Goal: Task Accomplishment & Management: Manage account settings

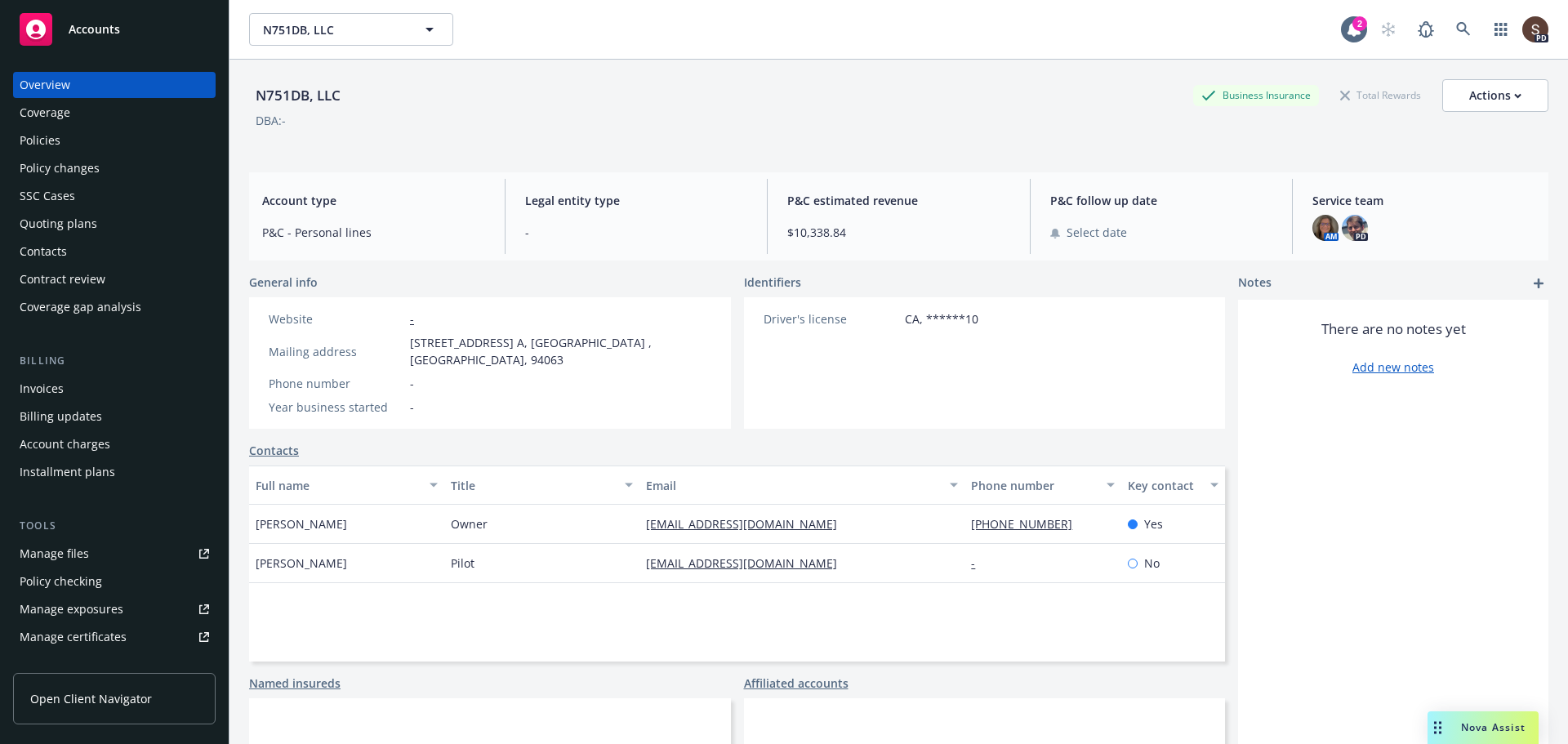
click at [74, 392] on div "Invoices" at bounding box center [114, 388] width 189 height 26
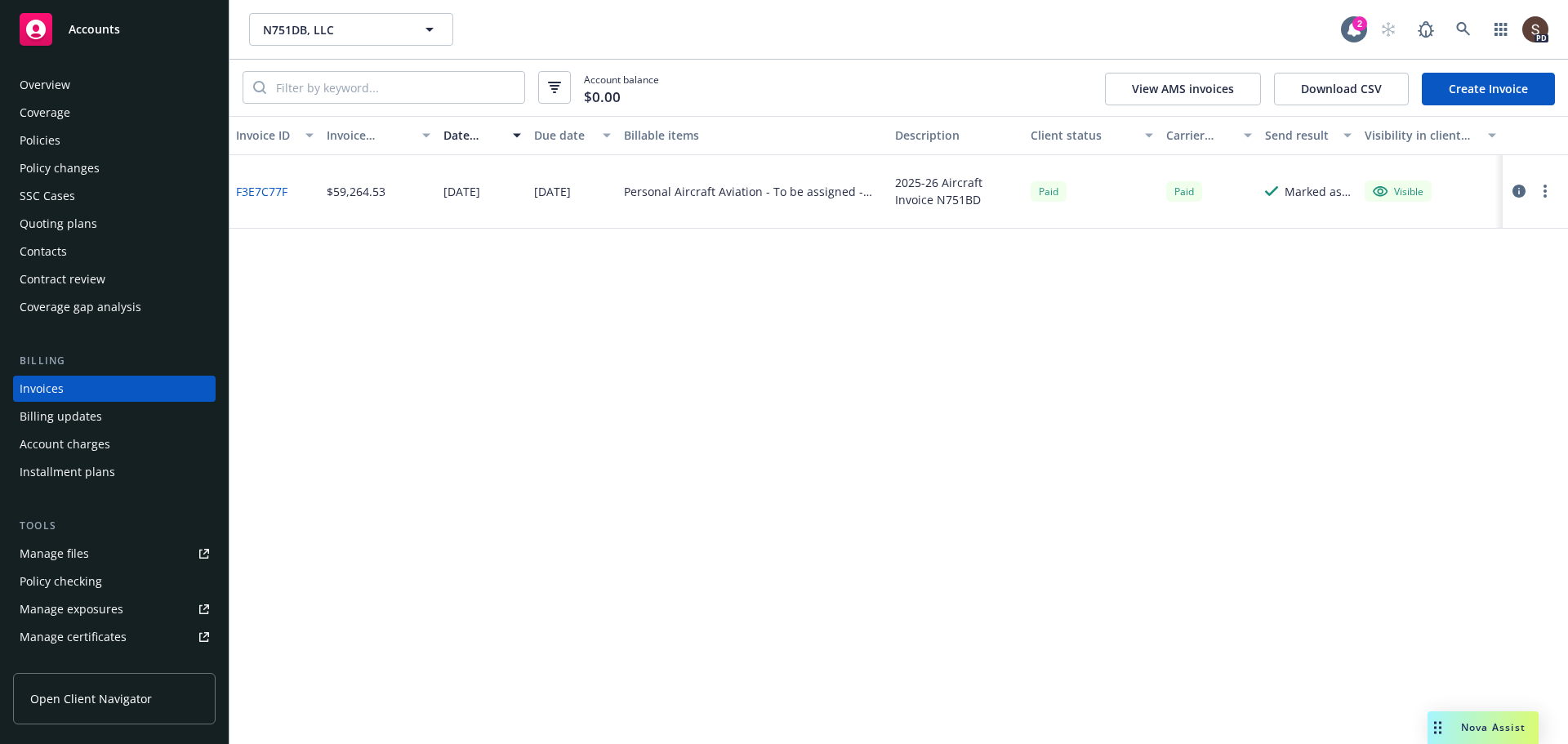
click at [1518, 189] on icon "button" at bounding box center [1518, 190] width 13 height 13
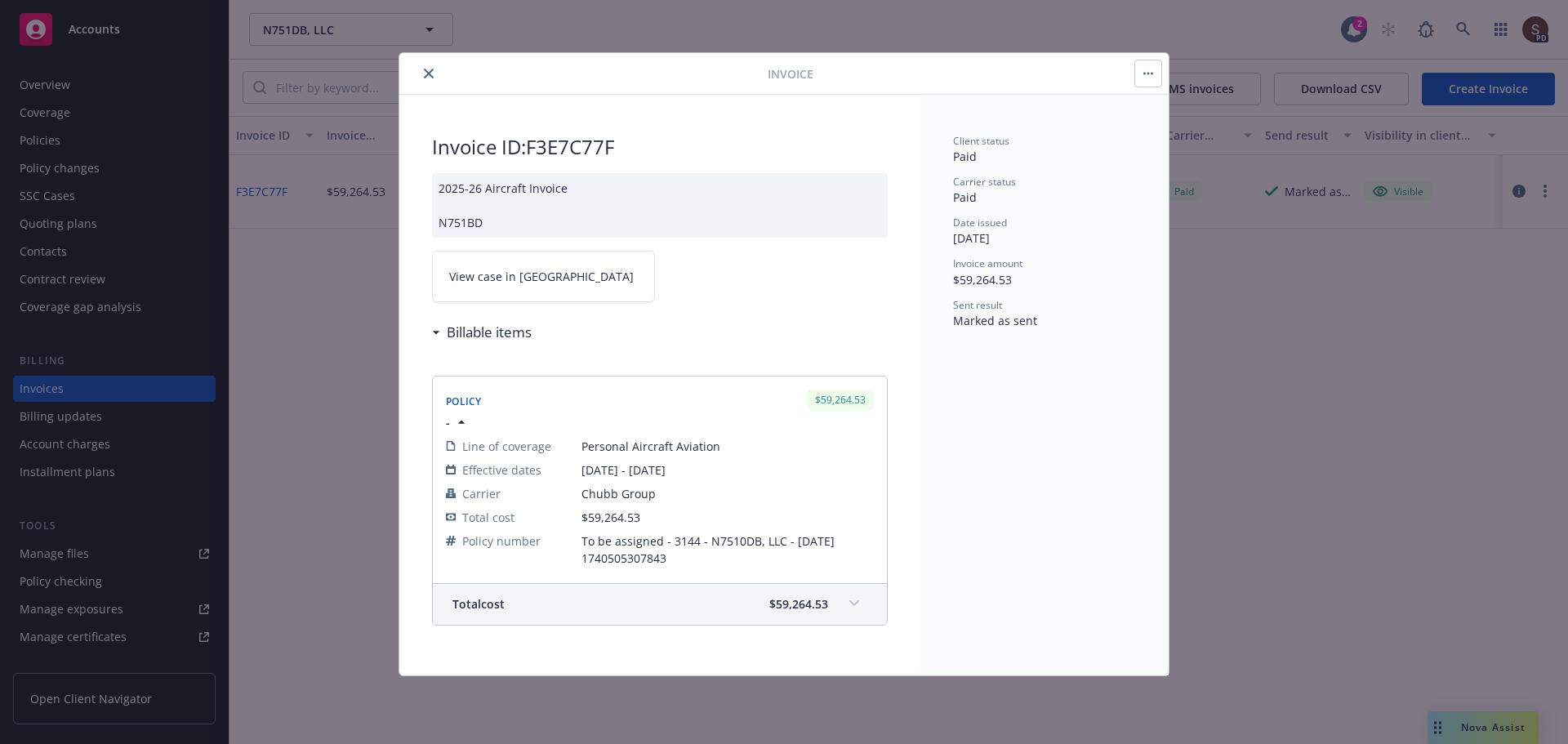
click at [432, 66] on button "close" at bounding box center [429, 73] width 19 height 19
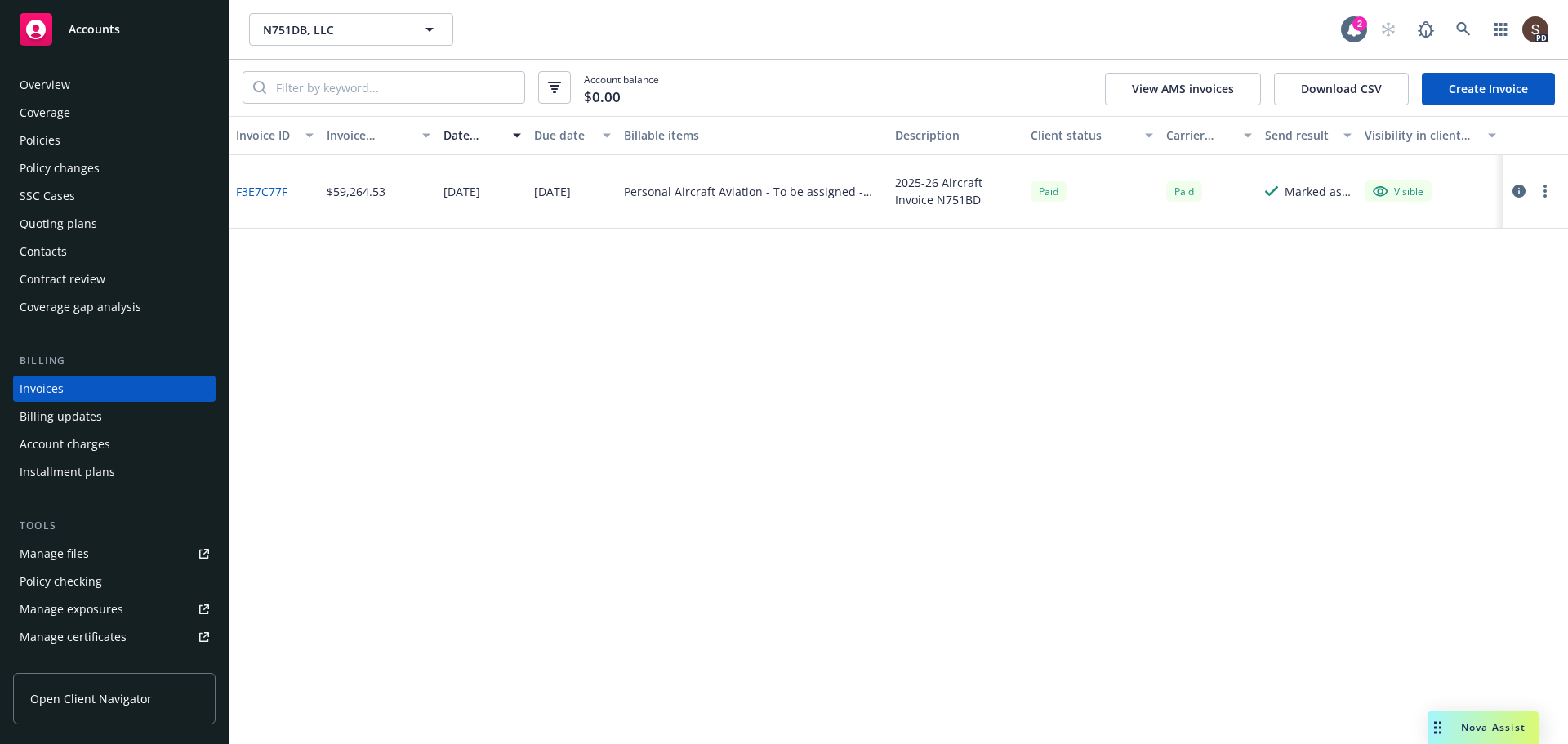
click at [260, 187] on link "F3E7C77F" at bounding box center [261, 191] width 52 height 17
drag, startPoint x: 1084, startPoint y: 446, endPoint x: 1071, endPoint y: 437, distance: 15.8
click at [1084, 446] on div "Invoice ID Invoice amount Date issued Due date Billable items Description Clien…" at bounding box center [899, 429] width 1339 height 628
click at [48, 135] on div "Policies" at bounding box center [40, 140] width 41 height 26
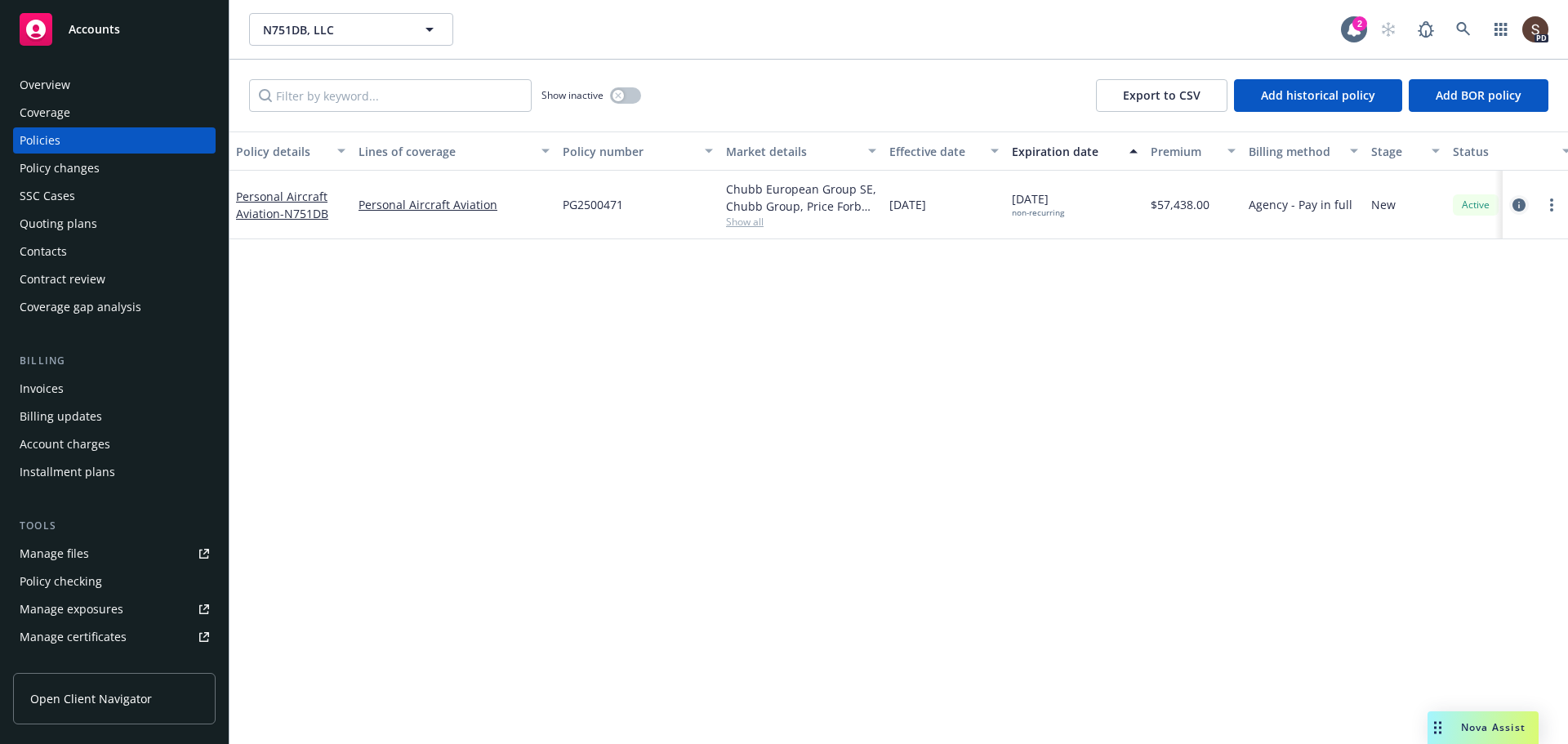
click at [1519, 199] on icon "circleInformation" at bounding box center [1518, 205] width 13 height 13
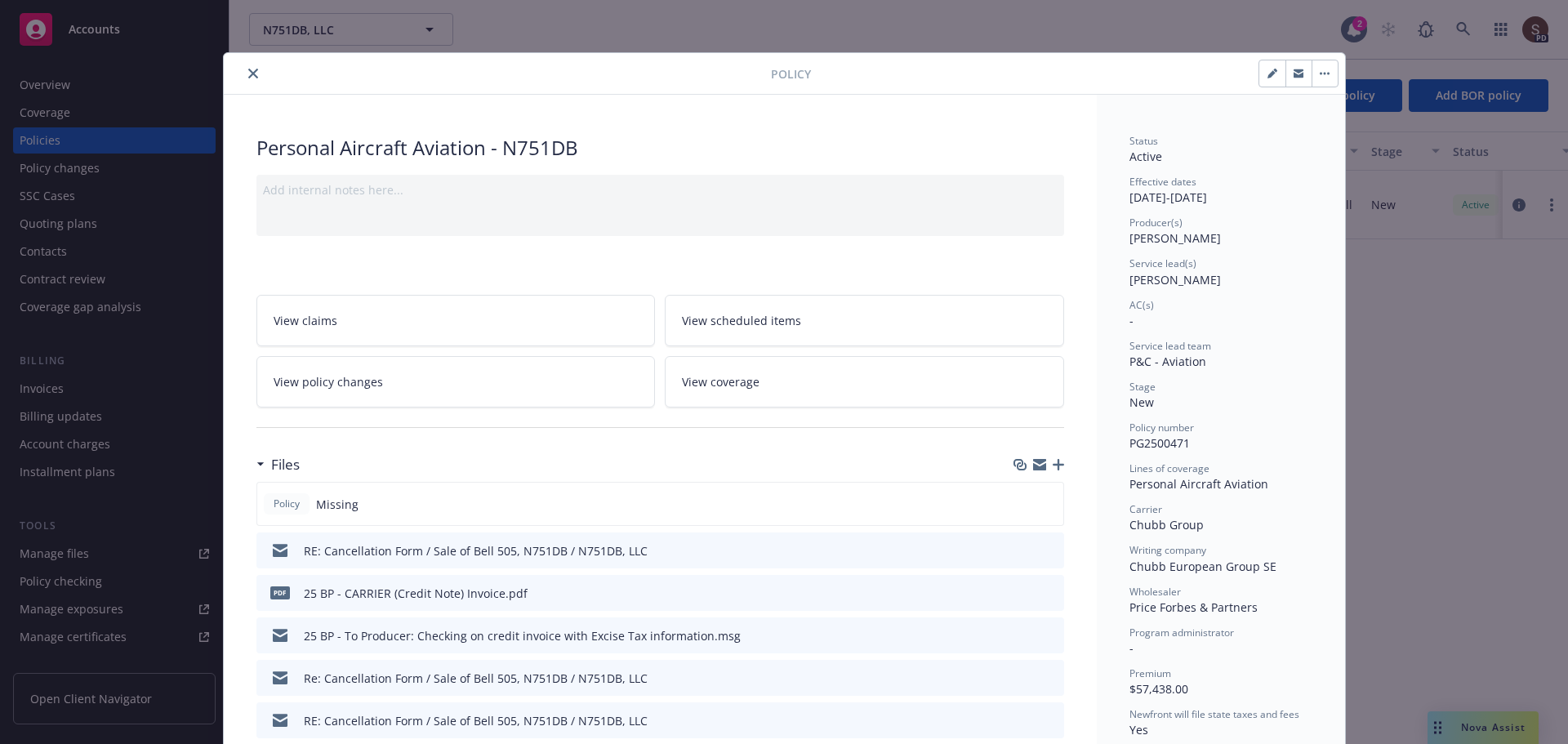
click at [500, 386] on link "View policy changes" at bounding box center [456, 381] width 399 height 52
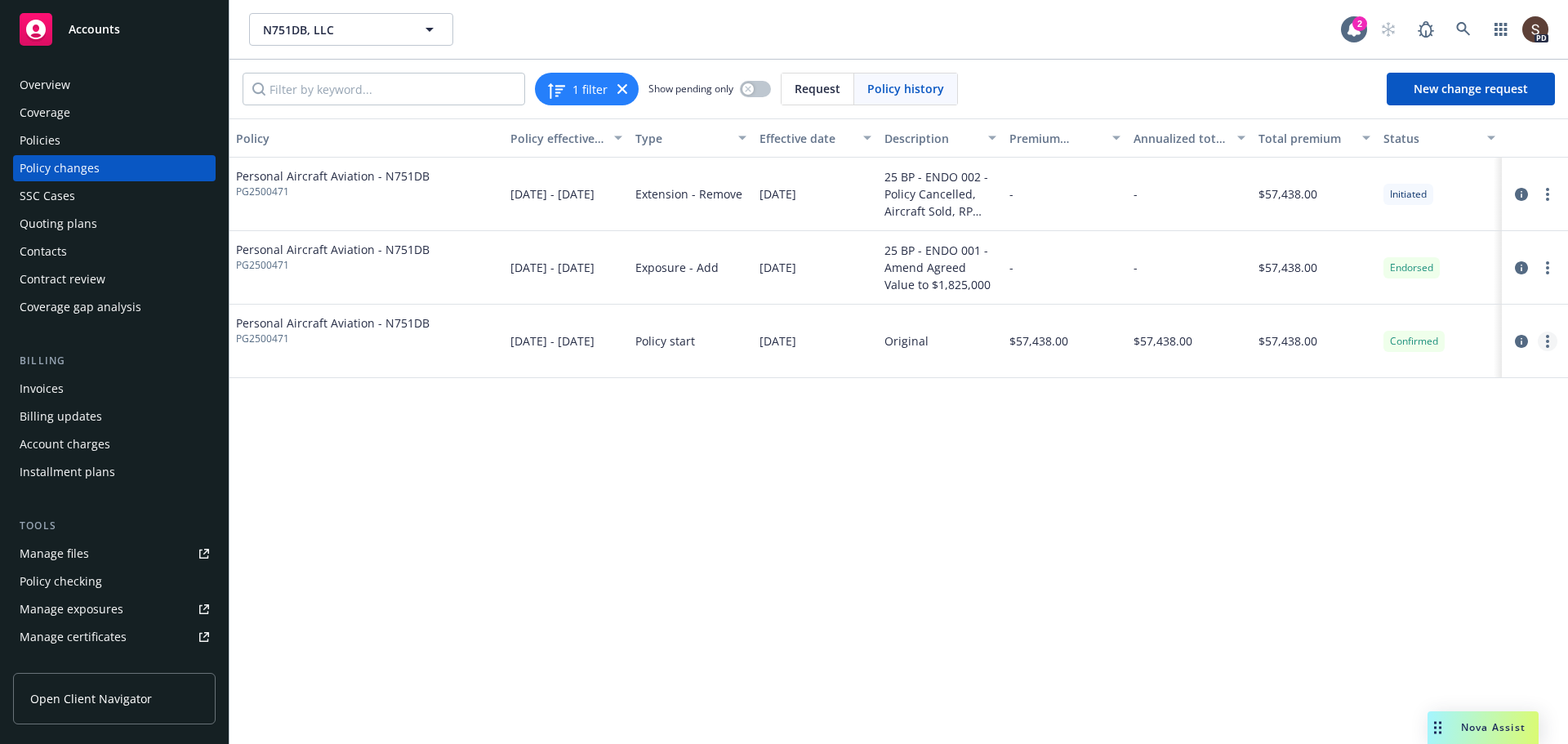
click at [1544, 336] on link "more" at bounding box center [1547, 341] width 19 height 19
click at [1373, 471] on link "Edit billing info" at bounding box center [1416, 473] width 280 height 33
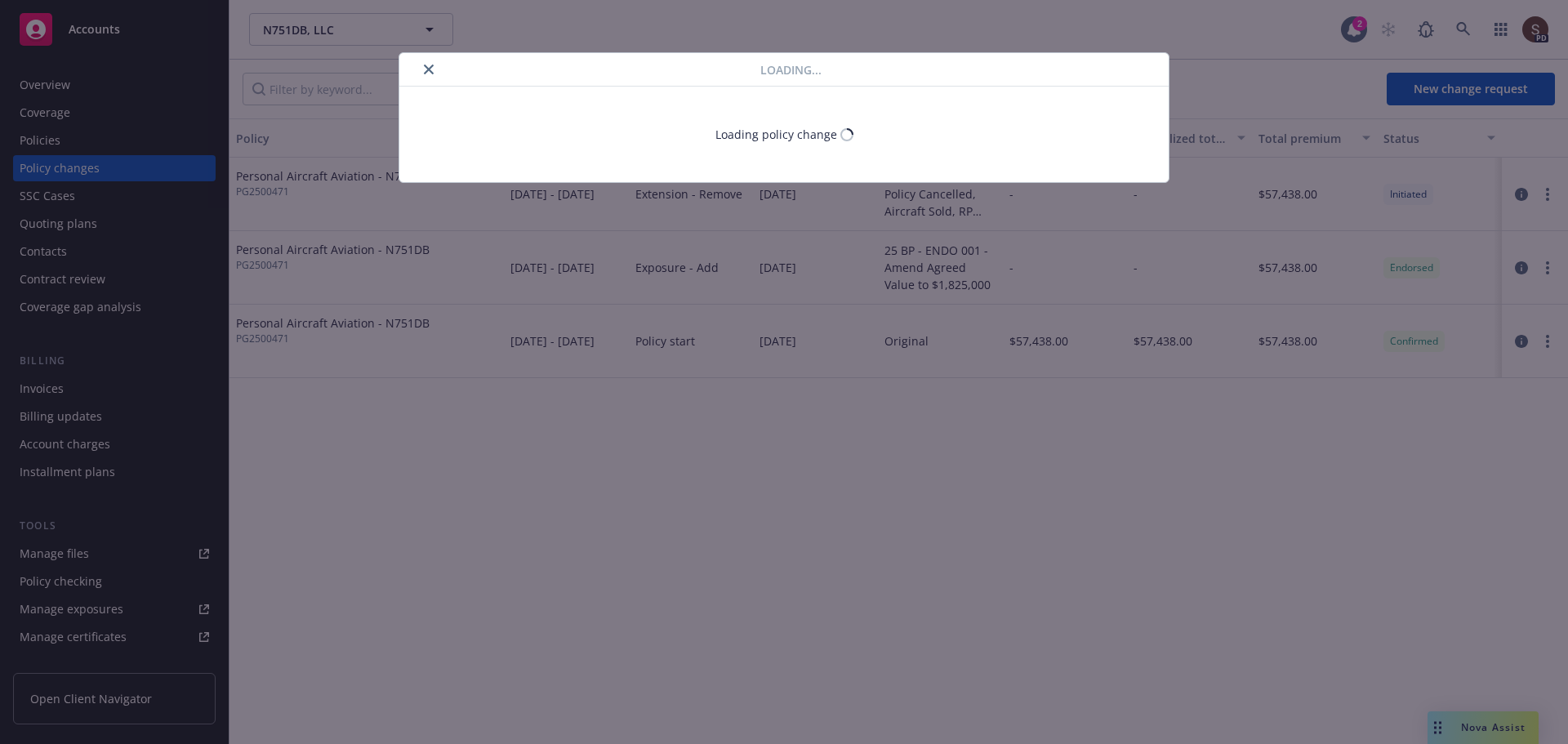
select select "CA"
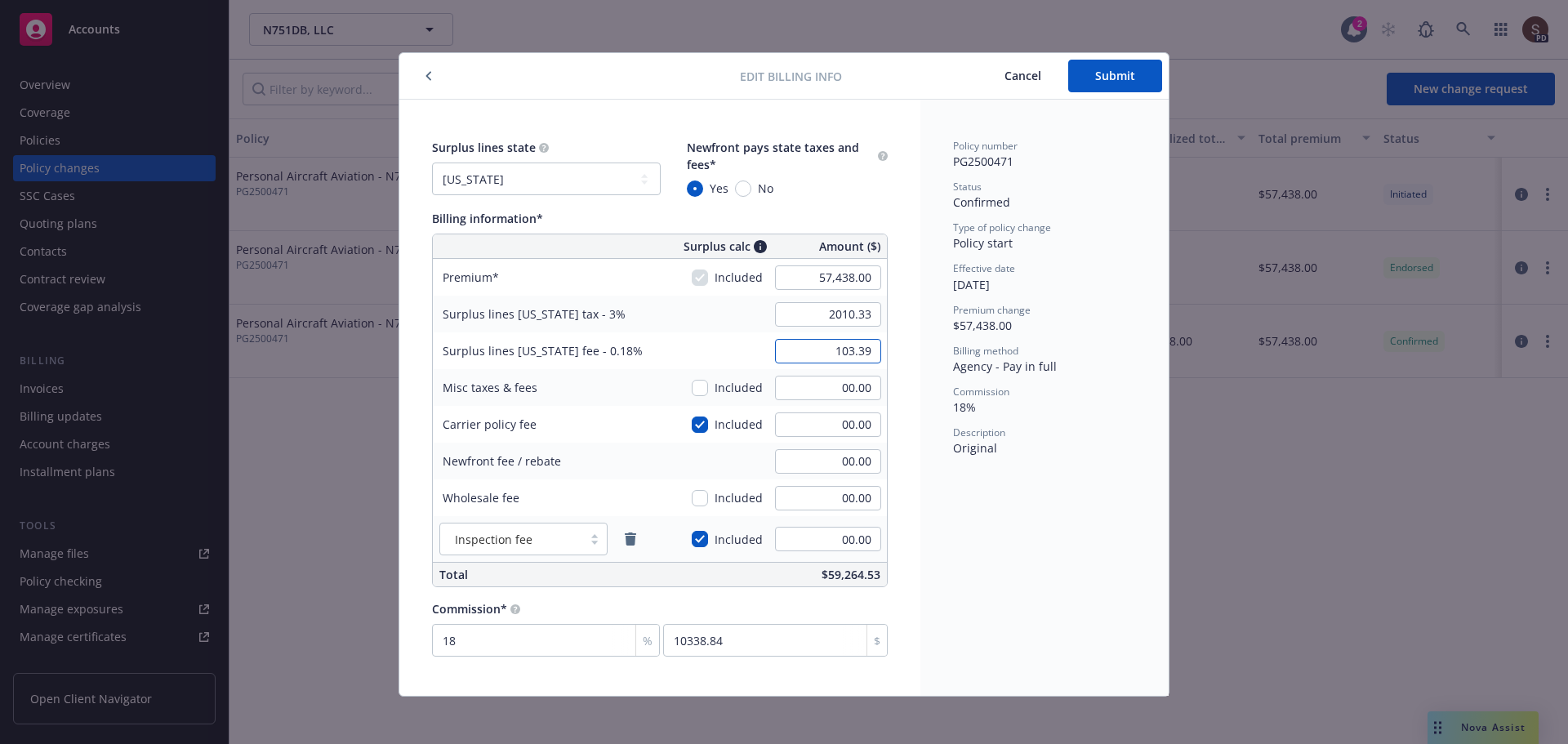
type input "2,010.33"
drag, startPoint x: 1124, startPoint y: 83, endPoint x: 1257, endPoint y: 204, distance: 179.8
click at [1258, 204] on div "Edit billing info Cancel Submit Surplus lines state No surplus lines state Alas…" at bounding box center [784, 372] width 1568 height 744
click at [453, 644] on input "18" at bounding box center [546, 640] width 228 height 33
type input "1"
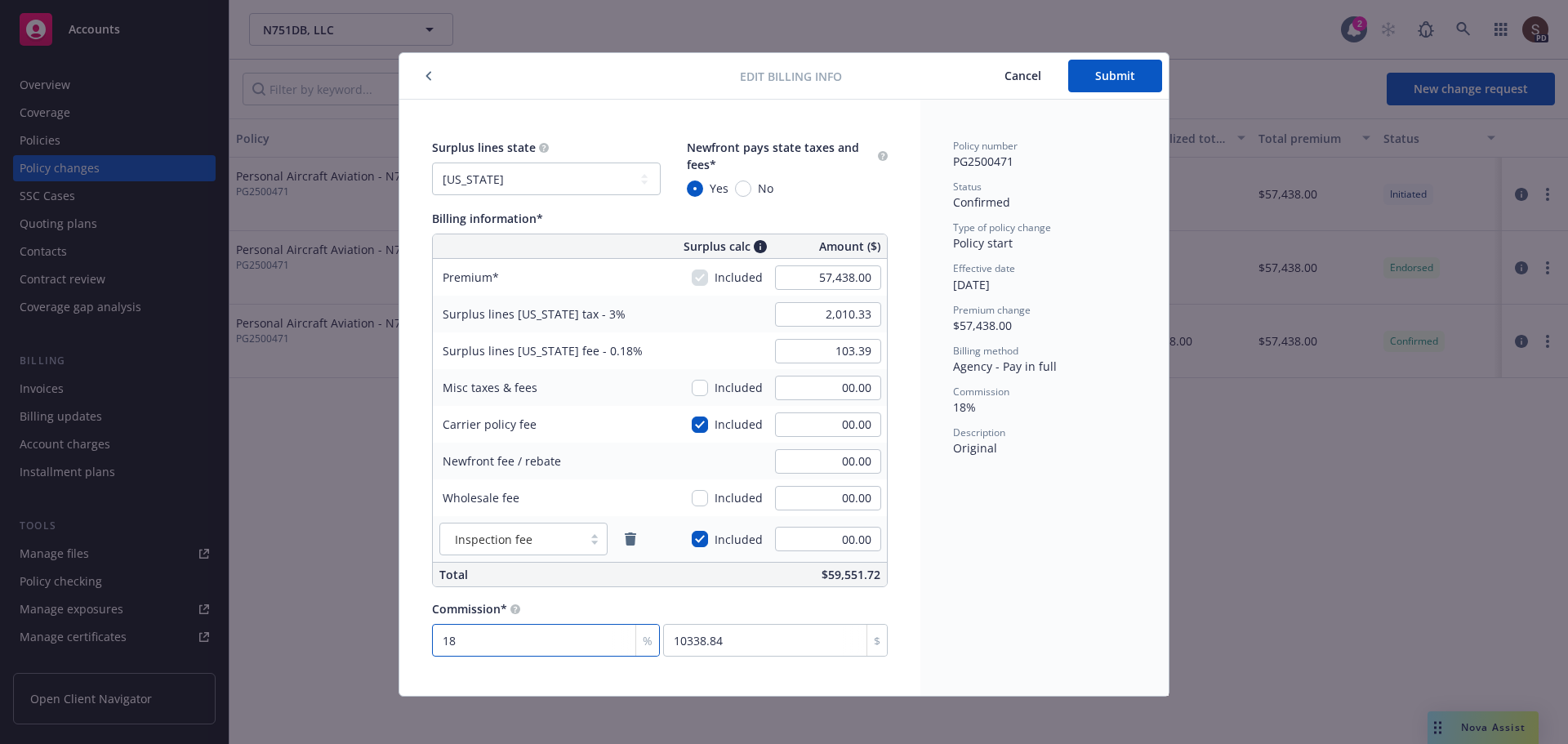
type input "574.38"
type input "17"
type input "9764.46"
type input "17.5"
type input "10051.65"
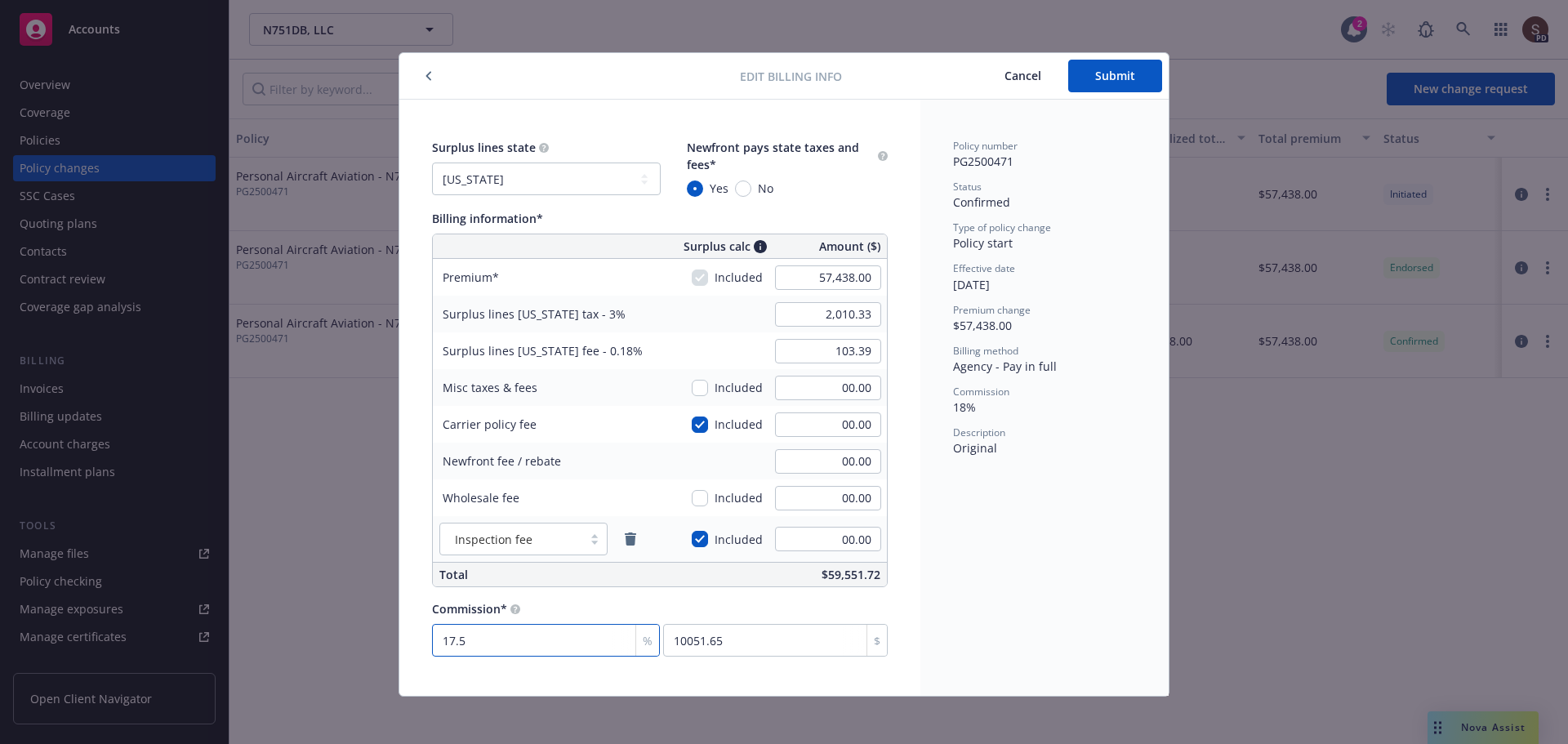
type input "17.5"
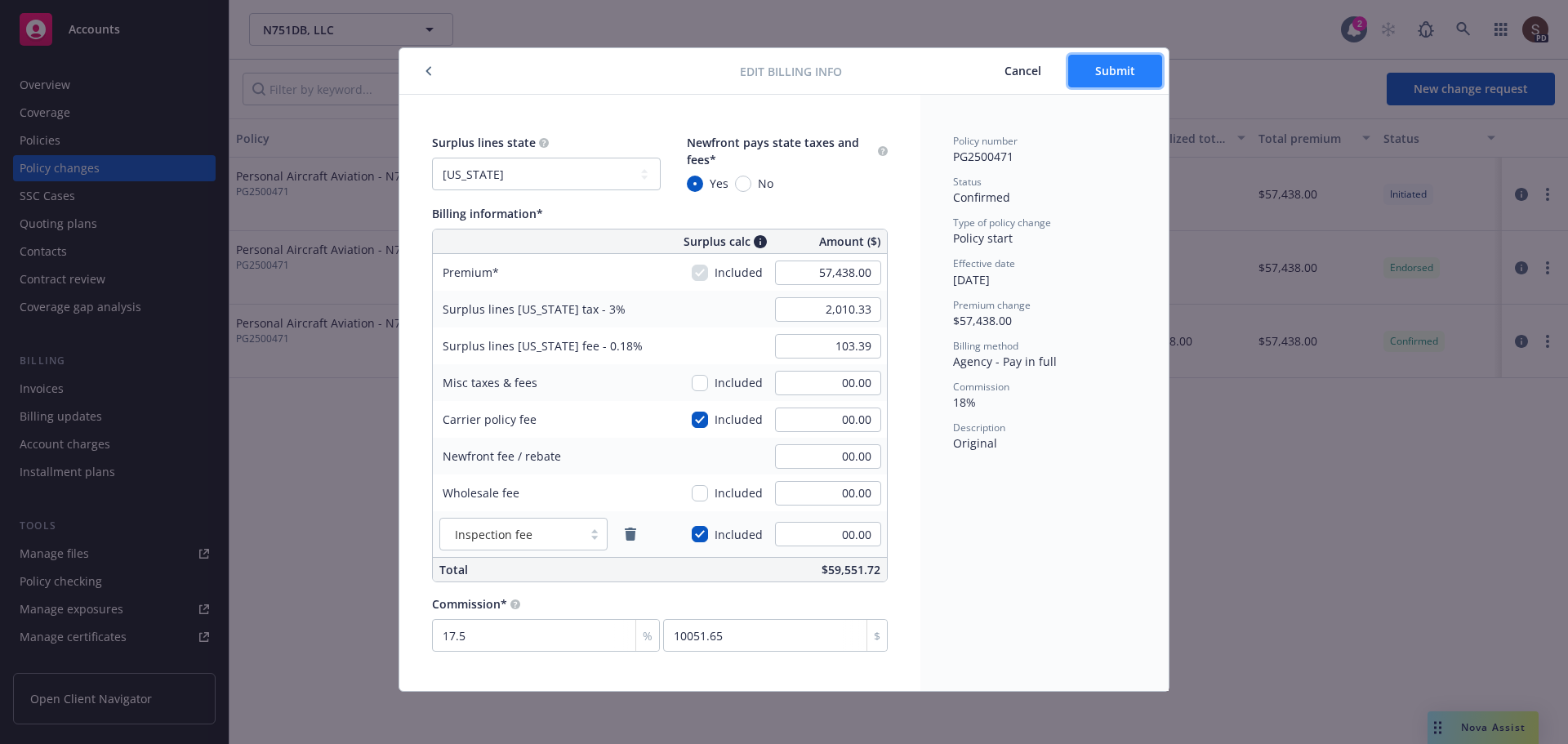
click at [1123, 63] on span "Submit" at bounding box center [1115, 70] width 40 height 15
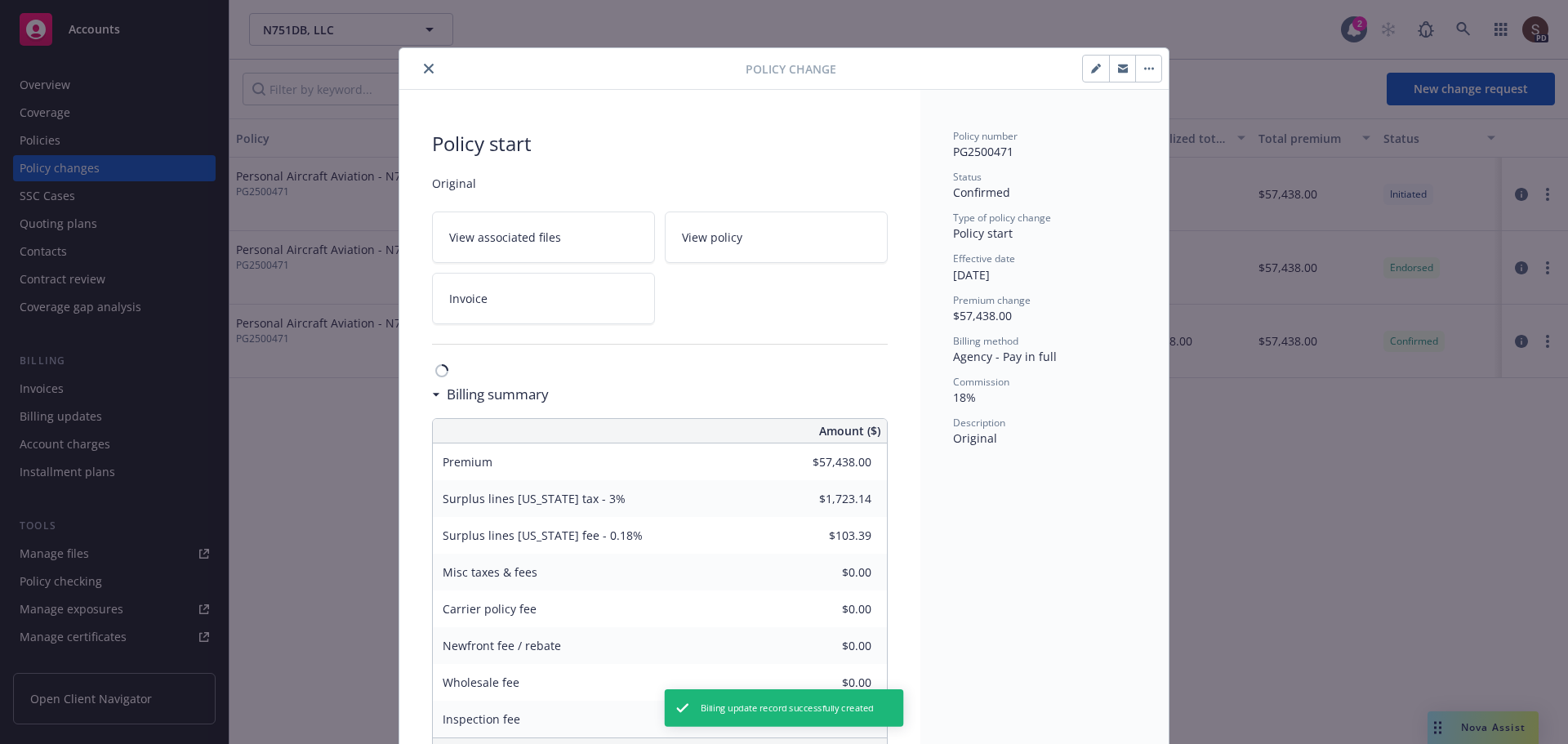
type input "$2,010.33"
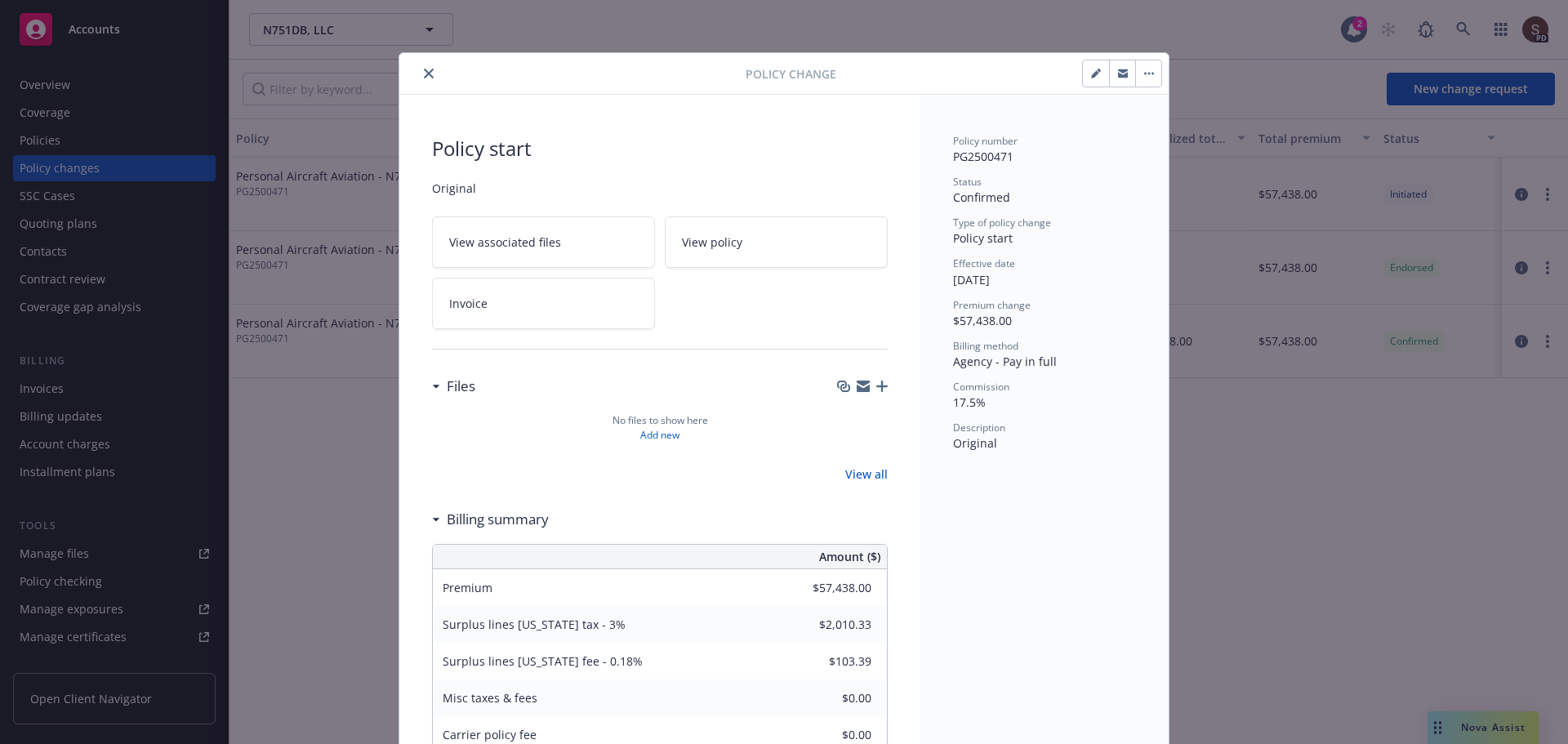
click at [423, 70] on icon "close" at bounding box center [429, 74] width 10 height 10
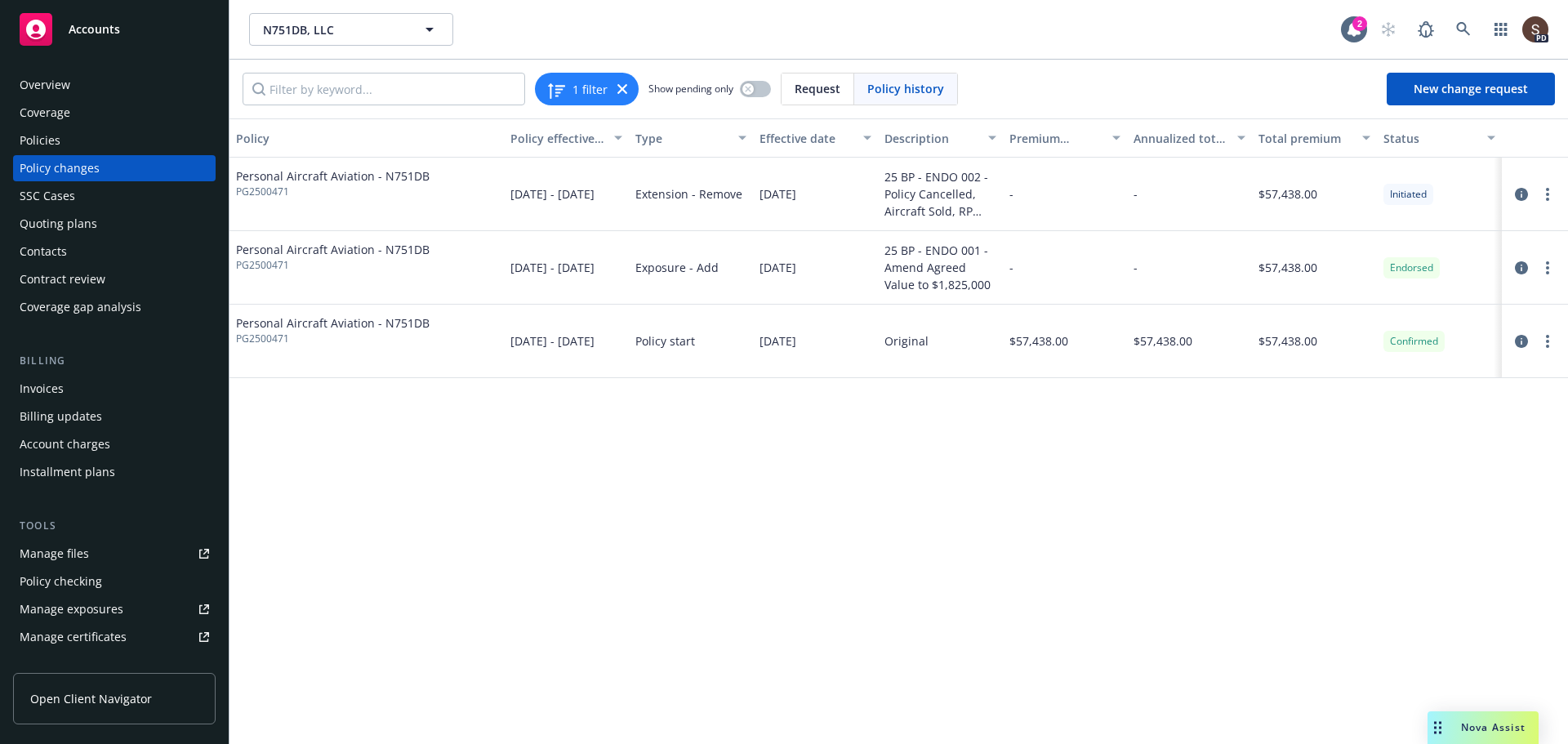
click at [56, 549] on div "Manage files" at bounding box center [54, 554] width 69 height 26
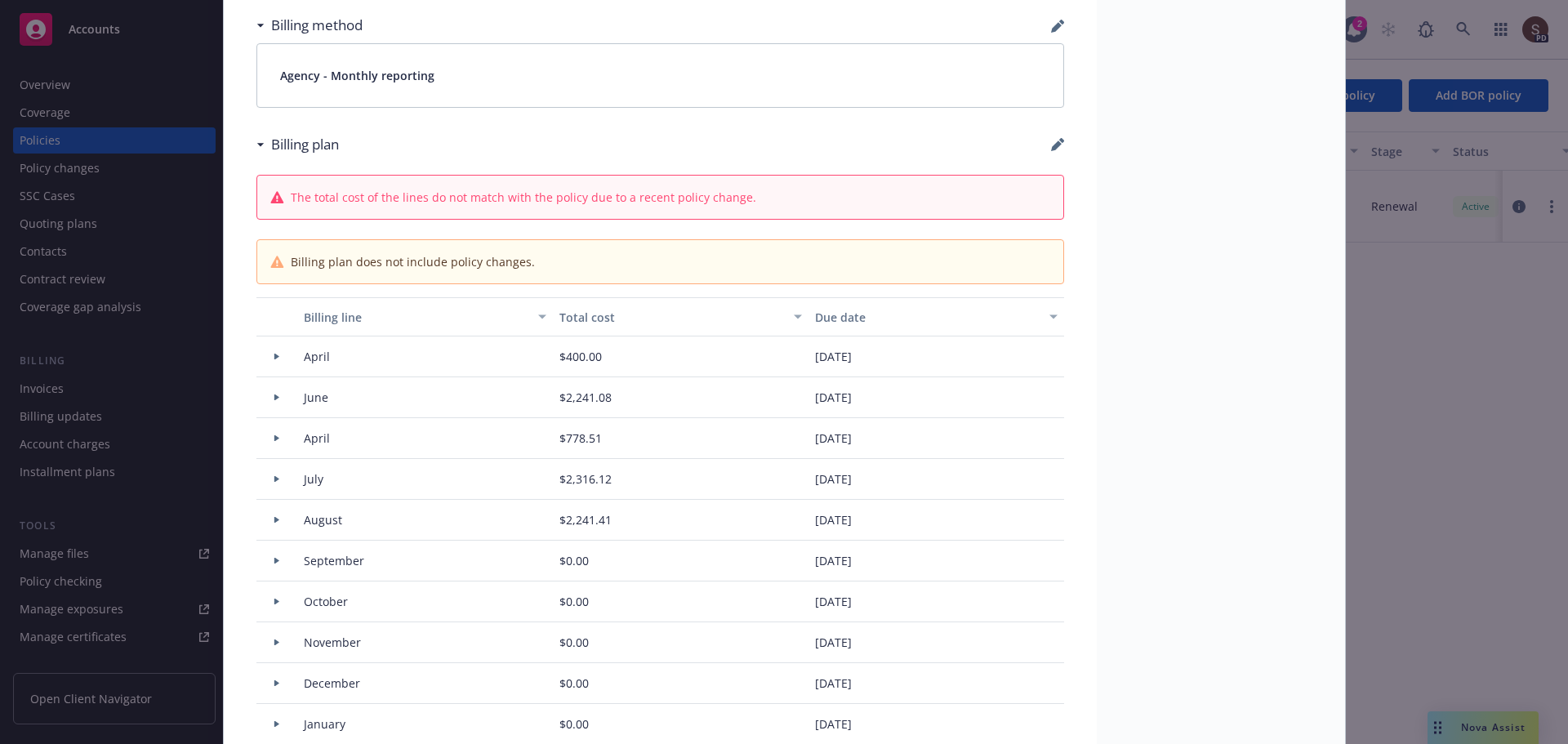
scroll to position [1225, 0]
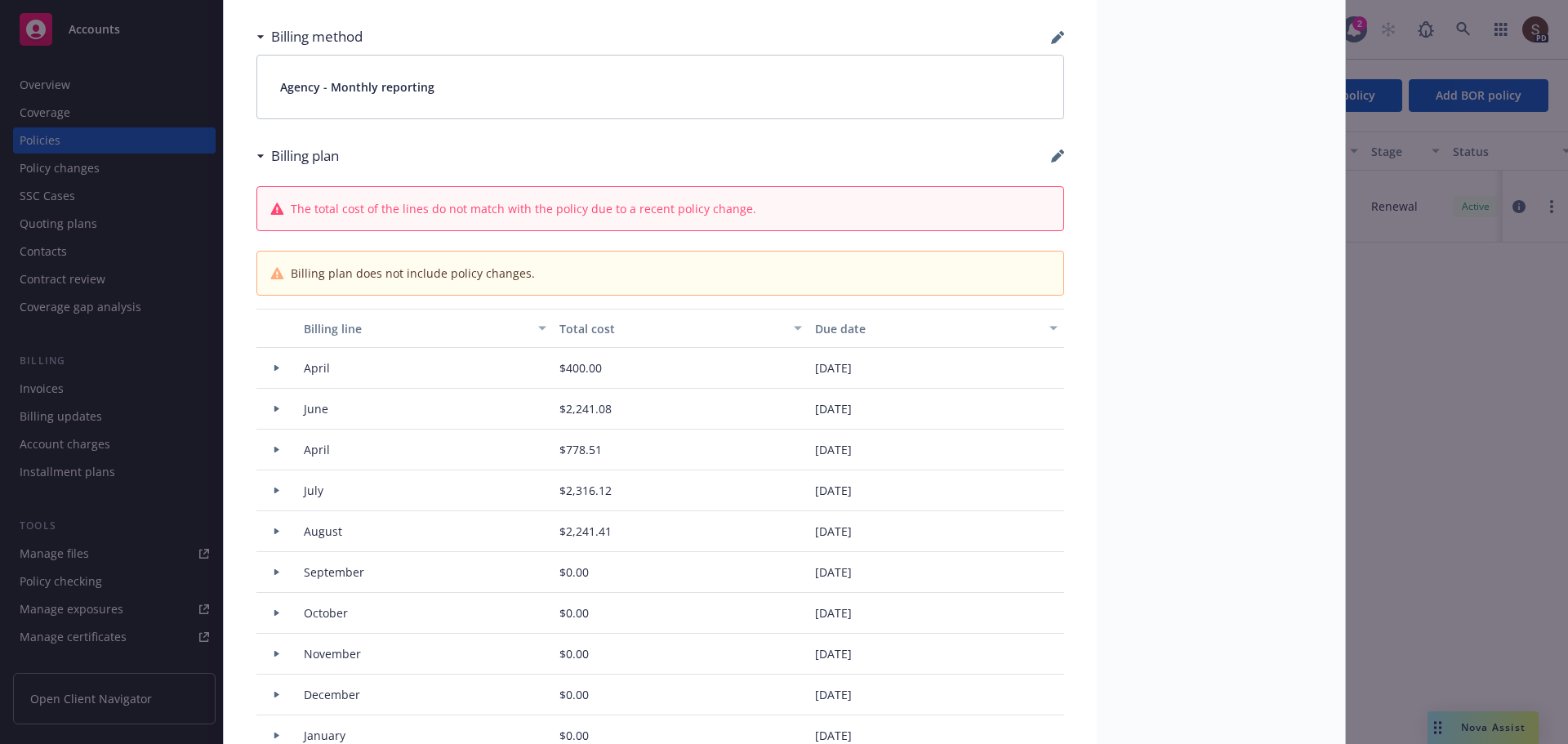
click at [1051, 152] on icon "button" at bounding box center [1057, 156] width 13 height 13
select select "April"
select select "June"
select select "April"
select select "July"
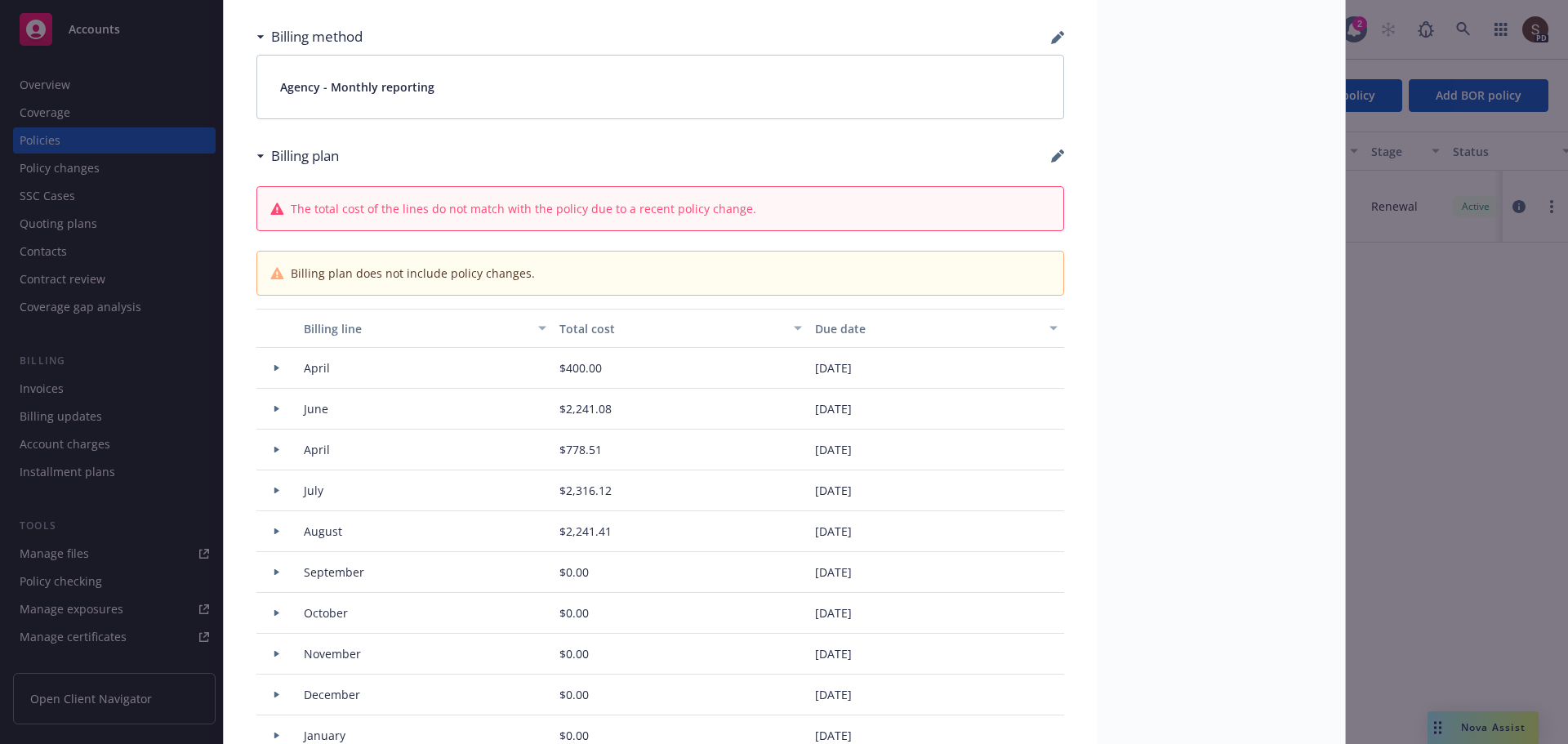
select select "August"
select select "September"
select select "October"
select select "November"
select select "December"
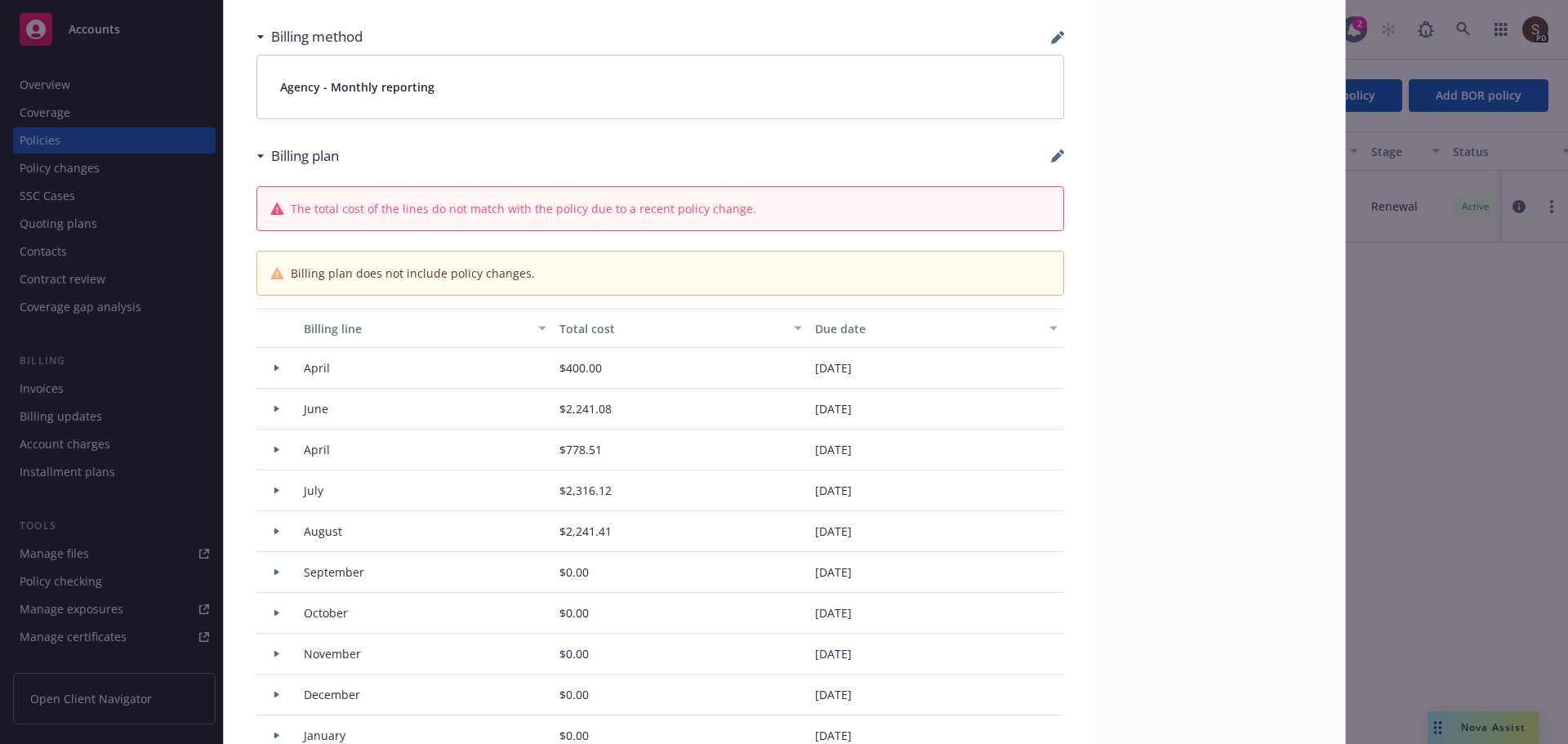
select select "February"
select select "March"
select select "April"
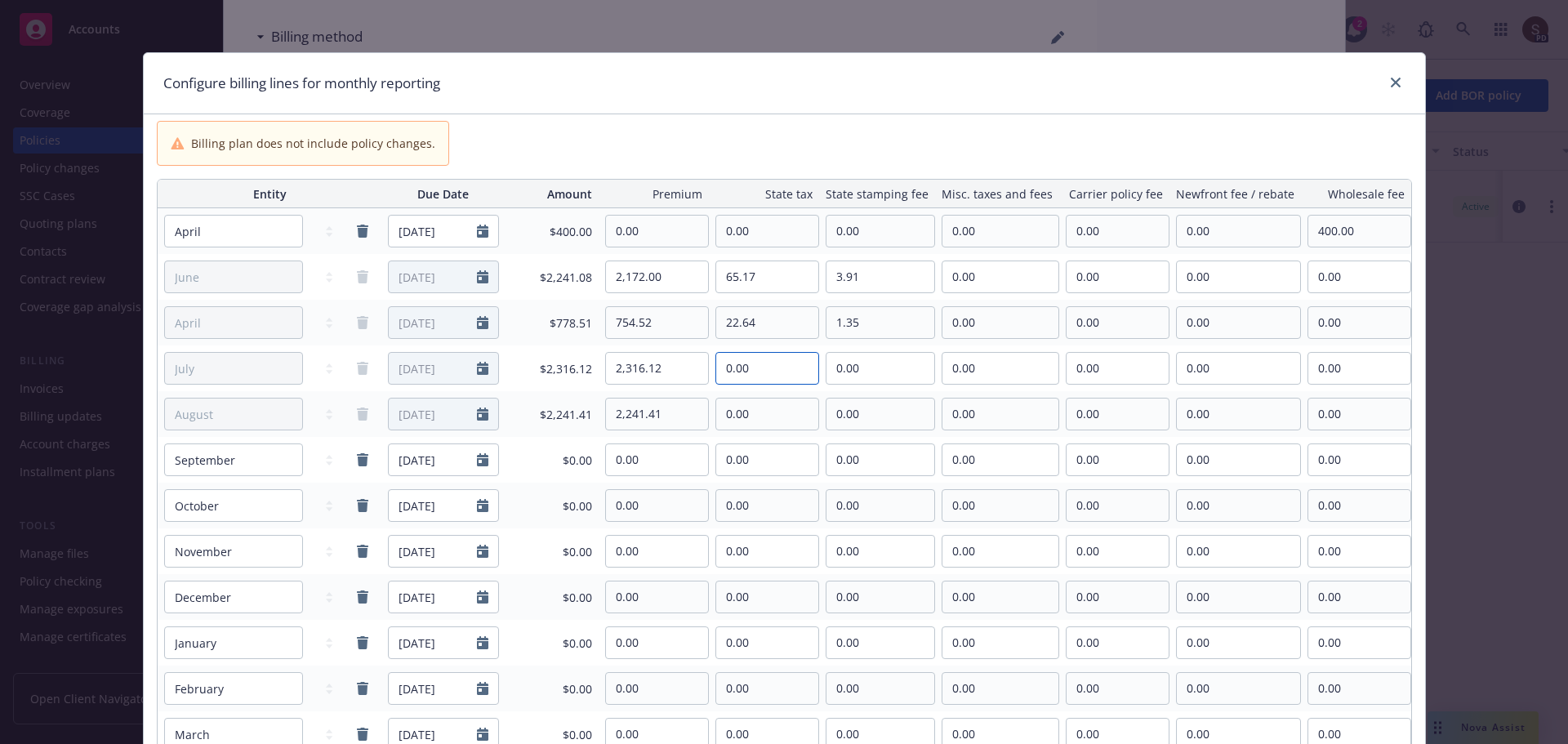
click at [762, 374] on input "0.00" at bounding box center [767, 368] width 102 height 31
click at [772, 439] on td "0.00" at bounding box center [764, 460] width 110 height 46
click at [752, 413] on input "0.00" at bounding box center [767, 413] width 102 height 31
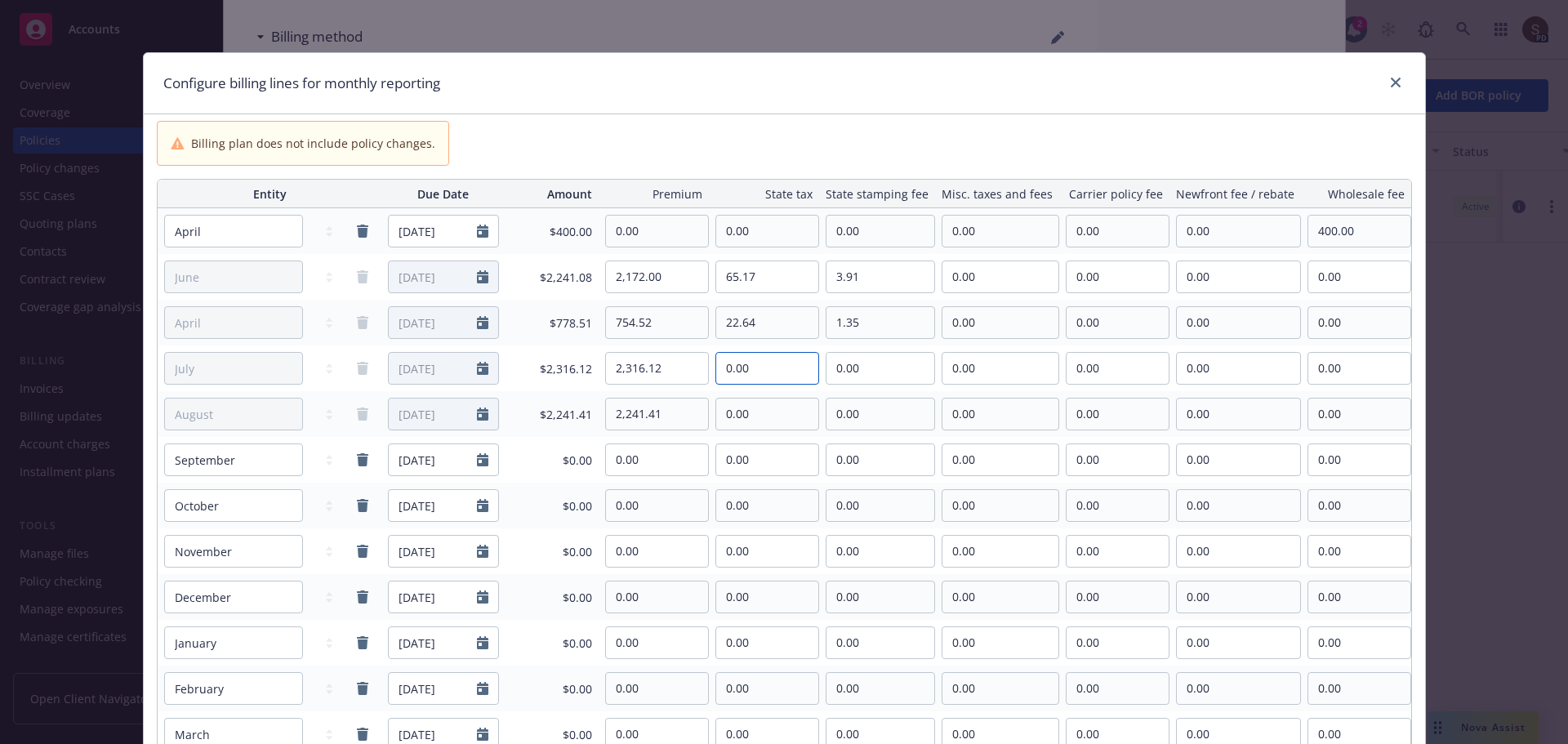
click at [735, 365] on input "0.00" at bounding box center [767, 368] width 102 height 31
click at [753, 425] on input "0.00" at bounding box center [767, 413] width 102 height 31
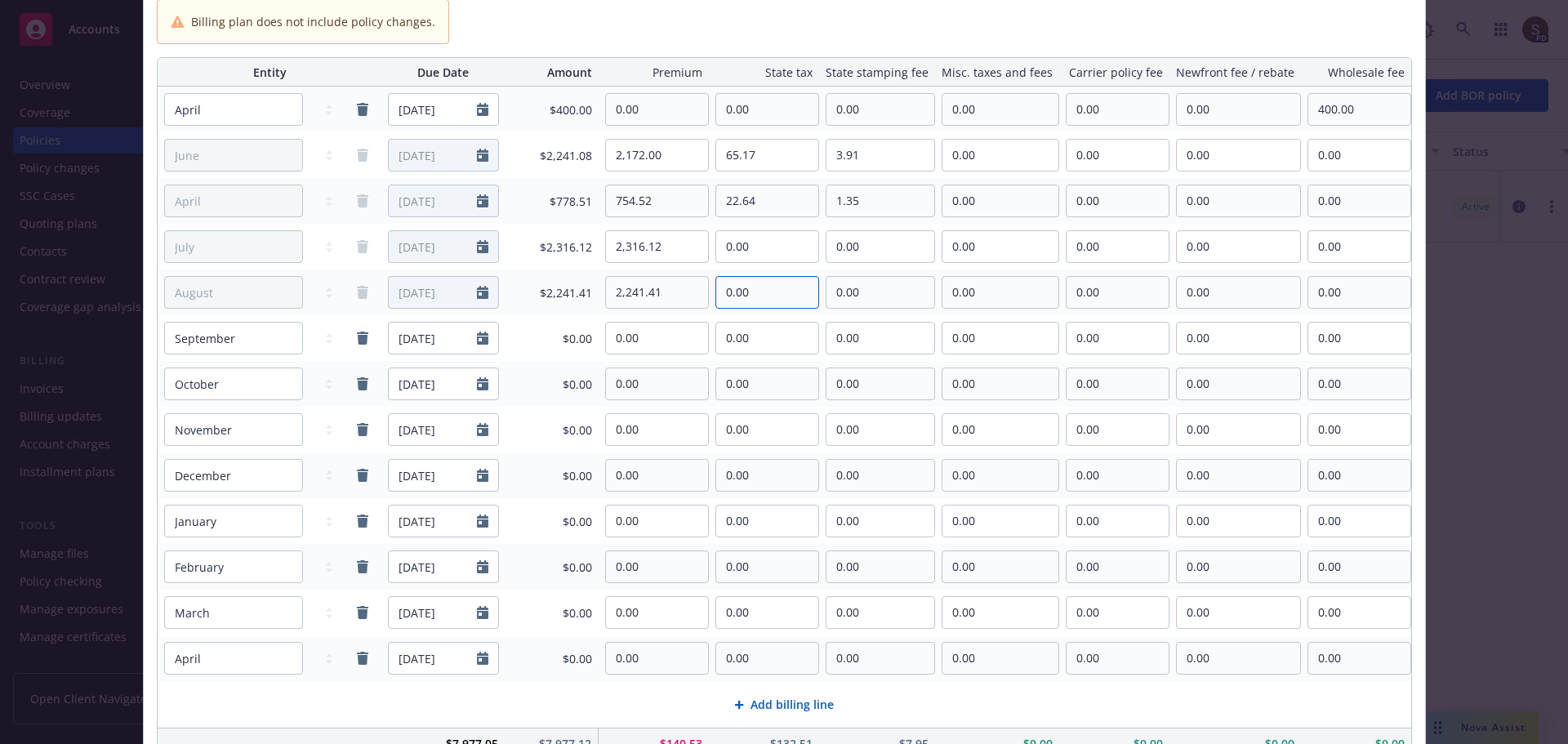
scroll to position [121, 0]
click at [756, 244] on input "0.00" at bounding box center [767, 247] width 102 height 31
drag, startPoint x: 791, startPoint y: 250, endPoint x: 672, endPoint y: 270, distance: 120.7
click at [672, 270] on tr "January February March April May June July August September October November De…" at bounding box center [784, 248] width 1254 height 46
drag, startPoint x: 678, startPoint y: 239, endPoint x: 532, endPoint y: 216, distance: 147.8
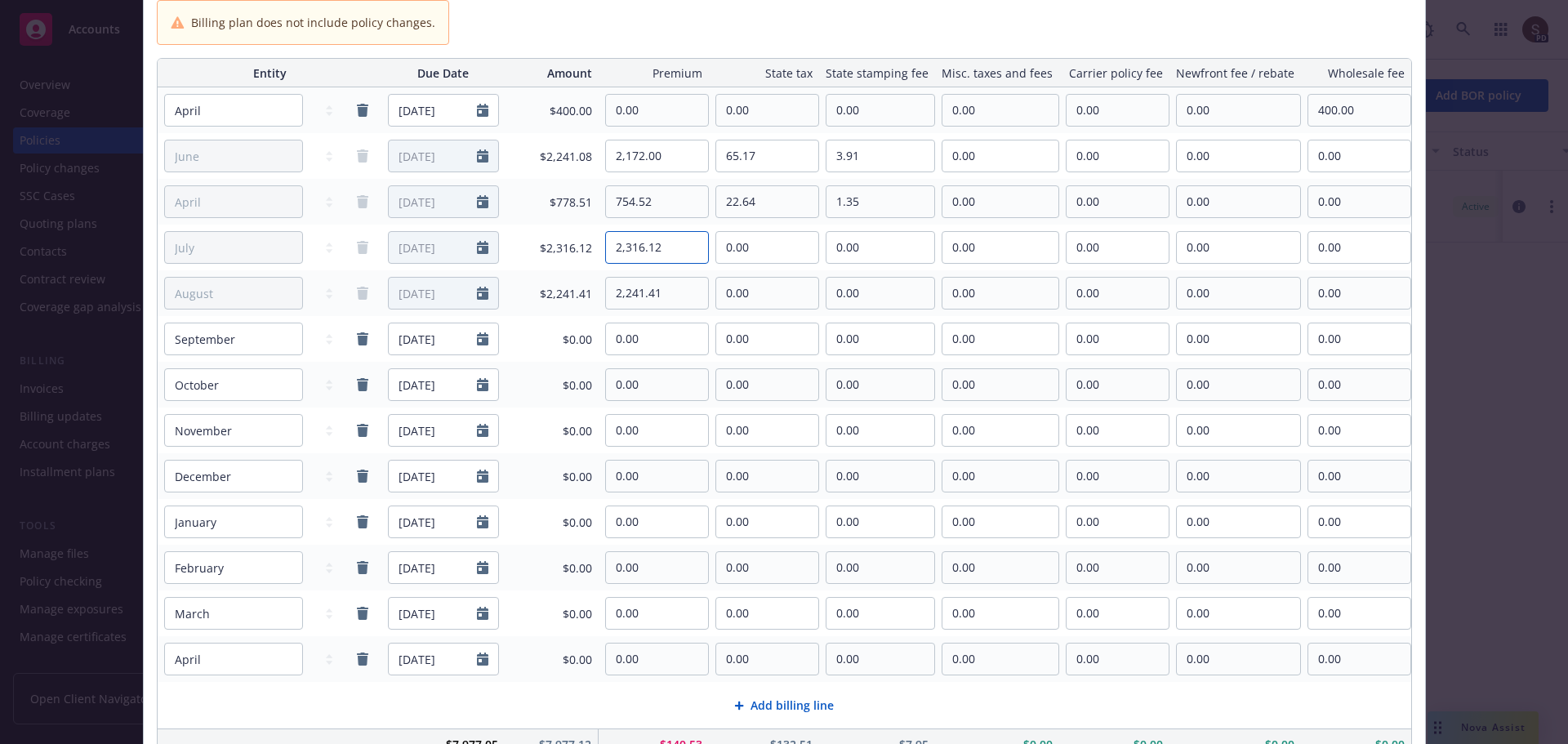
click at [554, 235] on tr "January February March April May June July August September October November De…" at bounding box center [784, 248] width 1254 height 46
type input "2,245.00"
type input "67.34"
type input "4.04"
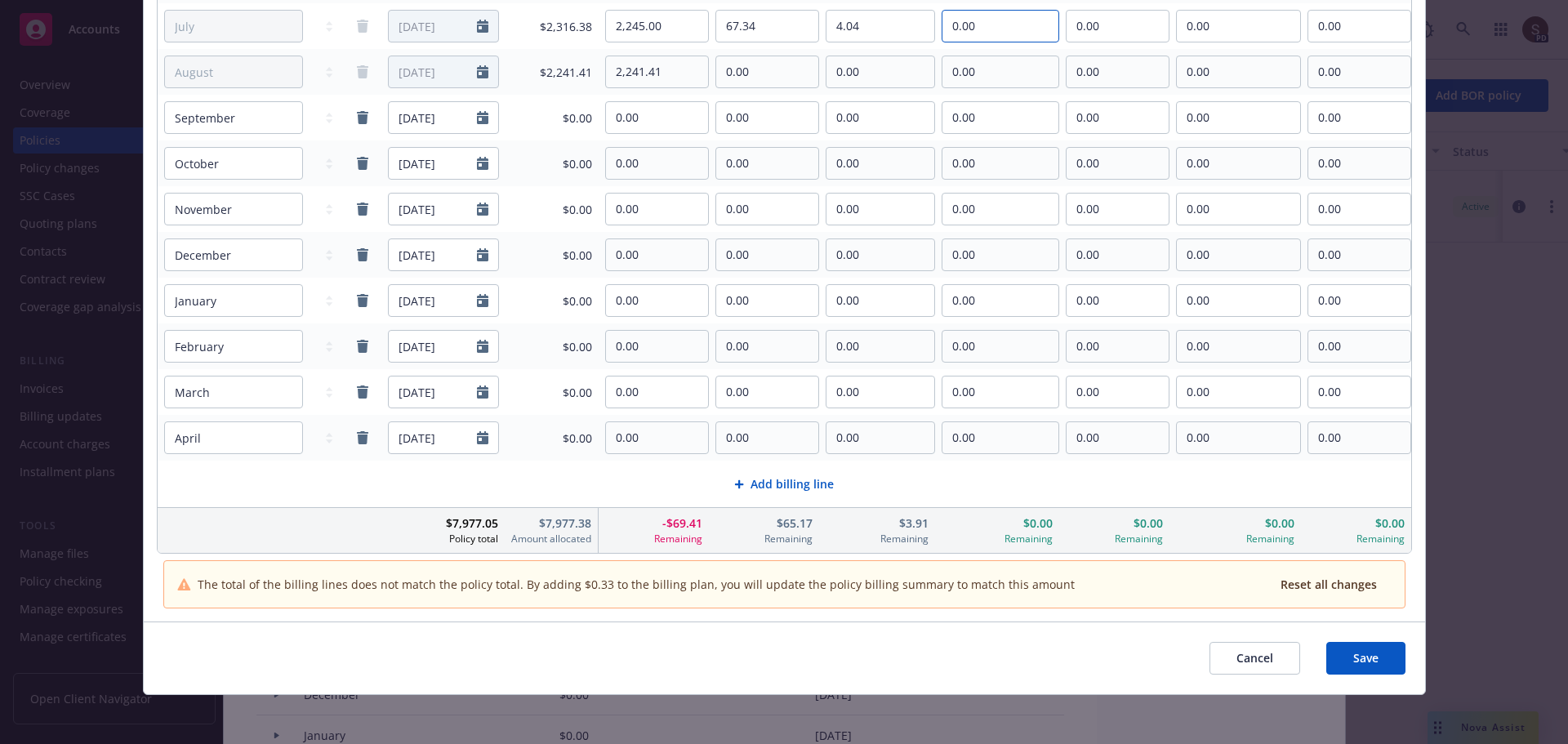
scroll to position [346, 0]
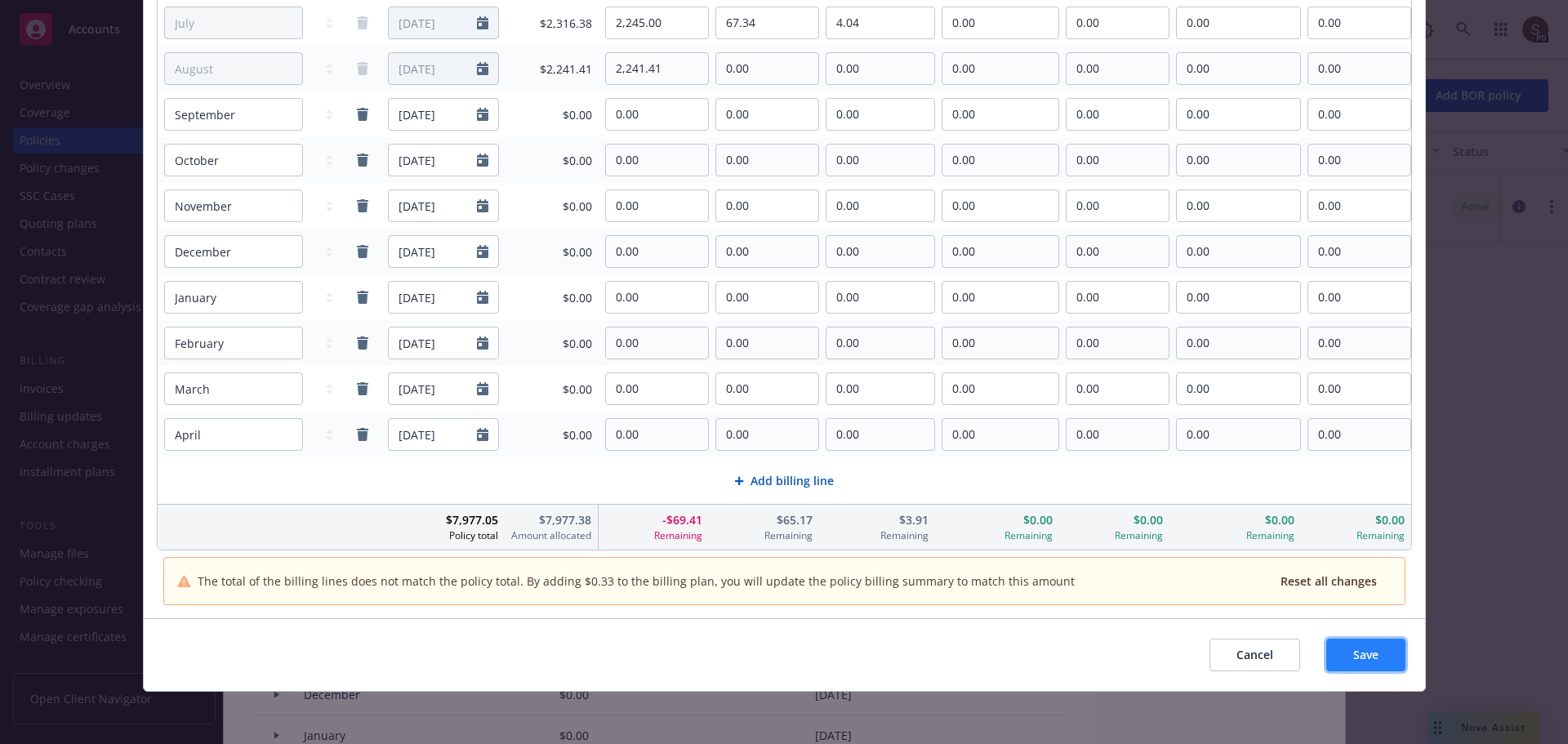
click at [1361, 653] on span "Save" at bounding box center [1366, 654] width 25 height 15
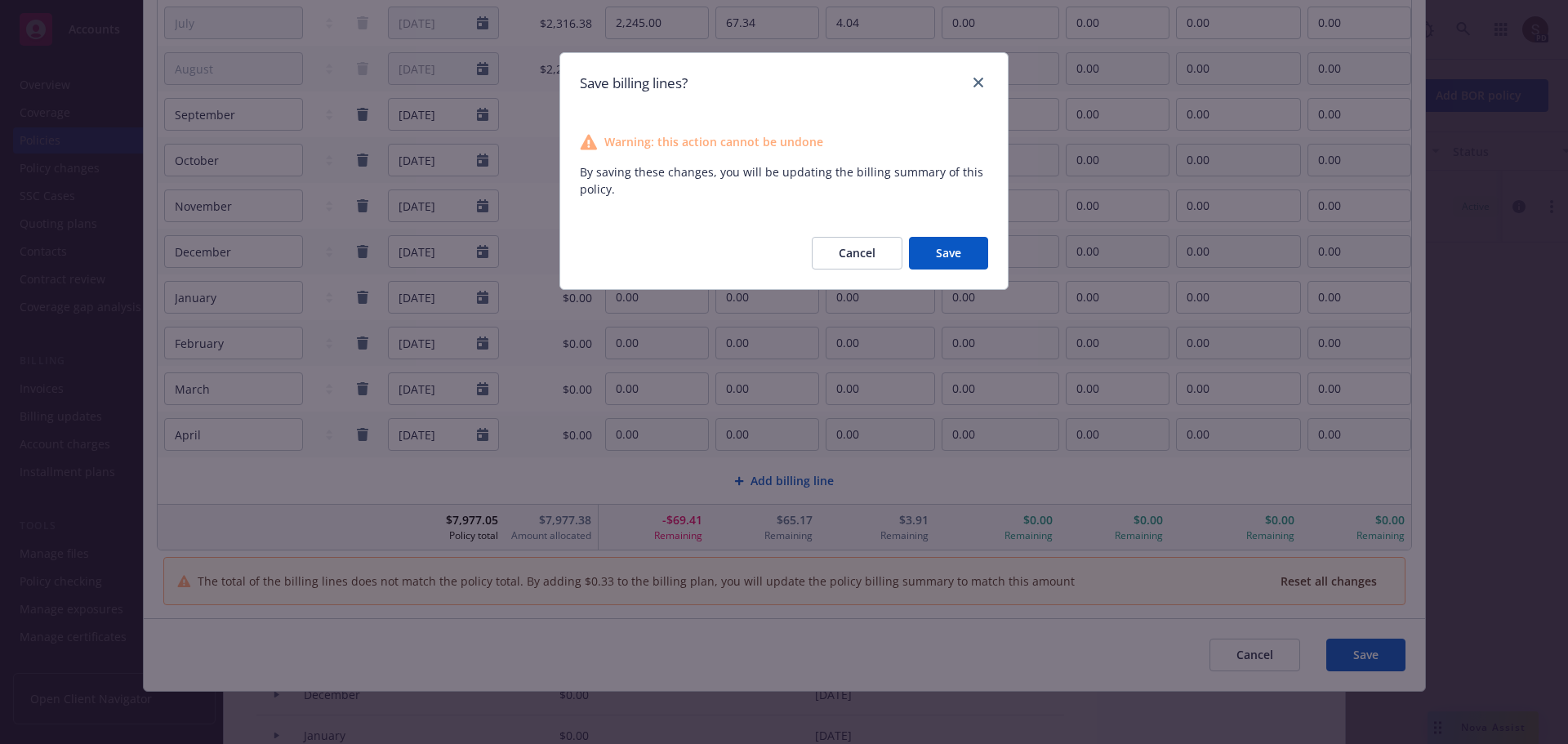
click at [940, 233] on div "Cancel Save" at bounding box center [784, 253] width 447 height 72
click at [957, 247] on button "Save" at bounding box center [948, 253] width 79 height 33
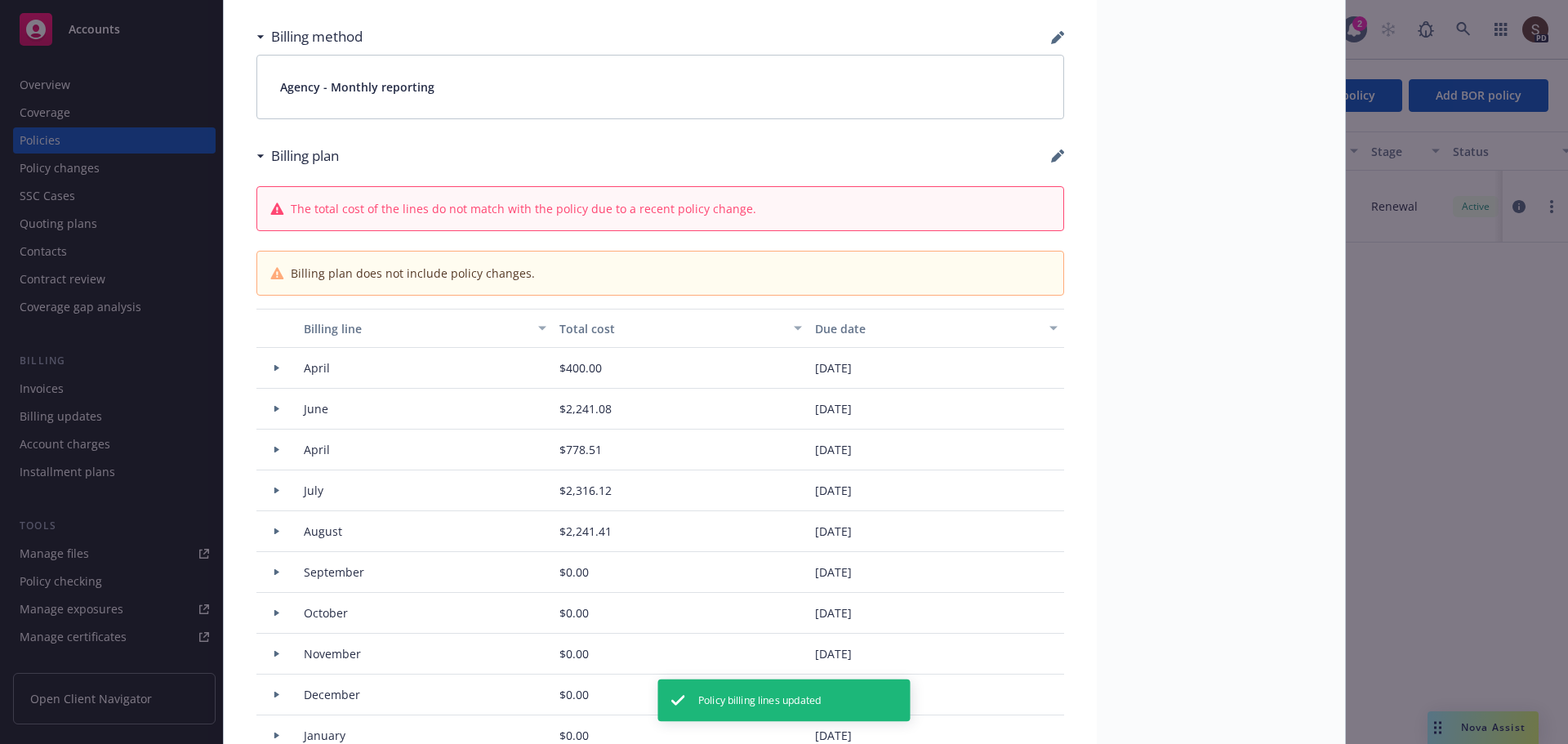
type input "$7,412.93"
type input "$155.15"
type input "$9.30"
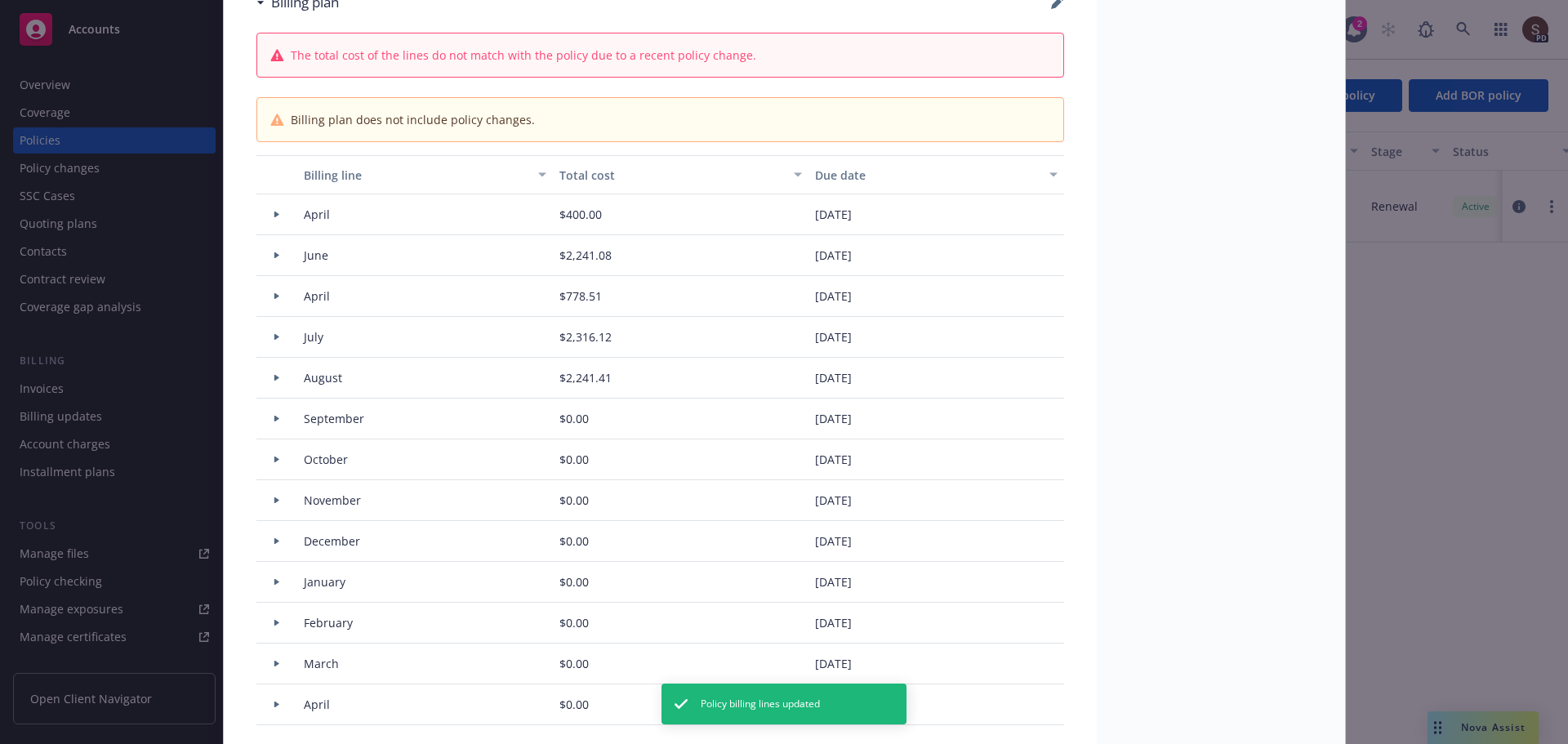
scroll to position [1144, 0]
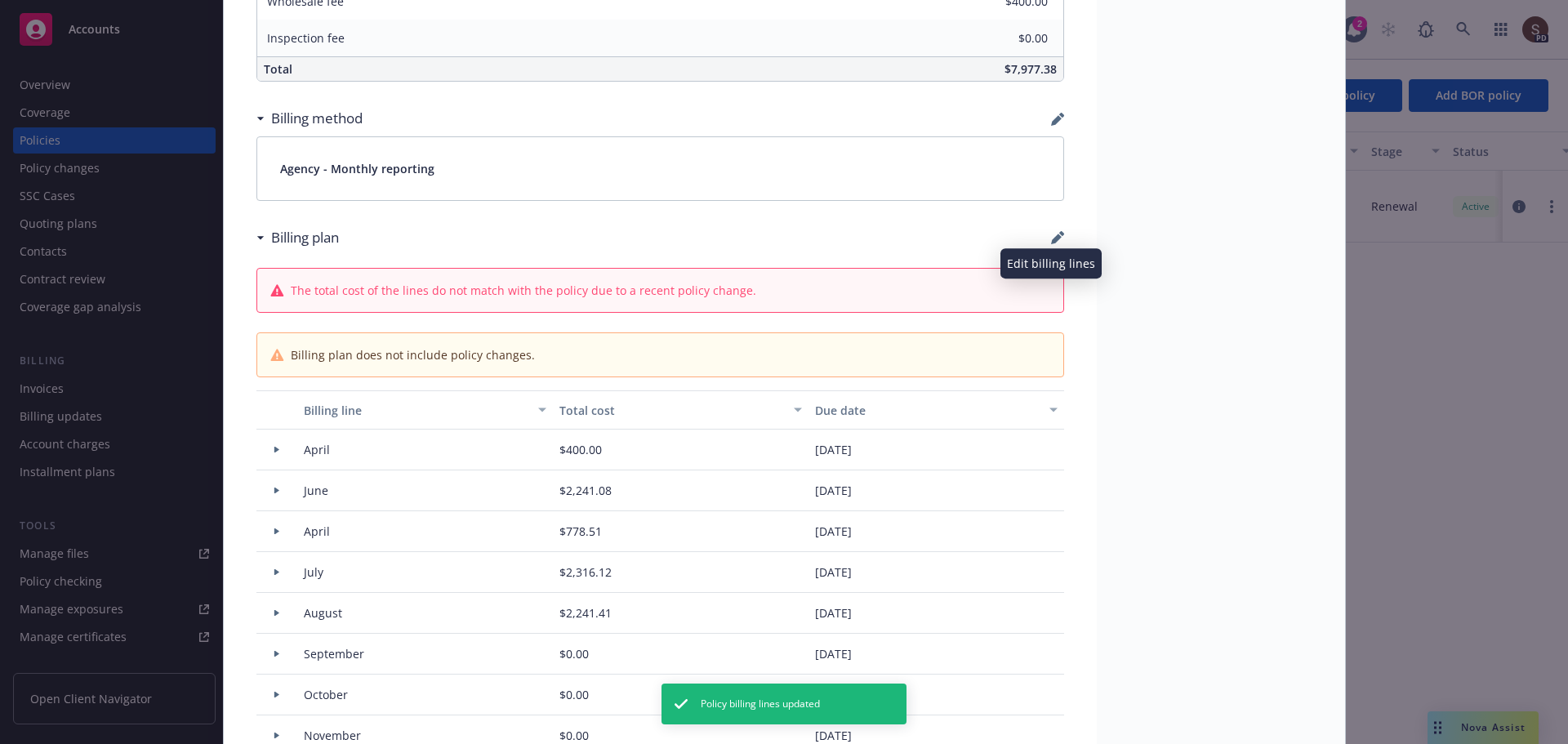
click at [1051, 236] on icon "button" at bounding box center [1057, 237] width 13 height 13
select select "April"
select select "June"
select select "April"
select select "July"
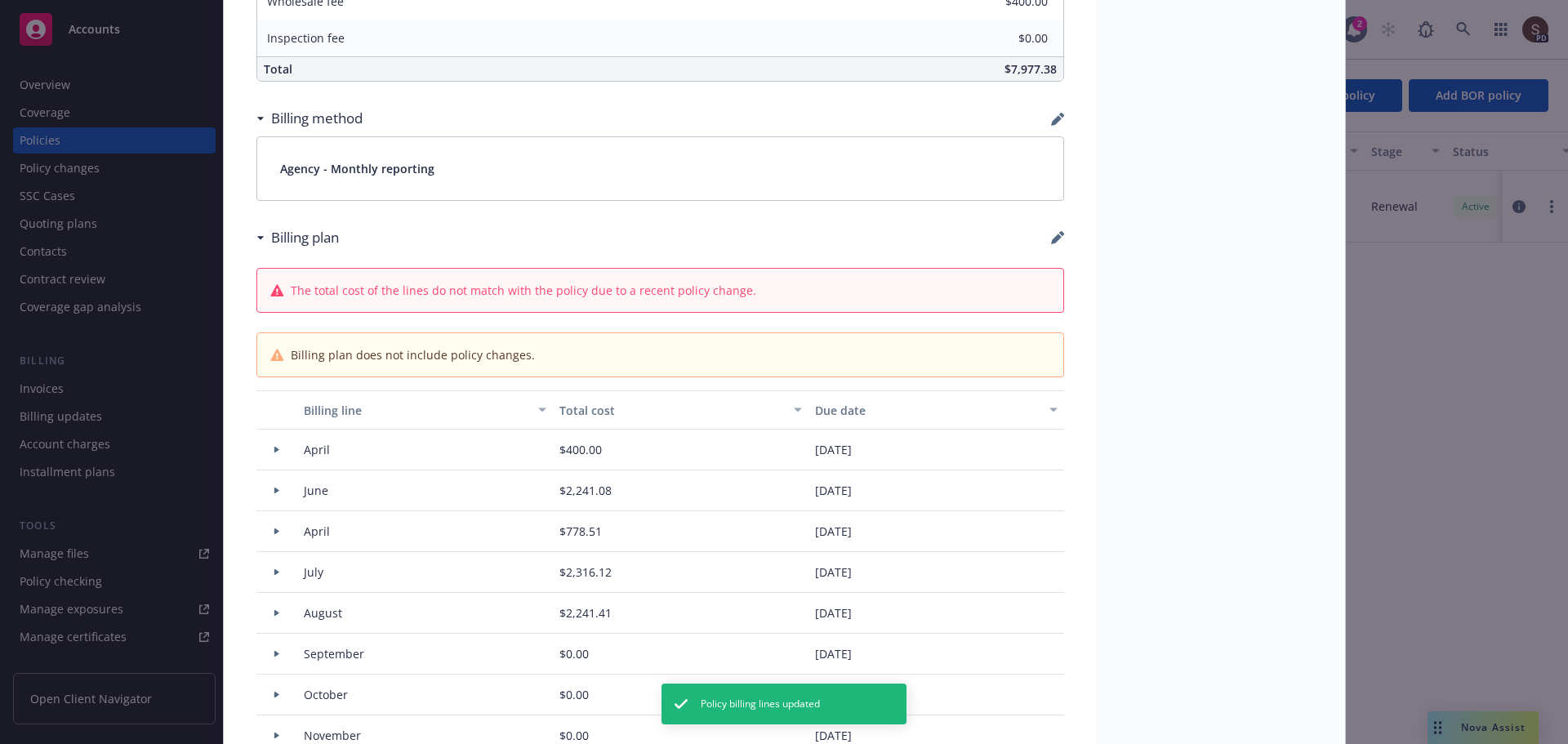
select select "August"
select select "September"
select select "October"
select select "November"
select select "December"
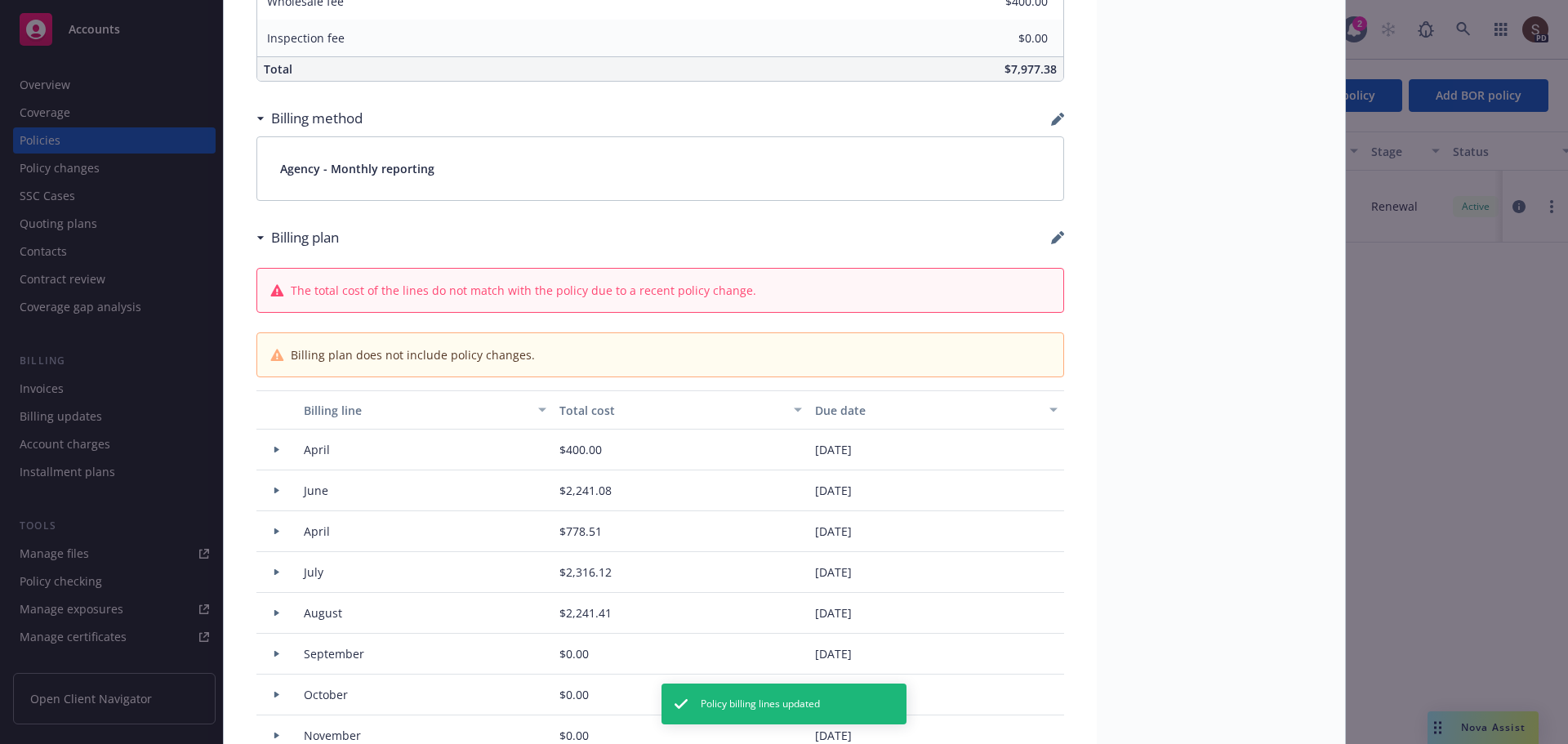
select select "February"
select select "March"
select select "April"
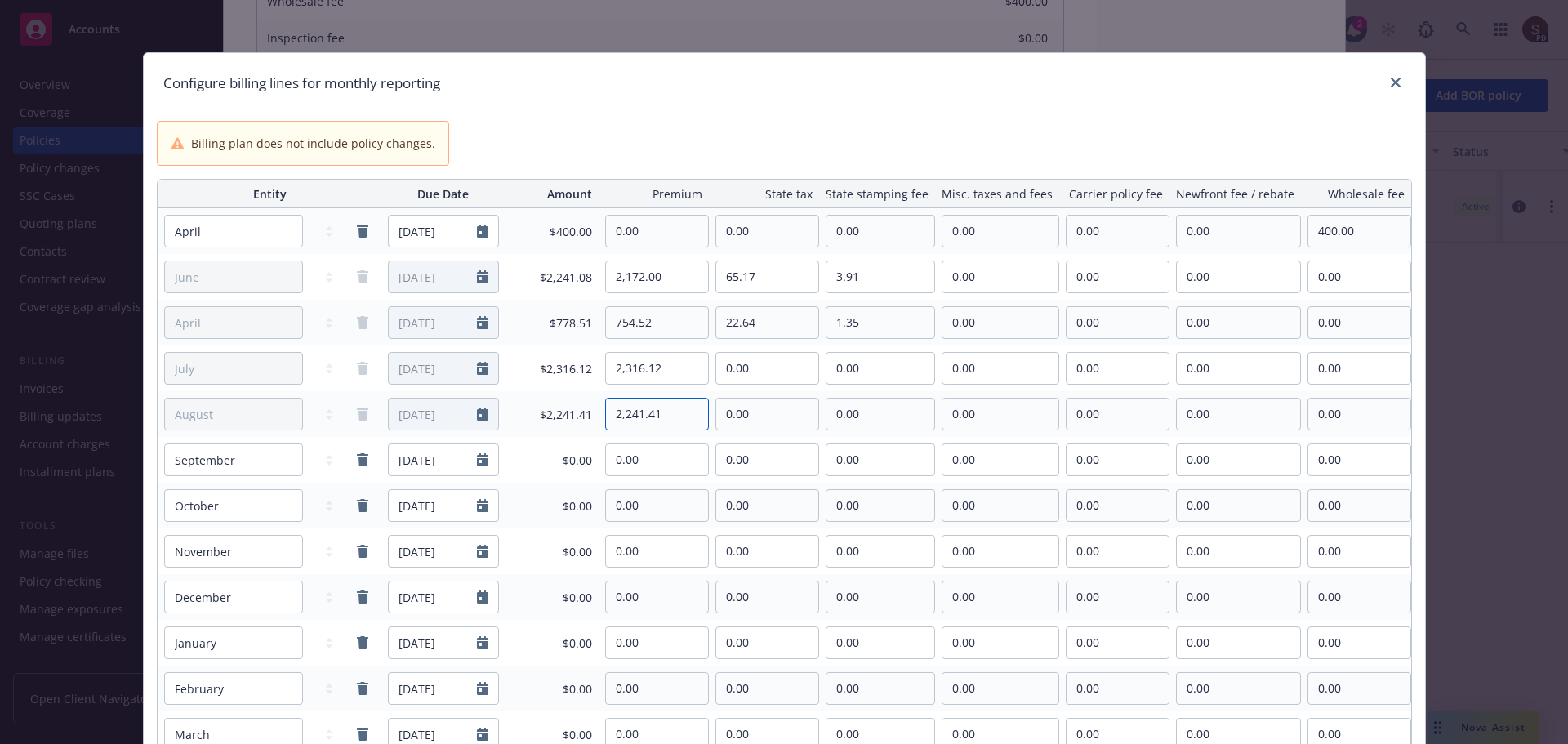
click at [673, 405] on input "2,241.41" at bounding box center [657, 413] width 102 height 31
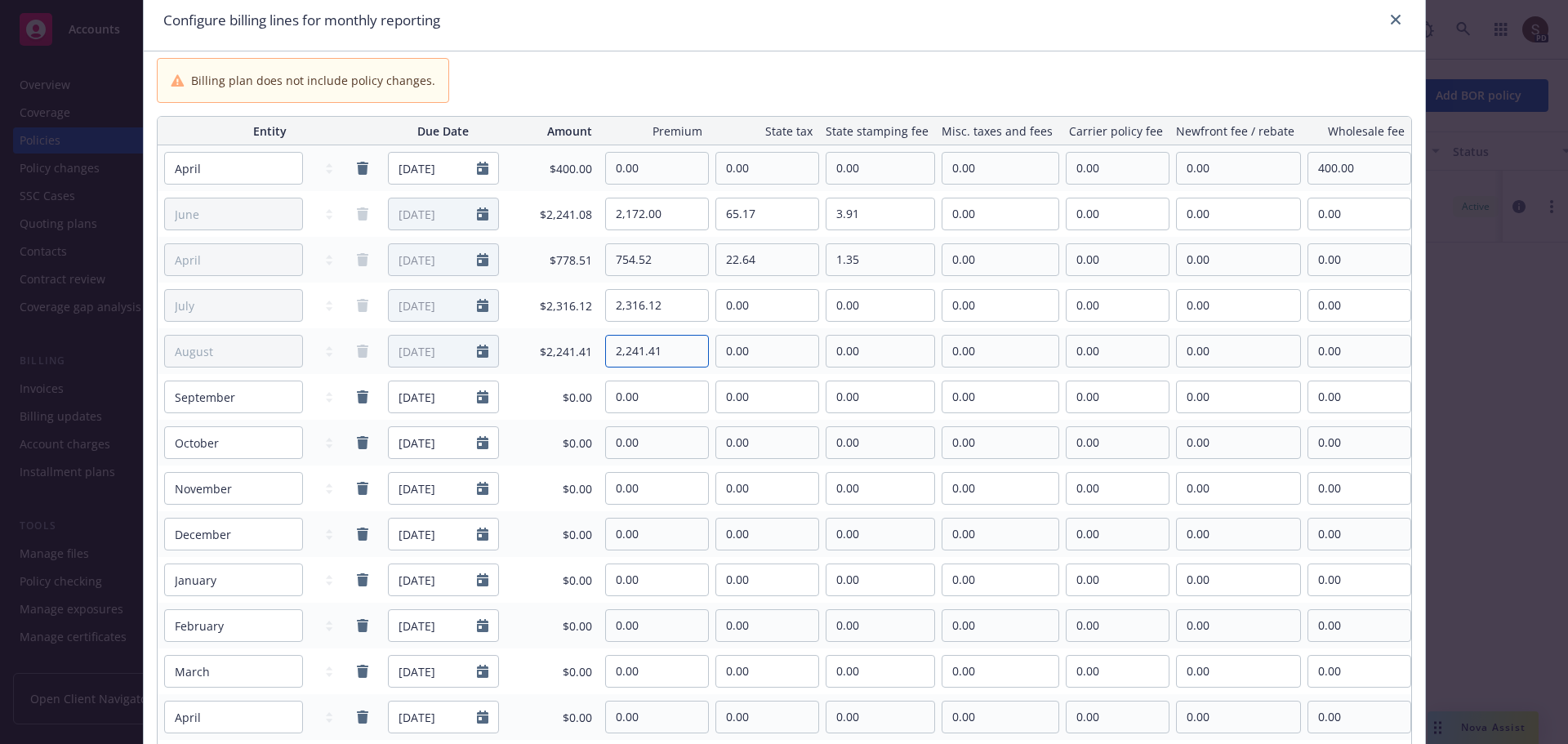
scroll to position [39, 0]
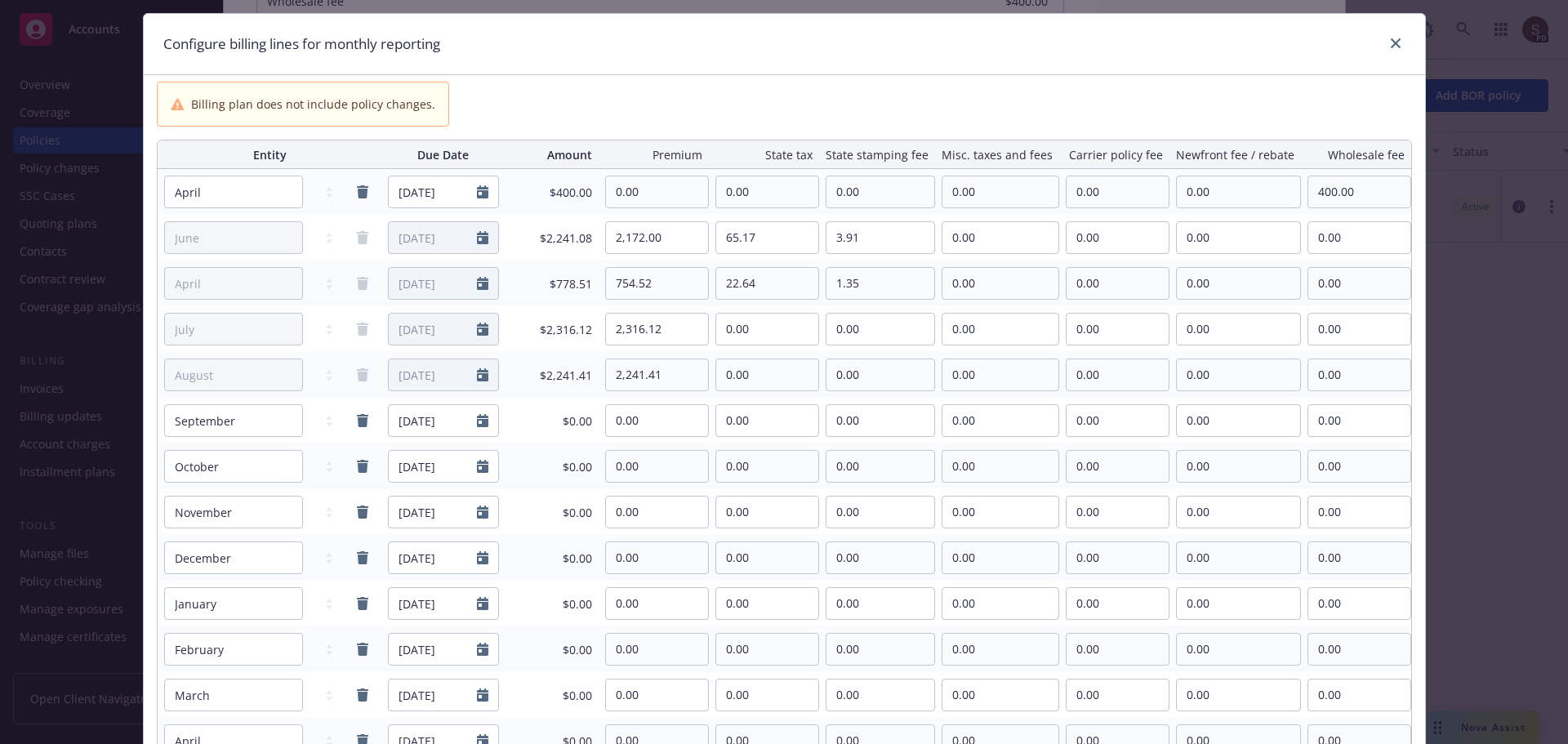
click at [1386, 30] on div "Configure billing lines for monthly reporting" at bounding box center [784, 44] width 1281 height 61
click at [1390, 43] on icon "close" at bounding box center [1396, 43] width 10 height 10
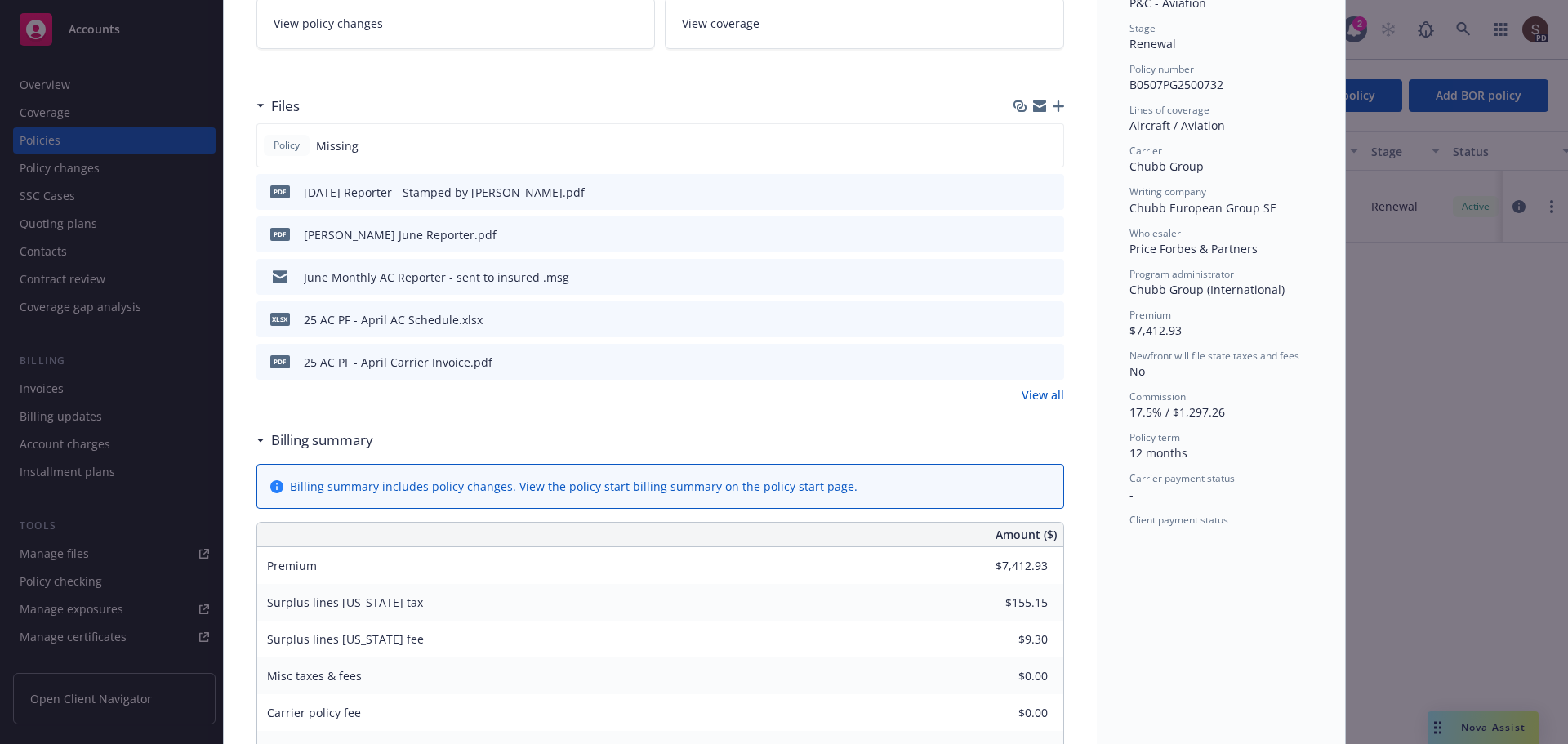
scroll to position [0, 0]
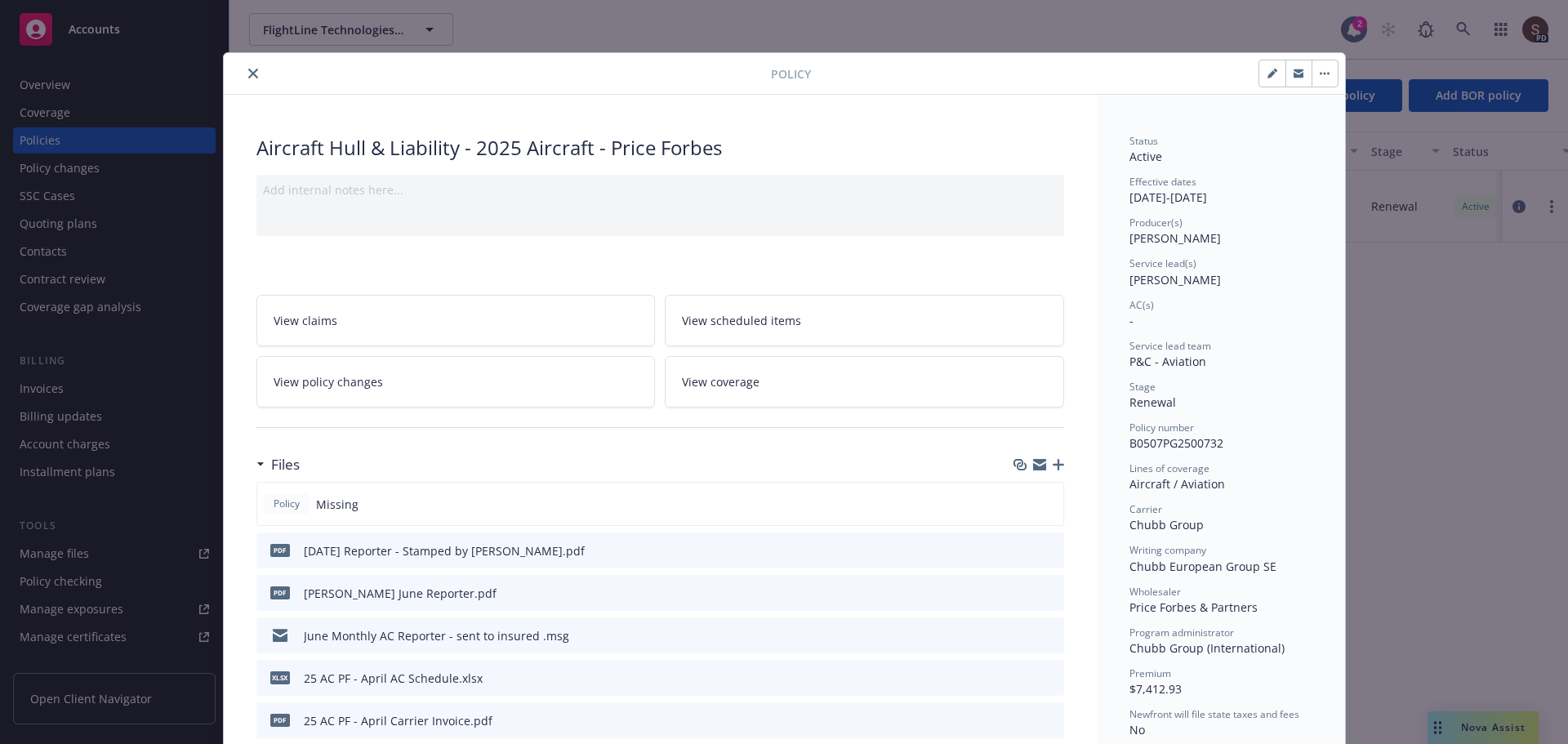
click at [245, 63] on button "close" at bounding box center [253, 73] width 19 height 19
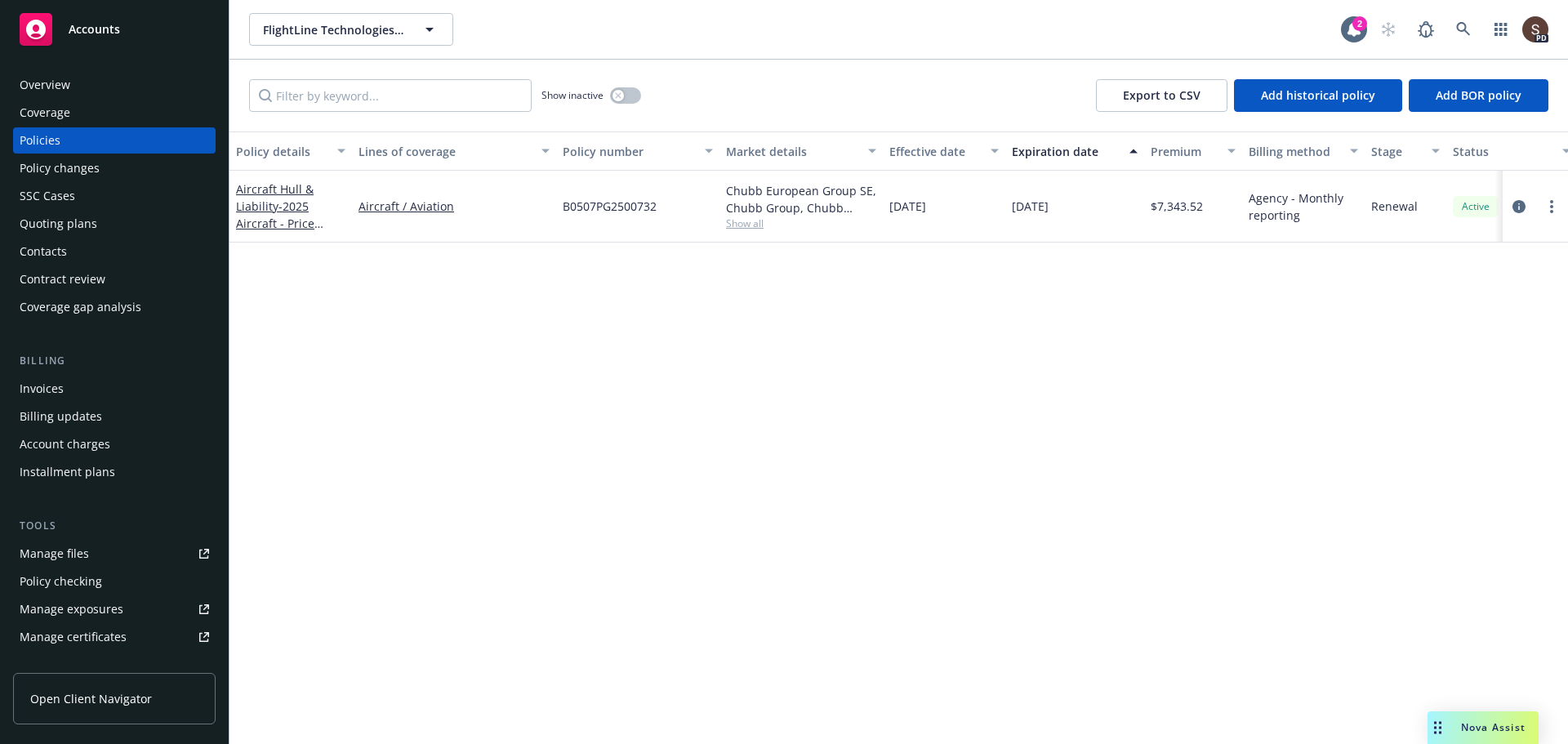
click at [43, 378] on div "Invoices" at bounding box center [41, 388] width 44 height 26
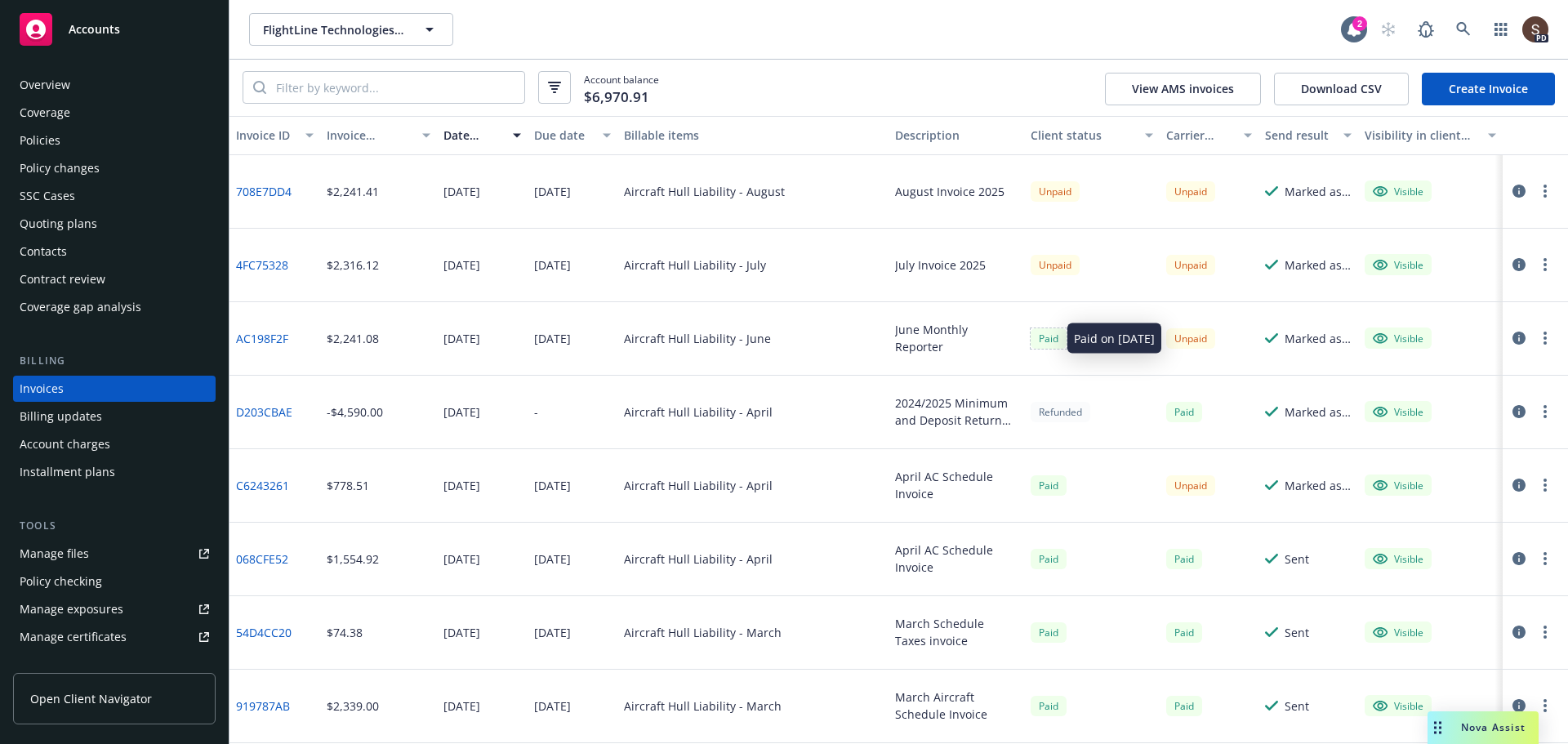
click at [1046, 342] on div "Paid" at bounding box center [1048, 338] width 36 height 20
click at [1035, 336] on div "Paid" at bounding box center [1048, 338] width 36 height 20
click at [1509, 343] on button "button" at bounding box center [1518, 337] width 19 height 19
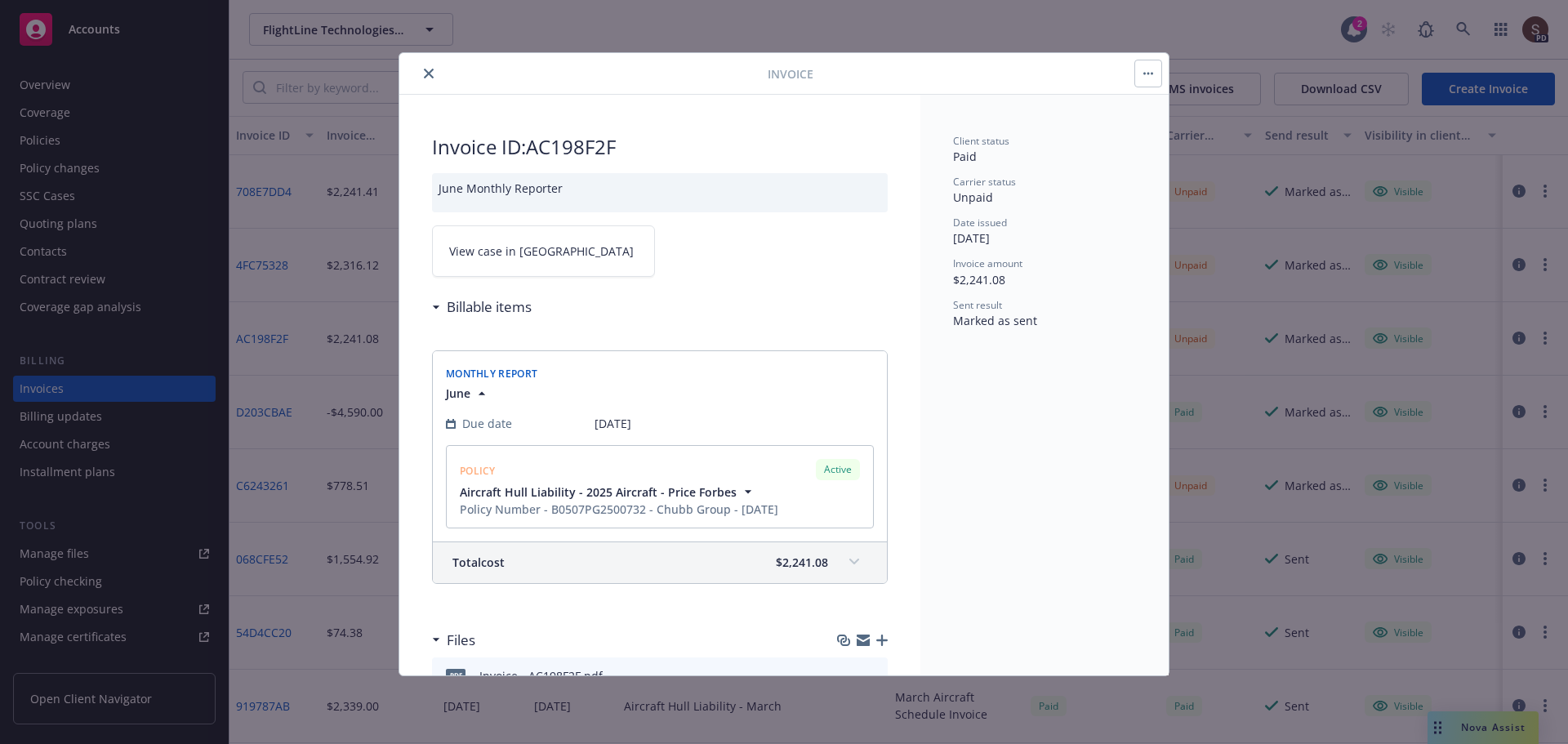
scroll to position [81, 0]
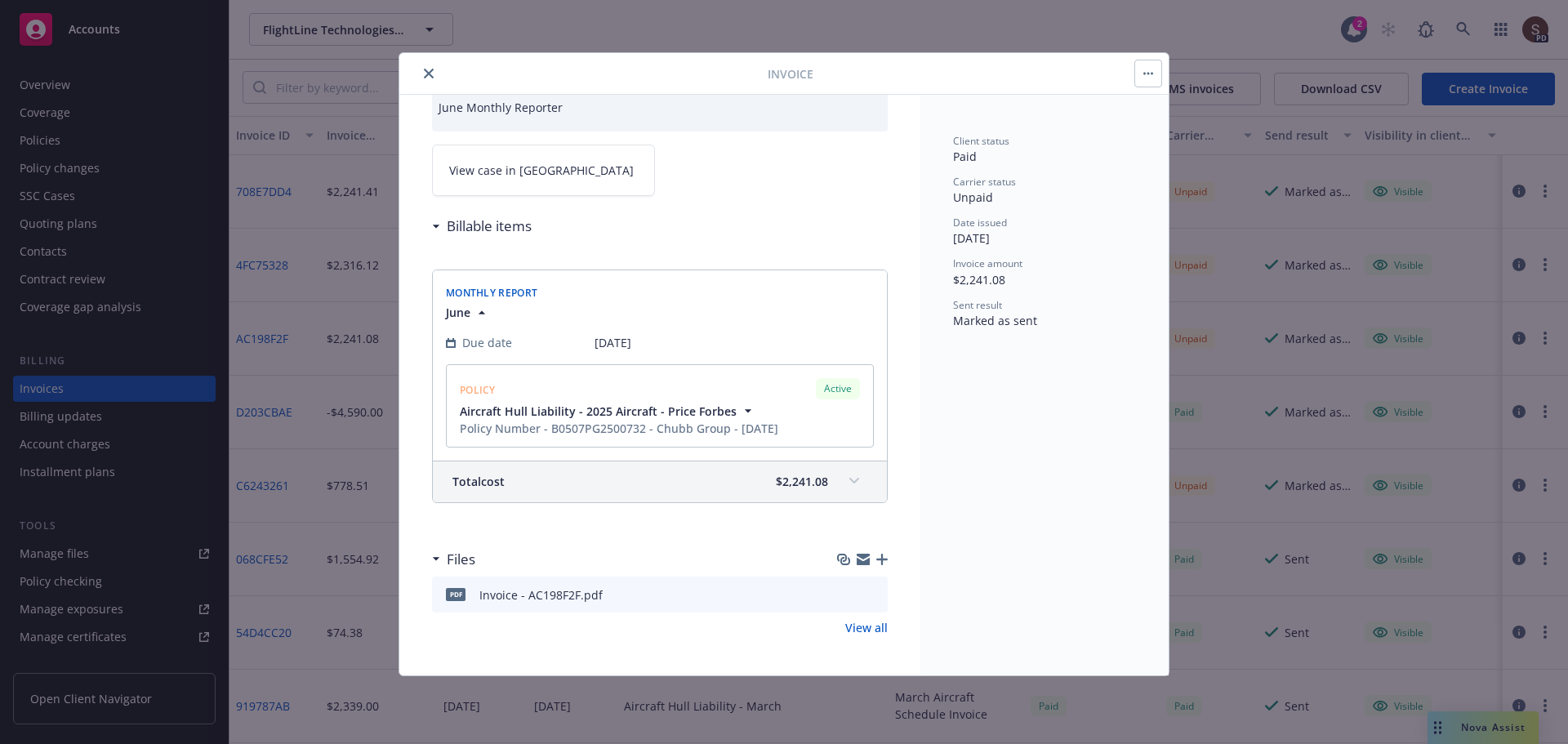
click at [858, 626] on link "View all" at bounding box center [866, 627] width 42 height 17
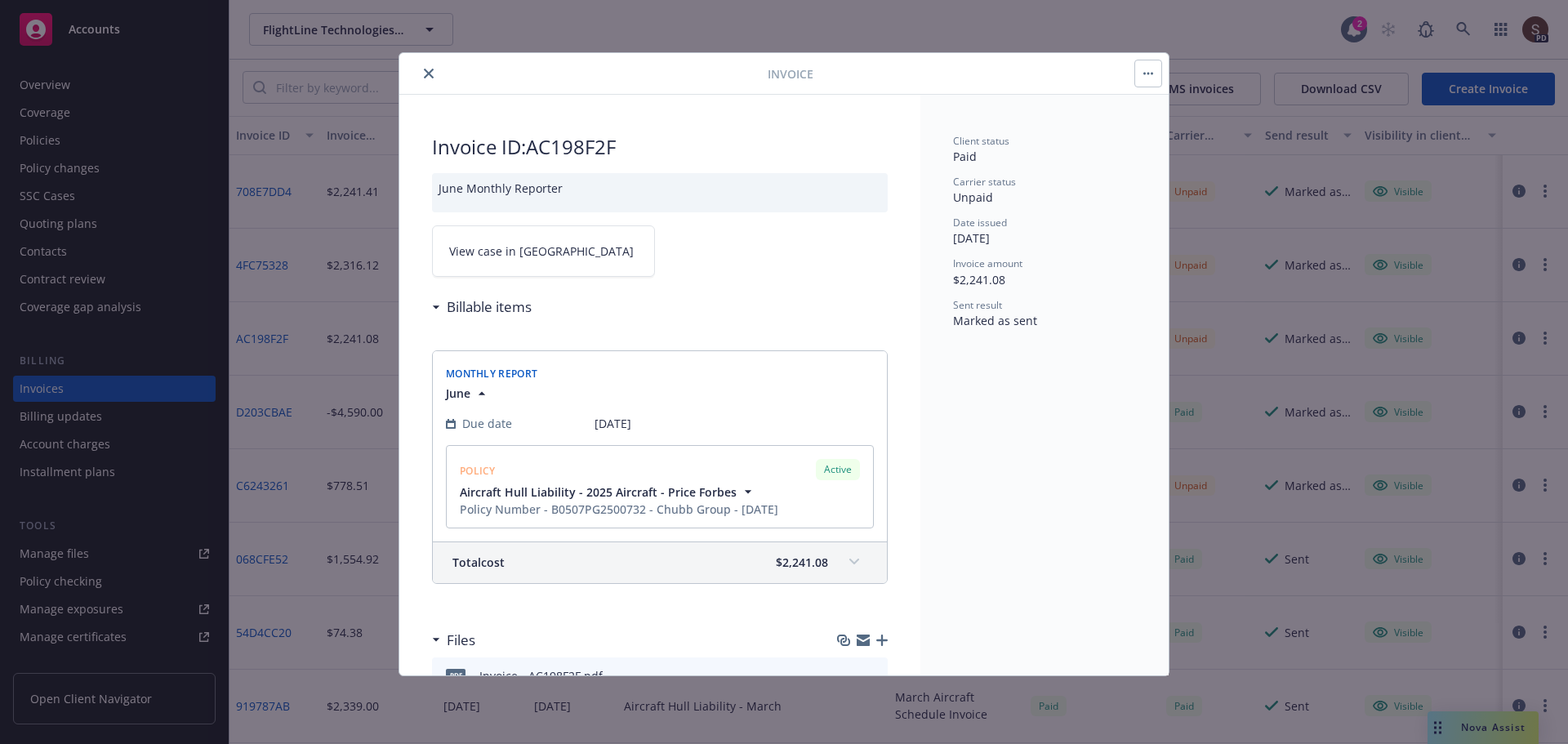
click at [435, 59] on div "Invoice" at bounding box center [784, 74] width 769 height 41
click at [426, 74] on icon "close" at bounding box center [429, 74] width 10 height 10
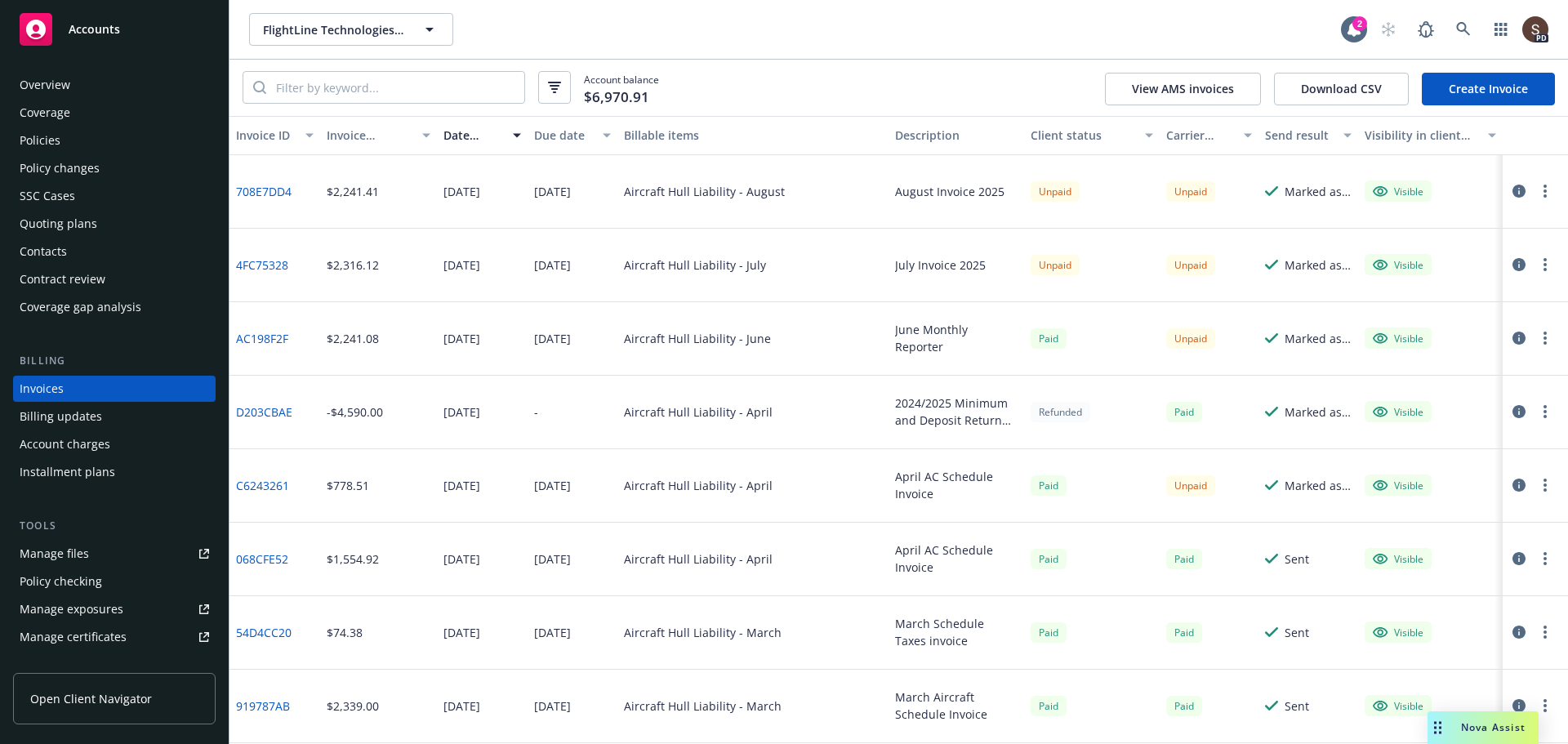
click at [1182, 334] on div "Unpaid" at bounding box center [1191, 338] width 49 height 20
click at [1538, 336] on button "button" at bounding box center [1544, 337] width 19 height 19
click at [1512, 335] on icon "button" at bounding box center [1518, 337] width 13 height 13
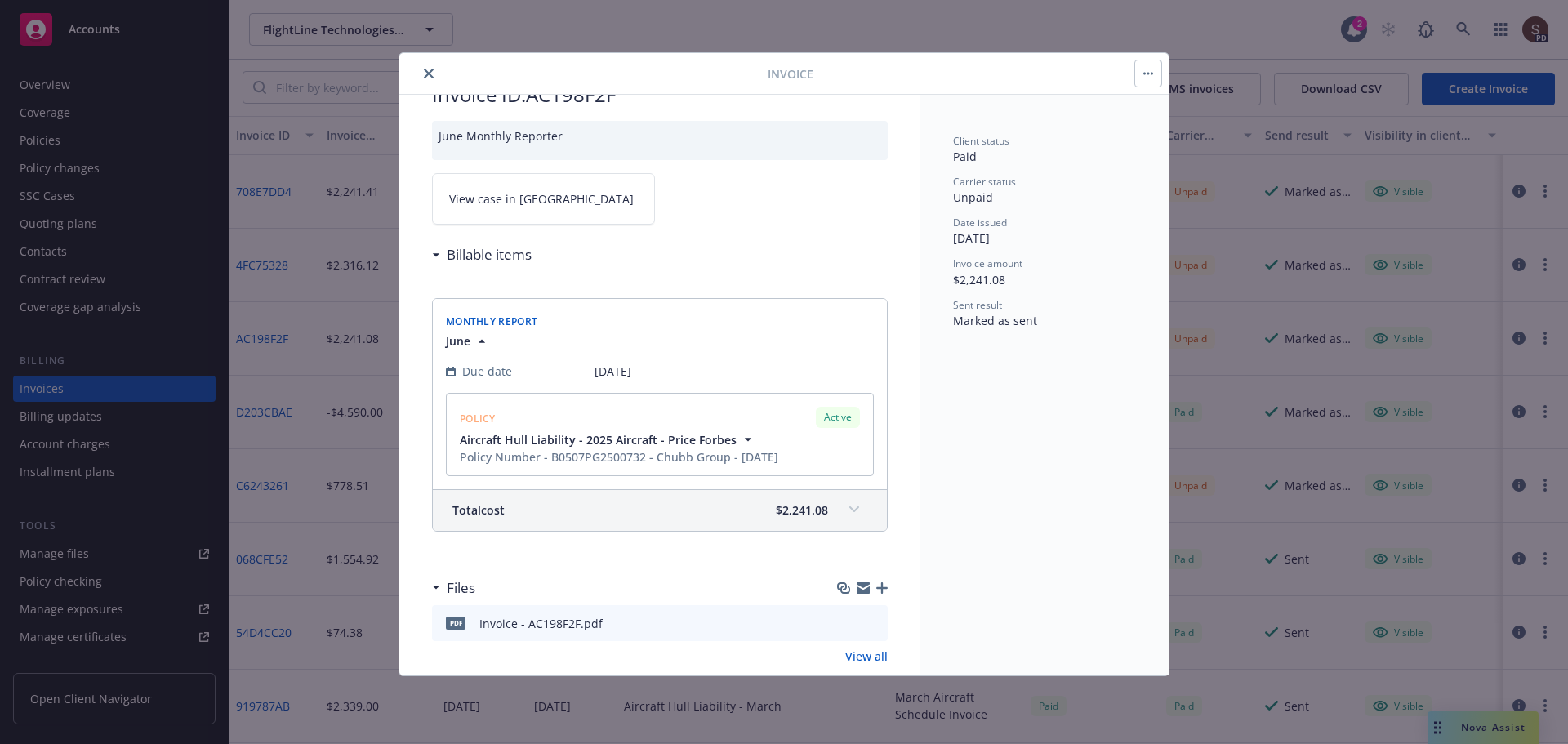
scroll to position [81, 0]
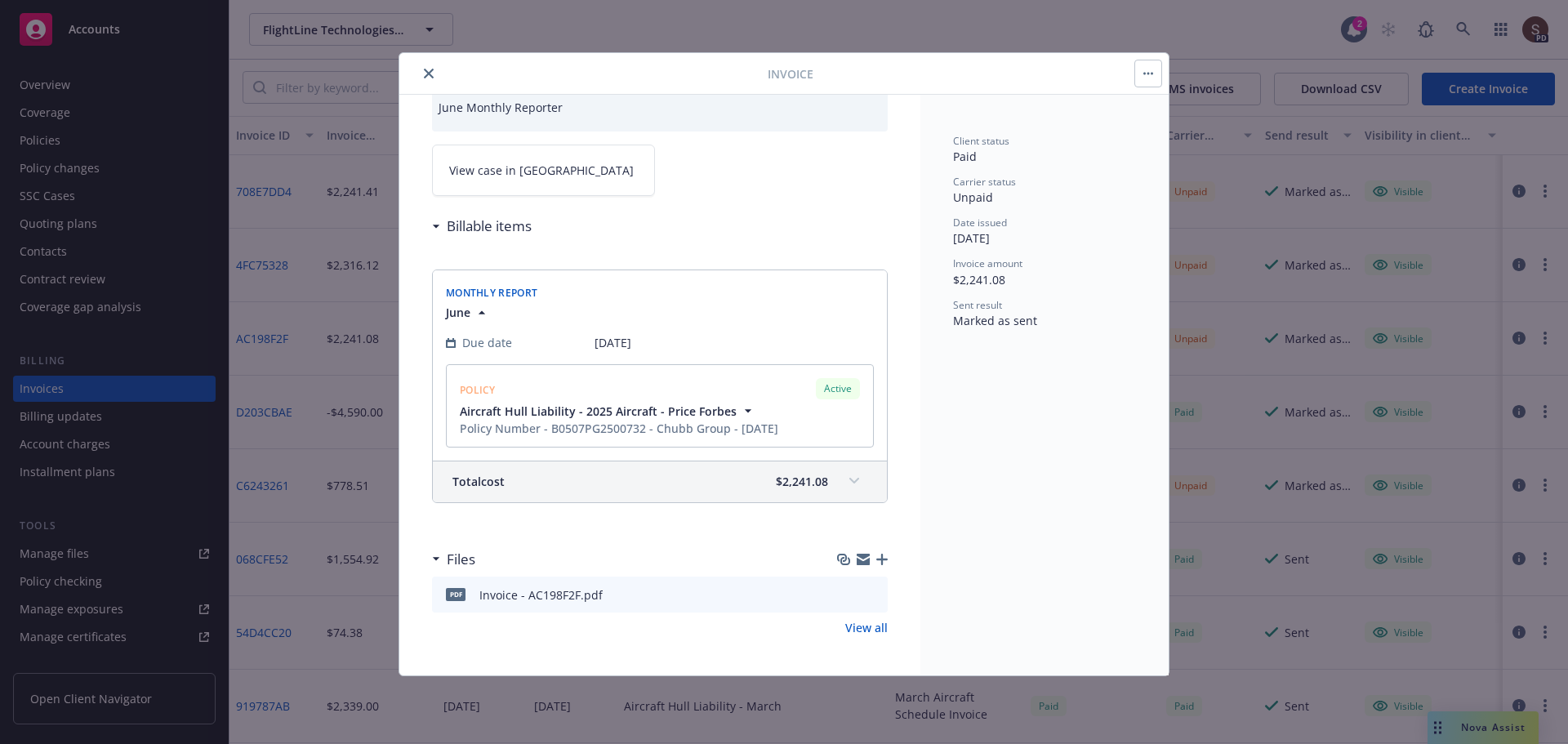
click at [842, 477] on span at bounding box center [854, 481] width 26 height 26
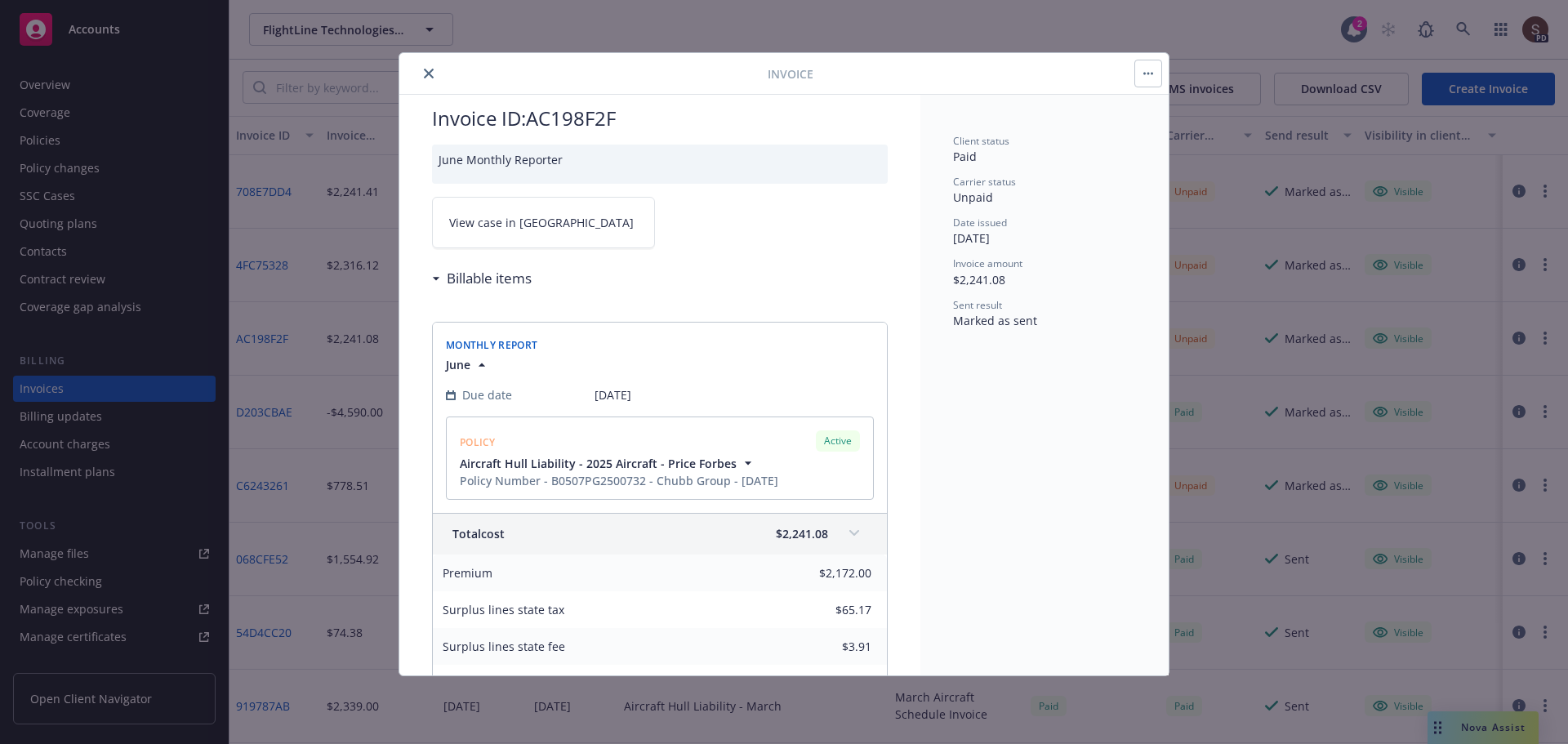
scroll to position [0, 0]
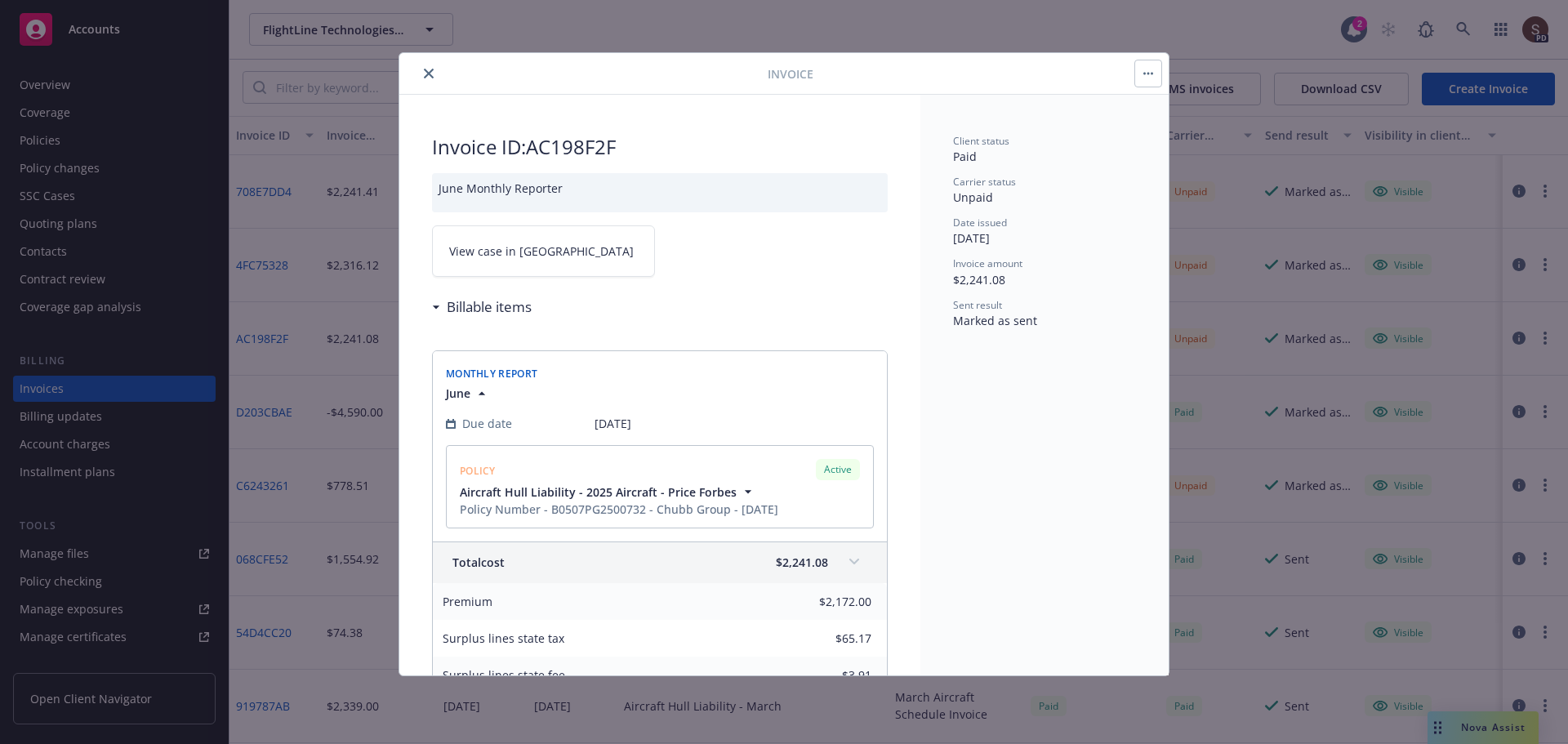
click at [542, 240] on link "View case in [GEOGRAPHIC_DATA]" at bounding box center [544, 251] width 223 height 52
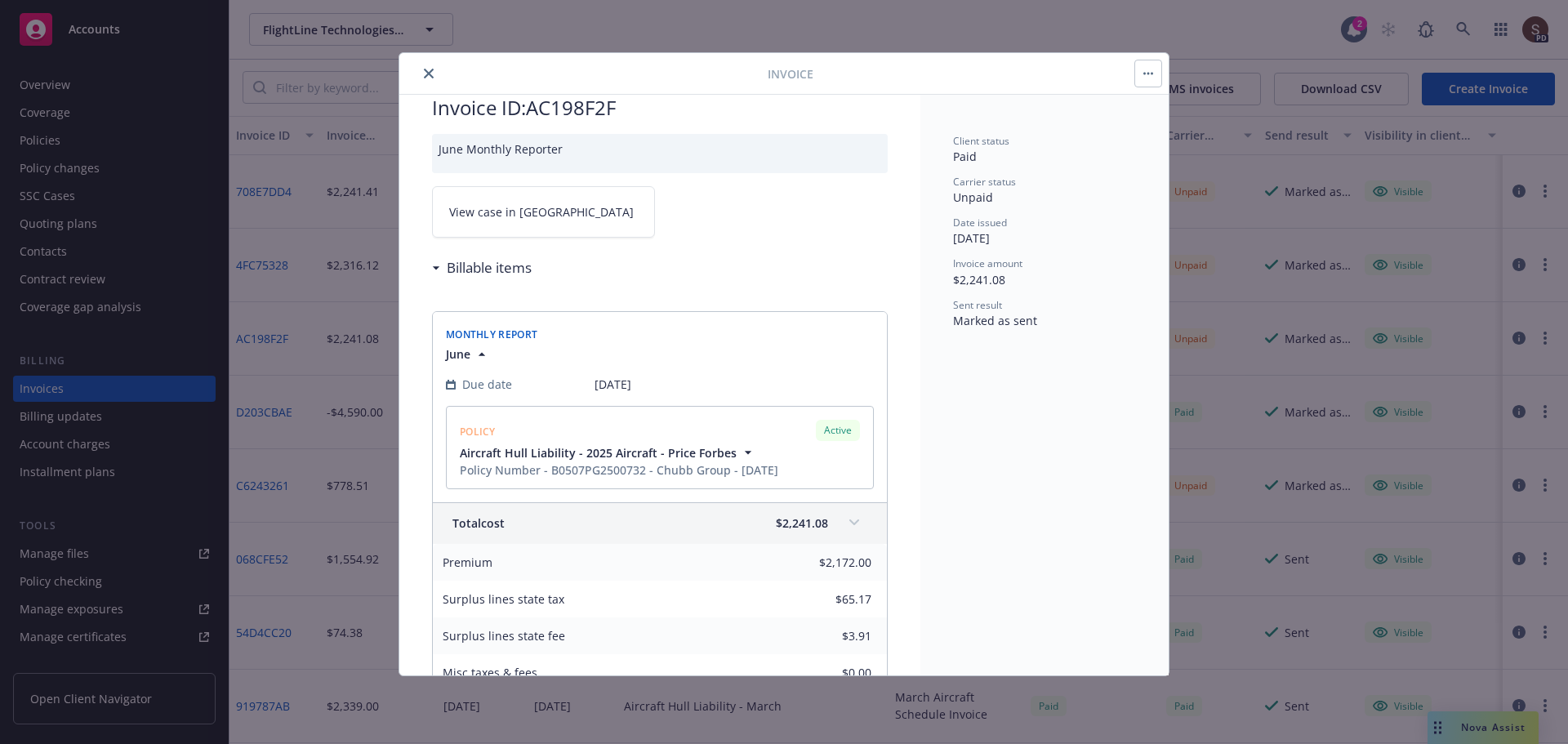
scroll to position [12, 0]
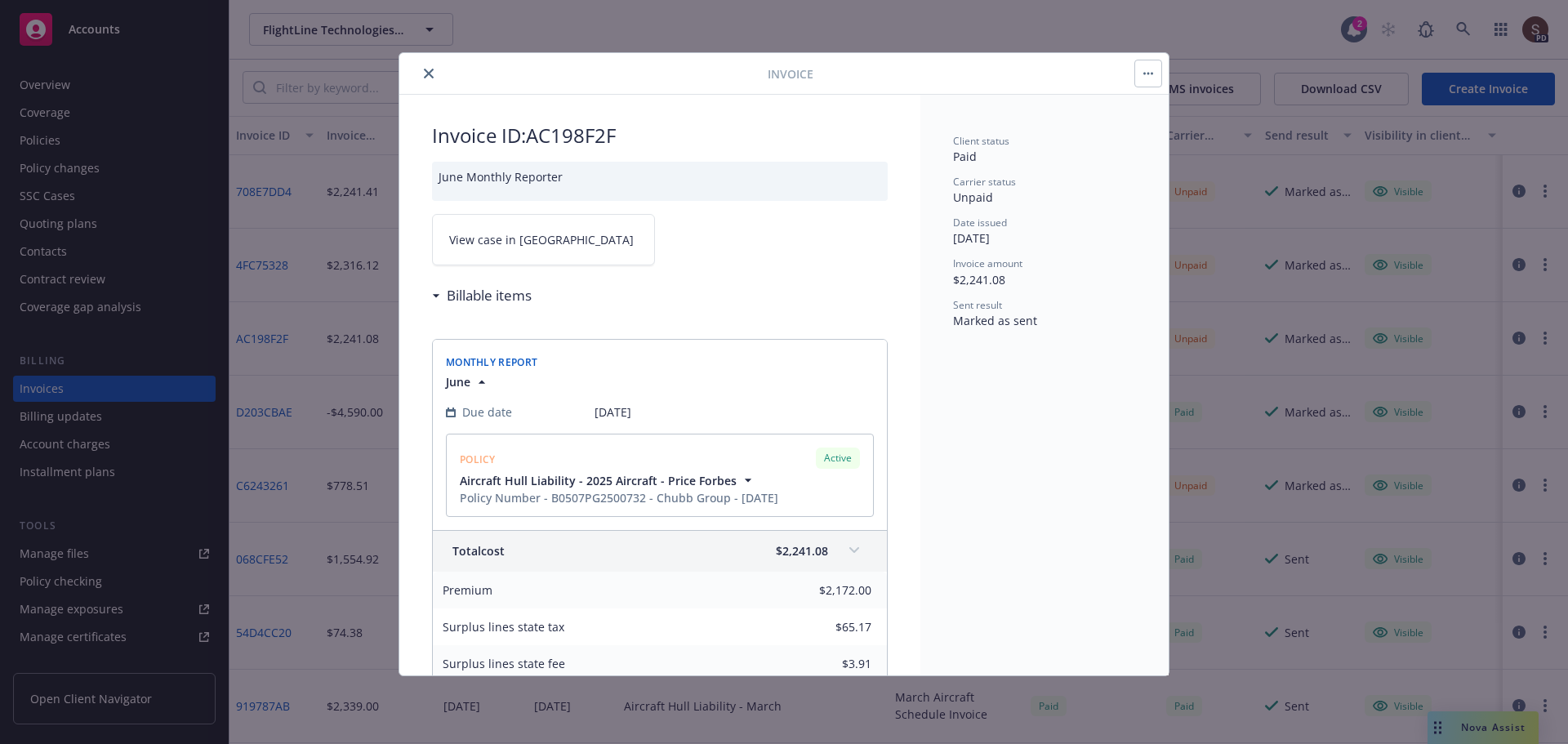
click at [429, 61] on div "Invoice" at bounding box center [784, 74] width 769 height 41
click at [424, 73] on icon "close" at bounding box center [429, 74] width 10 height 10
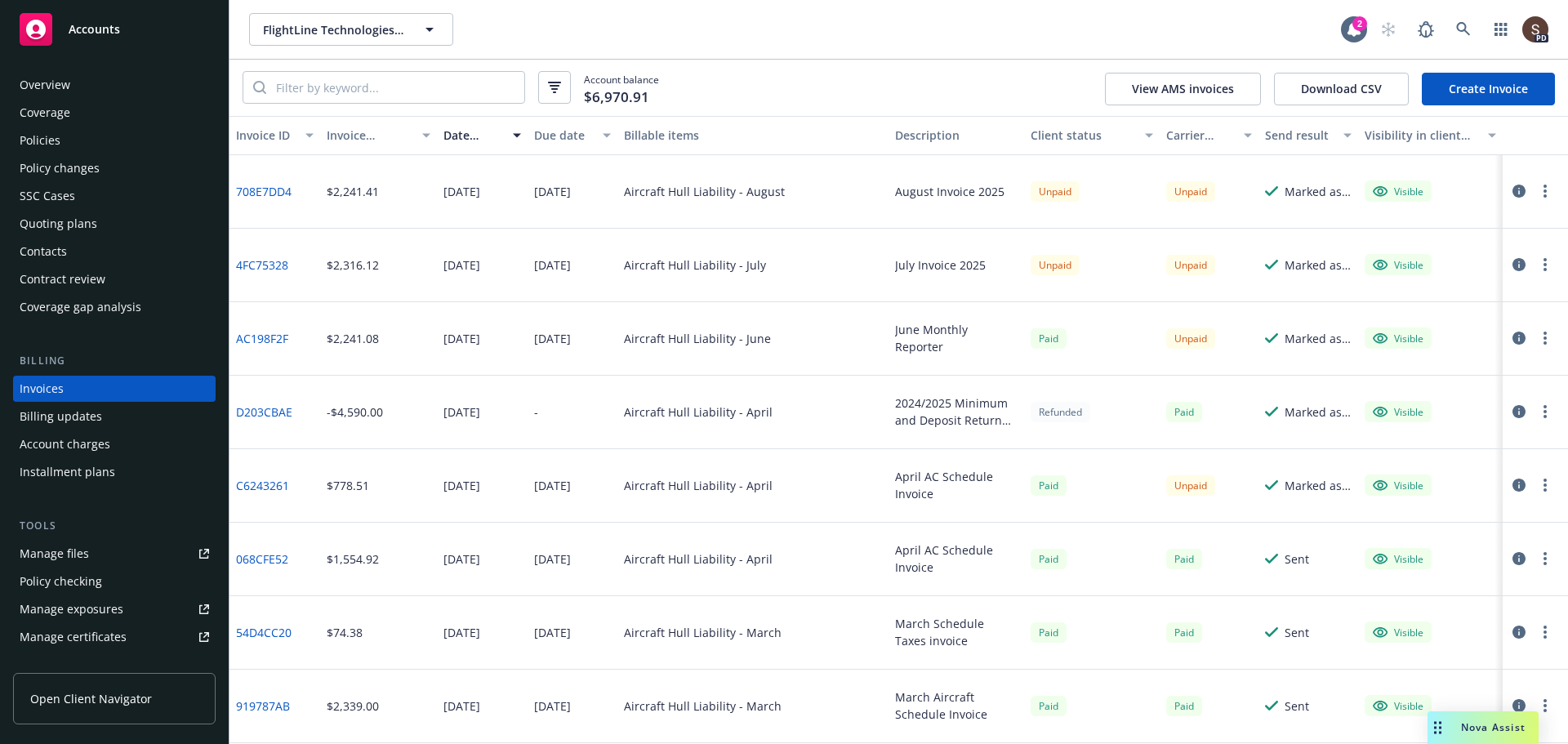
click at [1535, 342] on button "button" at bounding box center [1544, 337] width 19 height 19
click at [1384, 413] on link "View invoice" at bounding box center [1438, 404] width 208 height 33
click at [1030, 338] on div "Paid" at bounding box center [1048, 338] width 36 height 20
click at [1187, 559] on div "Paid" at bounding box center [1184, 559] width 36 height 20
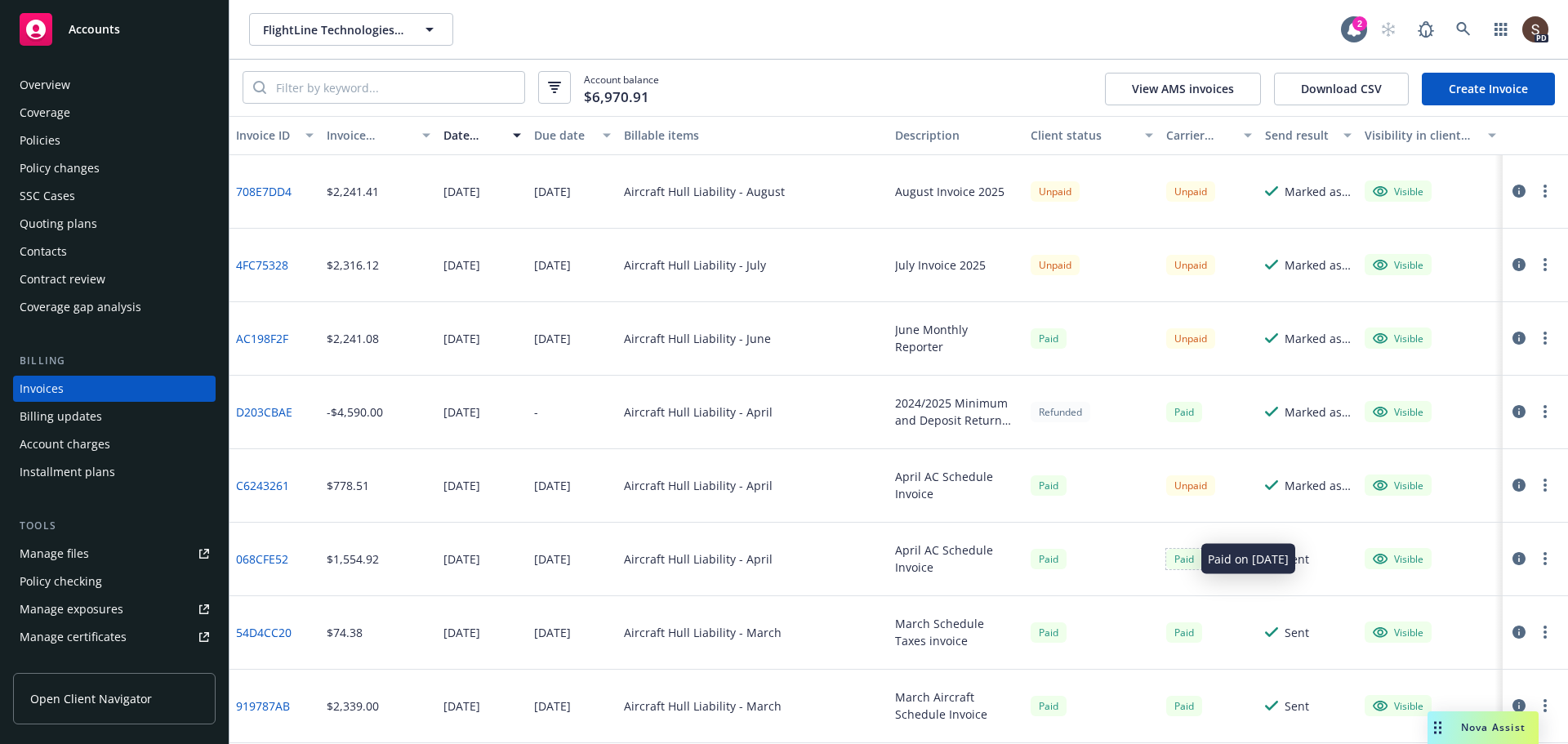
click at [1187, 559] on div "Paid" at bounding box center [1184, 559] width 36 height 20
click at [1392, 483] on div "Visible" at bounding box center [1398, 484] width 51 height 14
click at [254, 483] on link "C6243261" at bounding box center [262, 485] width 53 height 17
click at [1543, 553] on icon "button" at bounding box center [1545, 558] width 3 height 13
click at [1512, 561] on icon "button" at bounding box center [1518, 558] width 13 height 13
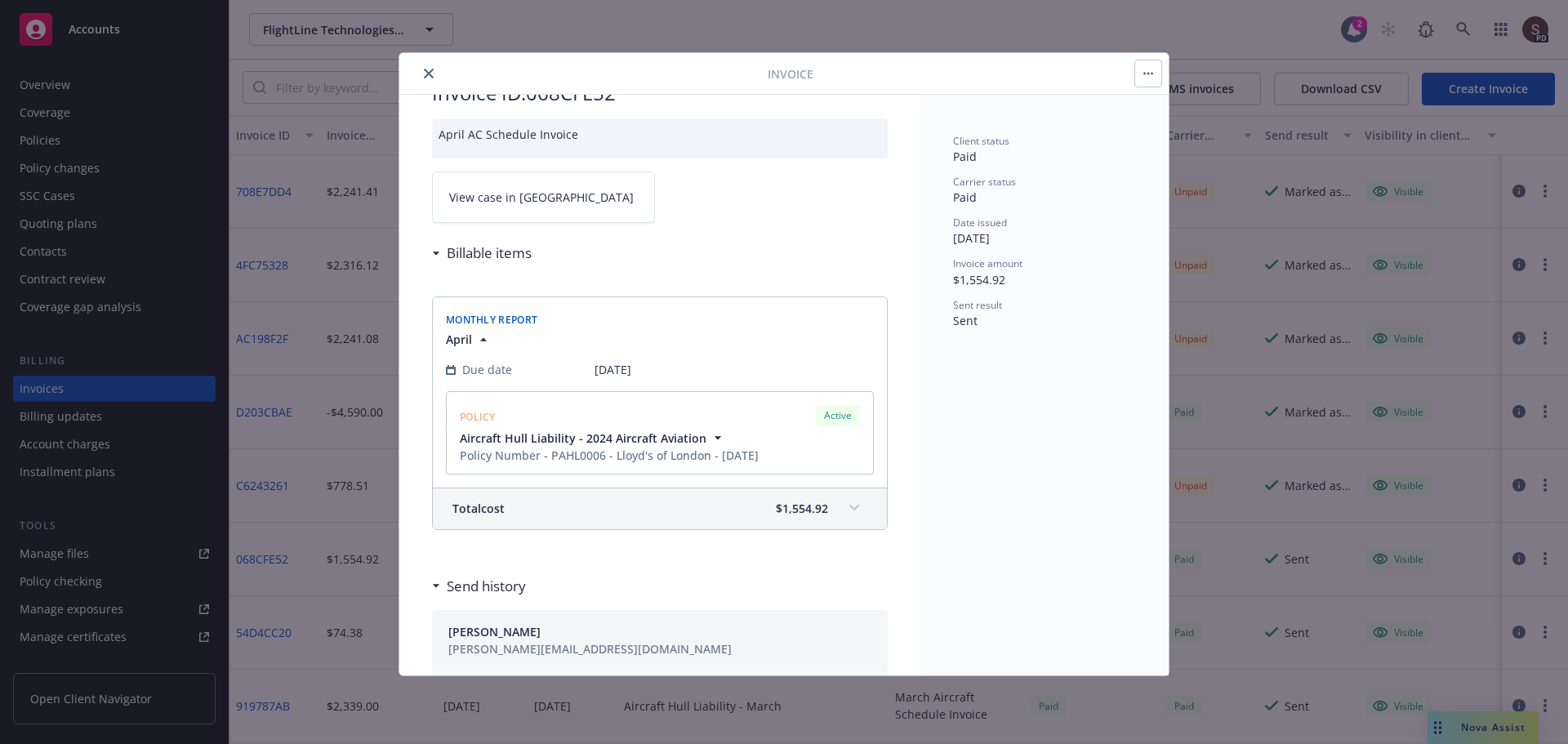
scroll to position [82, 0]
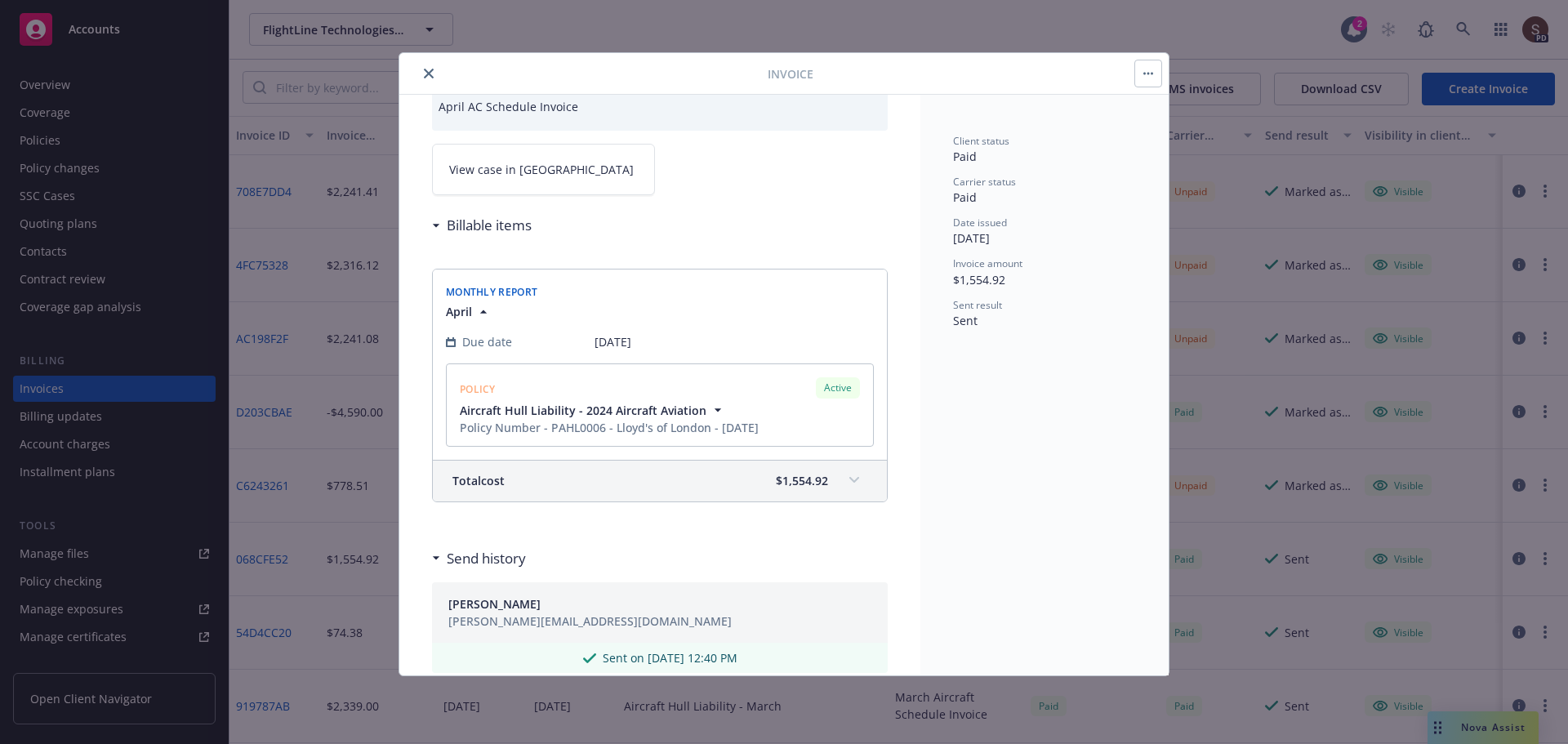
click at [1145, 64] on button "button" at bounding box center [1148, 73] width 26 height 26
click at [958, 428] on div "Client status Paid Carrier status Paid Date issued [DATE] Invoice amount $1,554…" at bounding box center [1045, 385] width 249 height 581
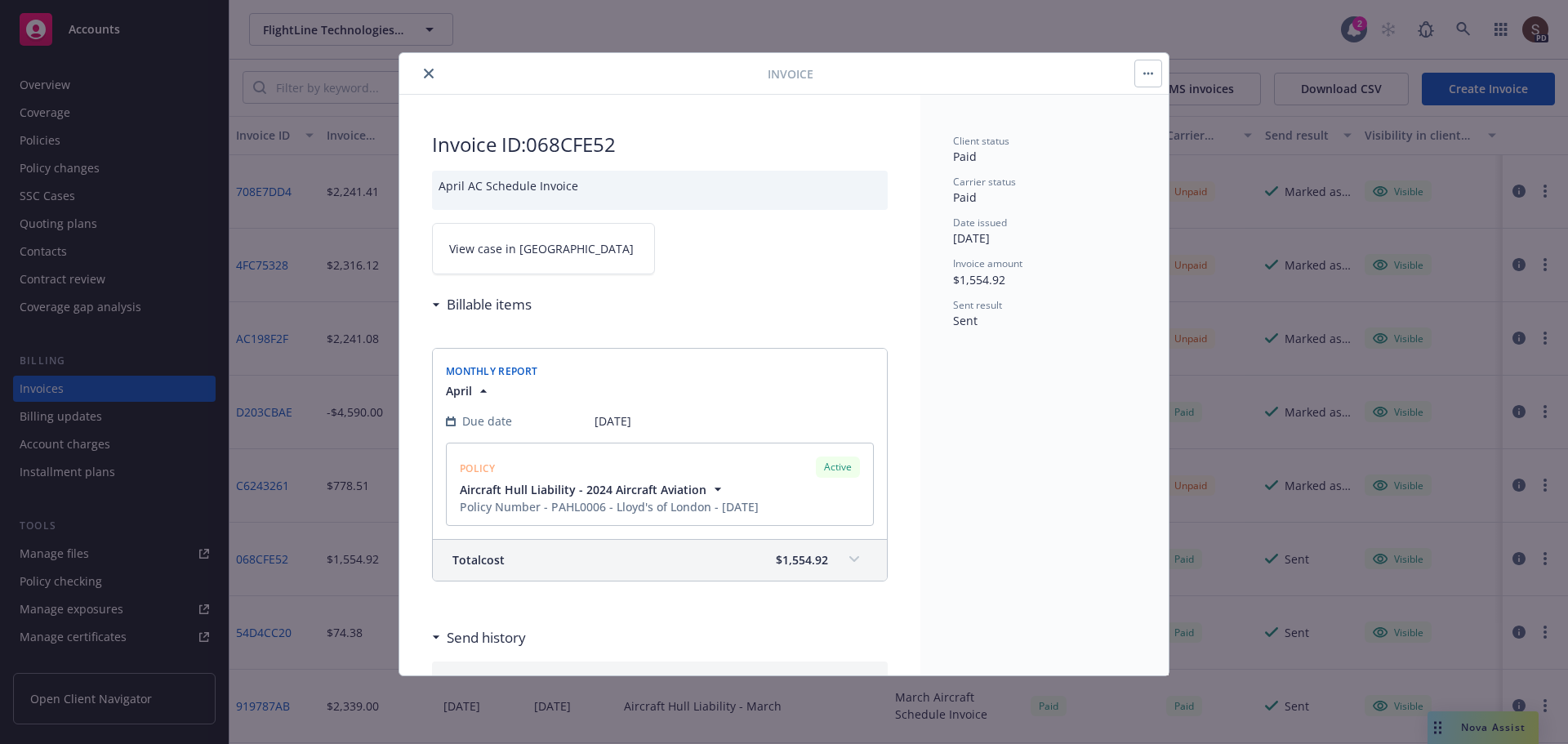
scroll to position [0, 0]
click at [437, 307] on icon at bounding box center [436, 307] width 7 height 3
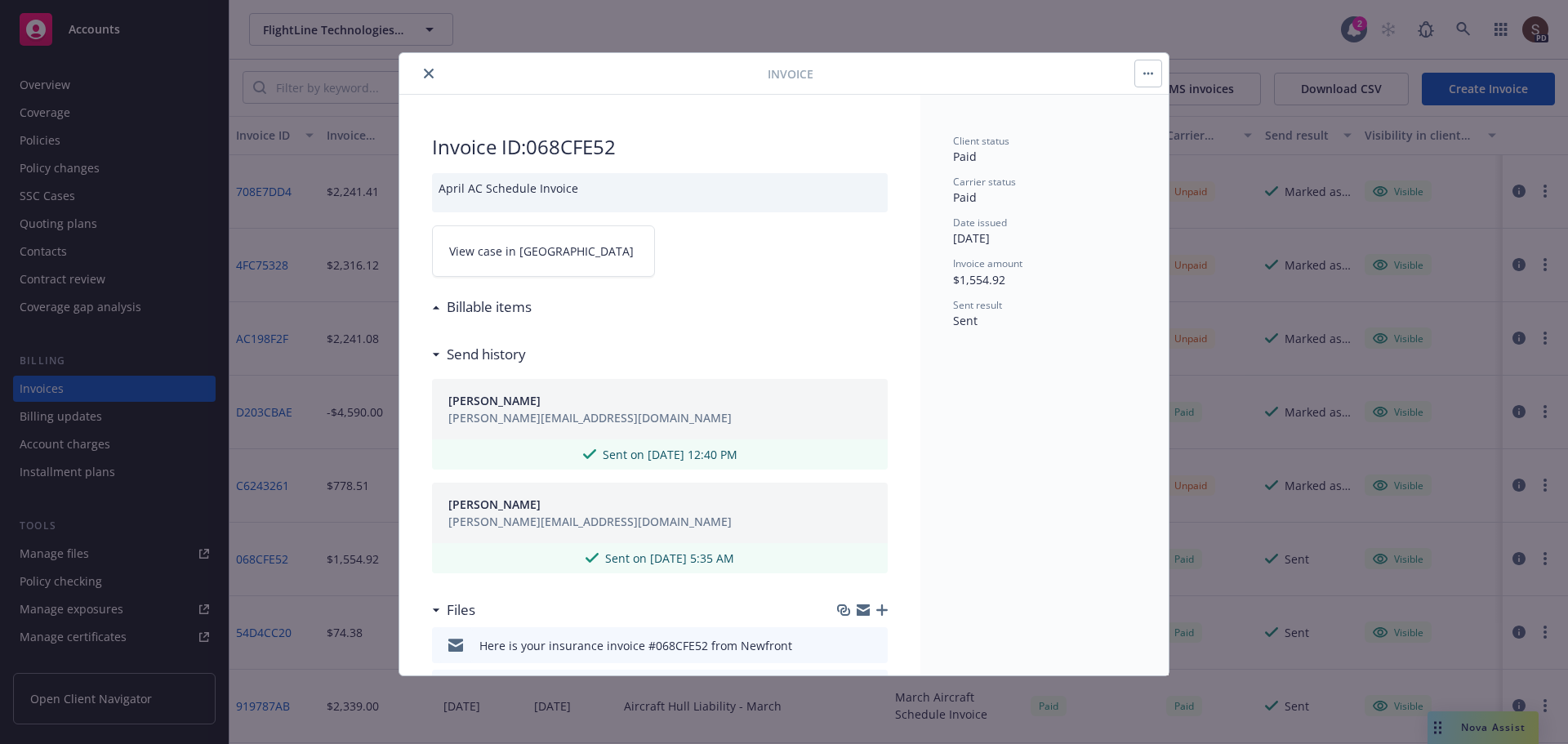
scroll to position [135, 0]
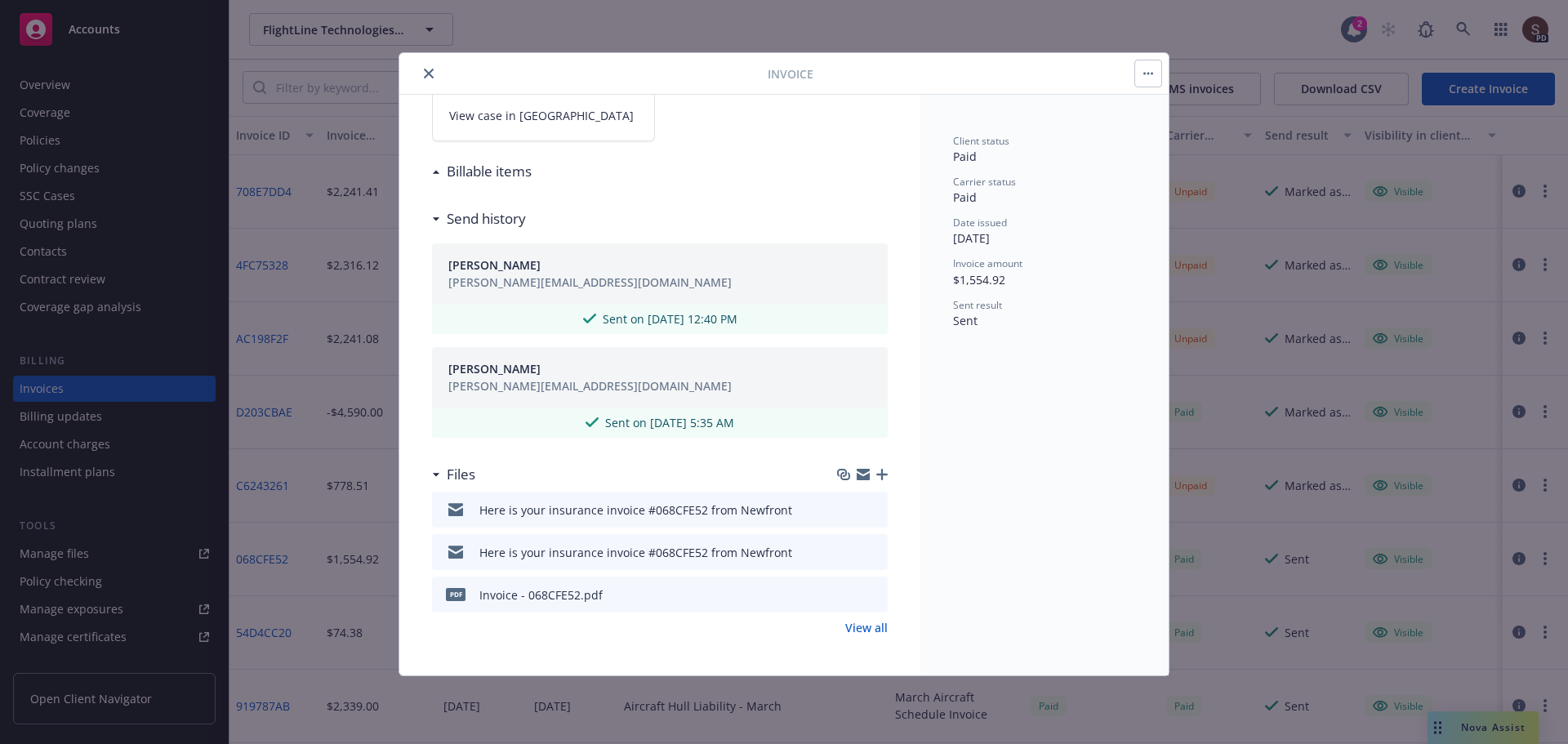
click at [423, 70] on button "close" at bounding box center [429, 73] width 19 height 19
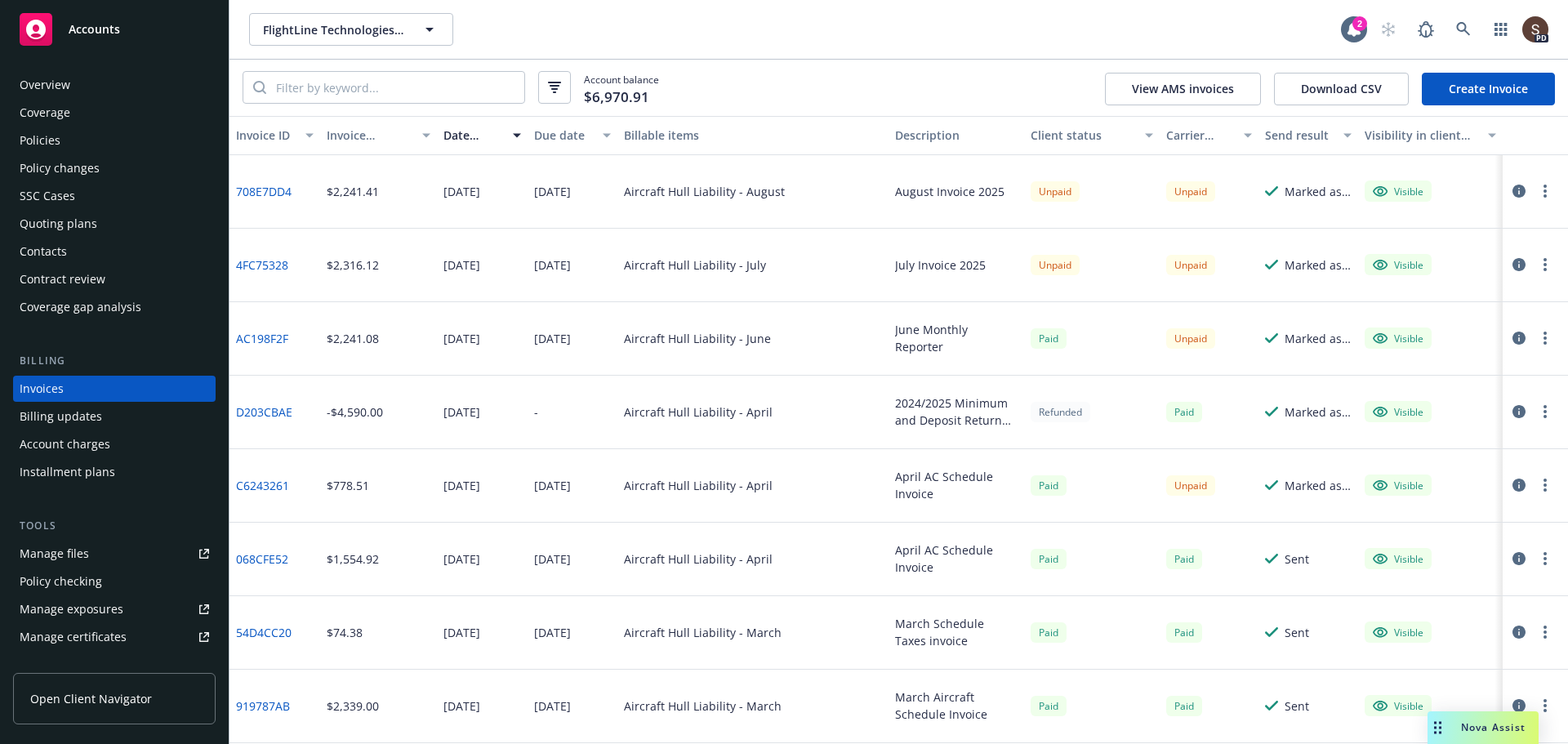
click at [1535, 189] on button "button" at bounding box center [1544, 190] width 19 height 19
click at [1363, 451] on link "Void" at bounding box center [1438, 453] width 208 height 33
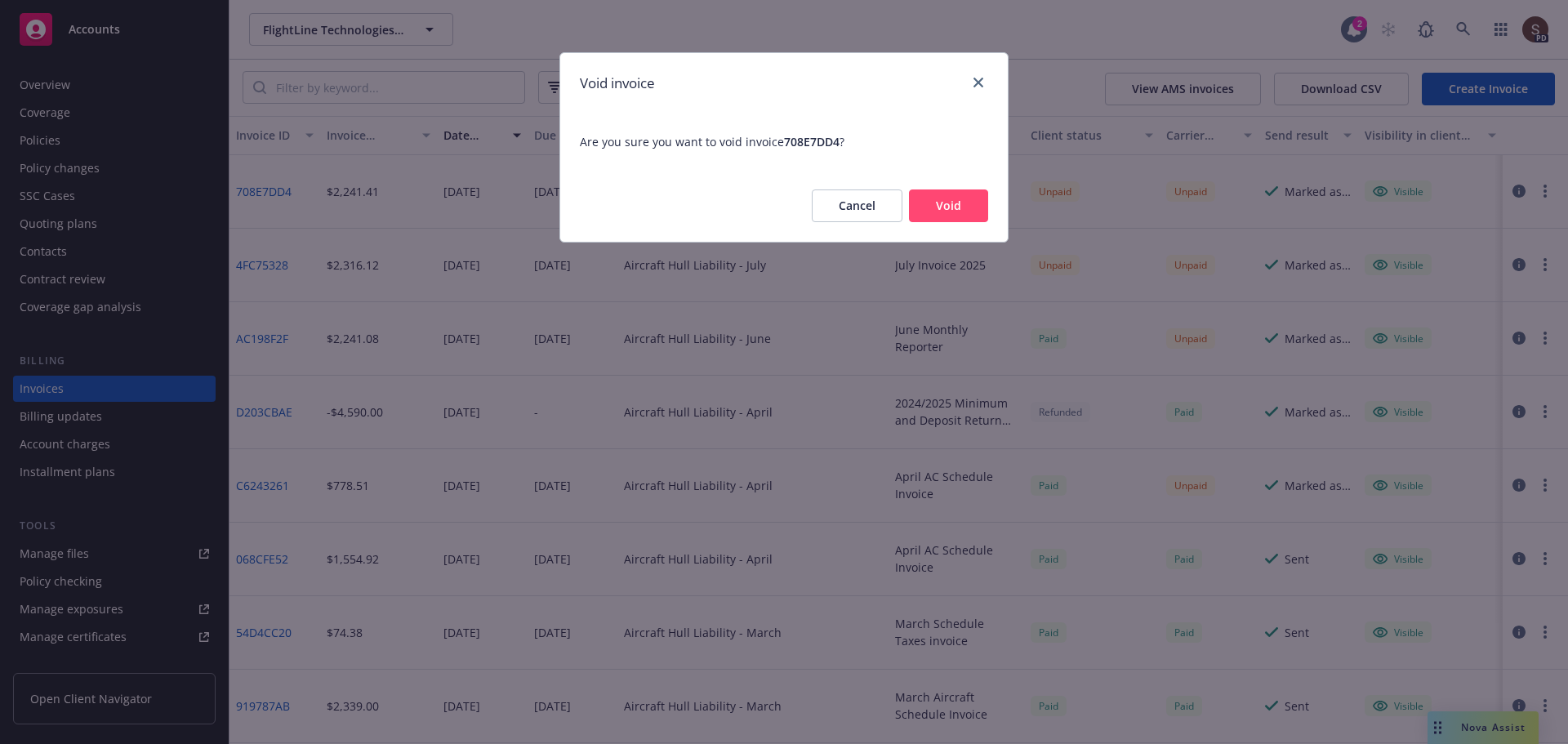
click at [942, 211] on button "Void" at bounding box center [948, 205] width 79 height 33
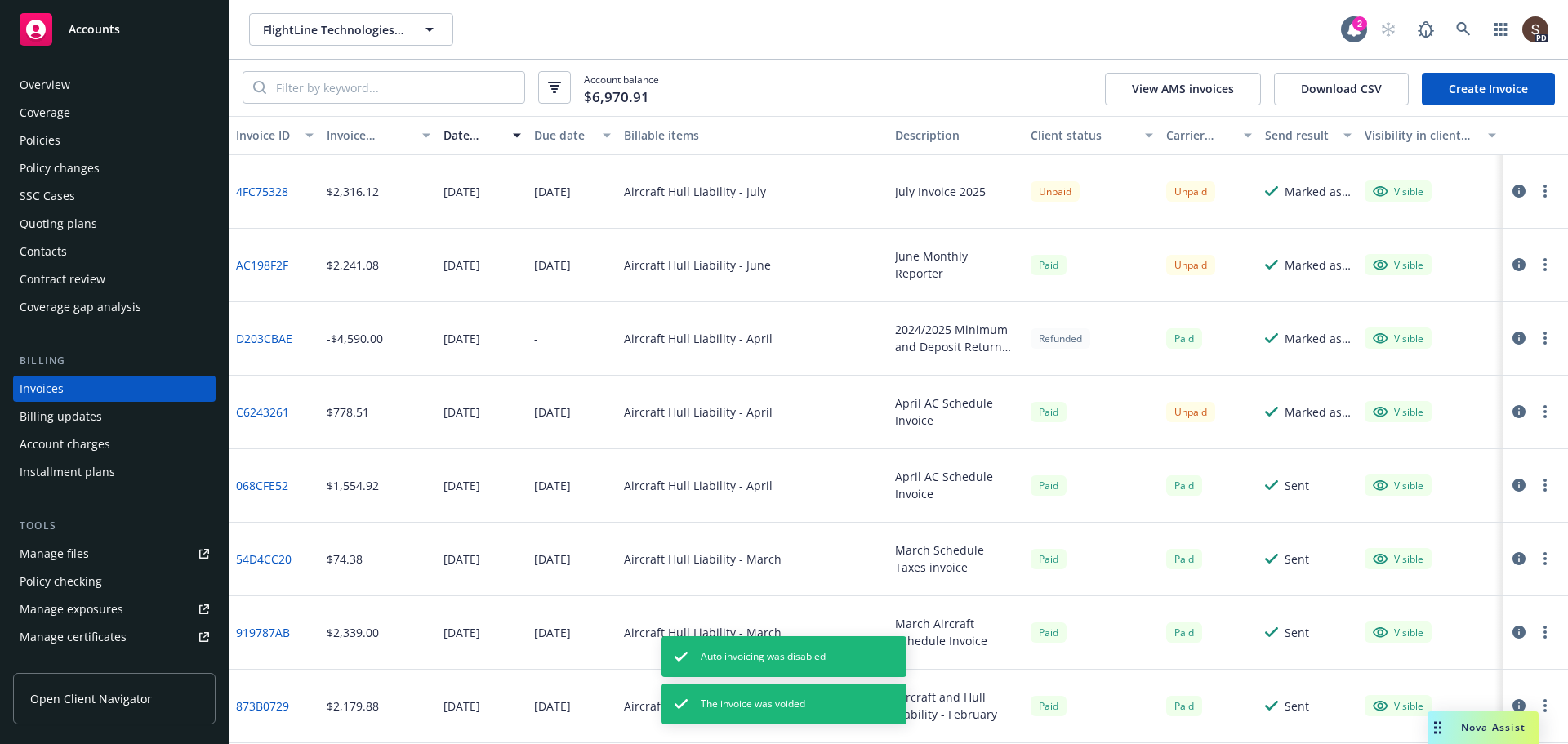
click at [58, 140] on div "Policies" at bounding box center [40, 140] width 41 height 26
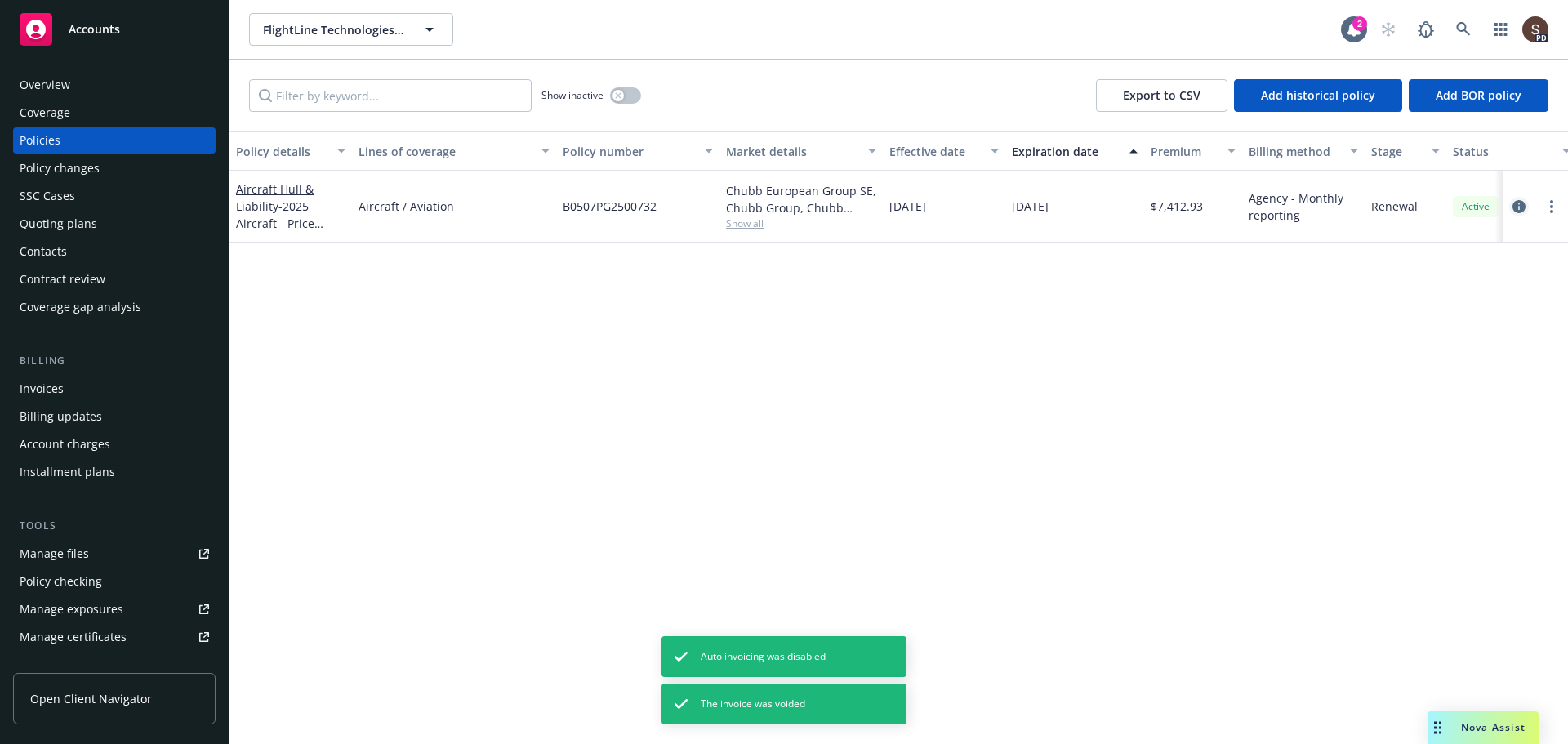
click at [1521, 205] on icon "circleInformation" at bounding box center [1518, 206] width 13 height 13
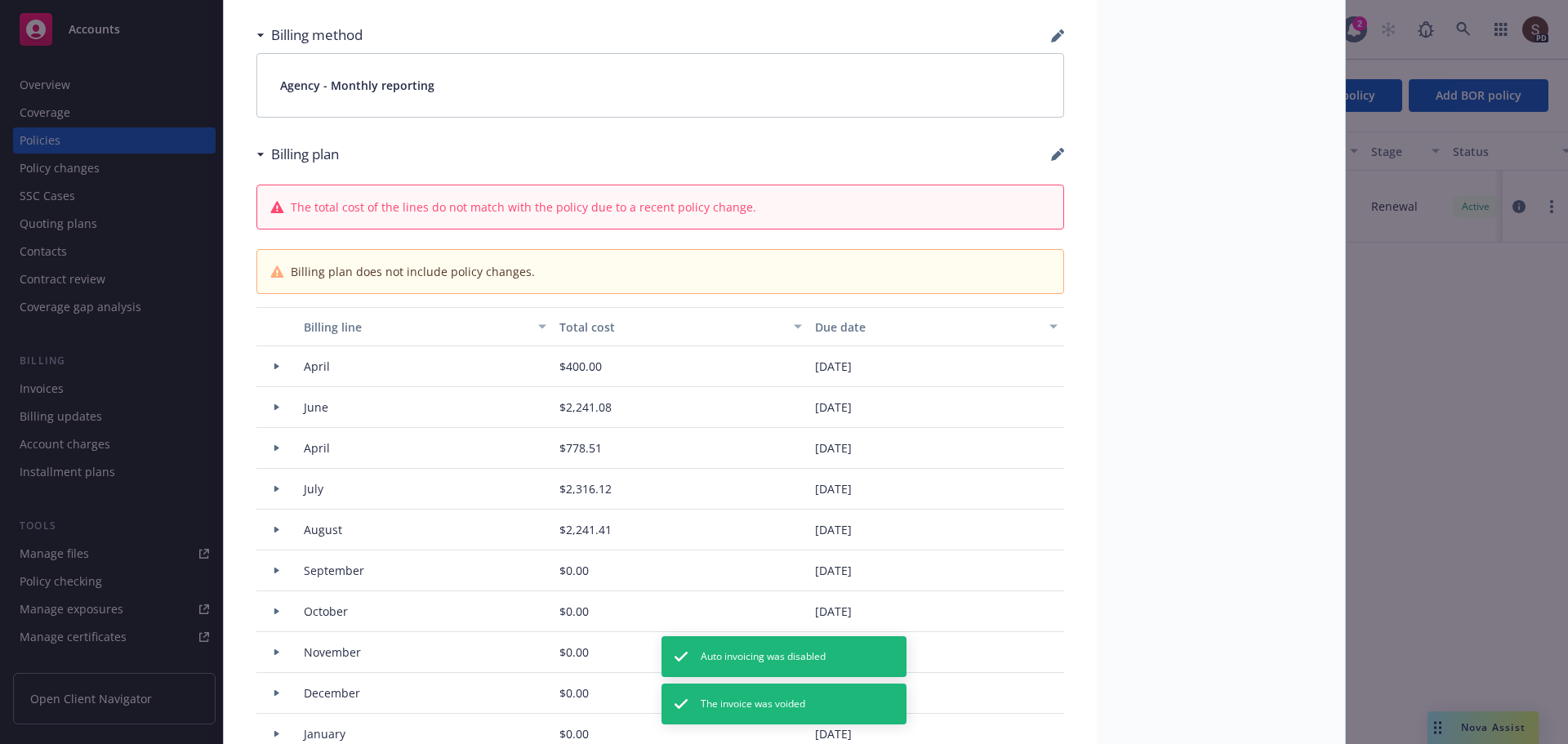
scroll to position [1225, 0]
click at [1058, 152] on icon "button" at bounding box center [1061, 152] width 5 height 5
select select "April"
select select "June"
select select "April"
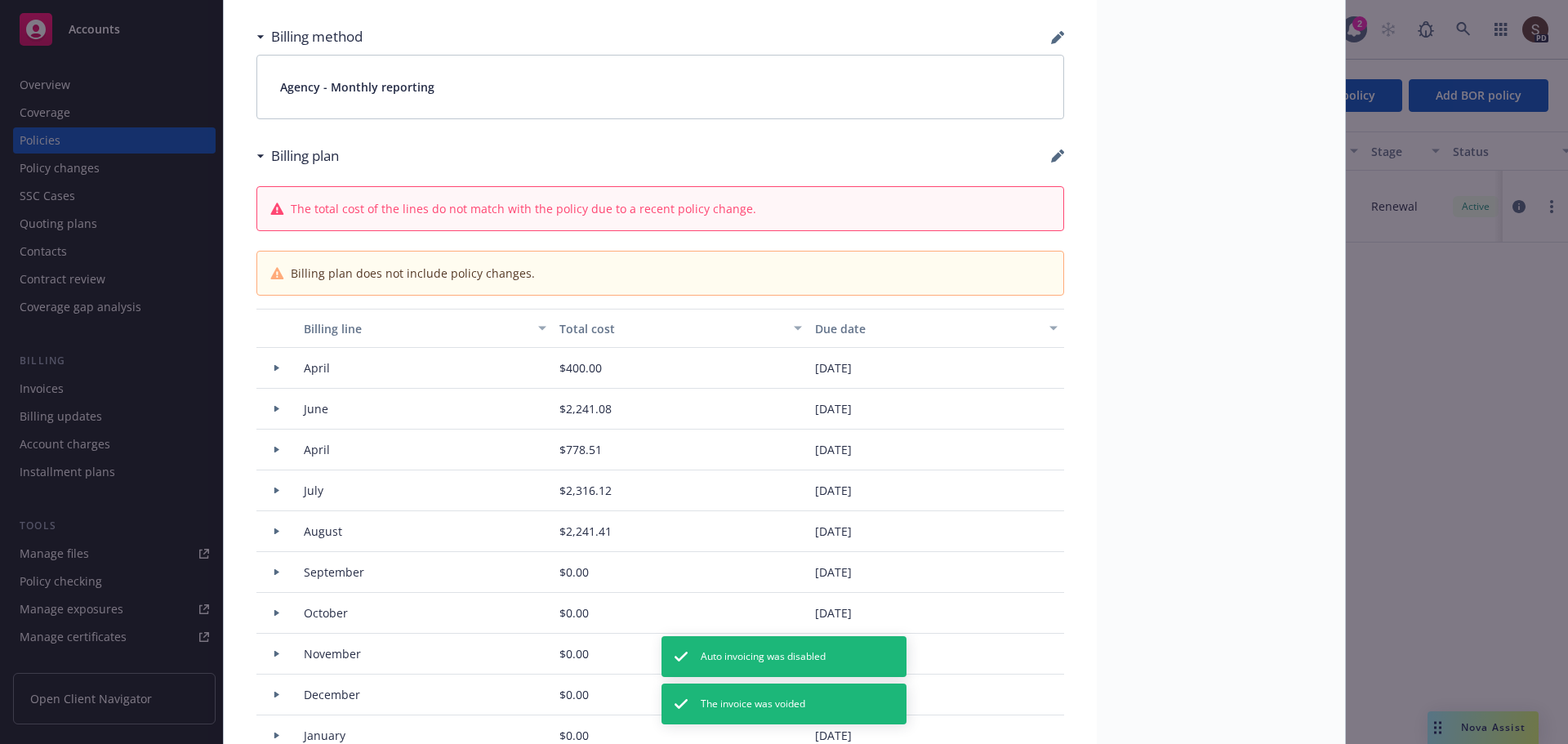
select select "July"
select select "August"
select select "September"
select select "October"
select select "November"
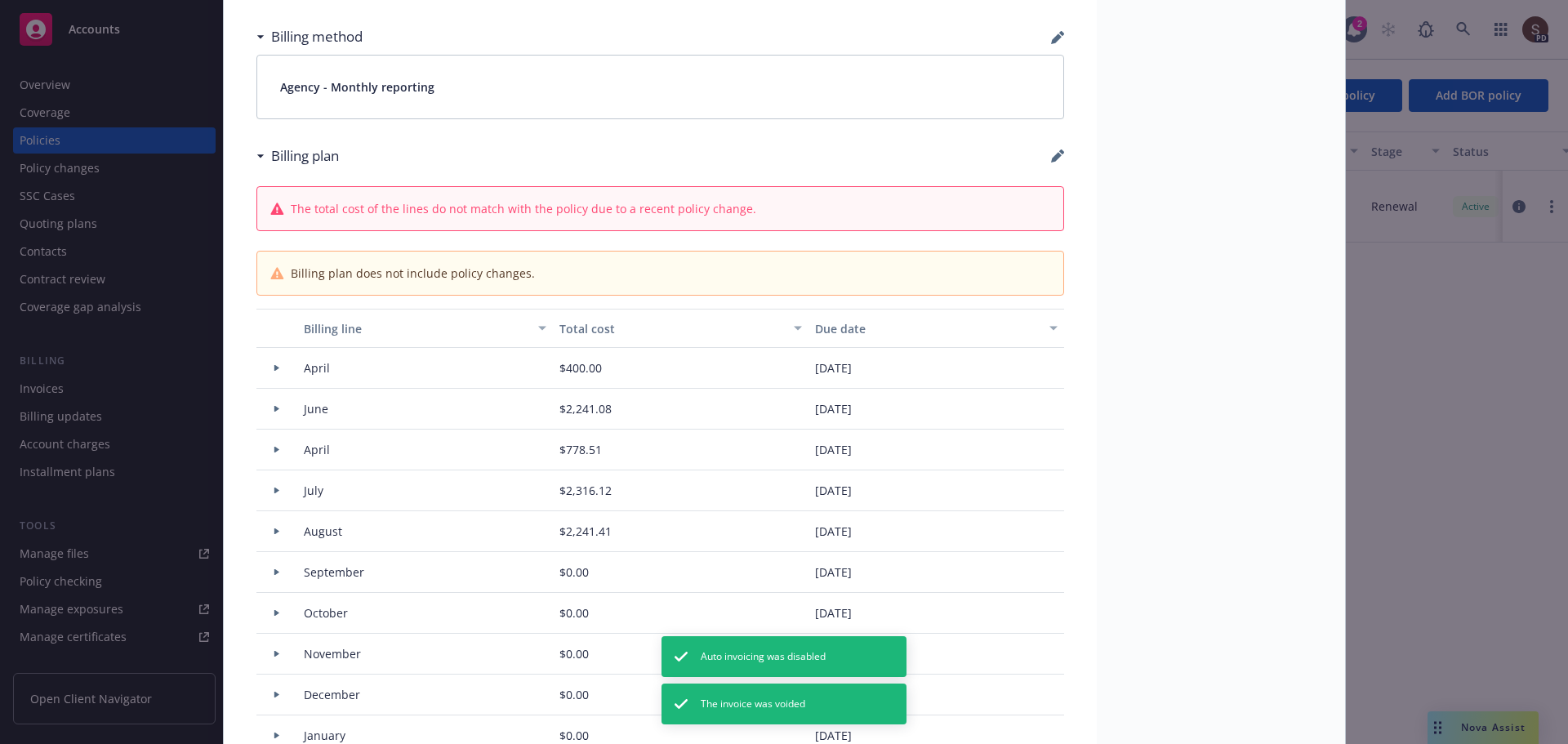
select select "December"
select select "February"
select select "March"
select select "April"
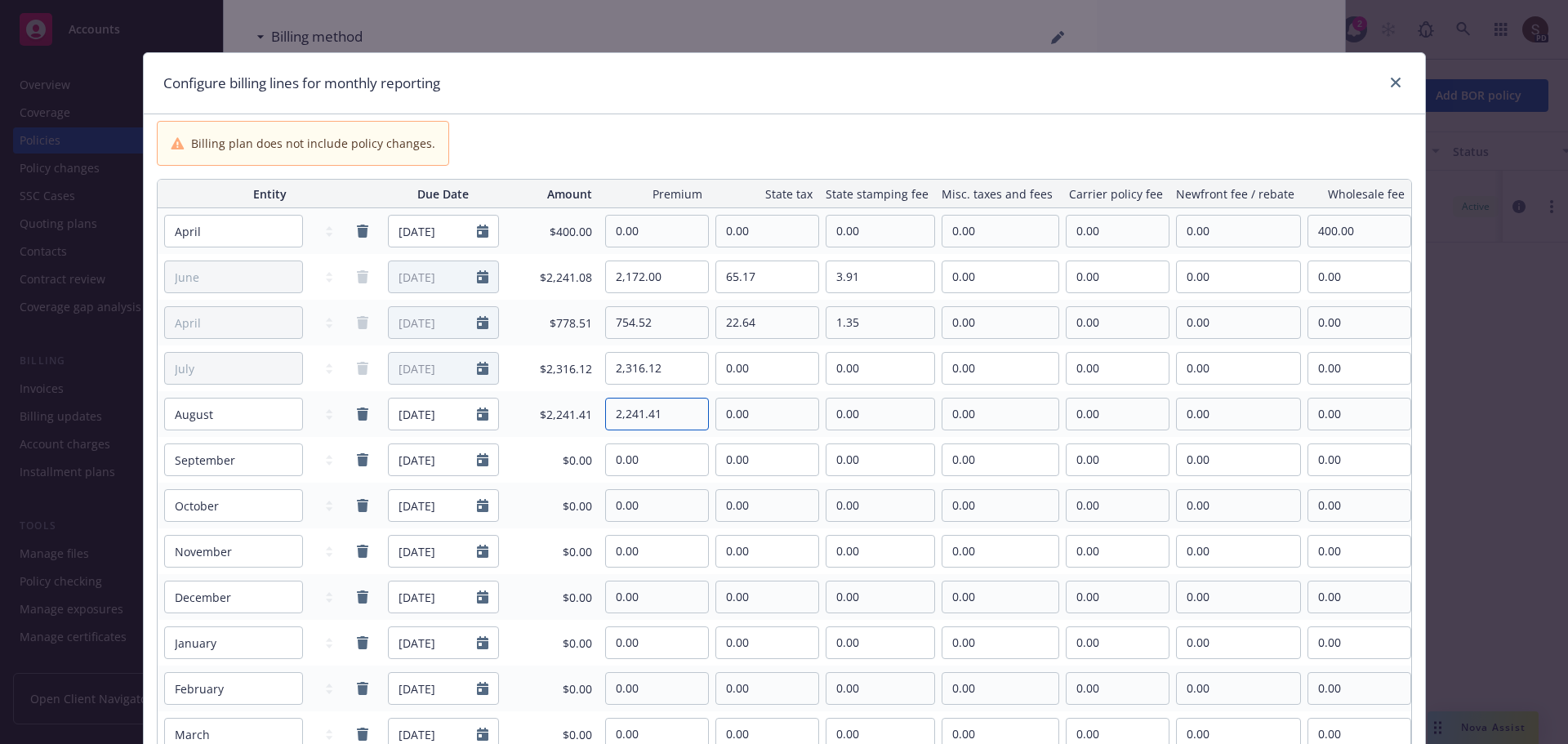
click at [675, 411] on input "2,241.41" at bounding box center [657, 413] width 102 height 31
drag, startPoint x: 675, startPoint y: 413, endPoint x: 568, endPoint y: 413, distance: 107.0
click at [568, 413] on tr "January February March April May June July August September October November De…" at bounding box center [784, 414] width 1254 height 46
type input "2,172.00"
type input "65.17"
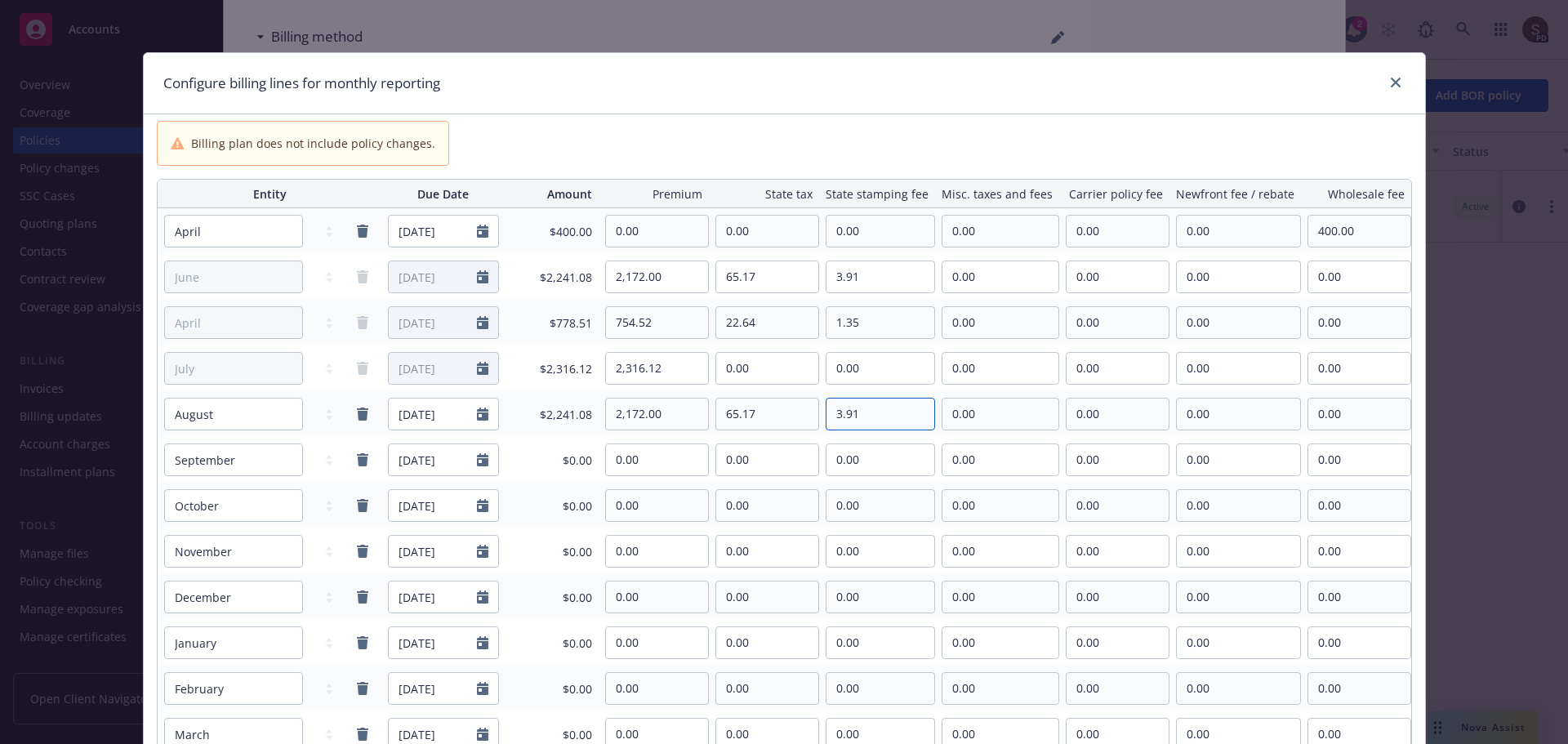
type input "3.91"
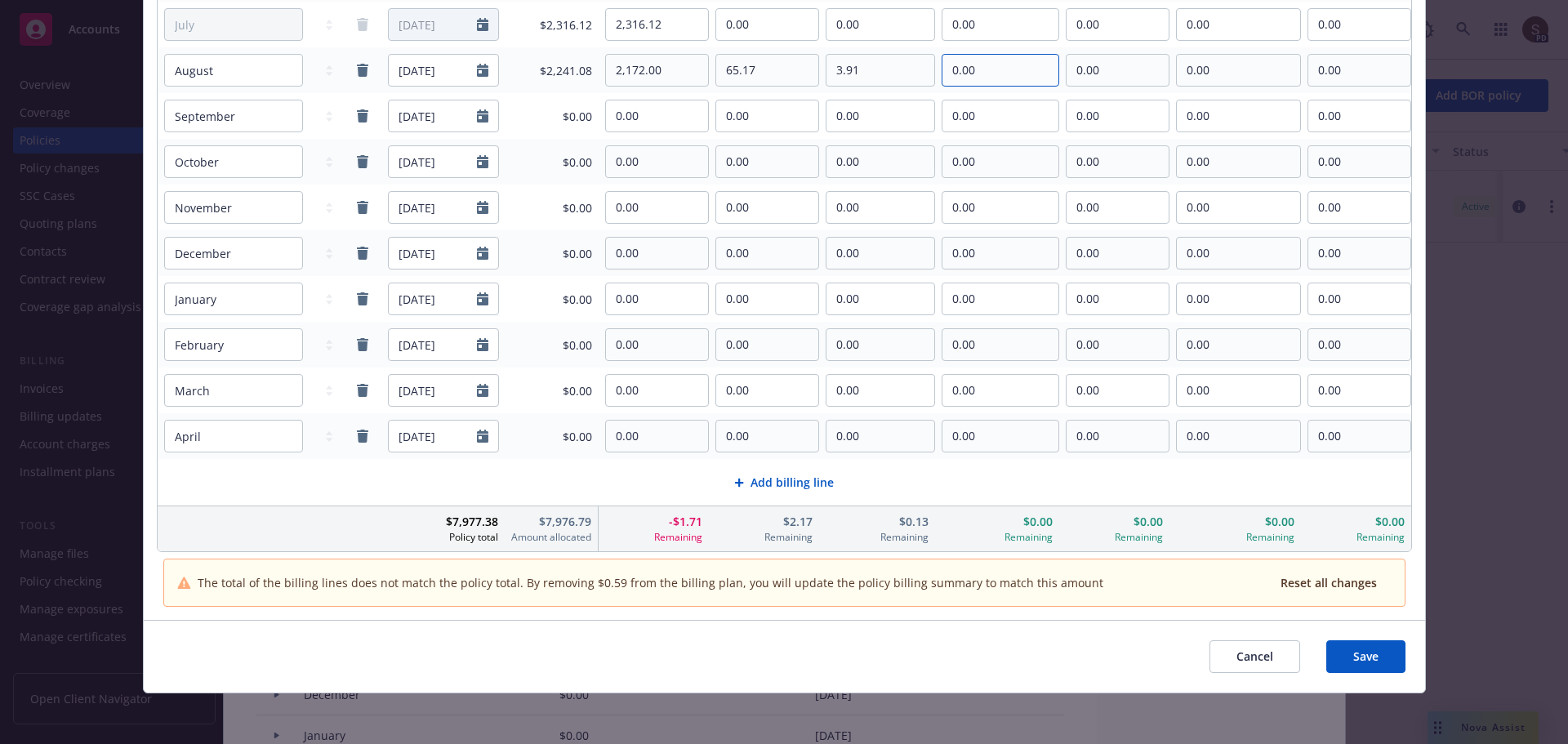
scroll to position [346, 0]
click at [1353, 654] on span "Save" at bounding box center [1366, 654] width 25 height 15
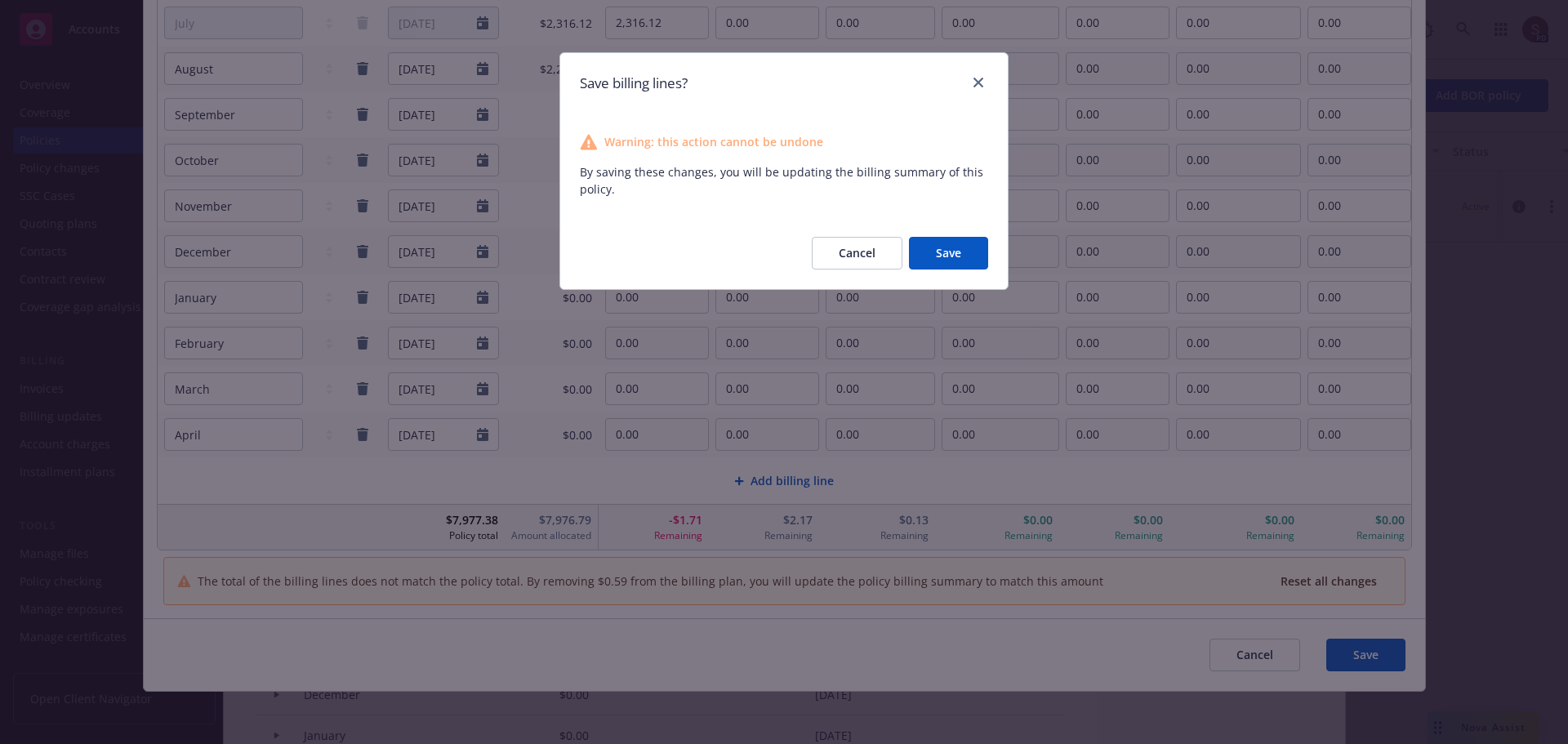
click at [937, 260] on button "Save" at bounding box center [948, 253] width 79 height 33
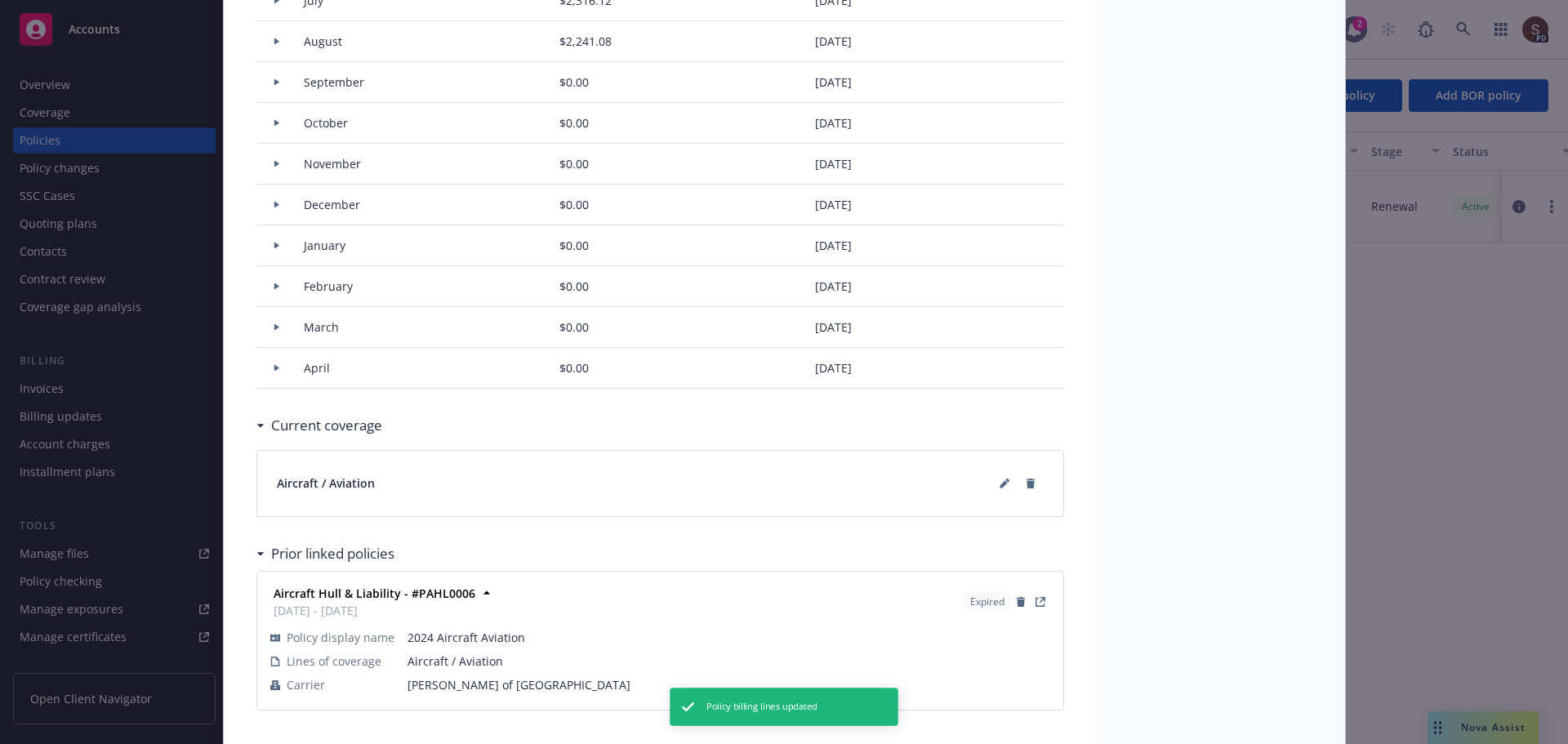
type input "$7,414.64"
type input "$152.98"
type input "$9.17"
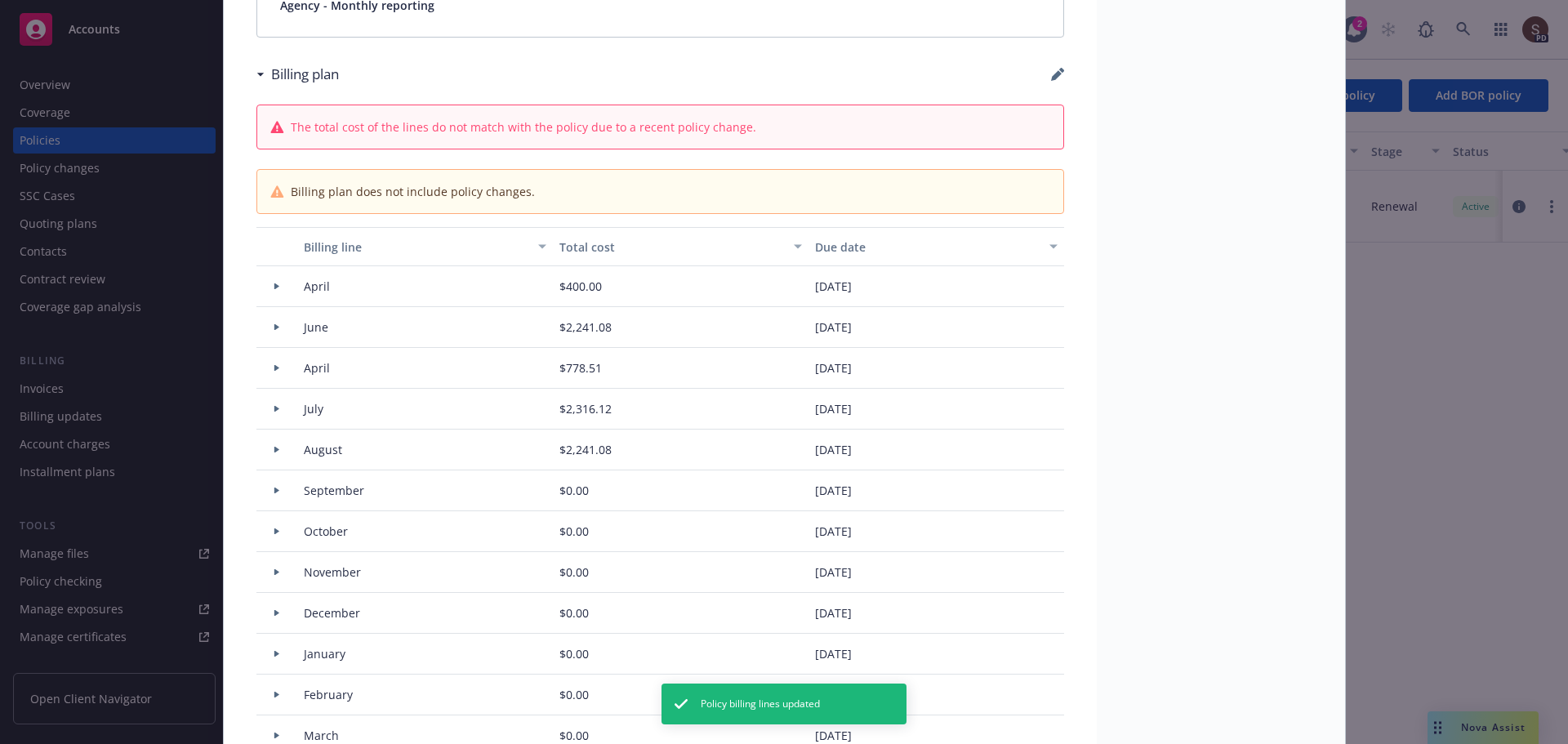
scroll to position [1062, 0]
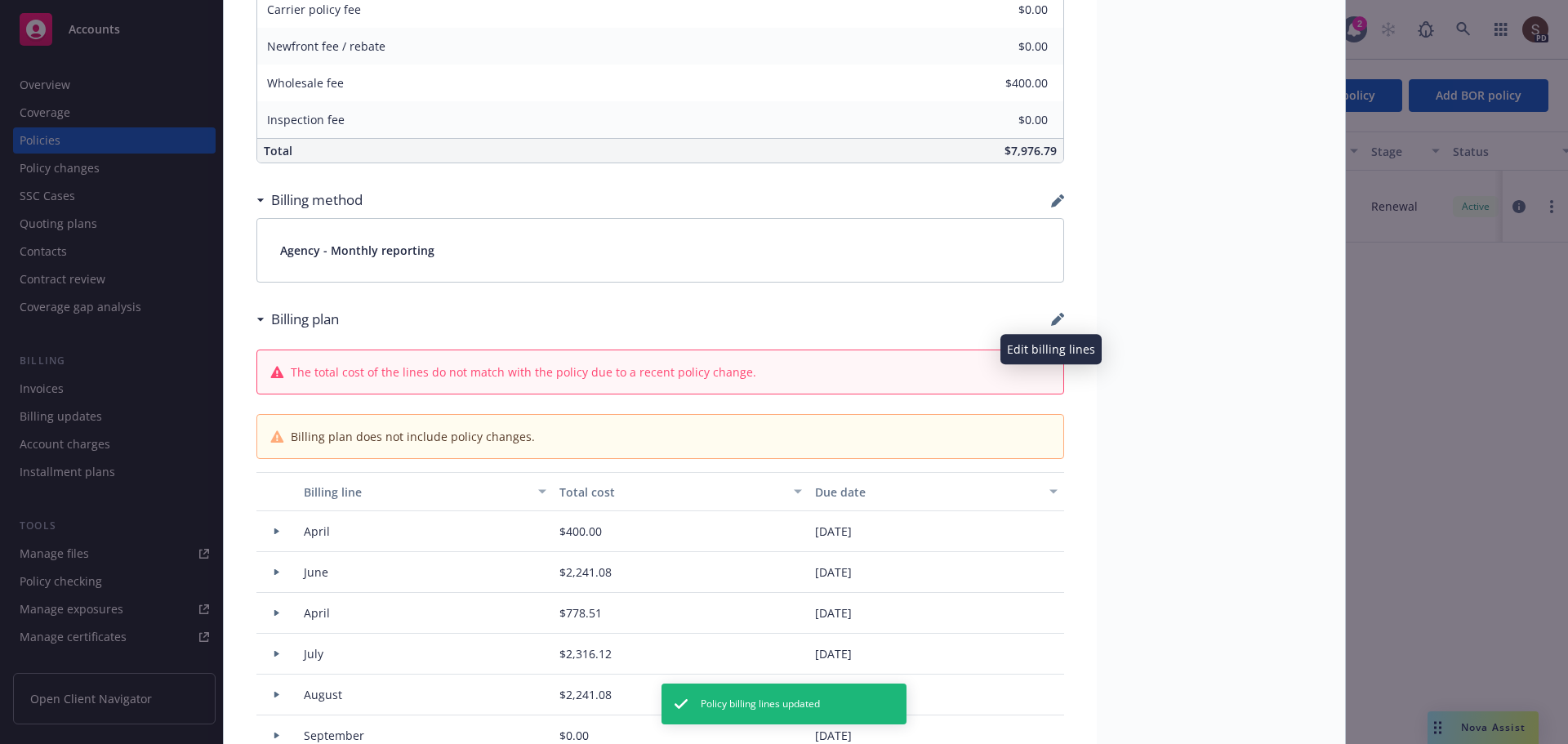
click at [1051, 314] on icon "button" at bounding box center [1057, 319] width 13 height 13
select select "April"
select select "June"
select select "April"
select select "July"
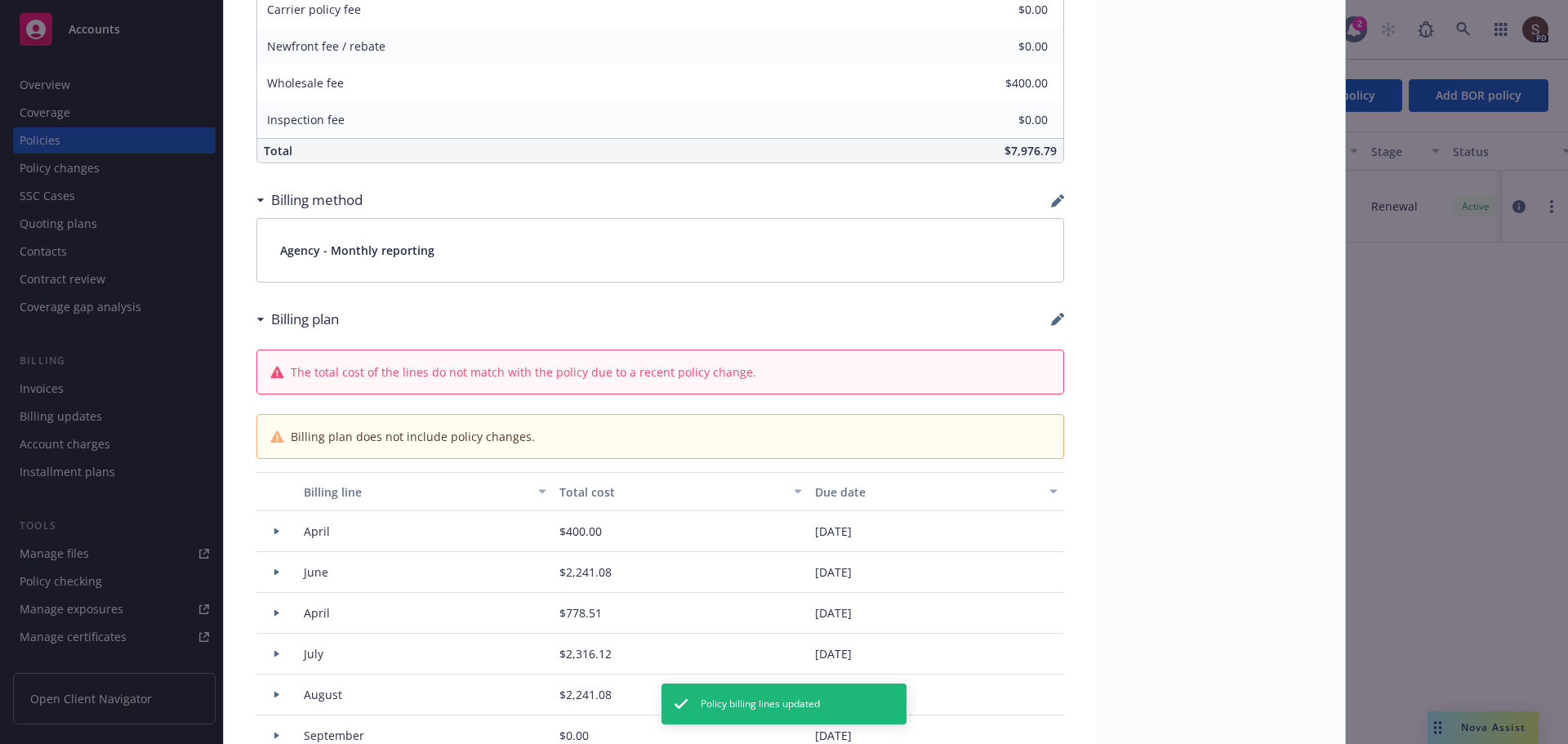
select select "August"
select select "September"
select select "October"
select select "November"
select select "December"
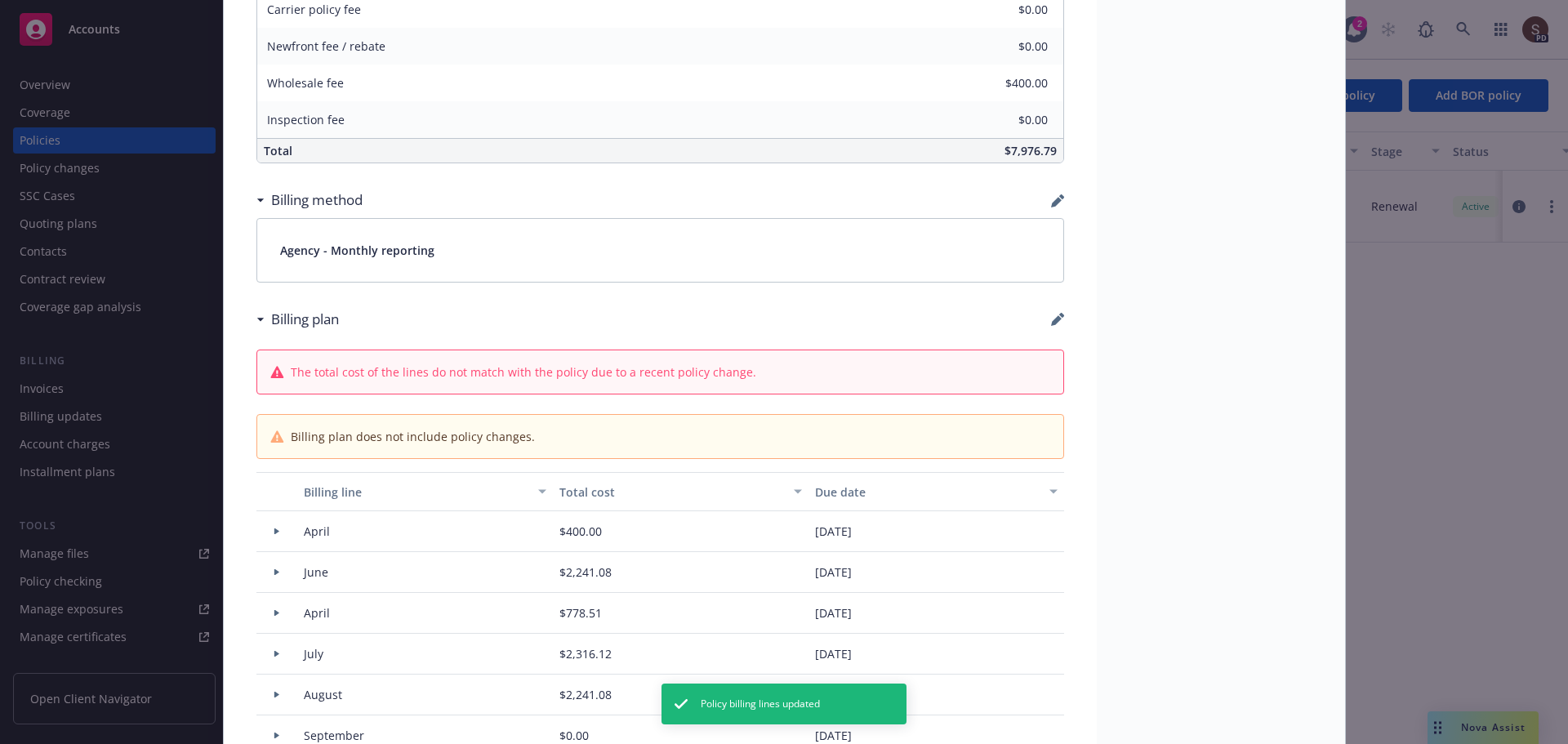
select select "February"
select select "March"
select select "April"
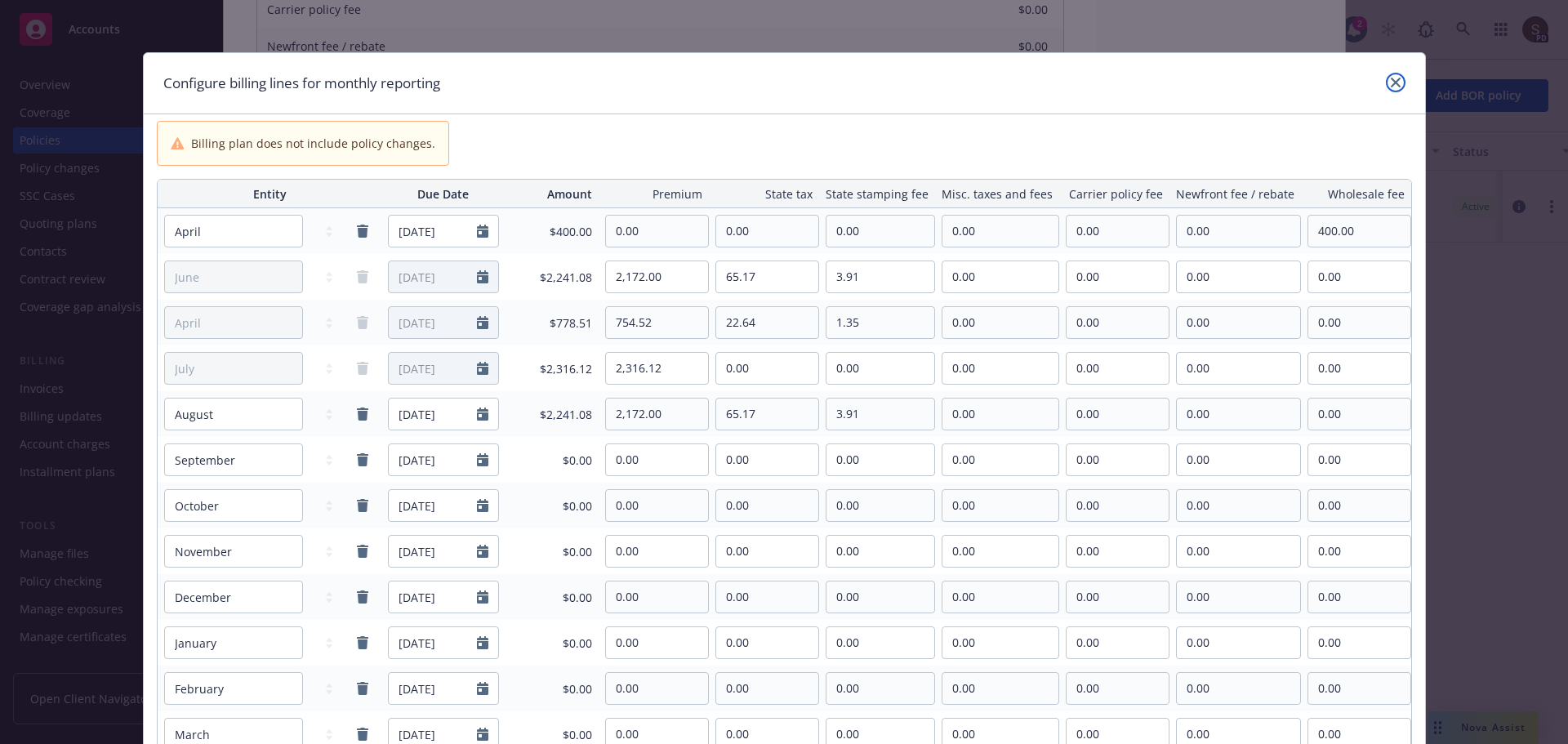
drag, startPoint x: 1387, startPoint y: 74, endPoint x: 1336, endPoint y: 91, distance: 53.8
click at [1386, 79] on link "close" at bounding box center [1396, 82] width 19 height 19
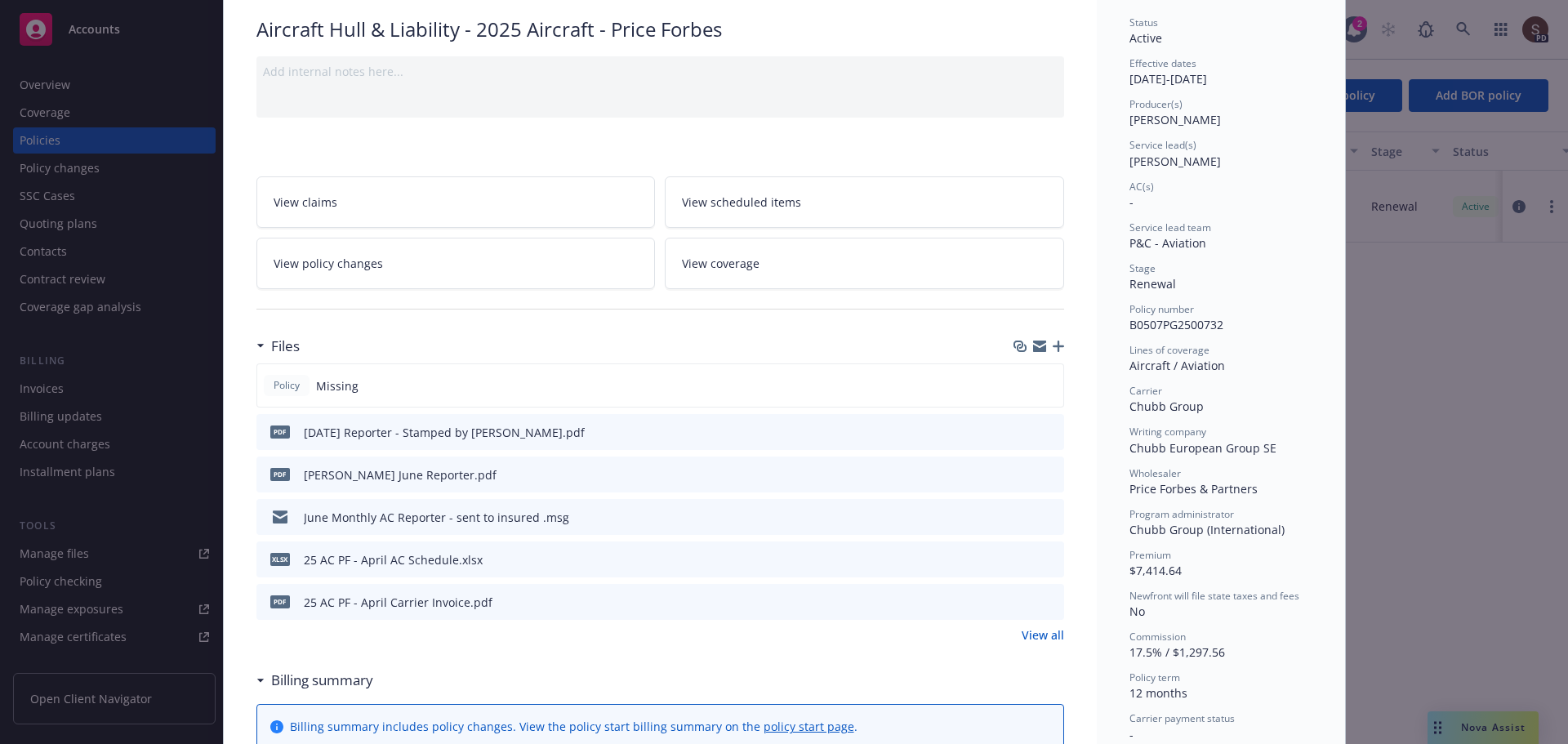
scroll to position [0, 0]
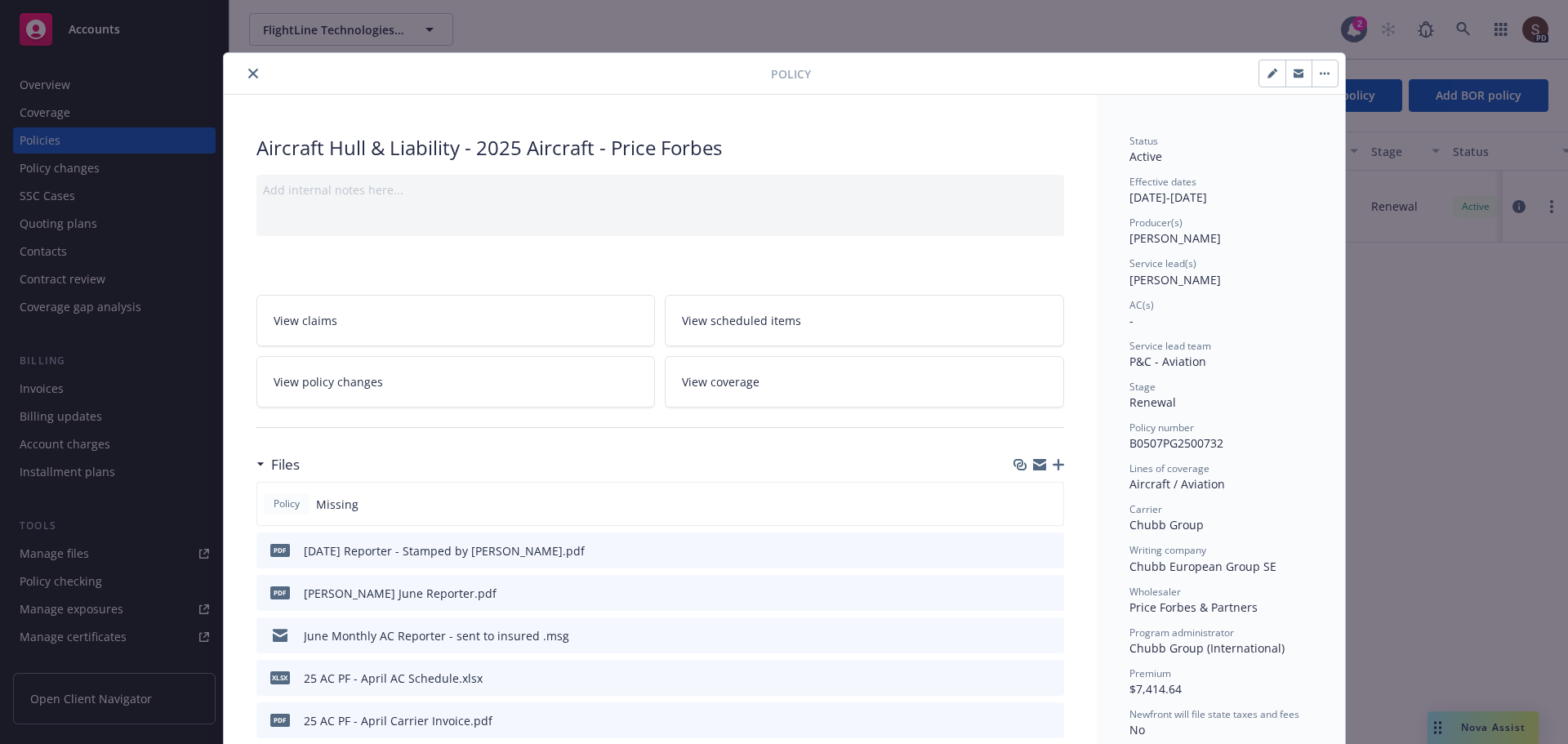
drag, startPoint x: 243, startPoint y: 78, endPoint x: 227, endPoint y: 85, distance: 17.5
click at [249, 78] on icon "close" at bounding box center [254, 74] width 10 height 10
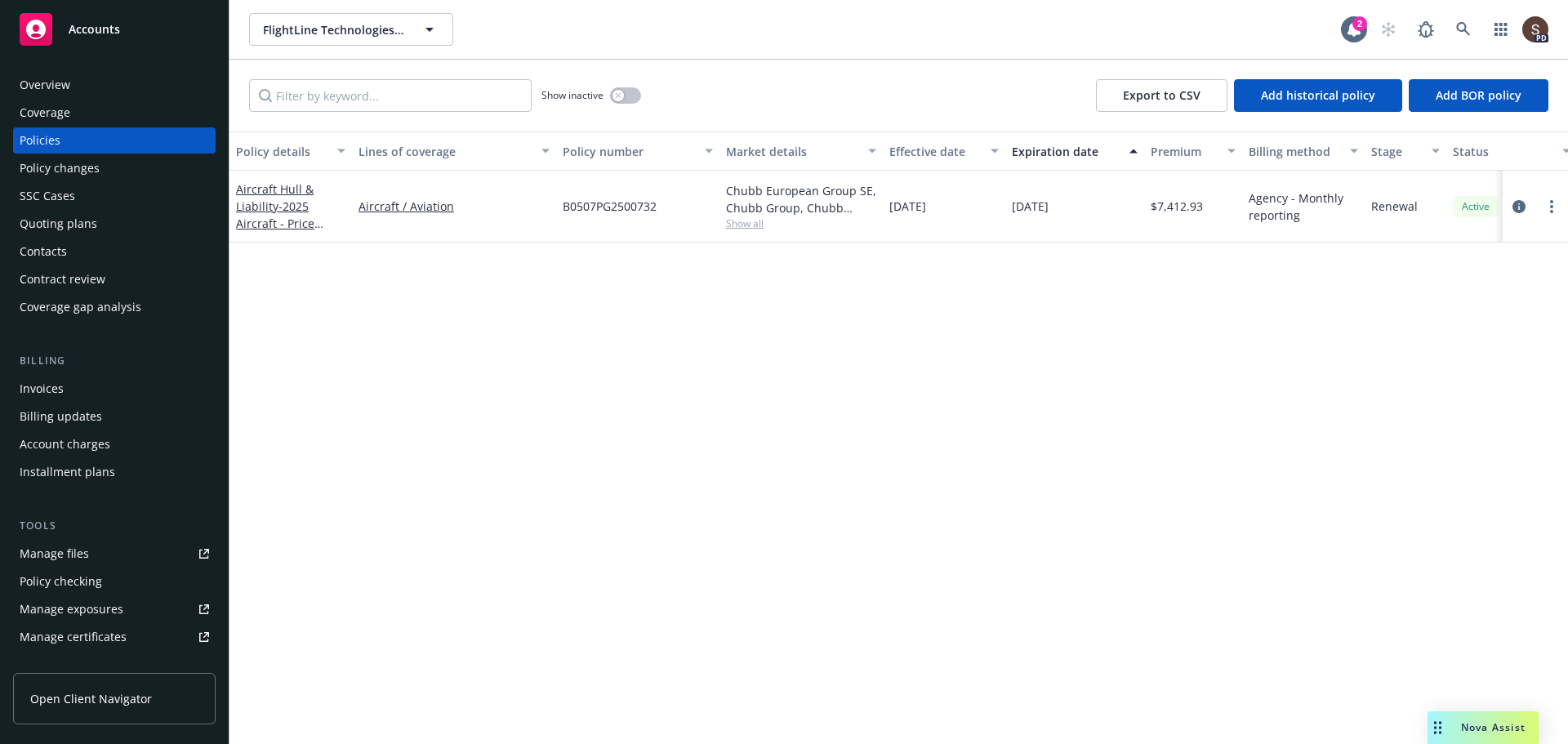
click at [36, 389] on div "Invoices" at bounding box center [41, 388] width 44 height 26
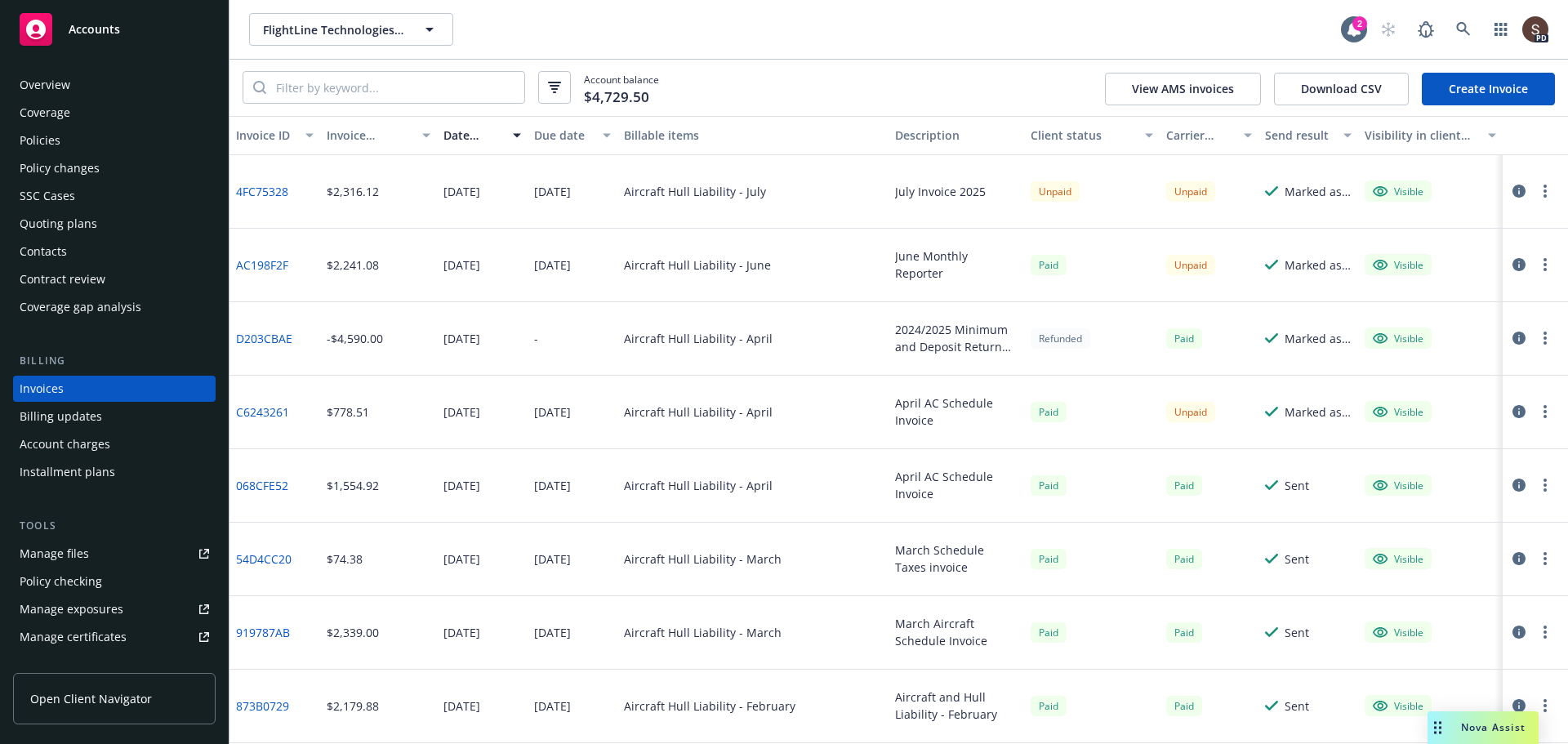
click at [1540, 183] on div at bounding box center [1532, 190] width 46 height 19
click at [1535, 194] on button "button" at bounding box center [1544, 190] width 19 height 19
click at [1374, 451] on link "Void" at bounding box center [1438, 453] width 208 height 33
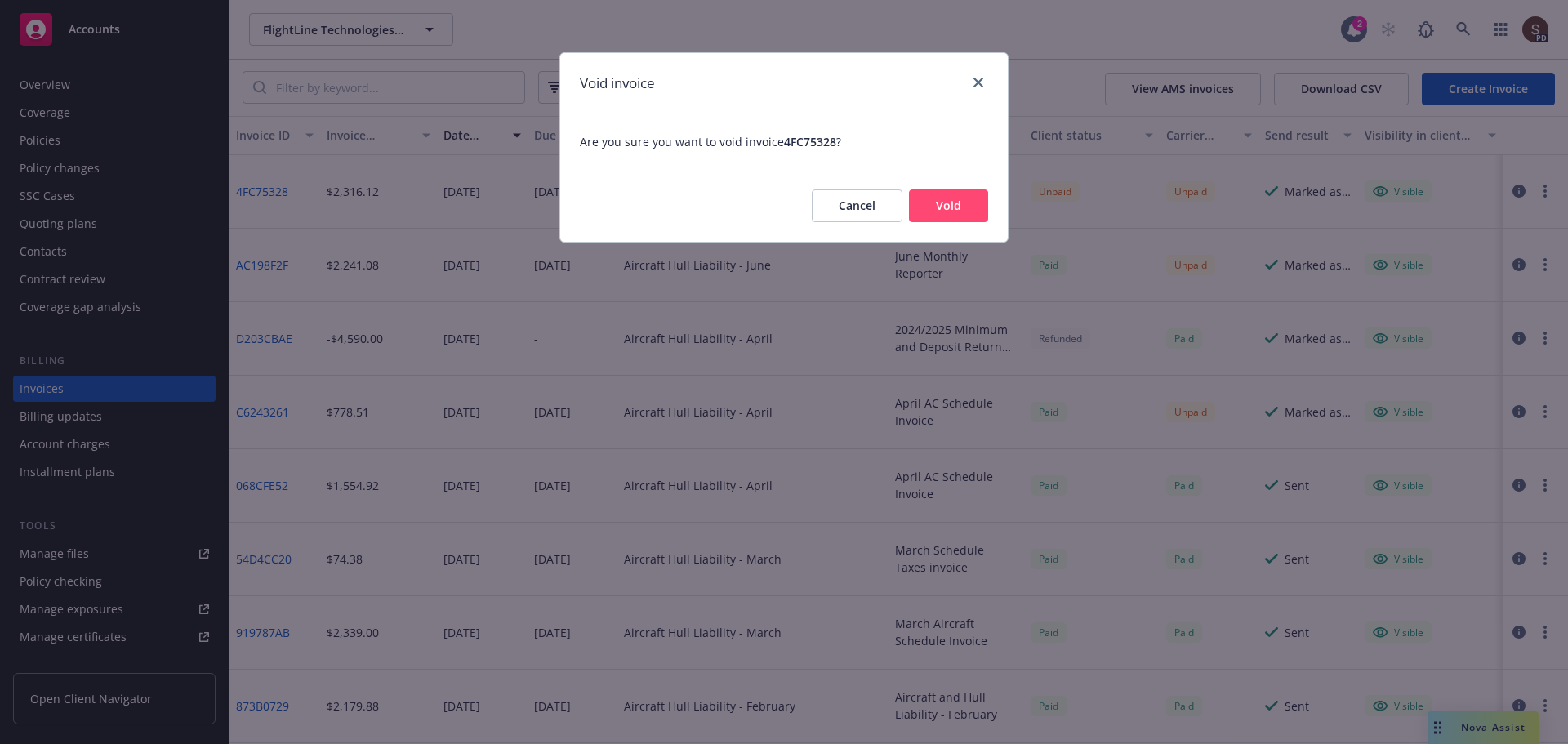
click at [962, 216] on button "Void" at bounding box center [948, 205] width 79 height 33
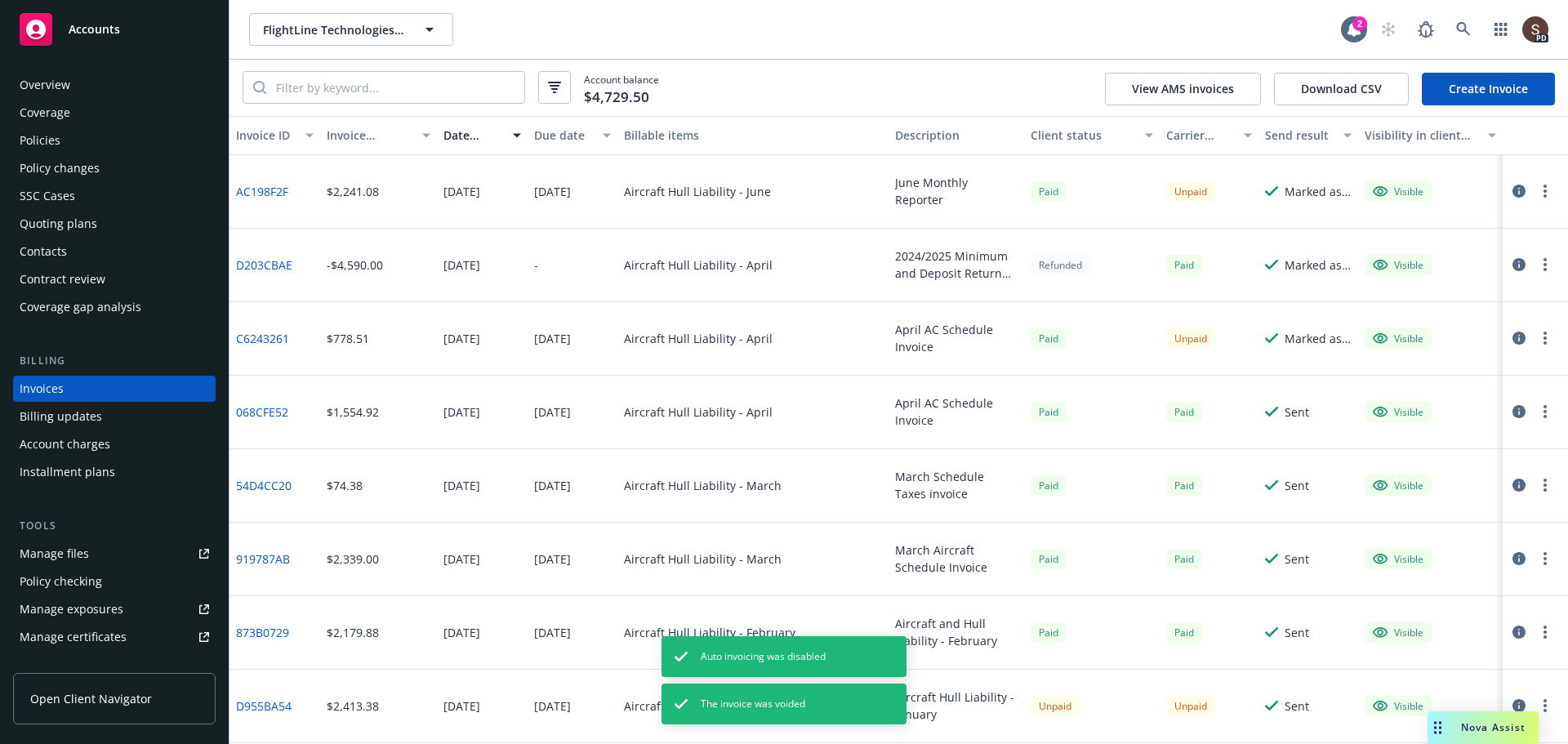
click at [50, 138] on div "Policies" at bounding box center [40, 140] width 41 height 26
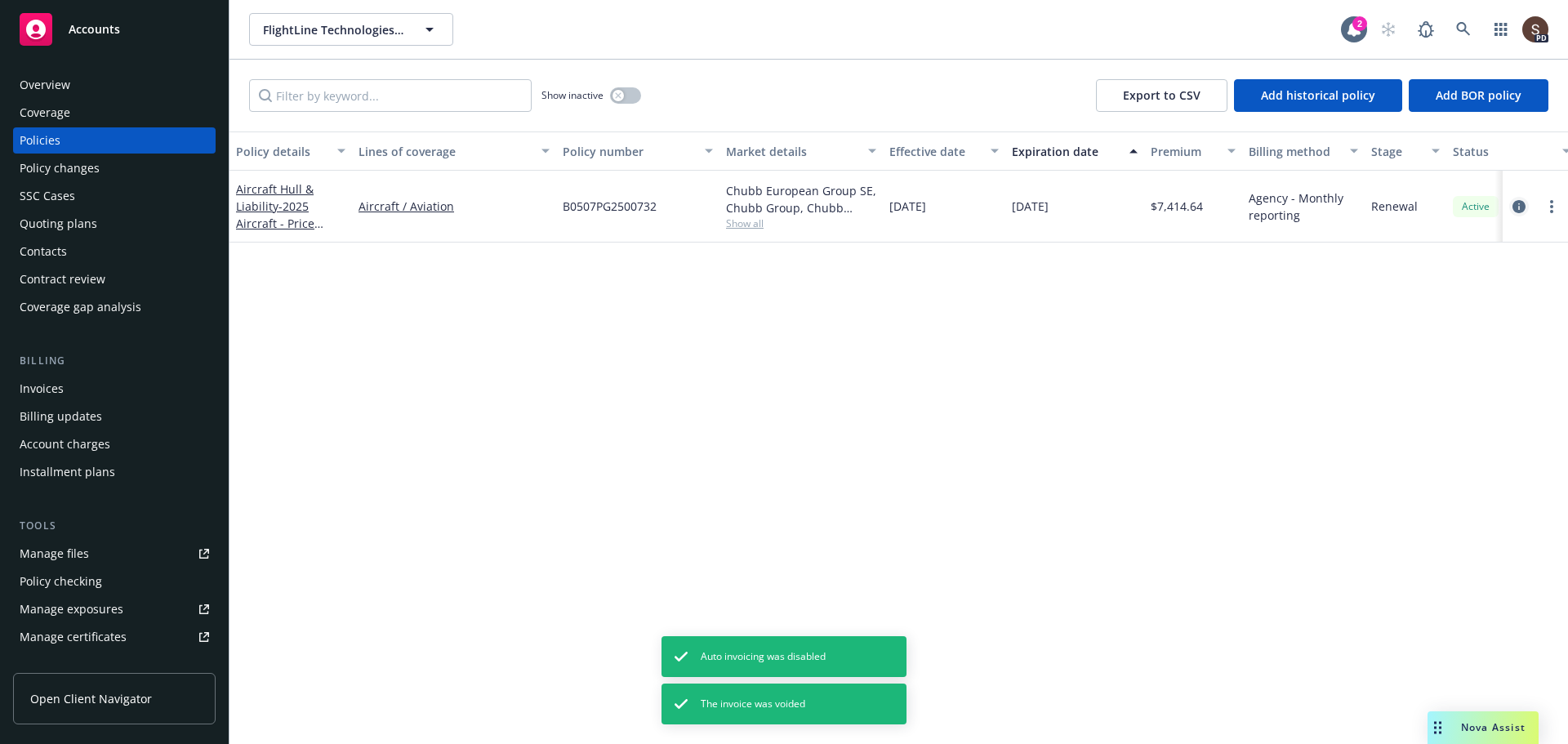
click at [1521, 205] on icon "circleInformation" at bounding box center [1518, 206] width 13 height 13
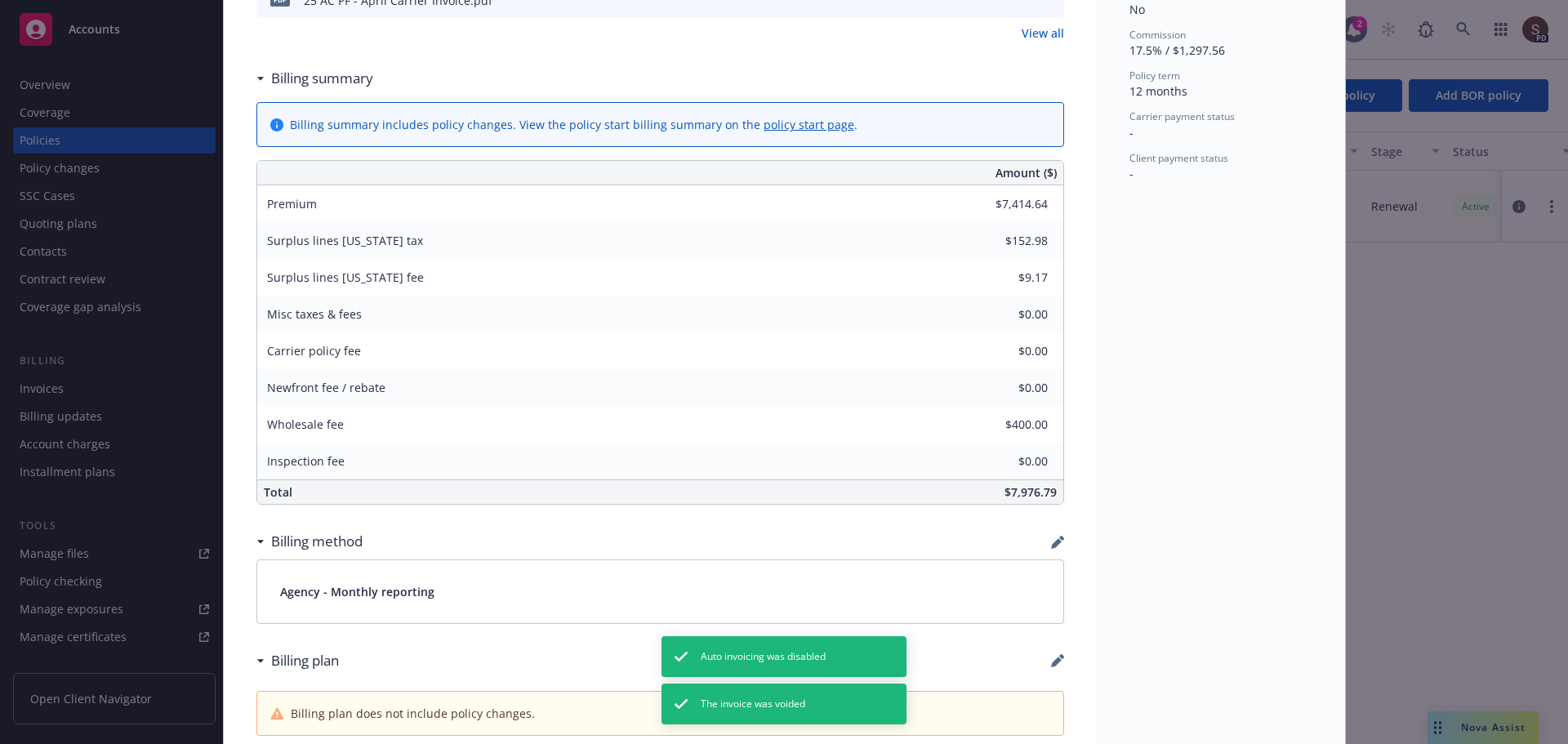
scroll to position [948, 0]
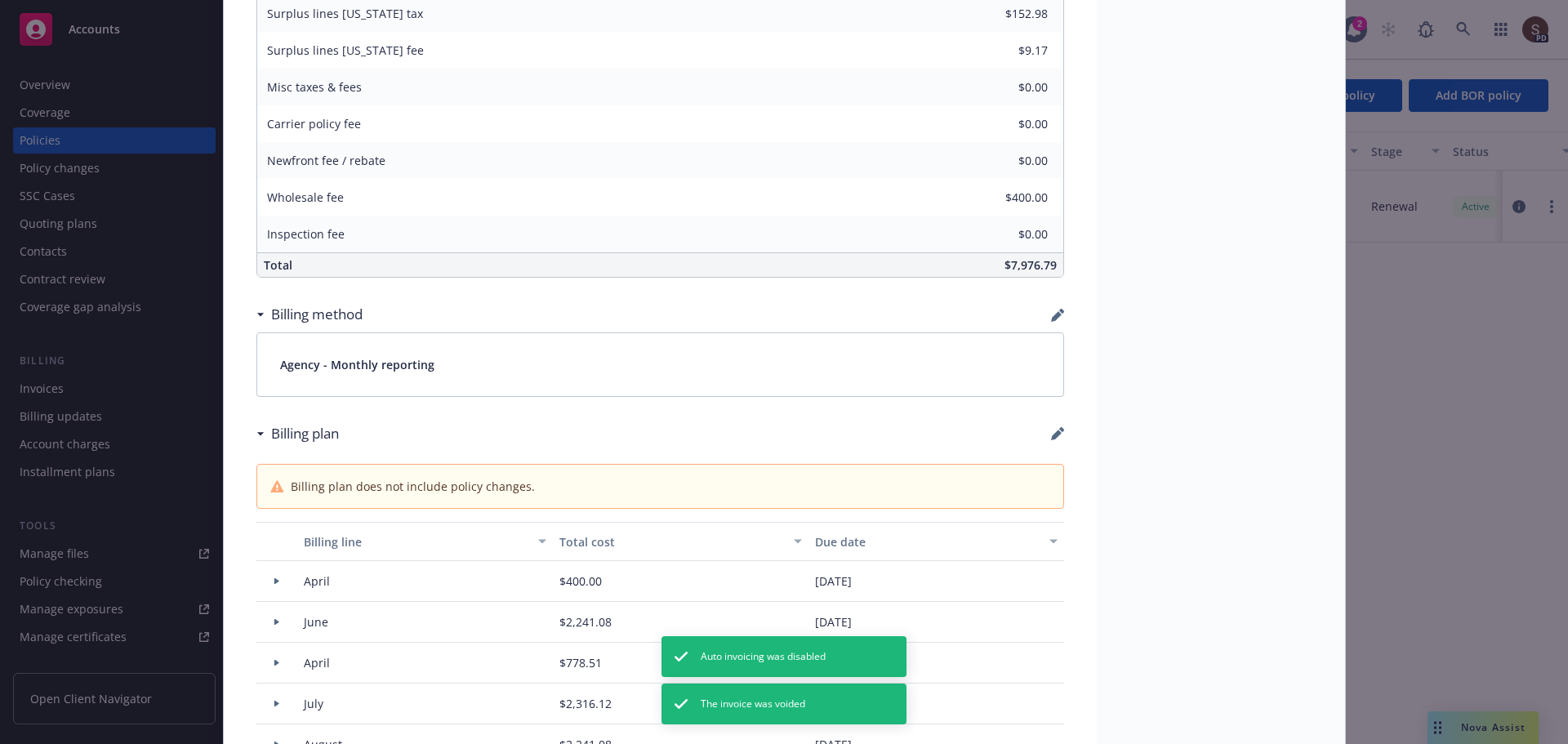
click at [1047, 426] on div "Billing plan" at bounding box center [660, 434] width 808 height 35
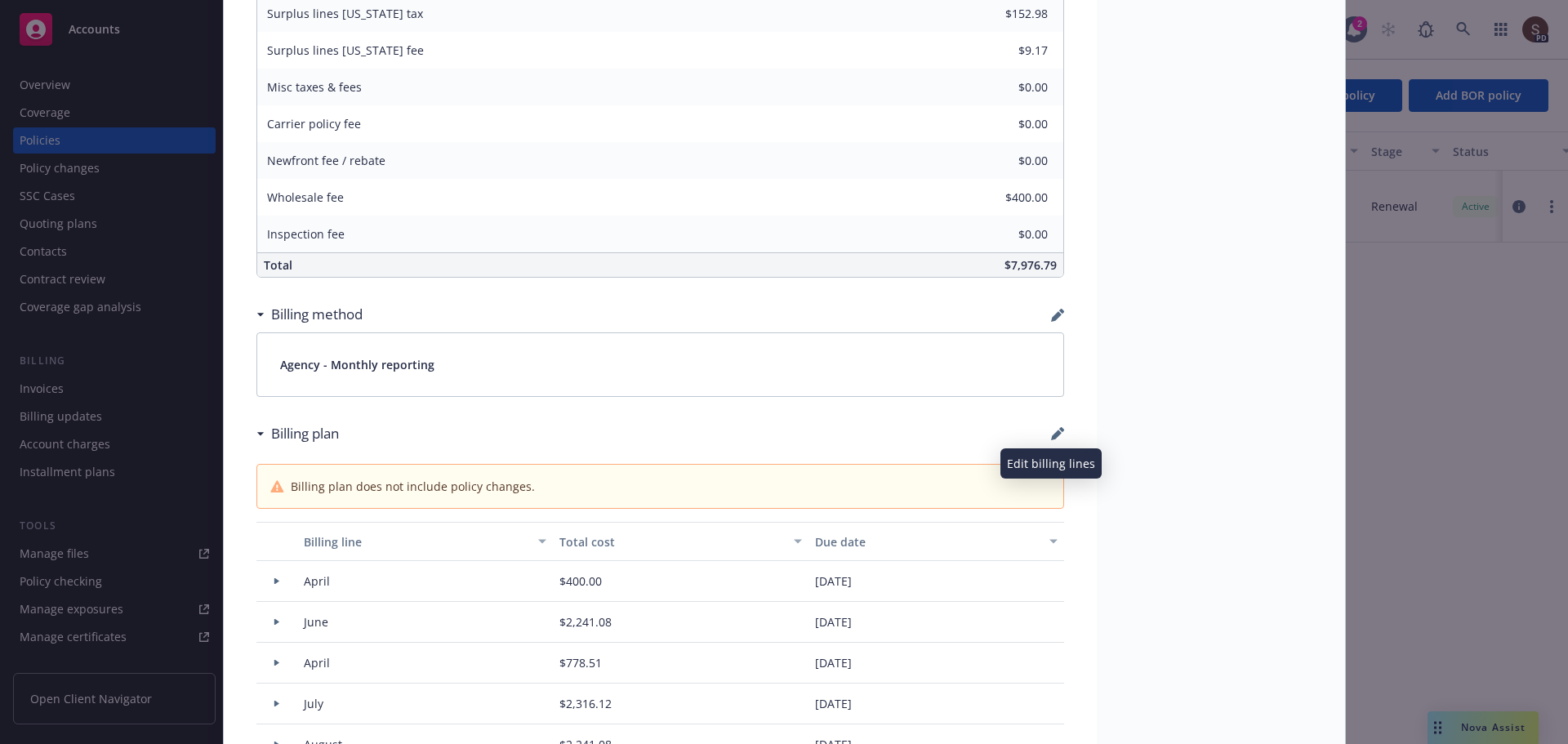
click at [1051, 432] on icon "button" at bounding box center [1057, 433] width 13 height 13
select select "April"
select select "June"
select select "April"
select select "July"
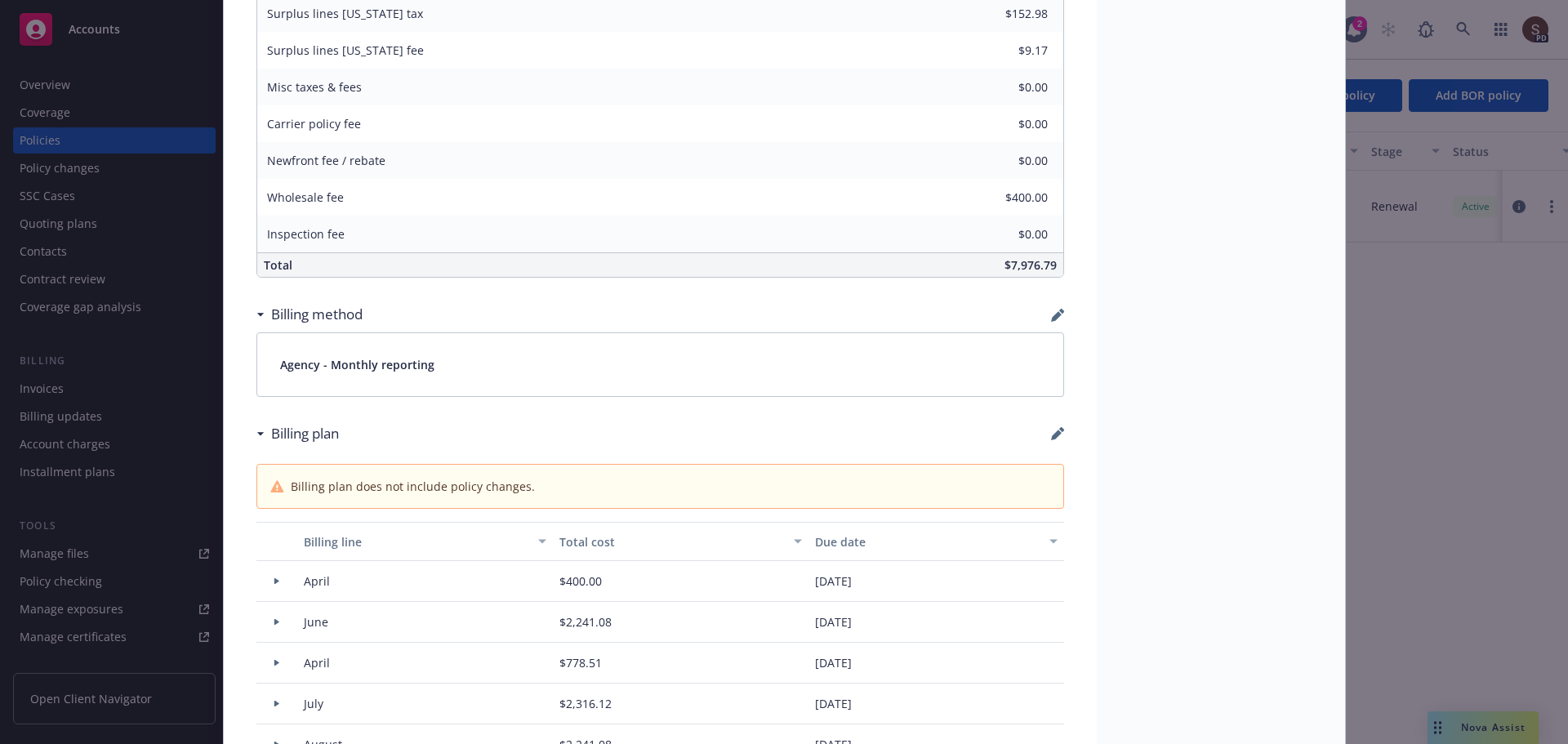
select select "August"
select select "September"
select select "October"
select select "November"
select select "December"
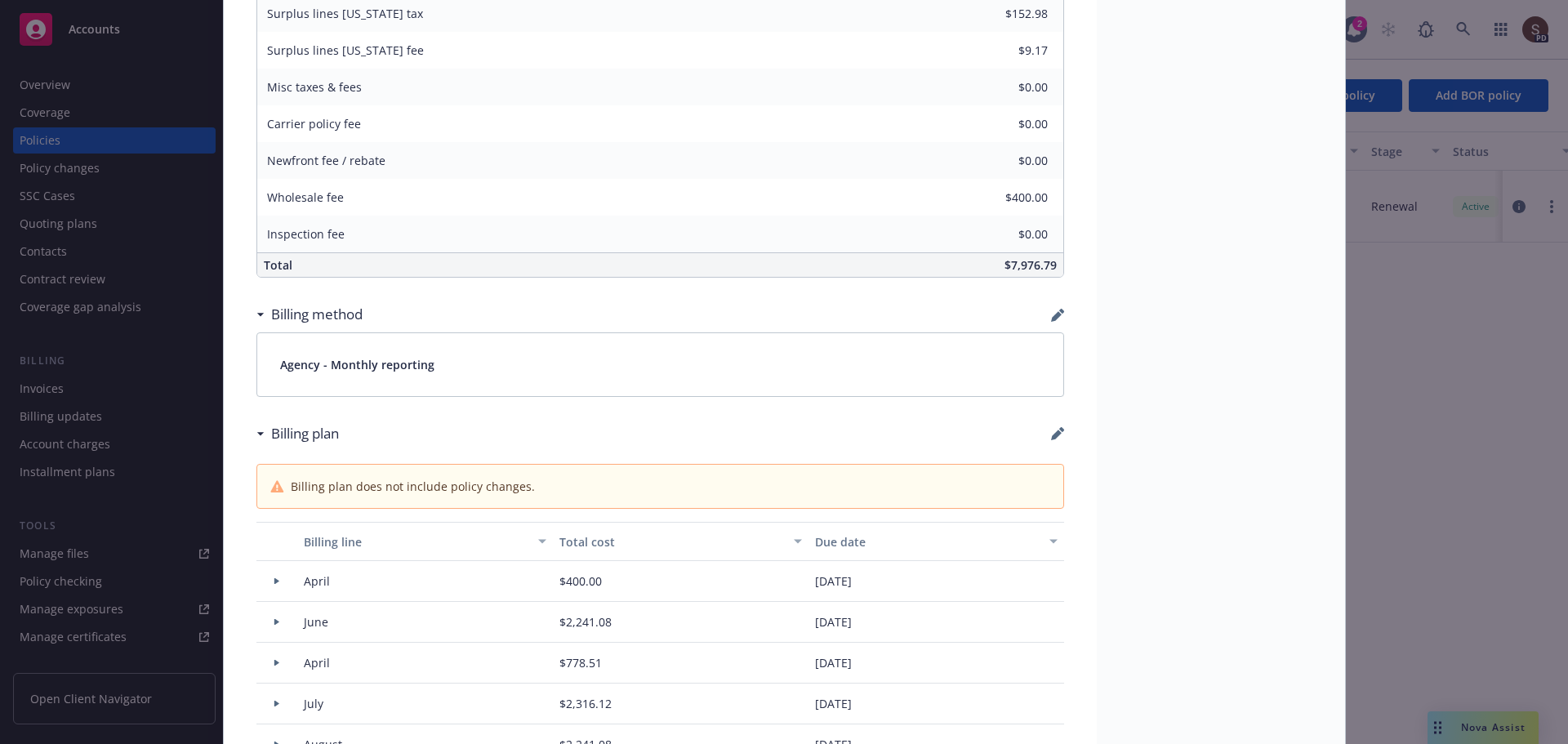
select select "February"
select select "March"
select select "April"
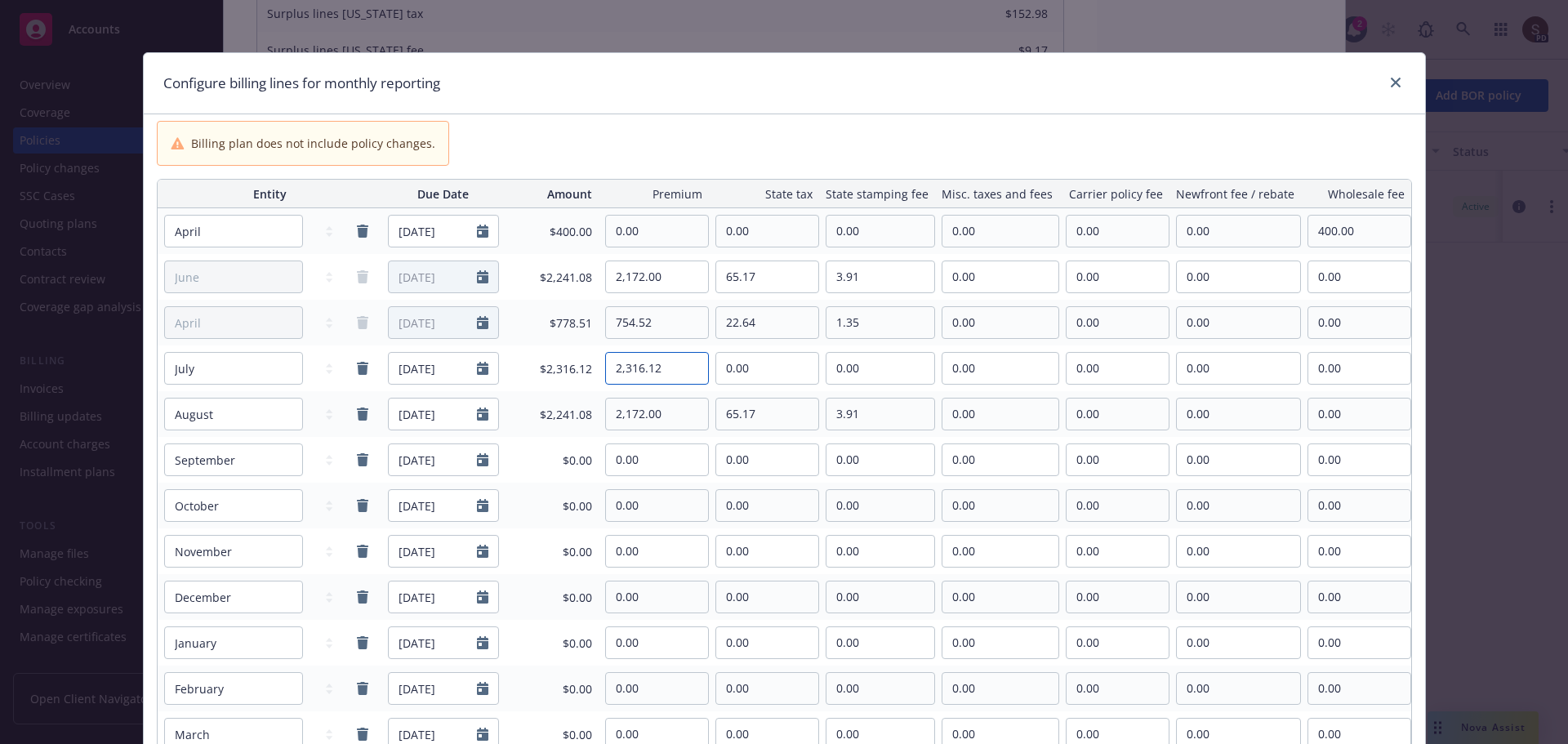
click at [666, 370] on input "2,316.12" at bounding box center [657, 368] width 102 height 31
drag, startPoint x: 665, startPoint y: 370, endPoint x: 539, endPoint y: 370, distance: 126.0
click at [539, 370] on tr "January February March April May June July August September October November De…" at bounding box center [784, 369] width 1254 height 46
type input "2,245.00"
type input "67.34"
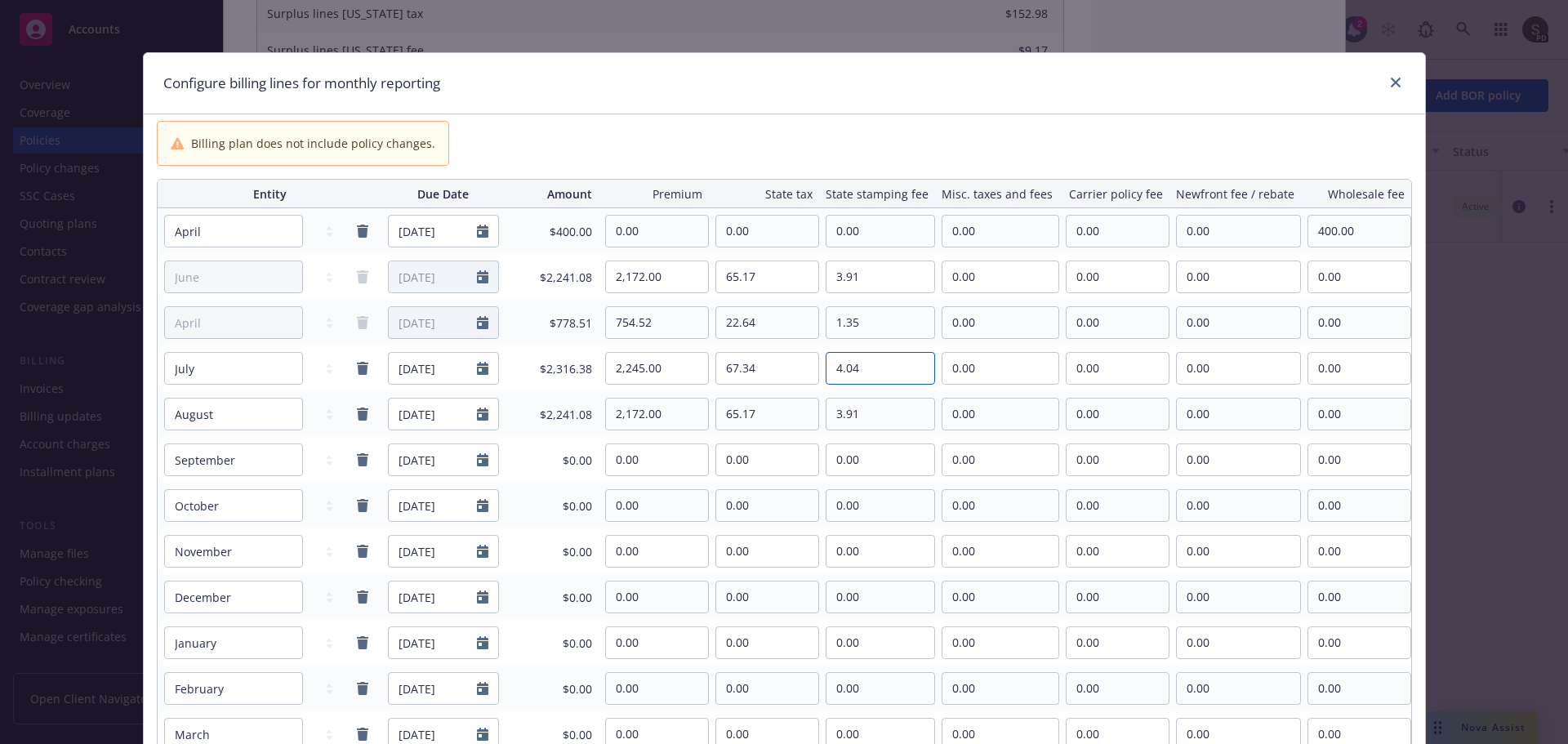
type input "4.04"
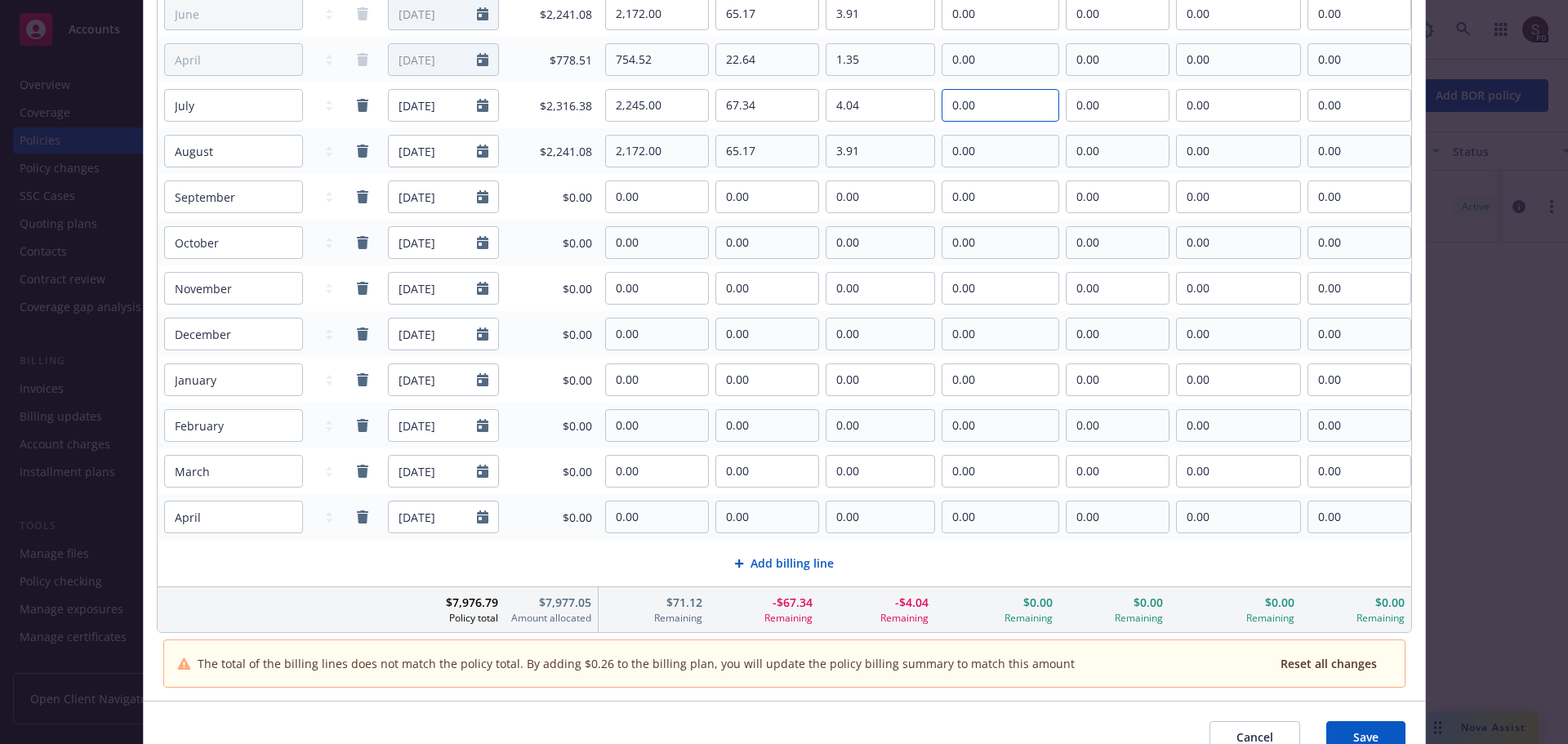
scroll to position [326, 0]
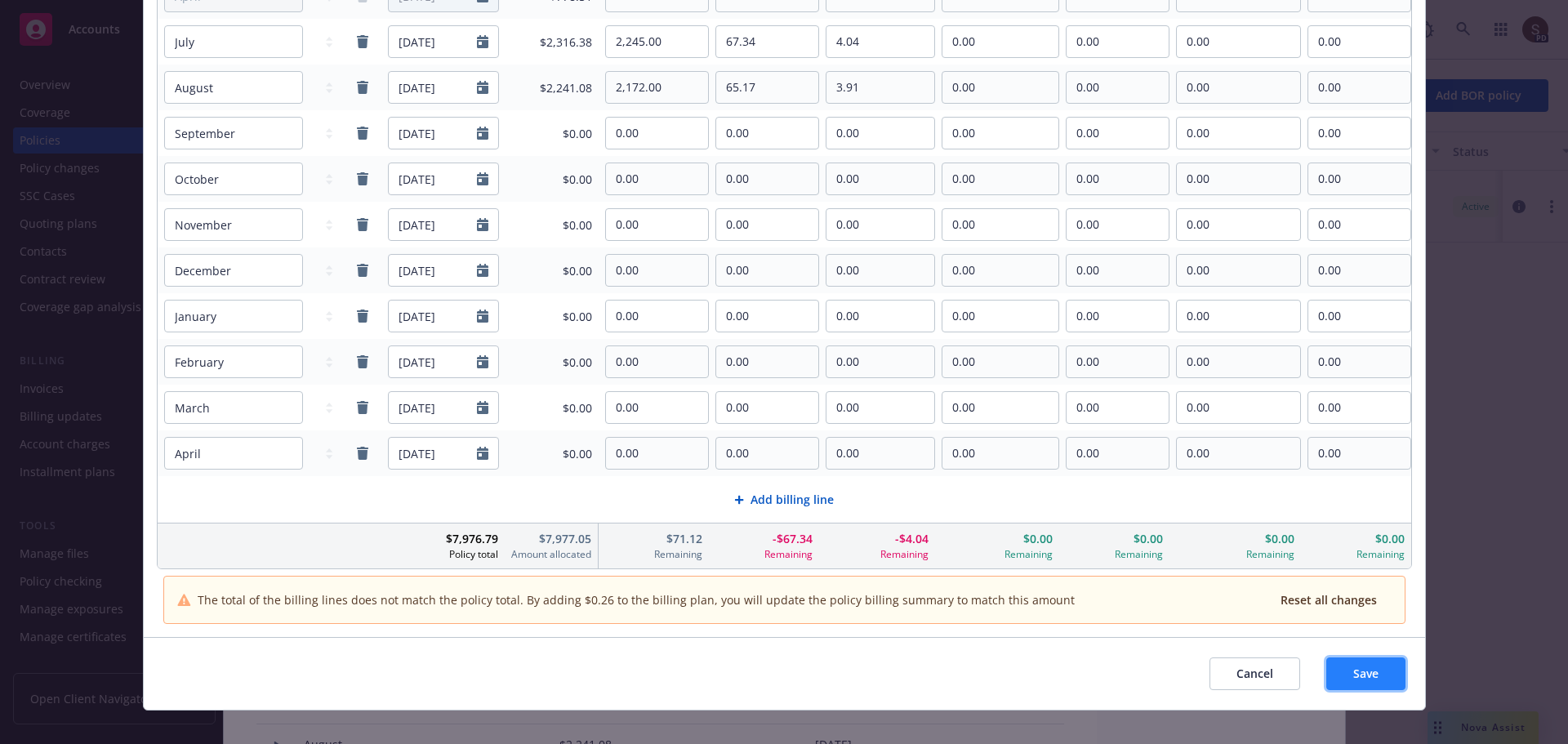
click at [1372, 676] on button "Save" at bounding box center [1366, 674] width 79 height 33
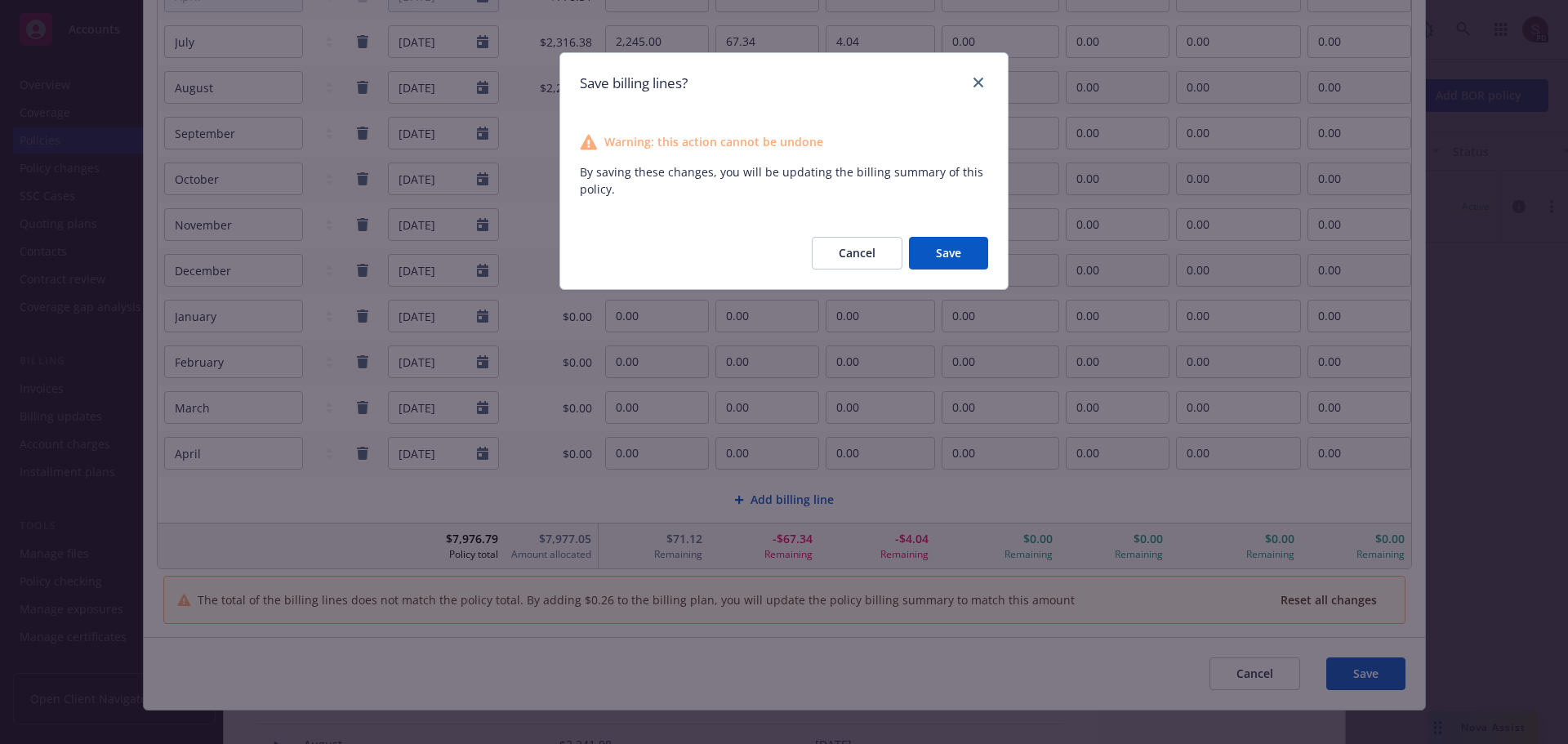
click at [944, 245] on button "Save" at bounding box center [948, 253] width 79 height 33
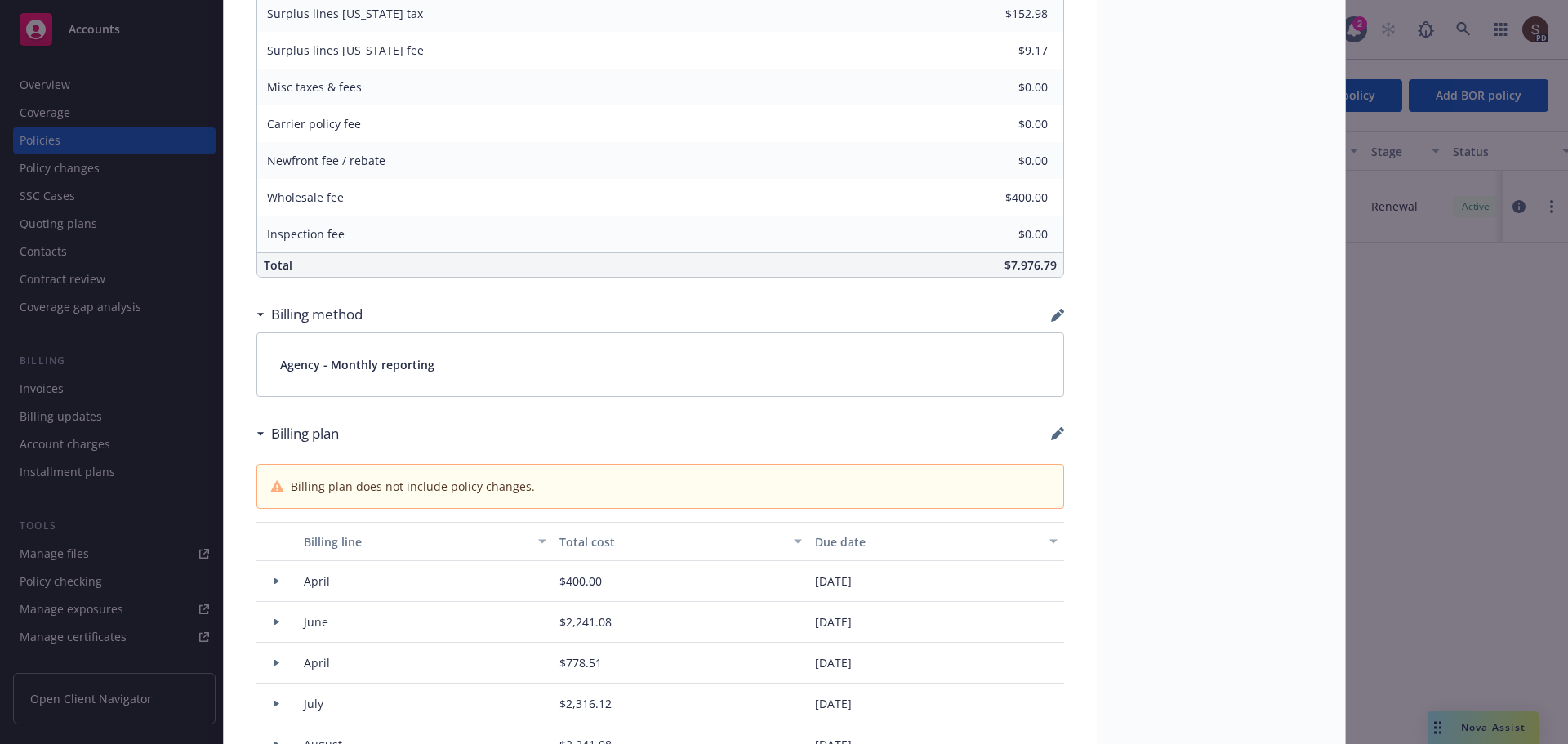
scroll to position [1274, 0]
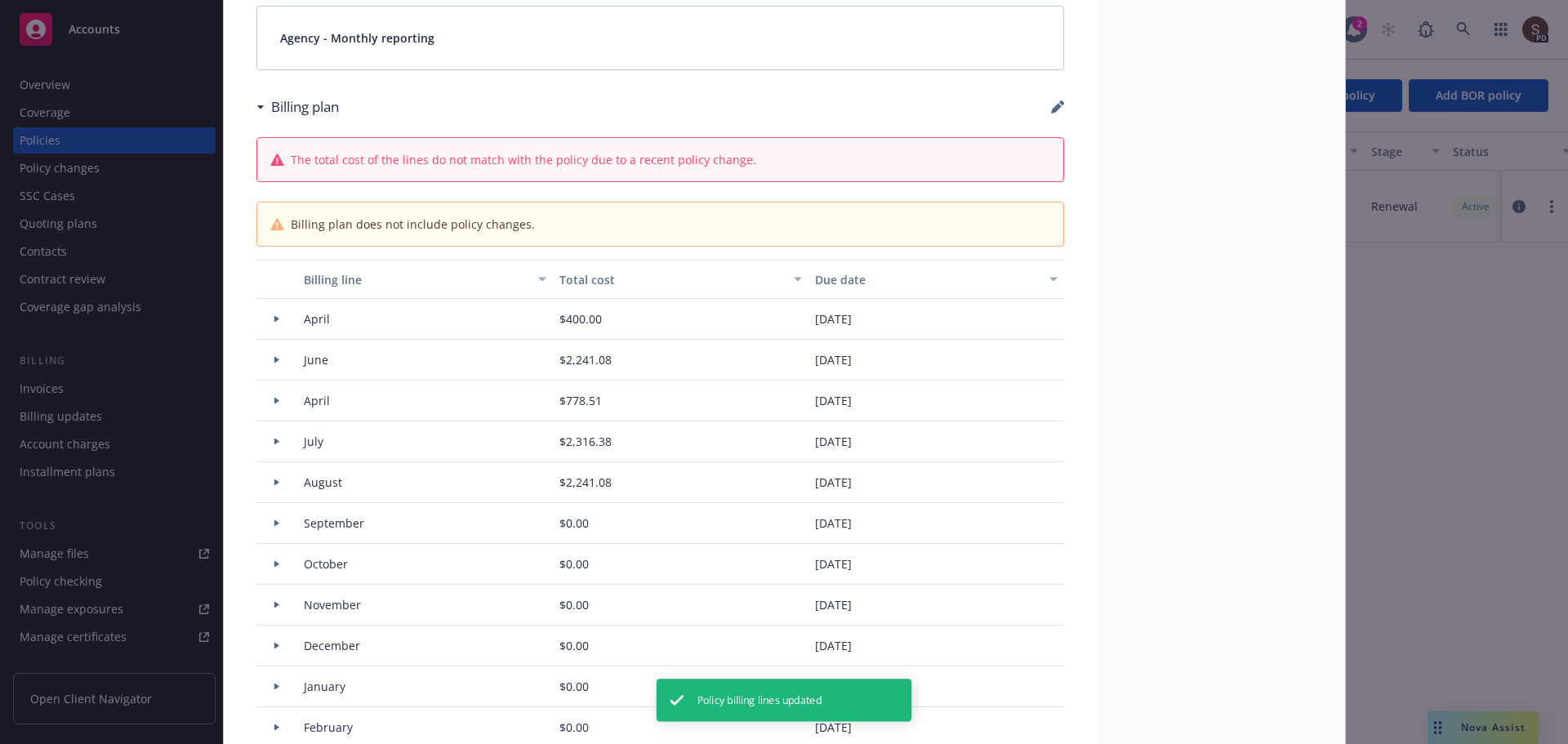
type input "$7,343.52"
type input "$220.32"
type input "$13.21"
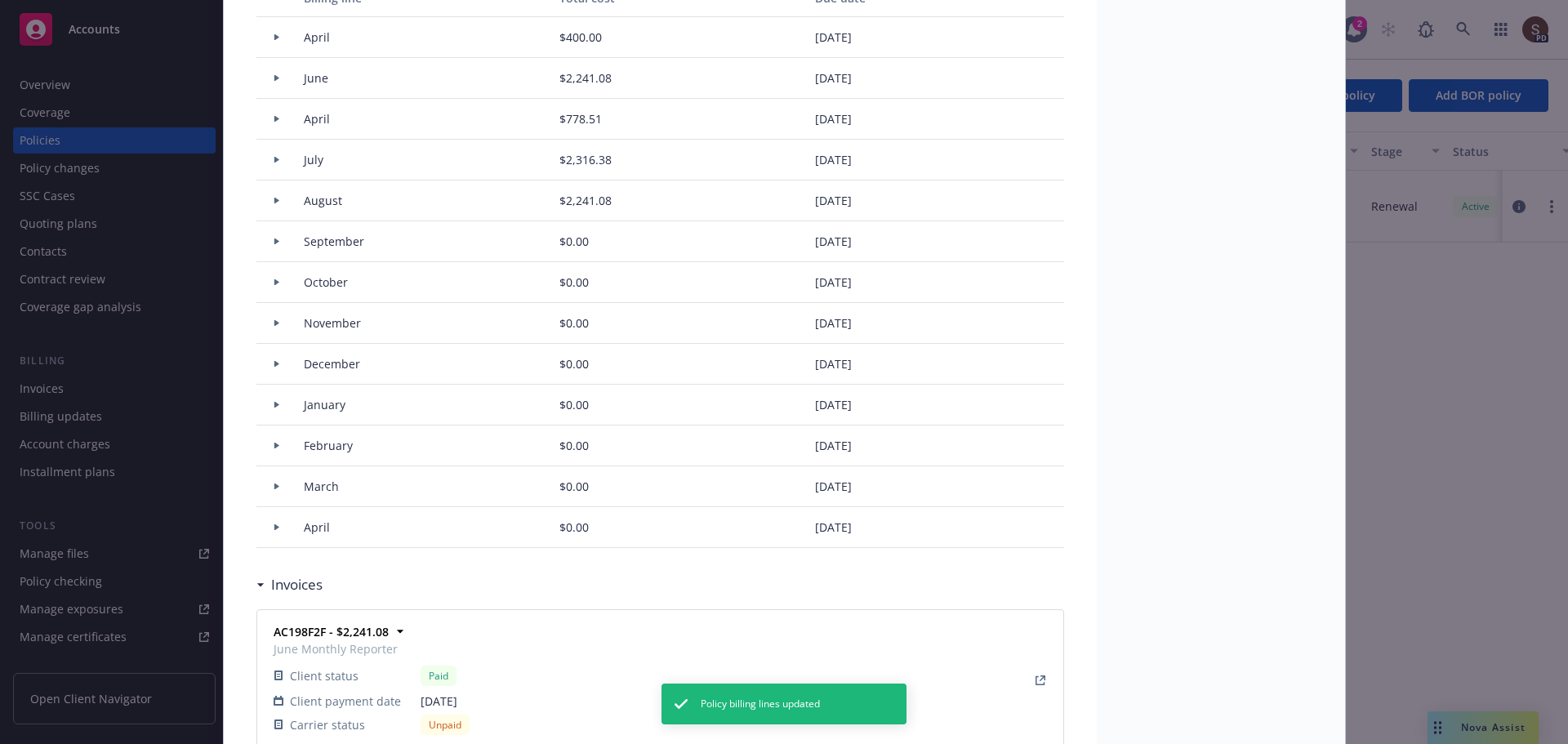
scroll to position [1066, 0]
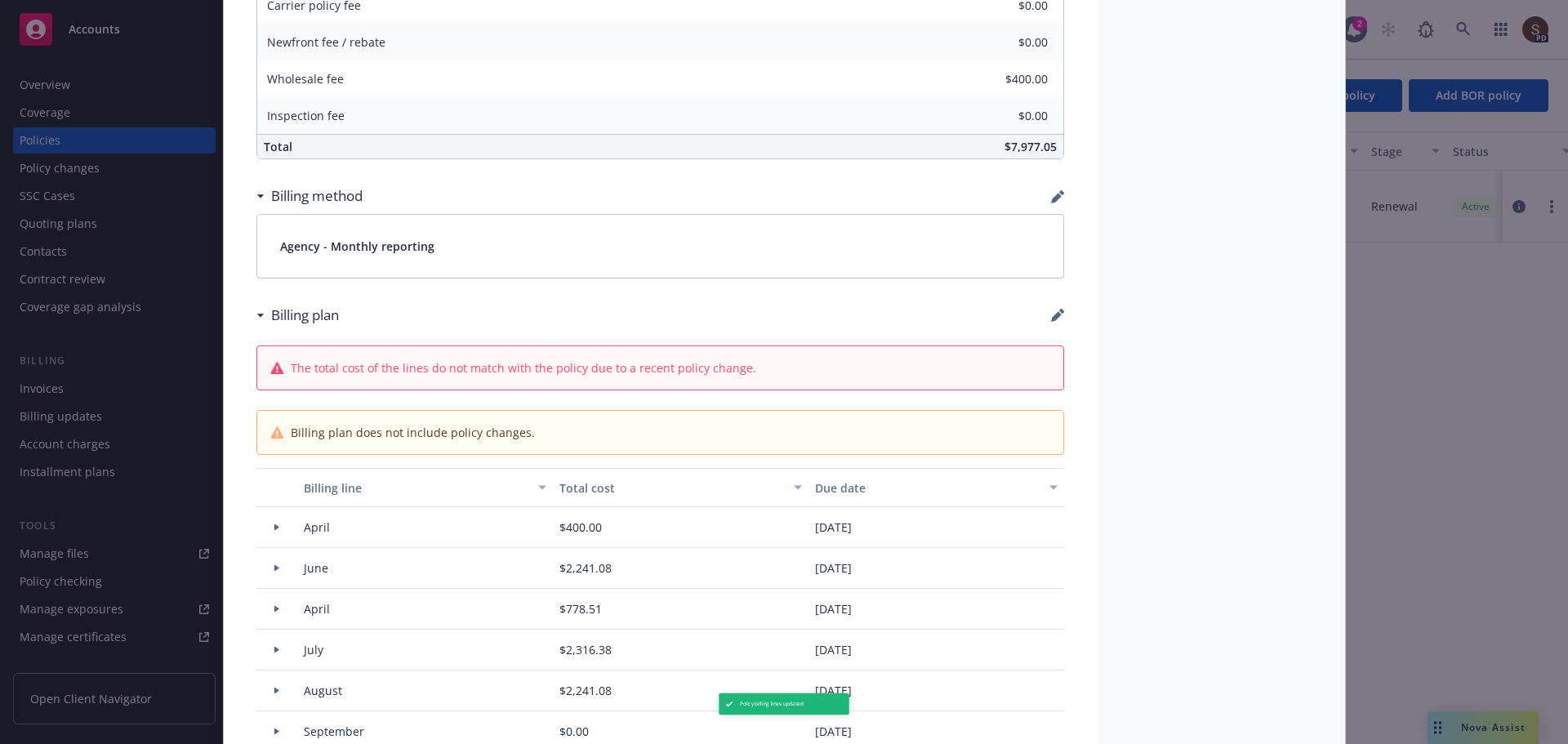
click at [1043, 319] on div "Billing plan" at bounding box center [660, 315] width 808 height 35
click at [1051, 312] on icon "button" at bounding box center [1057, 315] width 13 height 13
select select "April"
select select "June"
select select "April"
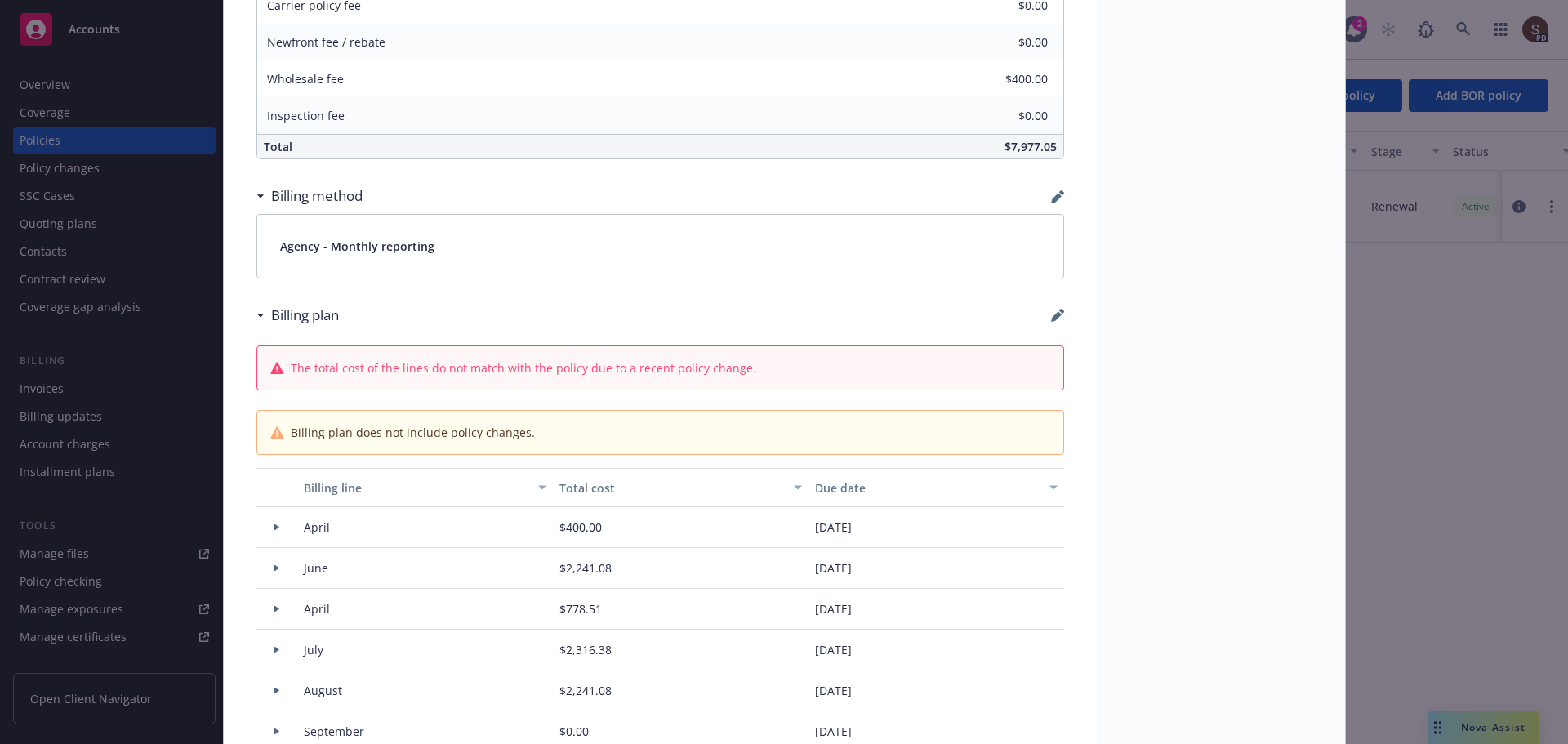
select select "July"
select select "August"
select select "September"
select select "October"
select select "November"
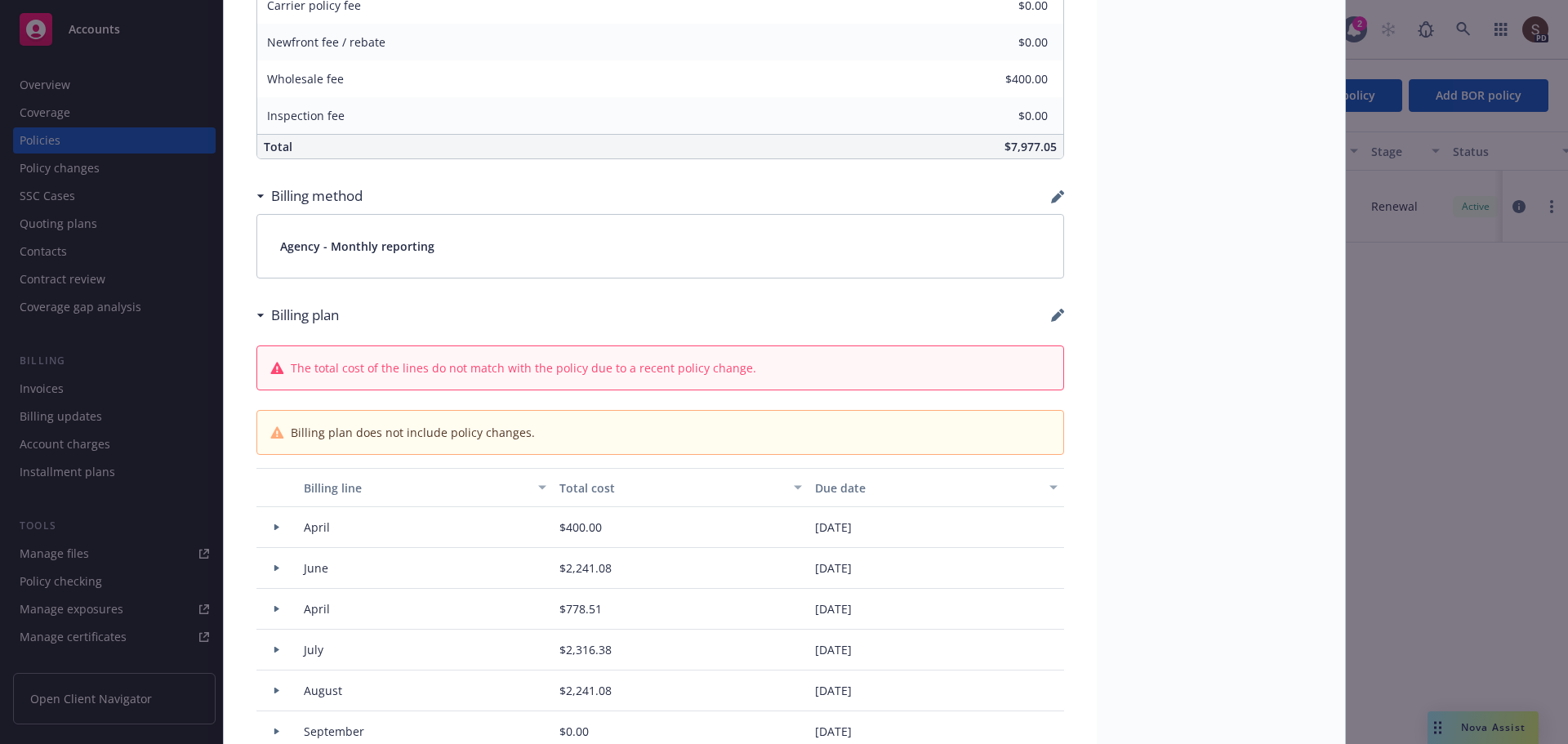
select select "December"
select select "February"
select select "March"
select select "April"
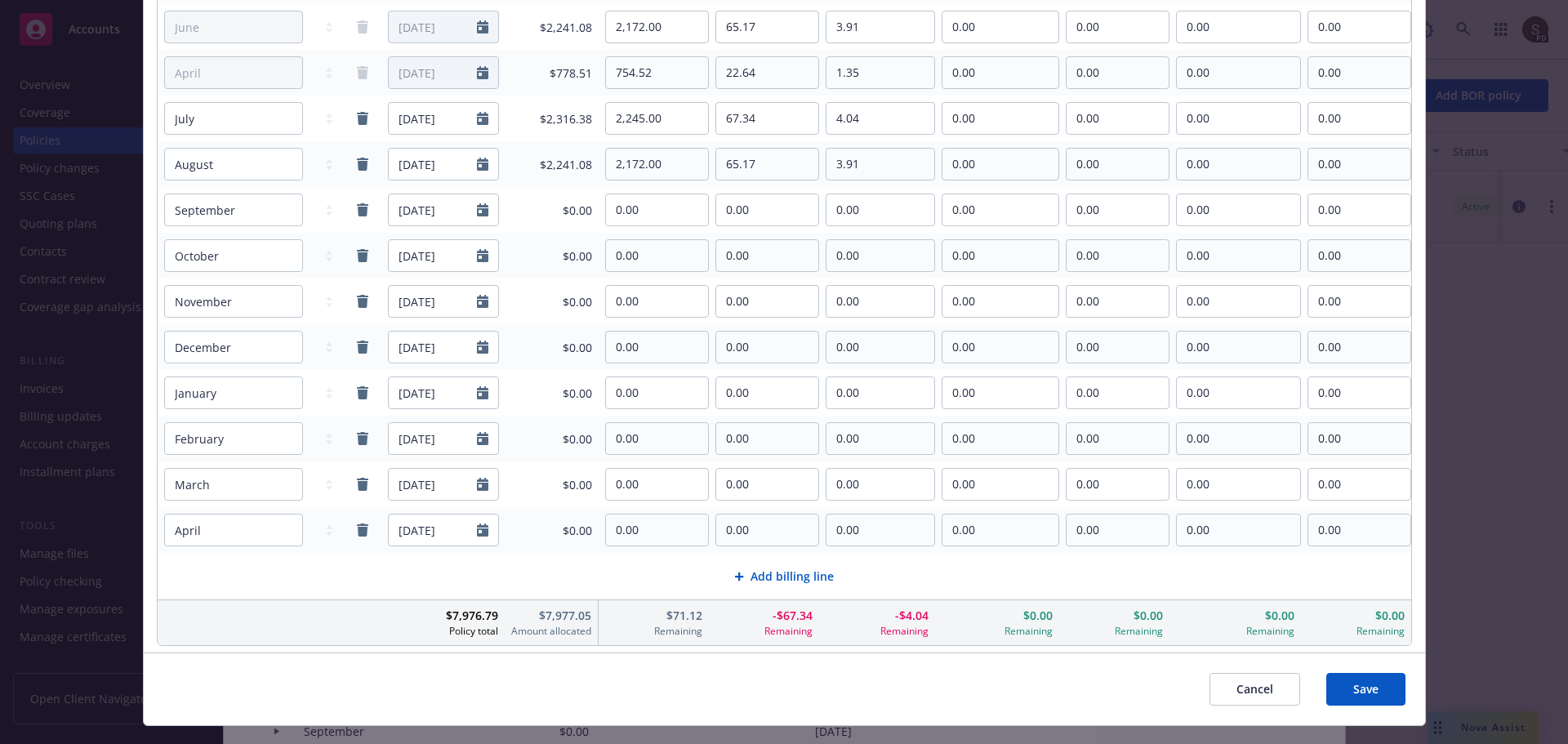
scroll to position [284, 0]
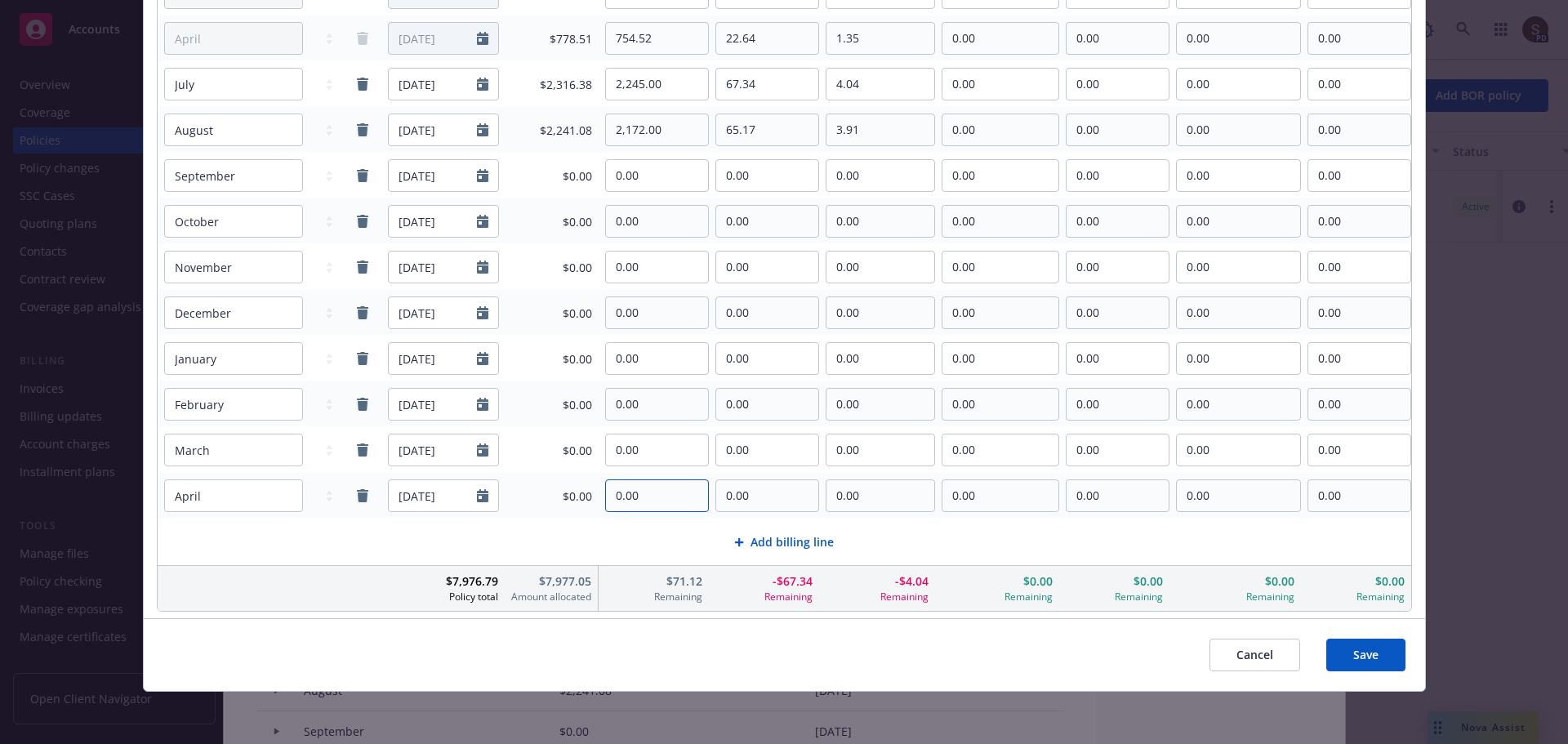
click at [656, 490] on input "0.00" at bounding box center [657, 495] width 102 height 31
drag, startPoint x: 644, startPoint y: 499, endPoint x: 599, endPoint y: 503, distance: 45.2
click at [599, 503] on div "0.00" at bounding box center [653, 495] width 110 height 33
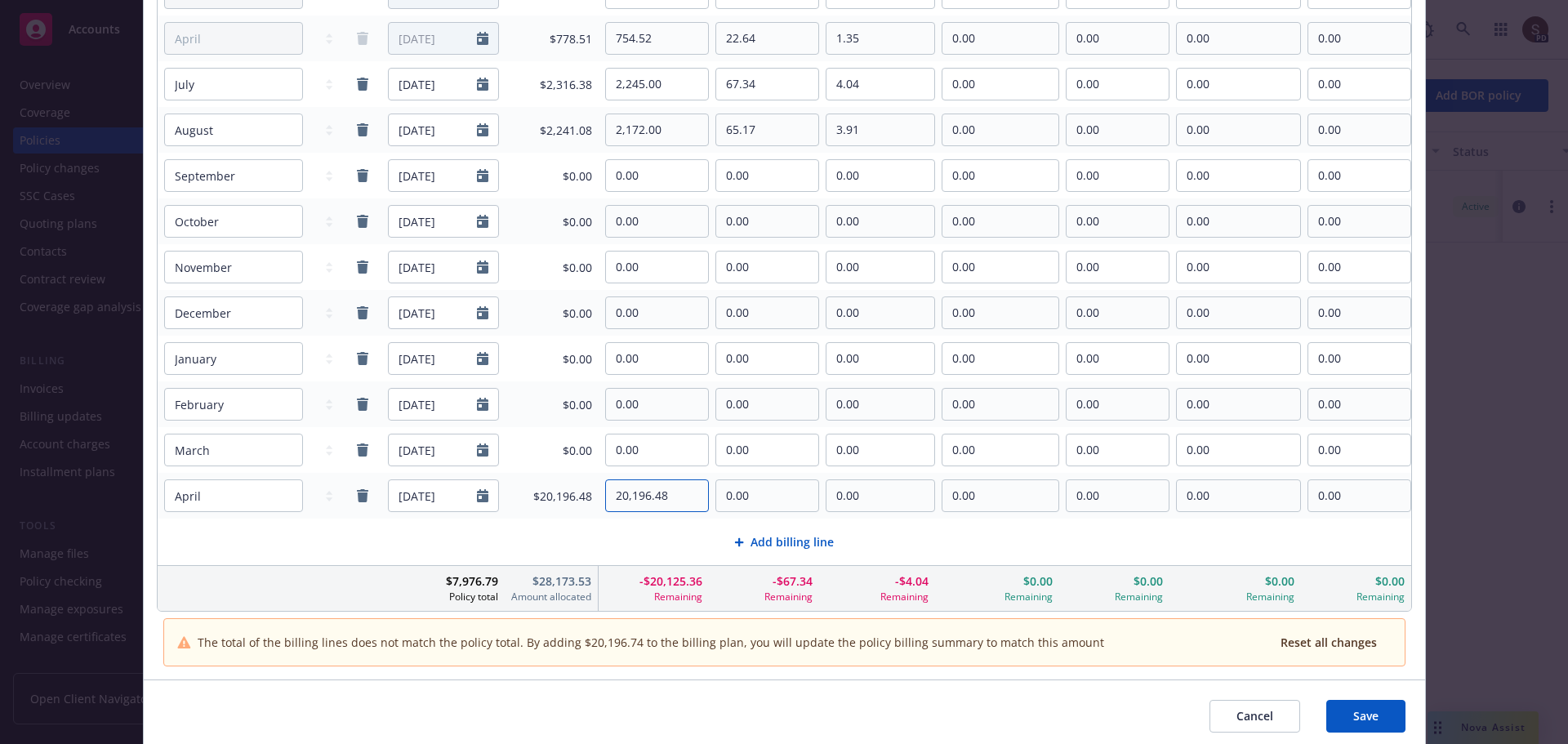
type input "20,196.48"
click at [1353, 715] on span "Save" at bounding box center [1366, 716] width 25 height 15
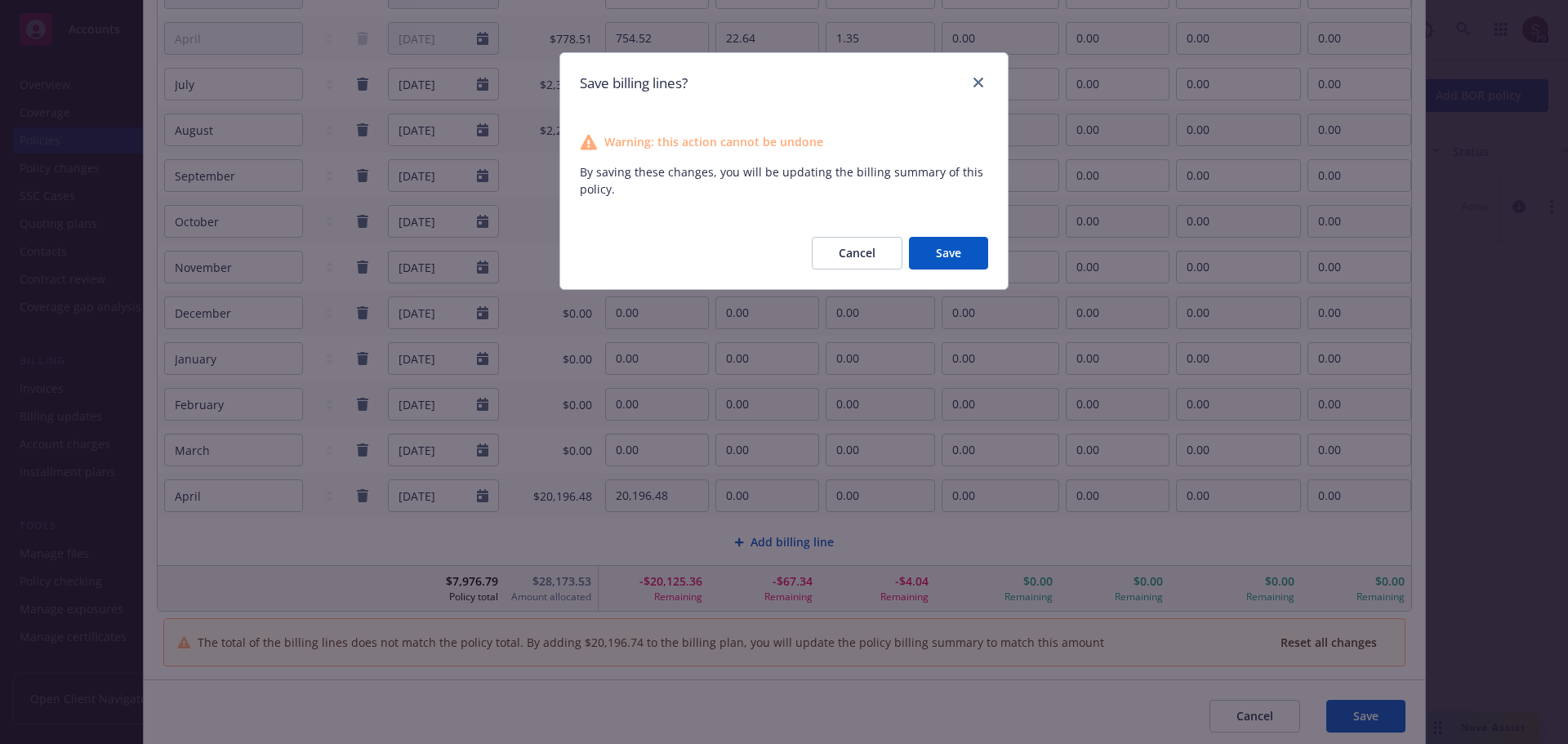
click at [955, 246] on button "Save" at bounding box center [948, 253] width 79 height 33
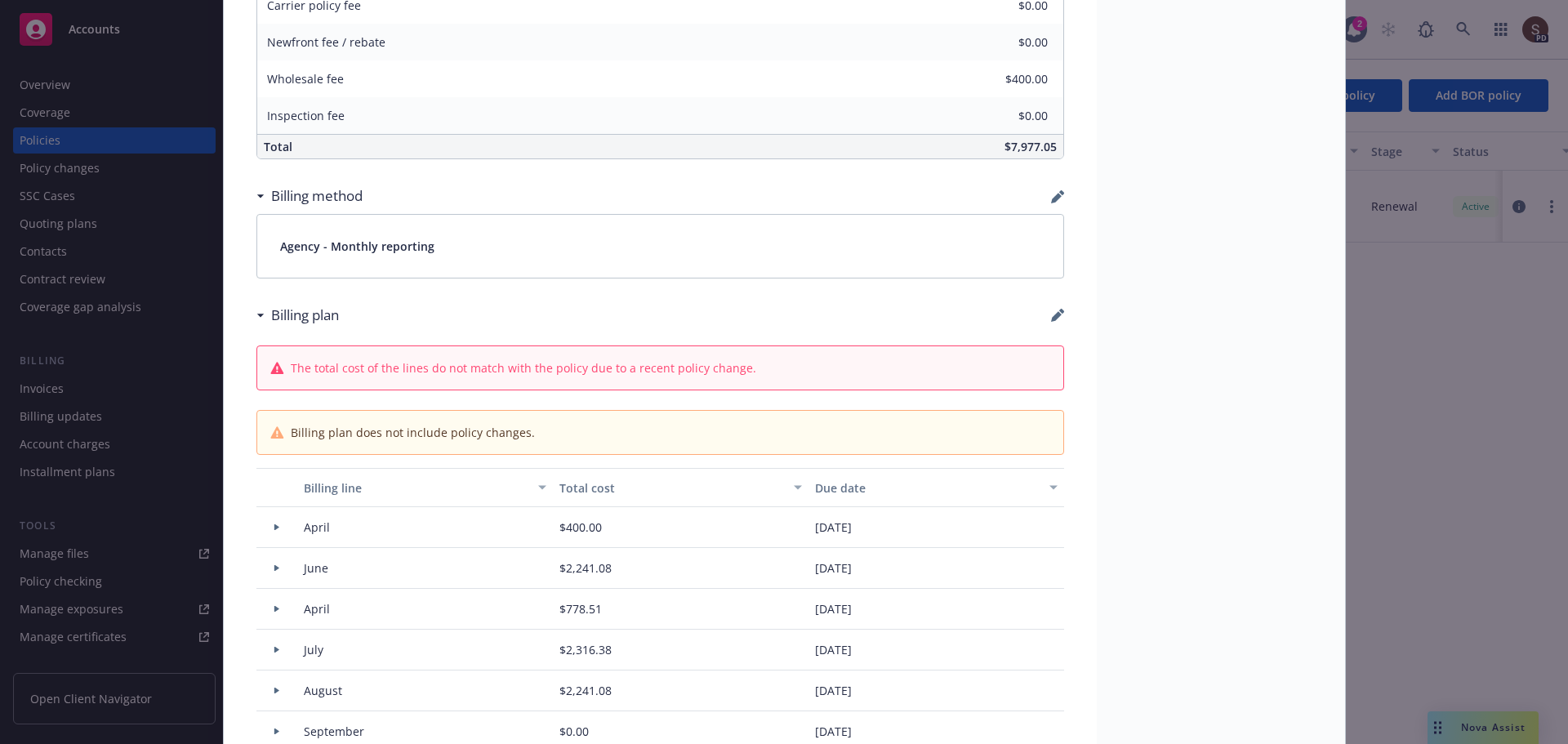
scroll to position [658, 0]
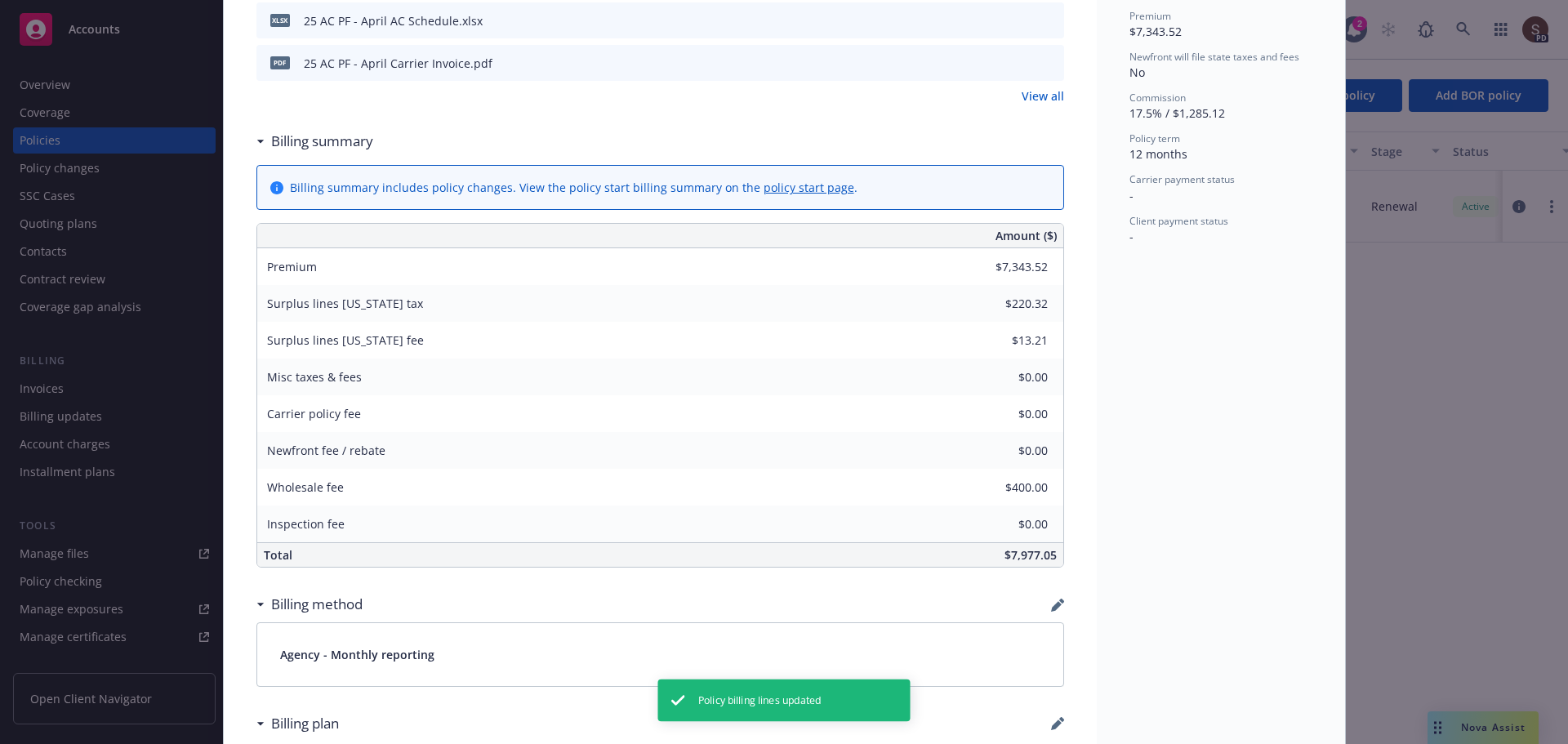
type input "$27,540.00"
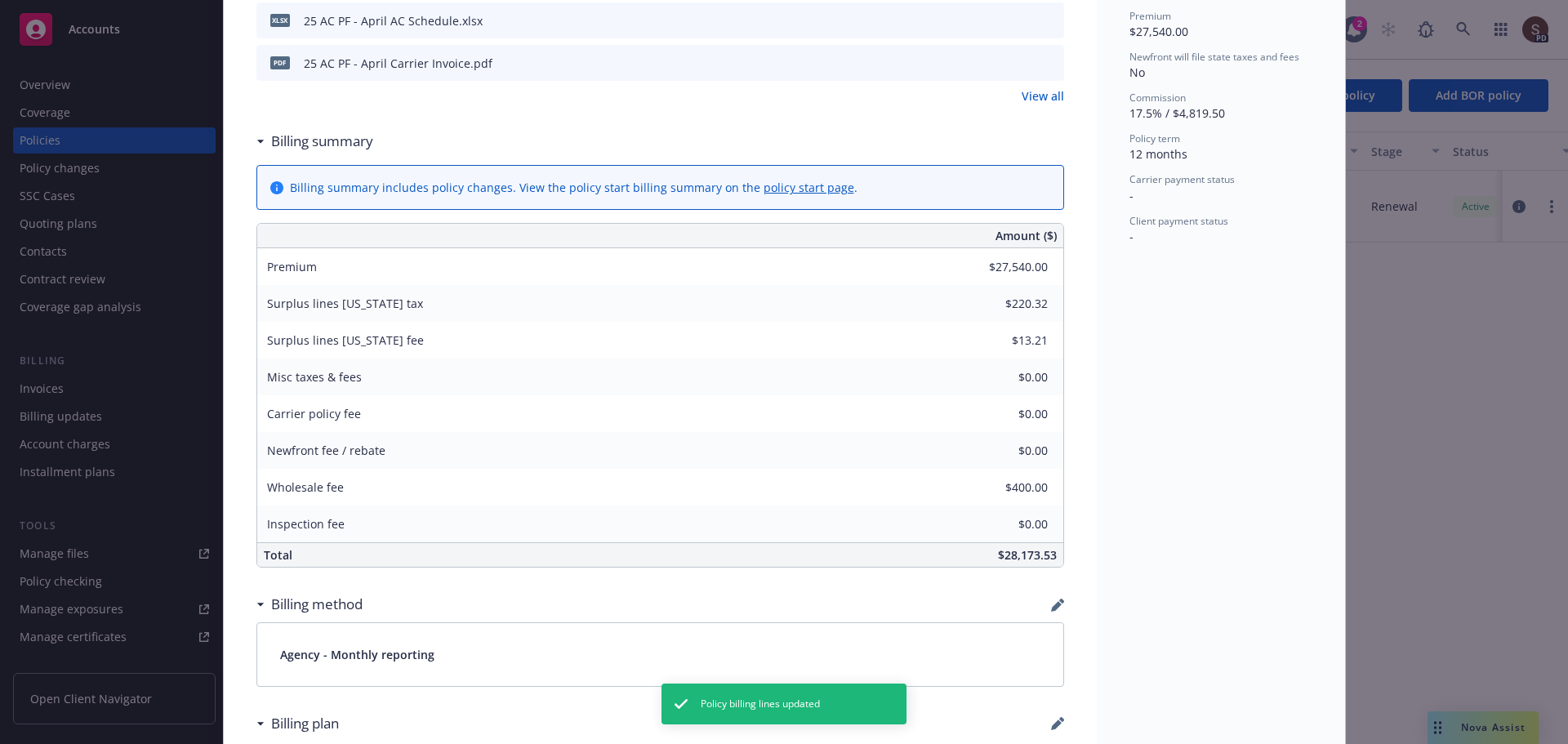
click at [911, 309] on div "Surplus lines [US_STATE] tax $220.32" at bounding box center [660, 303] width 806 height 36
click at [997, 359] on div "$0.00" at bounding box center [1004, 377] width 117 height 36
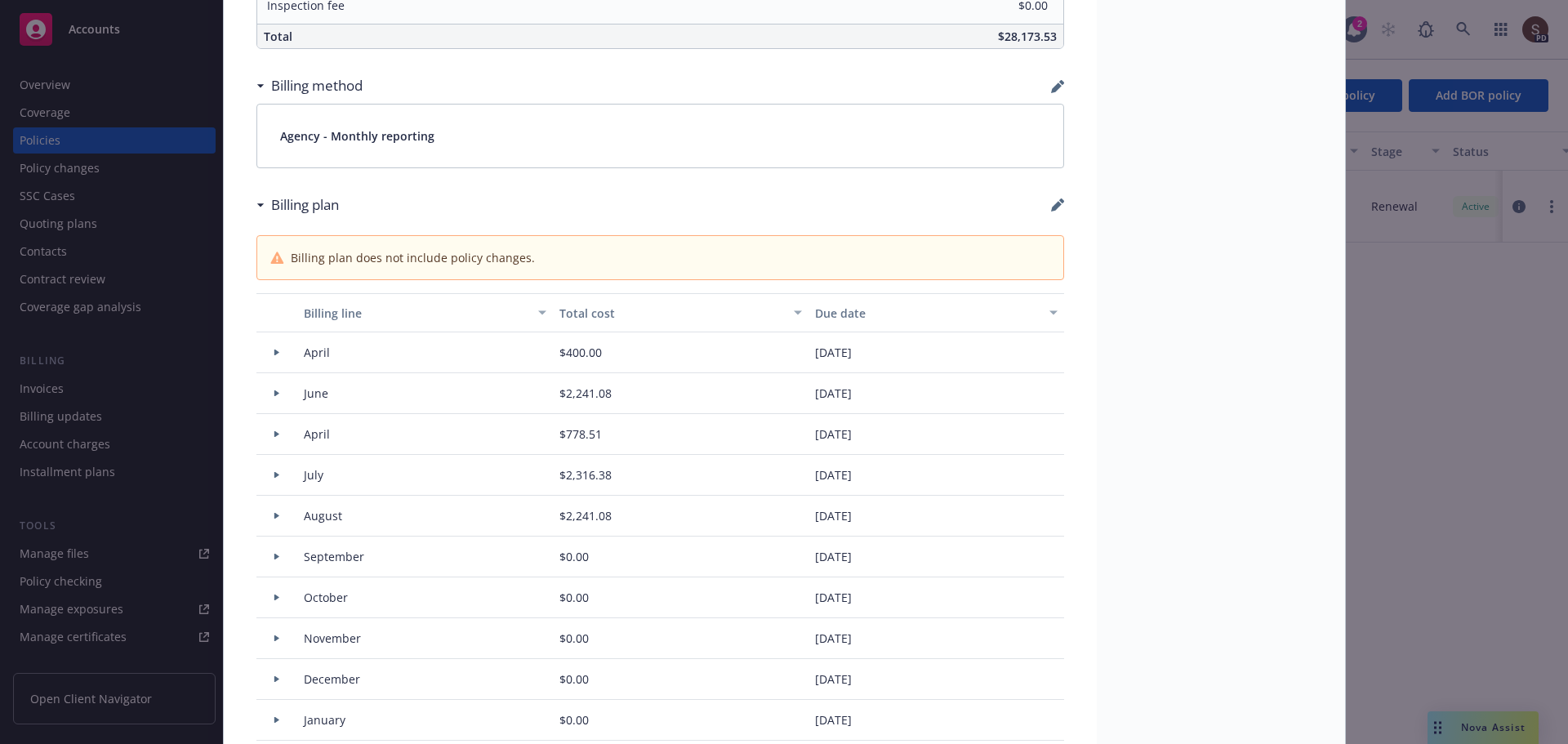
scroll to position [1311, 0]
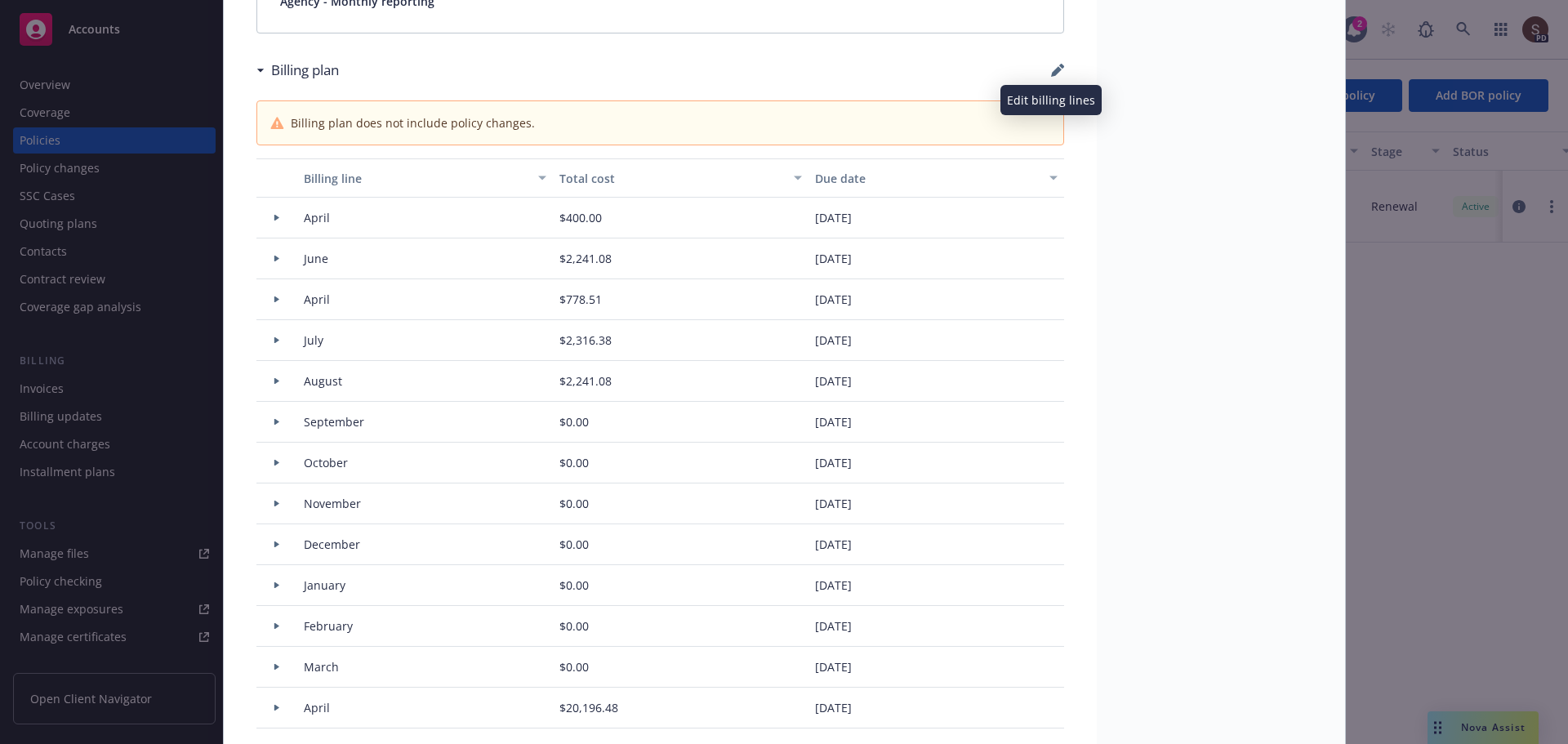
click at [1053, 68] on icon "button" at bounding box center [1057, 69] width 13 height 13
select select "April"
select select "June"
select select "April"
select select "July"
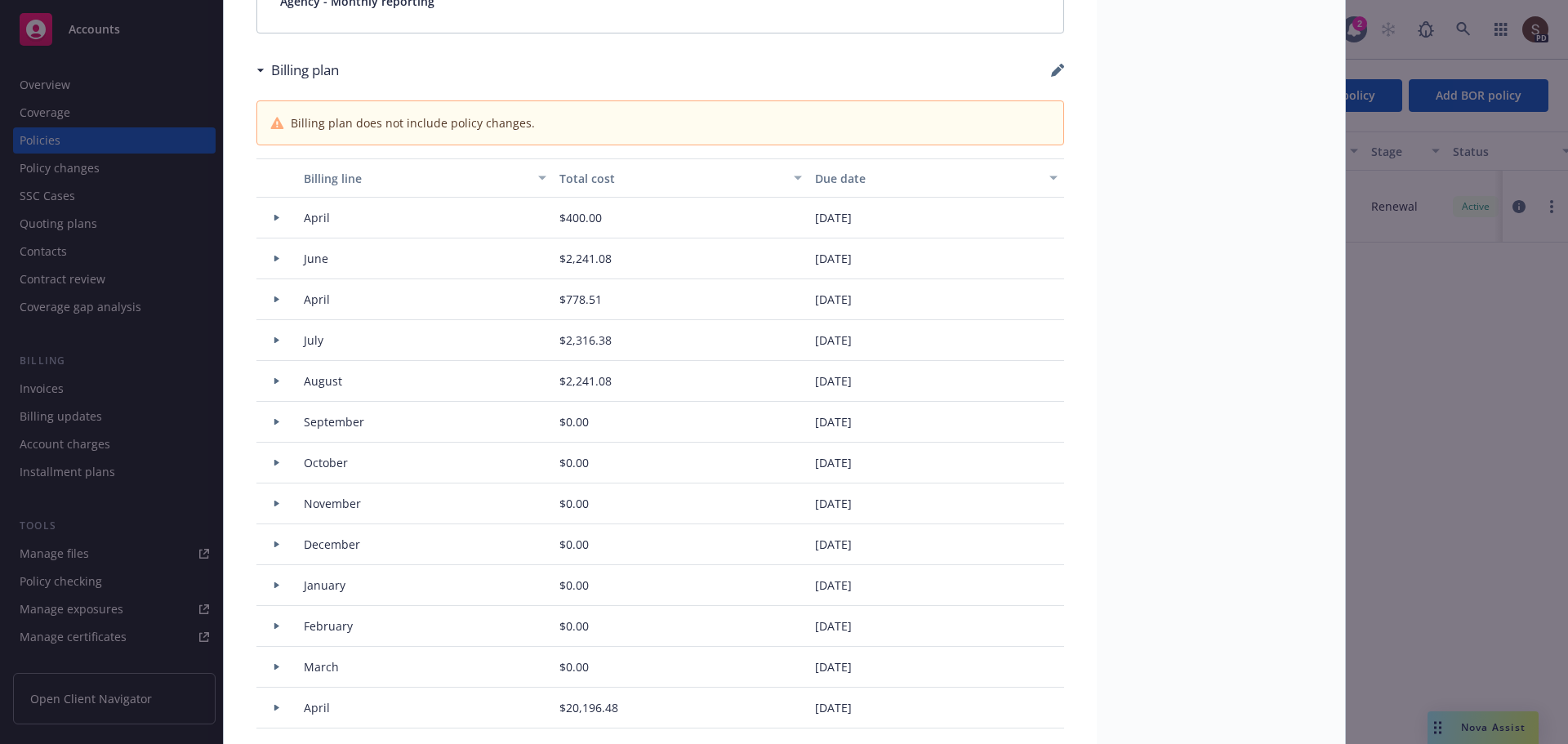
select select "August"
select select "September"
select select "October"
select select "November"
select select "December"
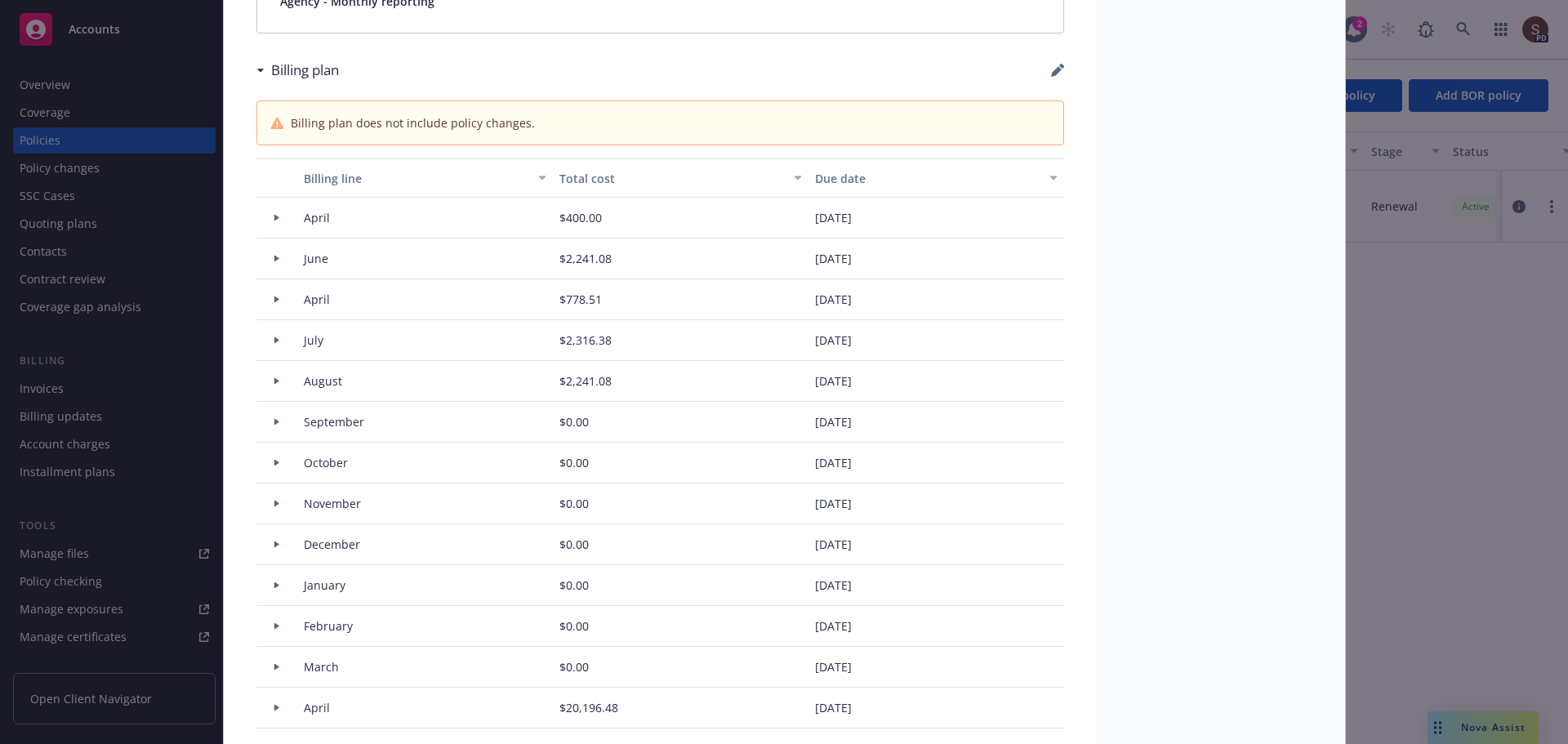
select select "February"
select select "March"
select select "April"
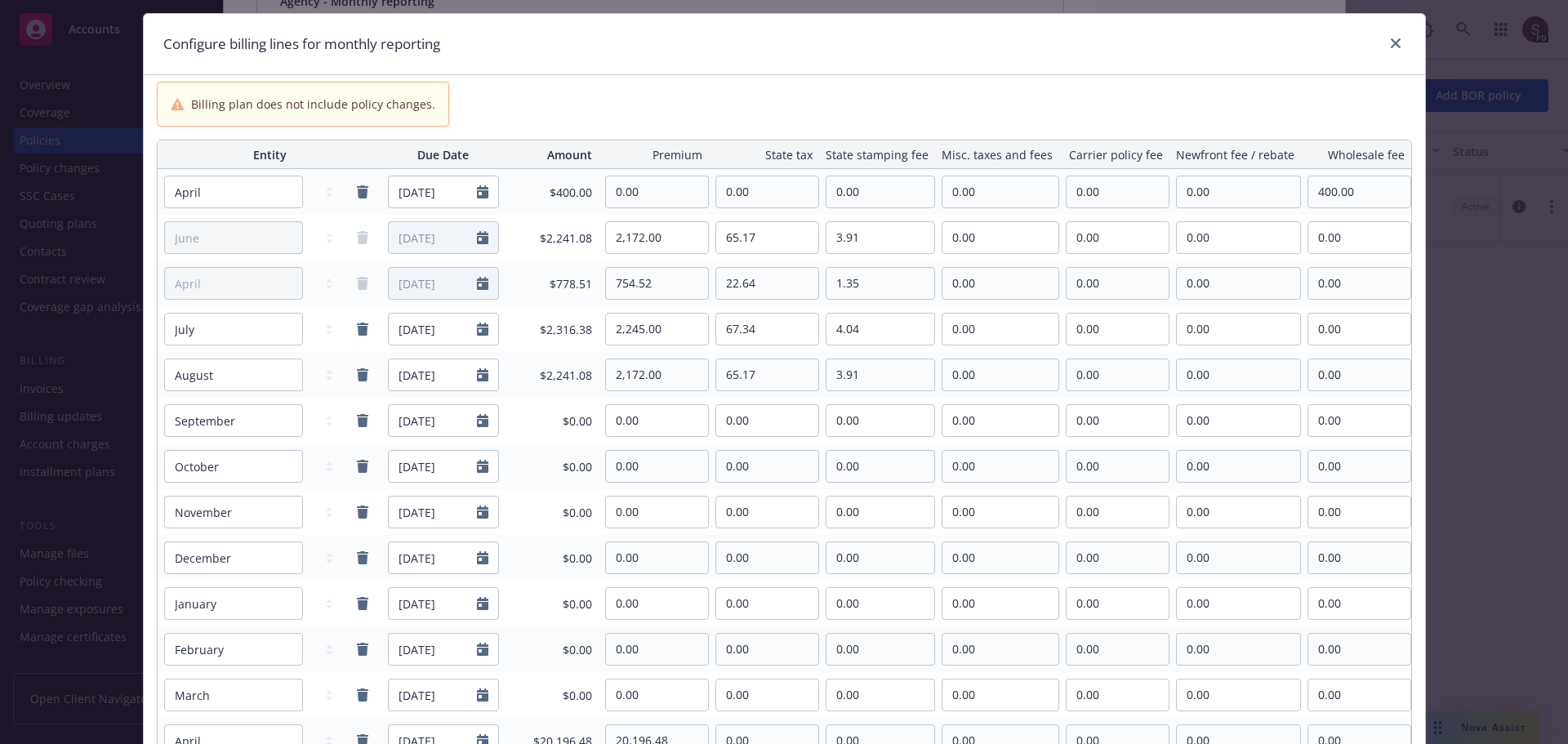
scroll to position [284, 0]
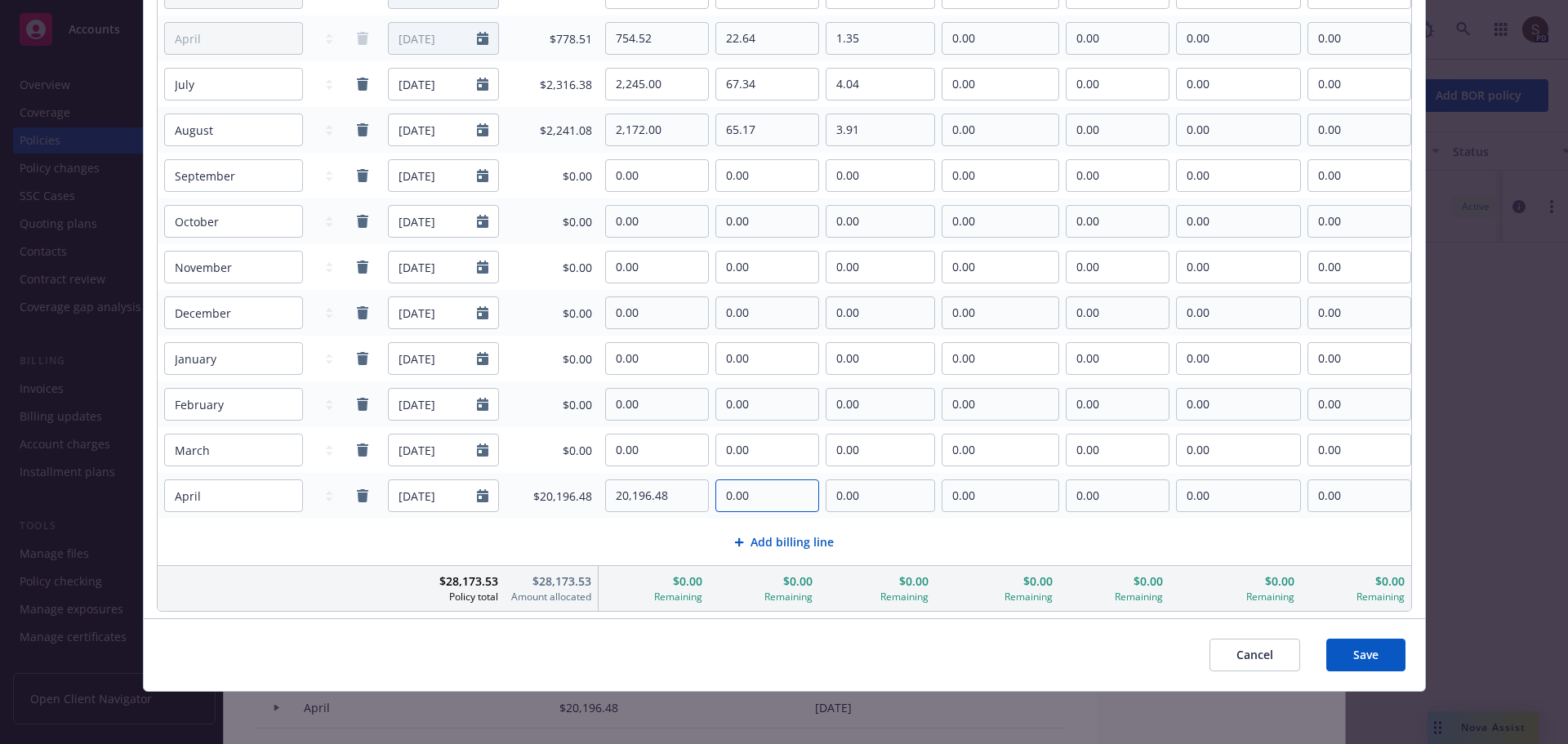
drag, startPoint x: 736, startPoint y: 496, endPoint x: 761, endPoint y: 522, distance: 36.1
click at [736, 496] on input "0.00" at bounding box center [767, 495] width 102 height 31
drag, startPoint x: 751, startPoint y: 495, endPoint x: 691, endPoint y: 503, distance: 60.5
click at [694, 502] on tr "January February March April May June July August September October November De…" at bounding box center [784, 495] width 1254 height 46
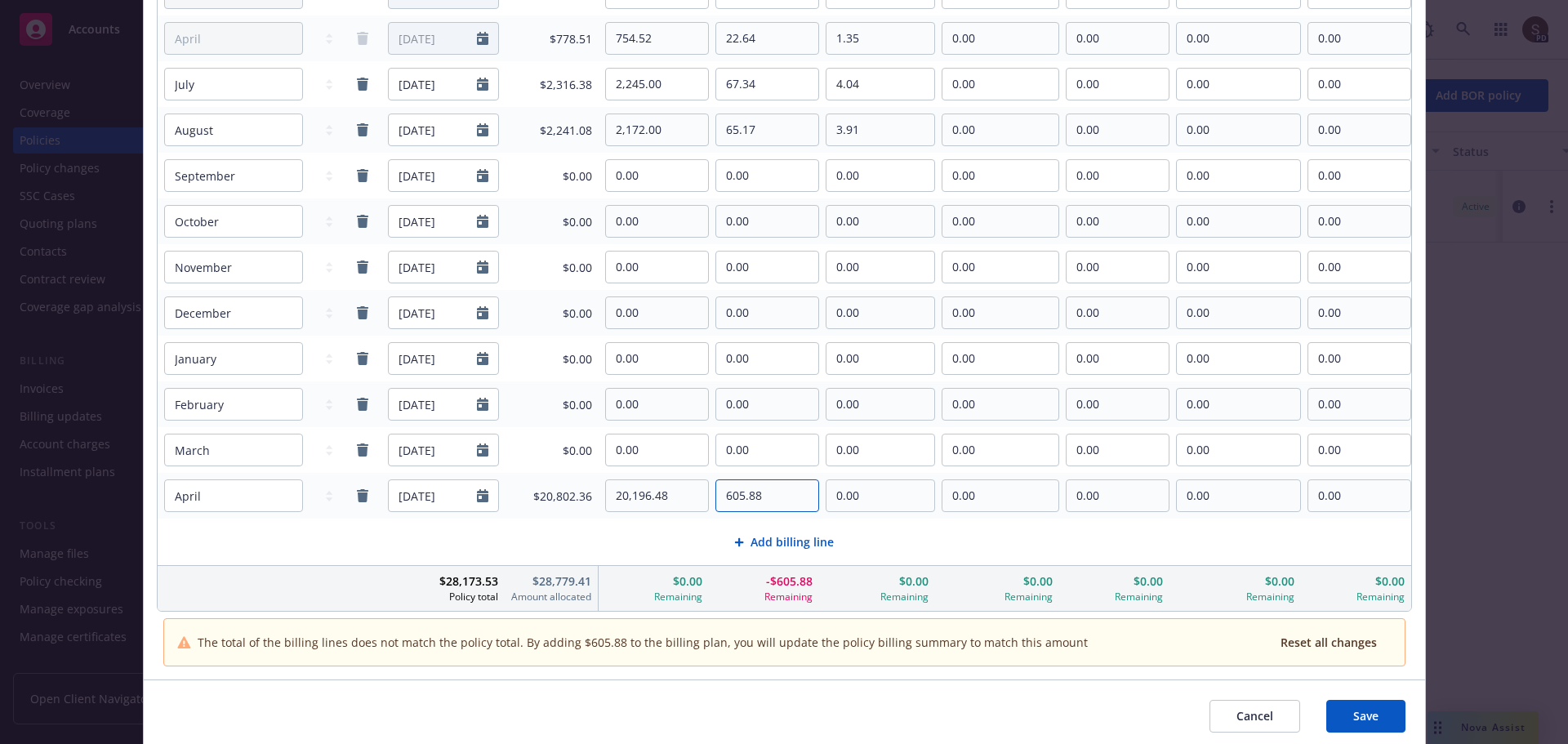
type input "605.88"
type input "36.36"
click at [1363, 720] on span "Save" at bounding box center [1366, 716] width 25 height 15
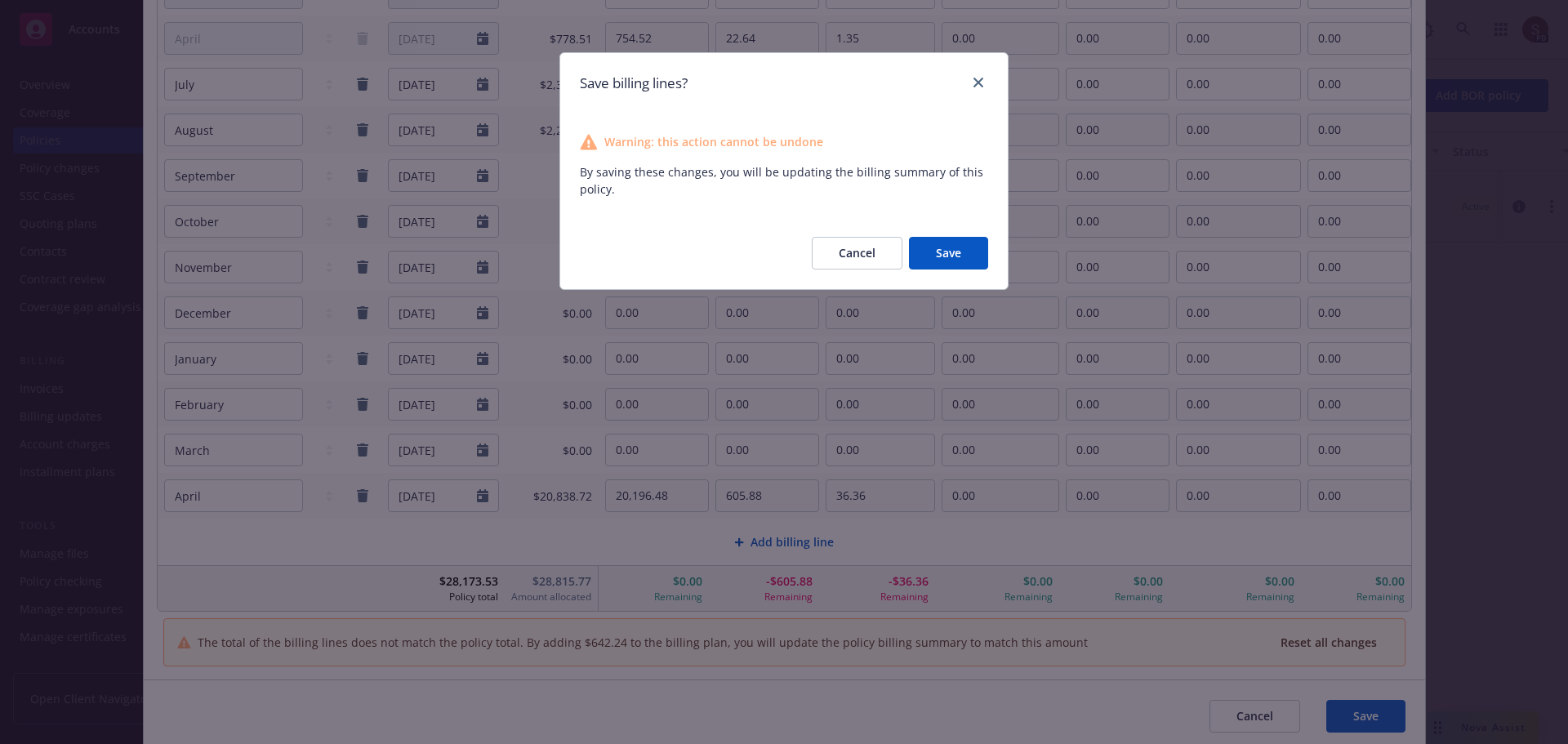
click at [926, 249] on button "Save" at bounding box center [948, 253] width 79 height 33
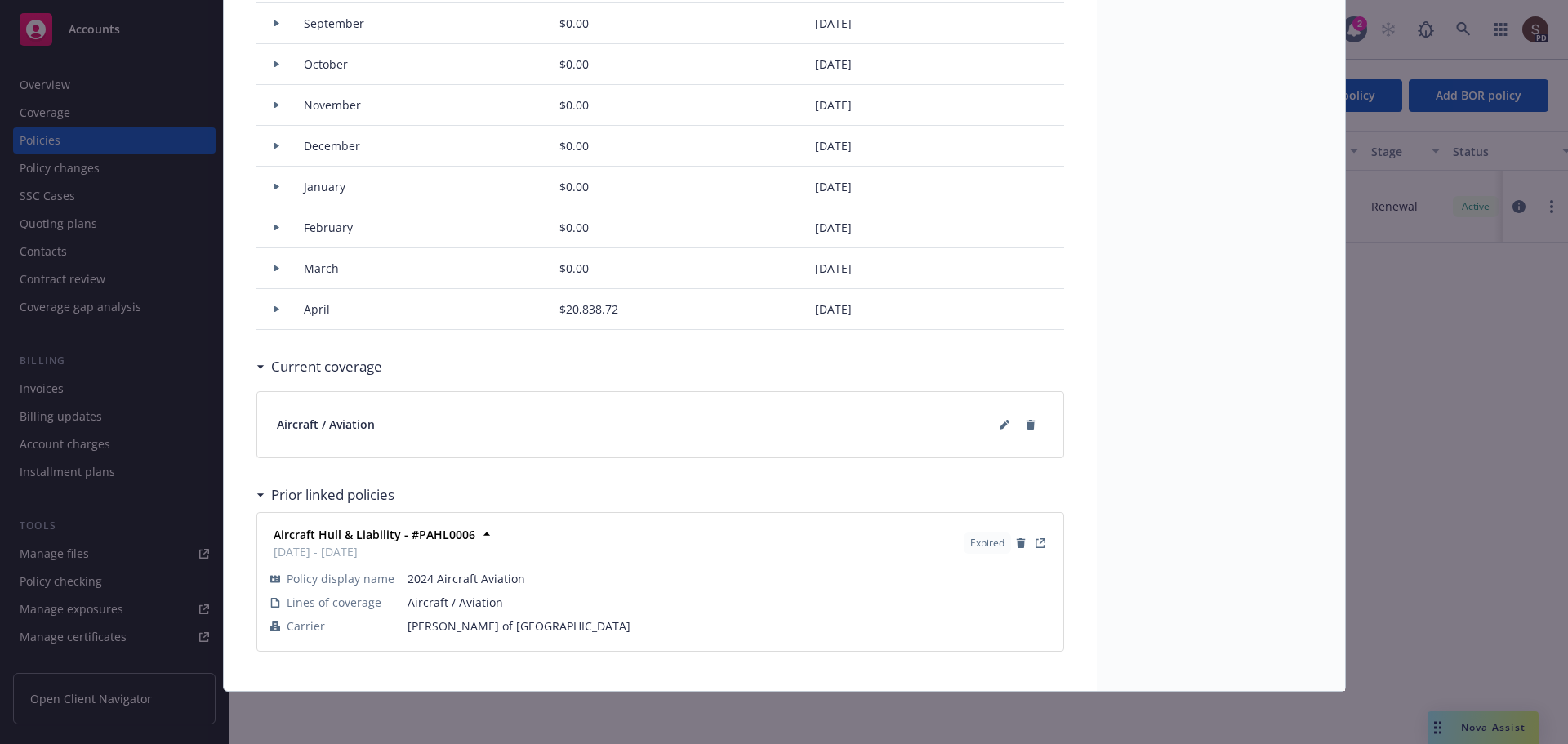
type input "$826.20"
type input "$49.57"
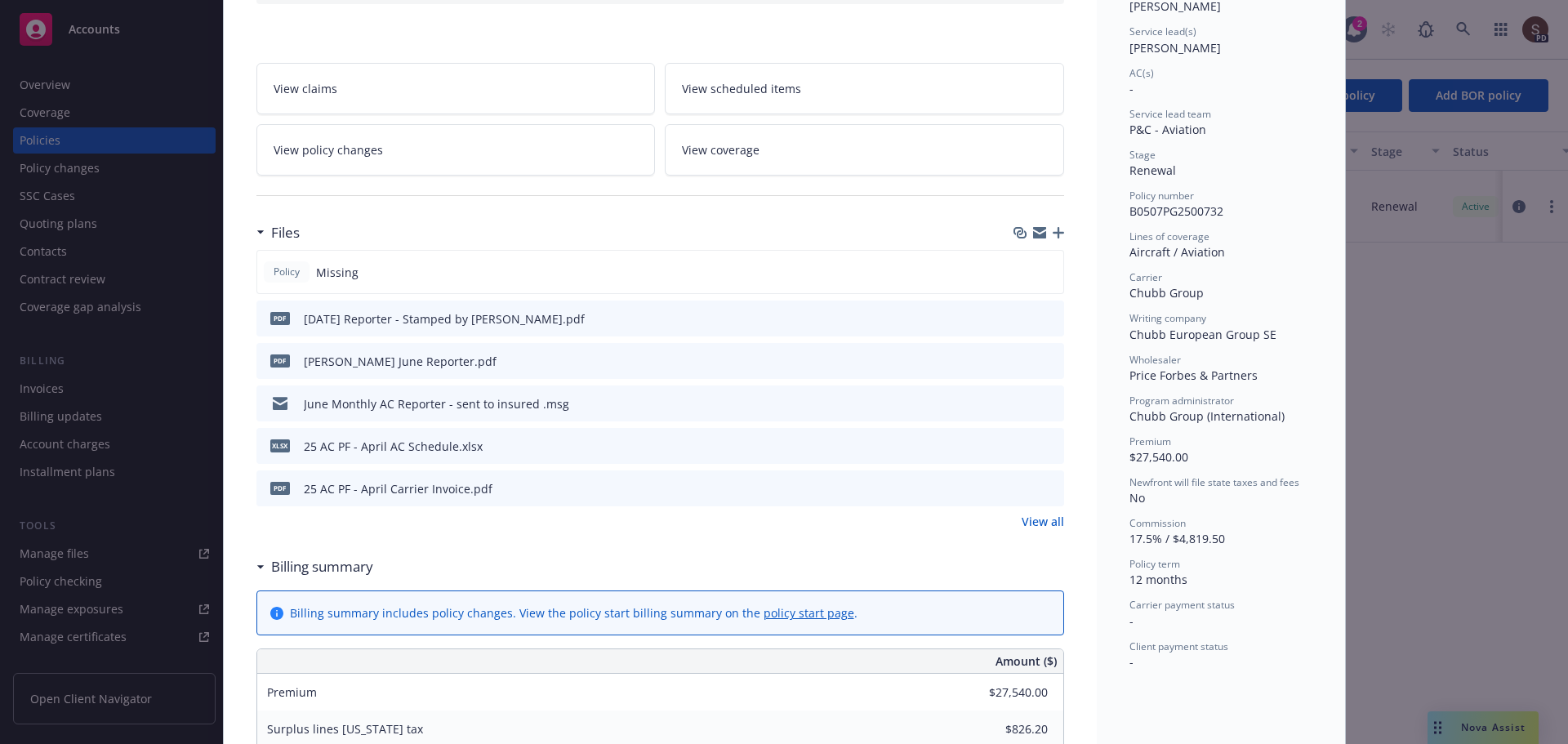
scroll to position [0, 0]
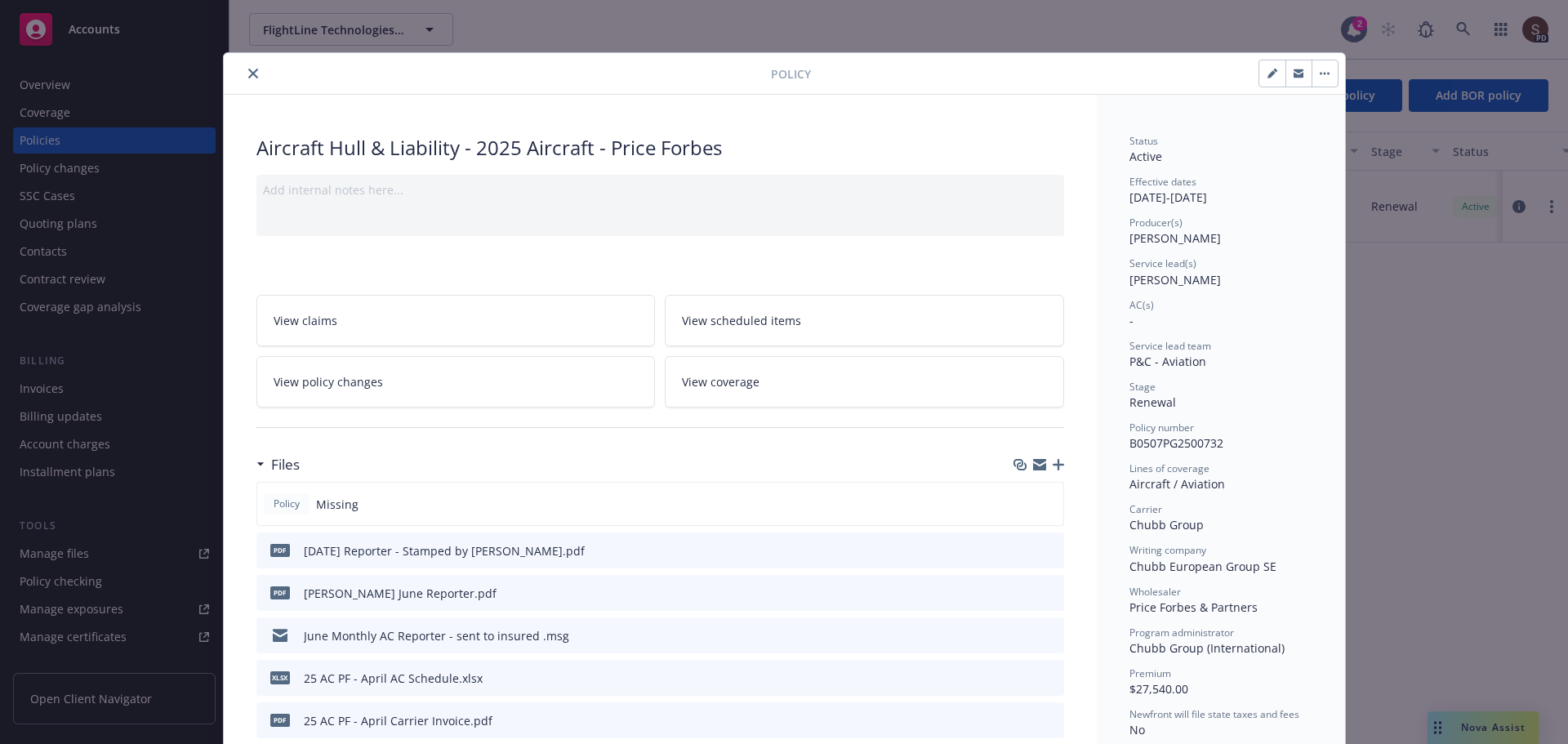
click at [482, 398] on link "View policy changes" at bounding box center [456, 381] width 399 height 52
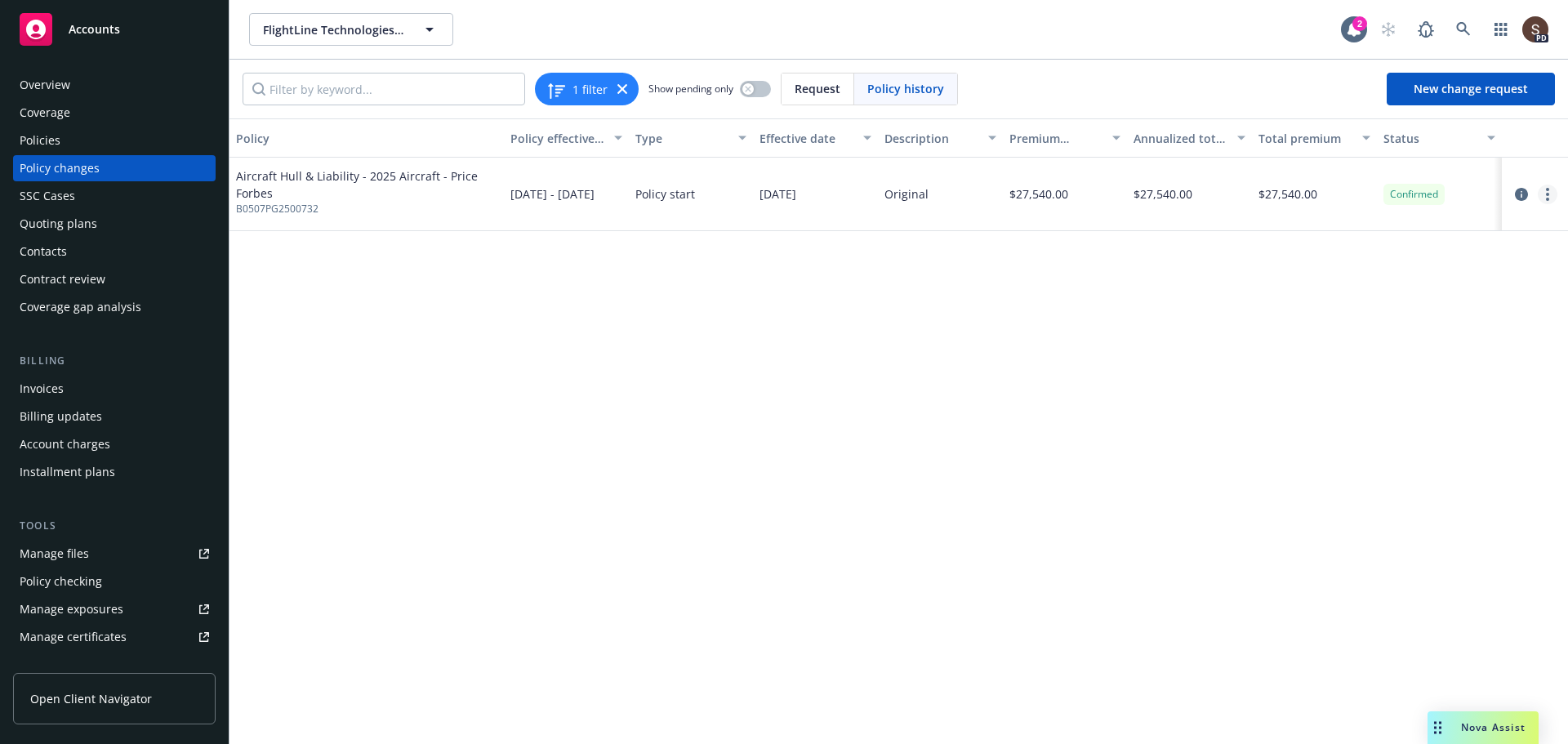
click at [1548, 194] on circle "more" at bounding box center [1548, 194] width 3 height 3
drag, startPoint x: 1146, startPoint y: 302, endPoint x: 1157, endPoint y: 294, distance: 13.6
click at [1145, 302] on div "Policy Policy effective dates Type Effective date Description Premium change An…" at bounding box center [899, 431] width 1339 height 626
click at [549, 203] on span "[DATE] - [DATE]" at bounding box center [553, 194] width 85 height 17
click at [1522, 196] on icon "circleInformation" at bounding box center [1521, 194] width 13 height 13
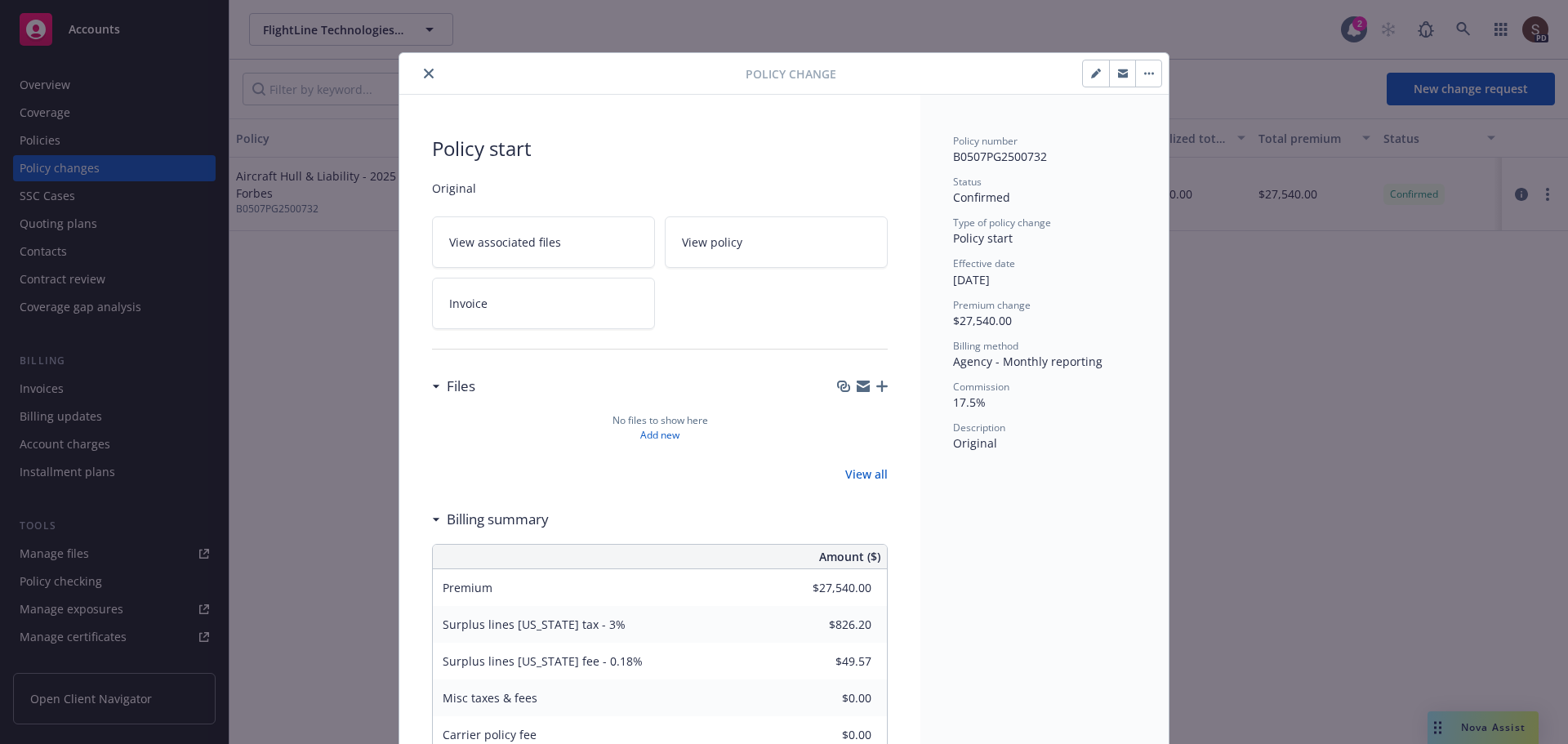
click at [423, 74] on icon "close" at bounding box center [429, 74] width 10 height 10
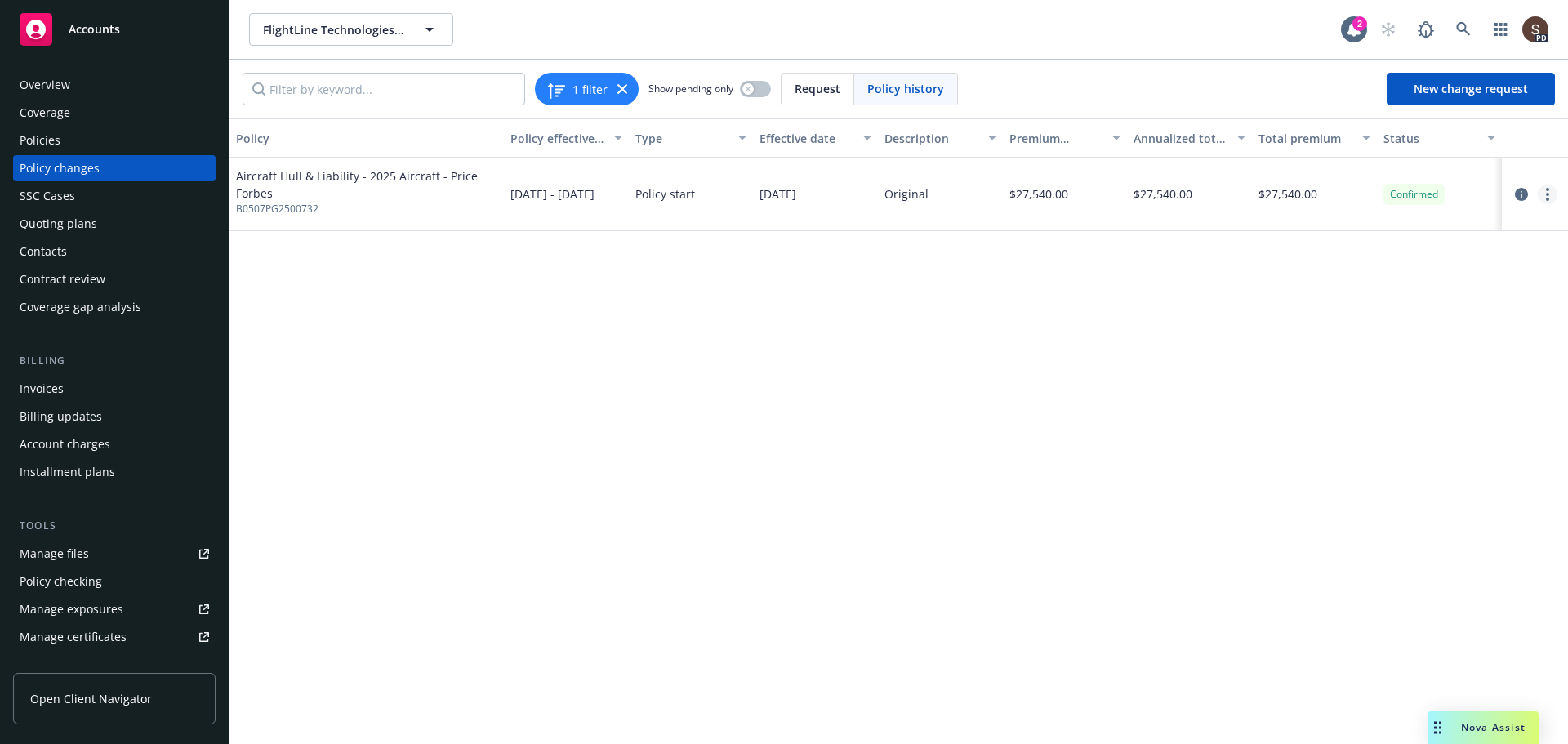
click at [1546, 194] on icon "more" at bounding box center [1548, 194] width 3 height 13
drag, startPoint x: 1296, startPoint y: 483, endPoint x: 1208, endPoint y: 403, distance: 118.9
click at [1294, 482] on div "Policy Policy effective dates Type Effective date Description Premium change An…" at bounding box center [899, 431] width 1339 height 626
click at [664, 373] on div "Policy Policy effective dates Type Effective date Description Premium change An…" at bounding box center [899, 431] width 1339 height 626
click at [46, 416] on div "Billing updates" at bounding box center [61, 416] width 83 height 26
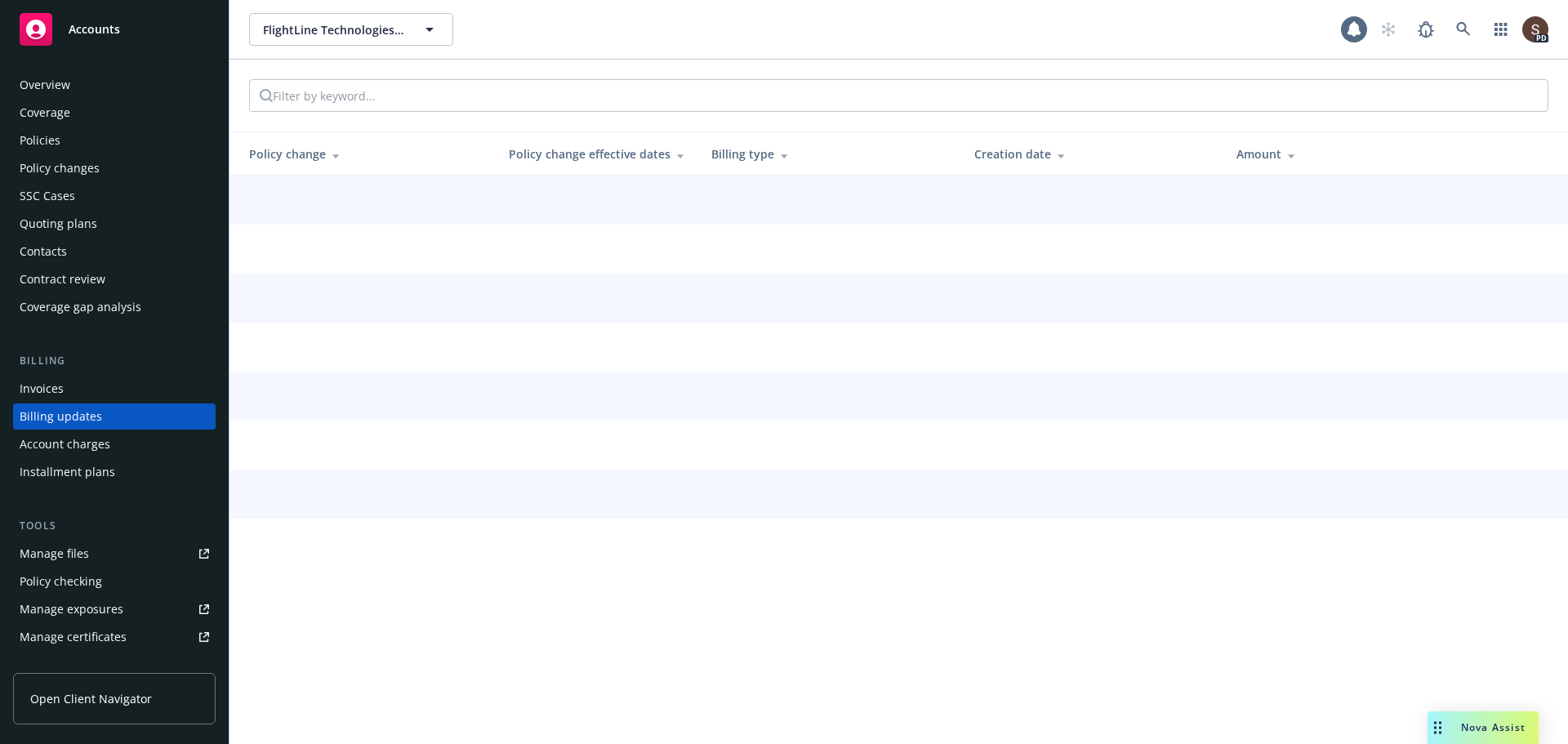
scroll to position [19, 0]
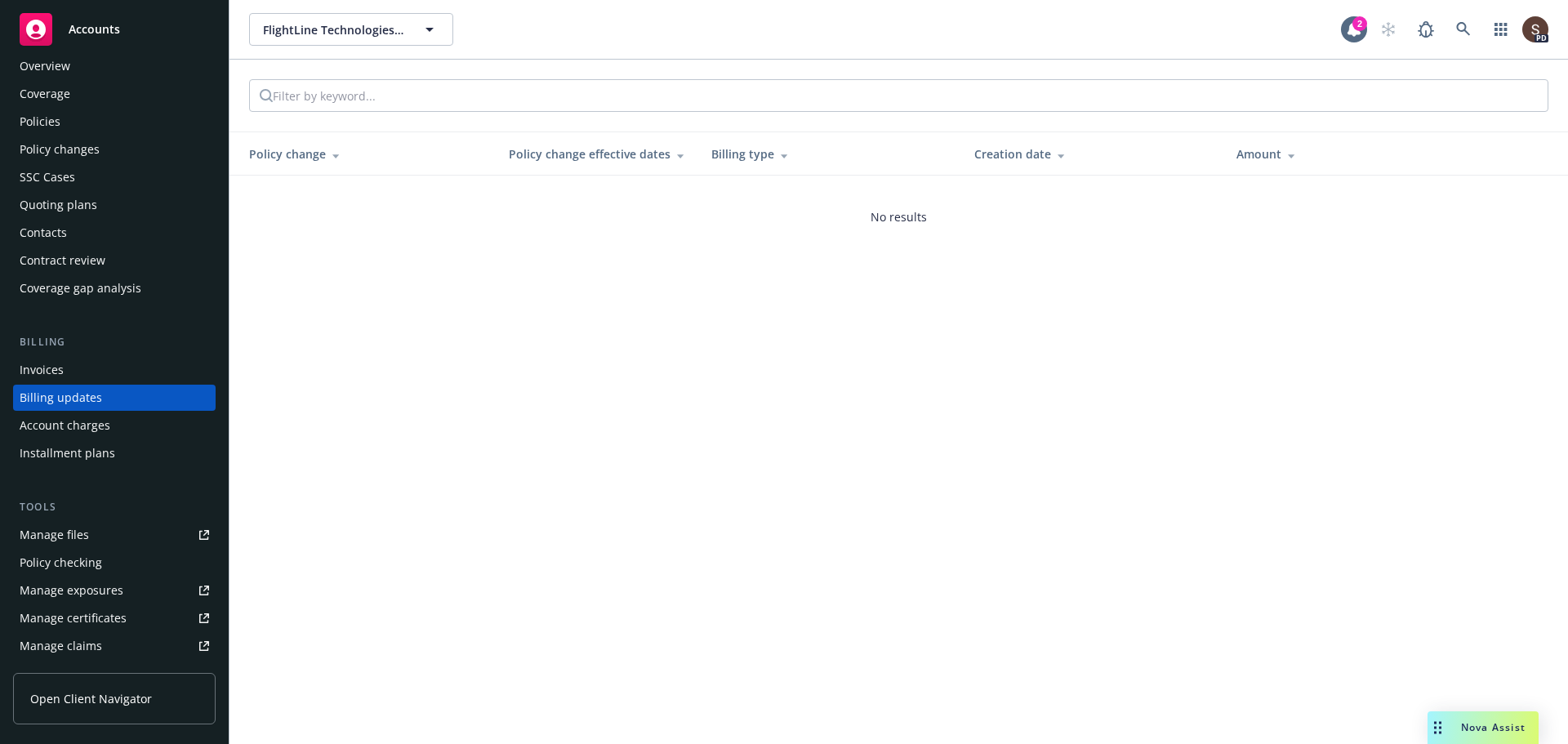
click at [50, 140] on div "Policy changes" at bounding box center [59, 149] width 80 height 26
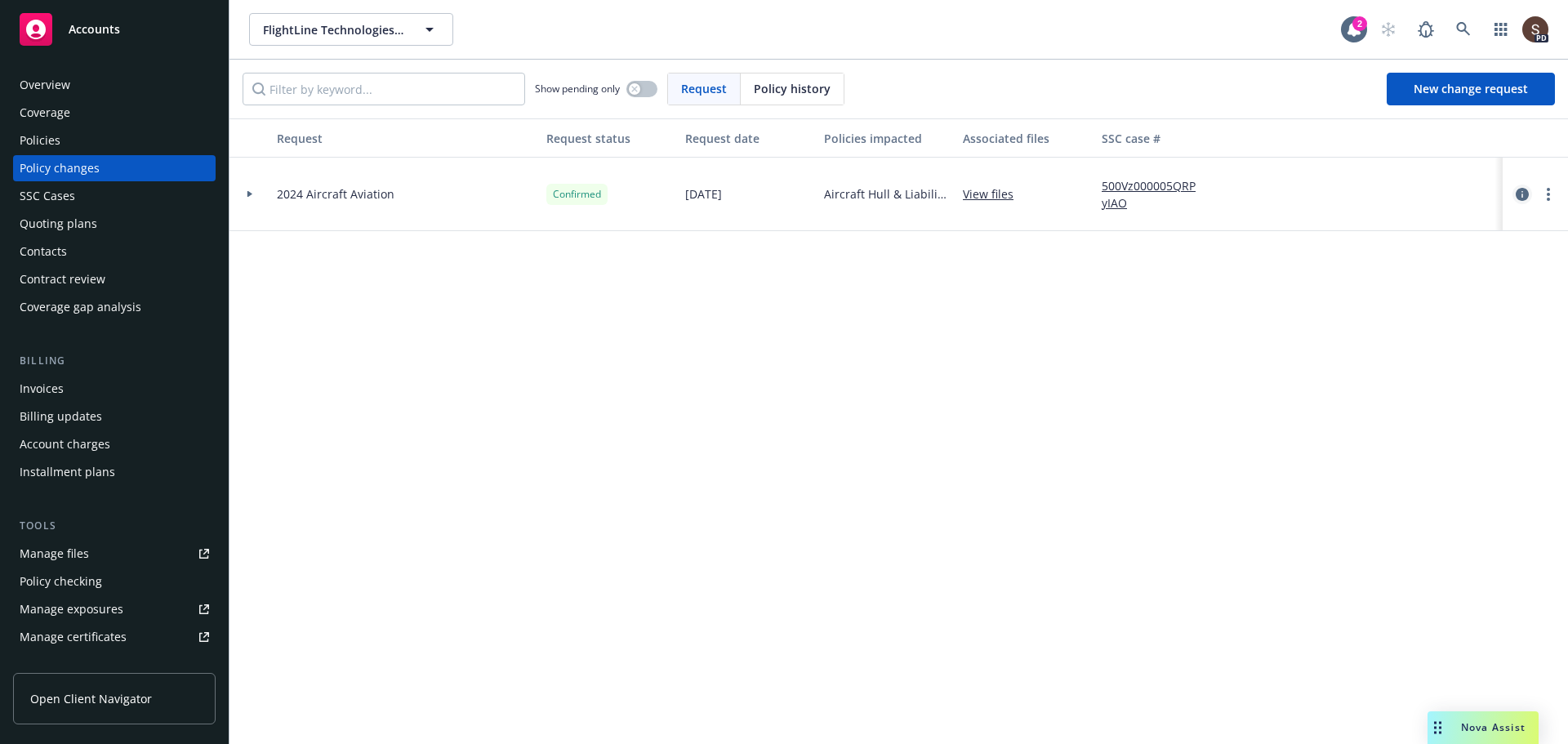
click at [1522, 190] on icon "circleInformation" at bounding box center [1522, 194] width 13 height 13
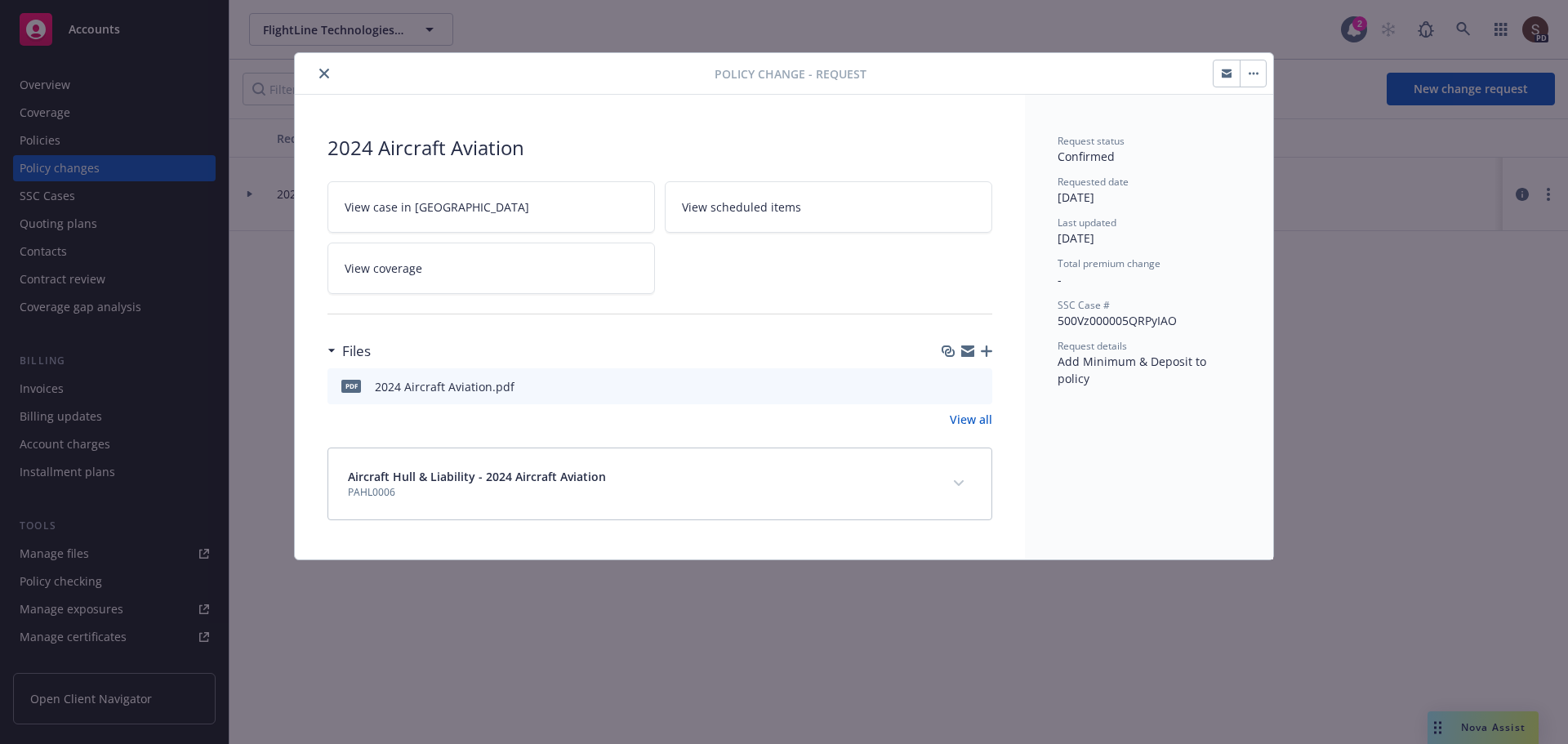
click at [322, 76] on icon "close" at bounding box center [325, 74] width 10 height 10
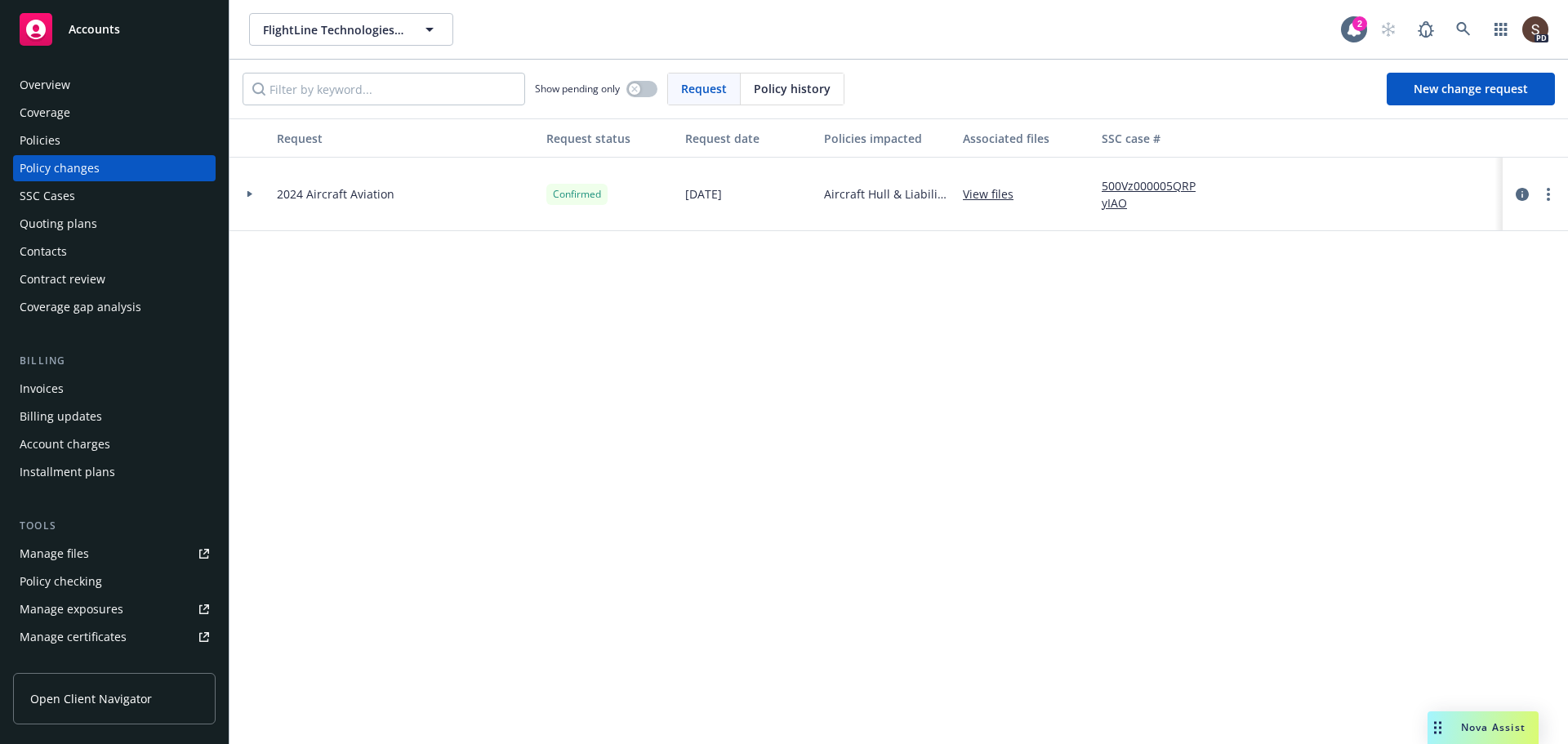
click at [65, 145] on div "Policies" at bounding box center [114, 140] width 189 height 26
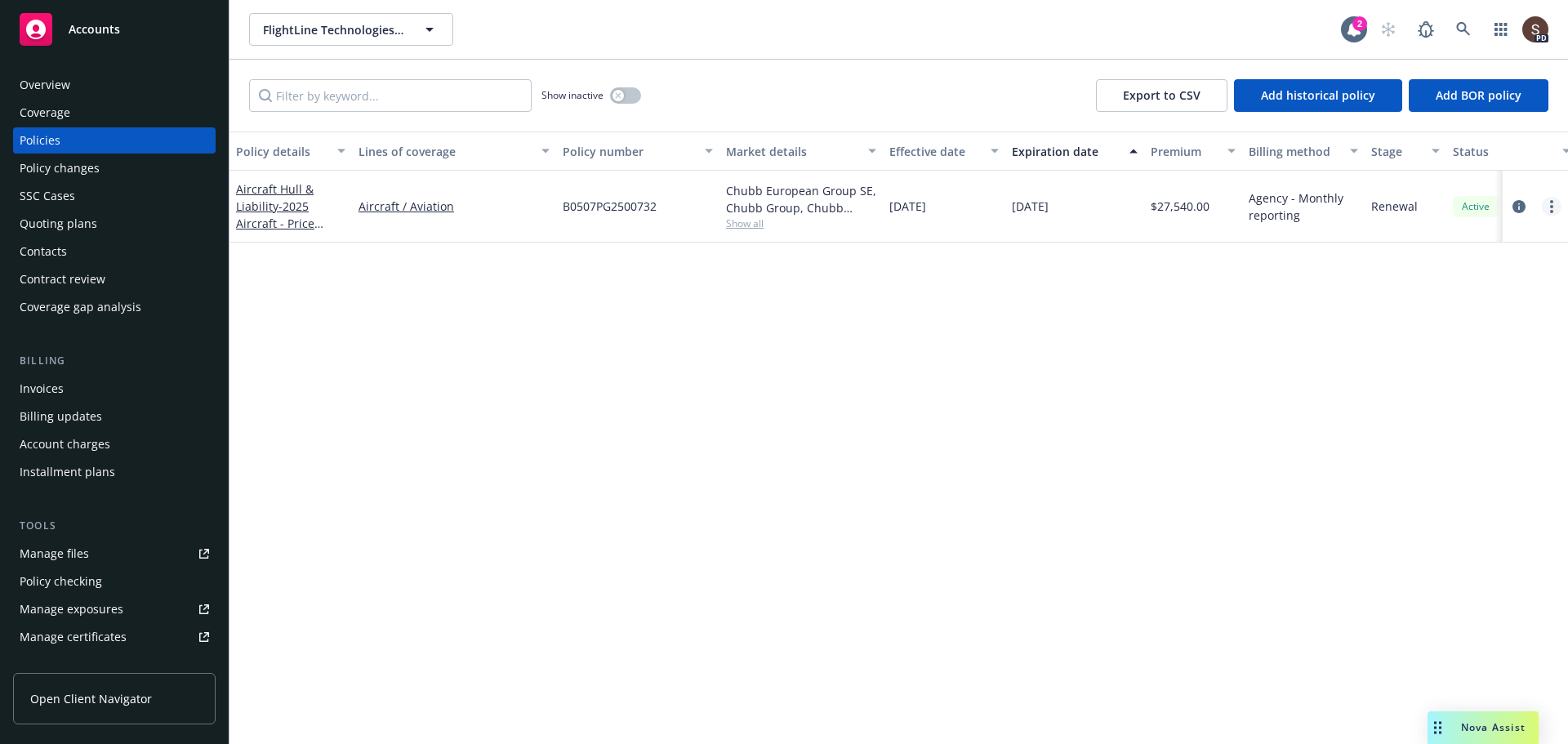
click at [1543, 211] on link "more" at bounding box center [1551, 206] width 19 height 19
click at [1248, 419] on div "Policy details Lines of coverage Policy number Market details Effective date Ex…" at bounding box center [899, 438] width 1339 height 613
click at [269, 214] on div "Aircraft Hull & Liability - 2025 Aircraft - Price Forbes" at bounding box center [290, 206] width 109 height 52
click at [270, 209] on link "Aircraft Hull & Liability - 2025 Aircraft - Price Forbes" at bounding box center [275, 214] width 79 height 67
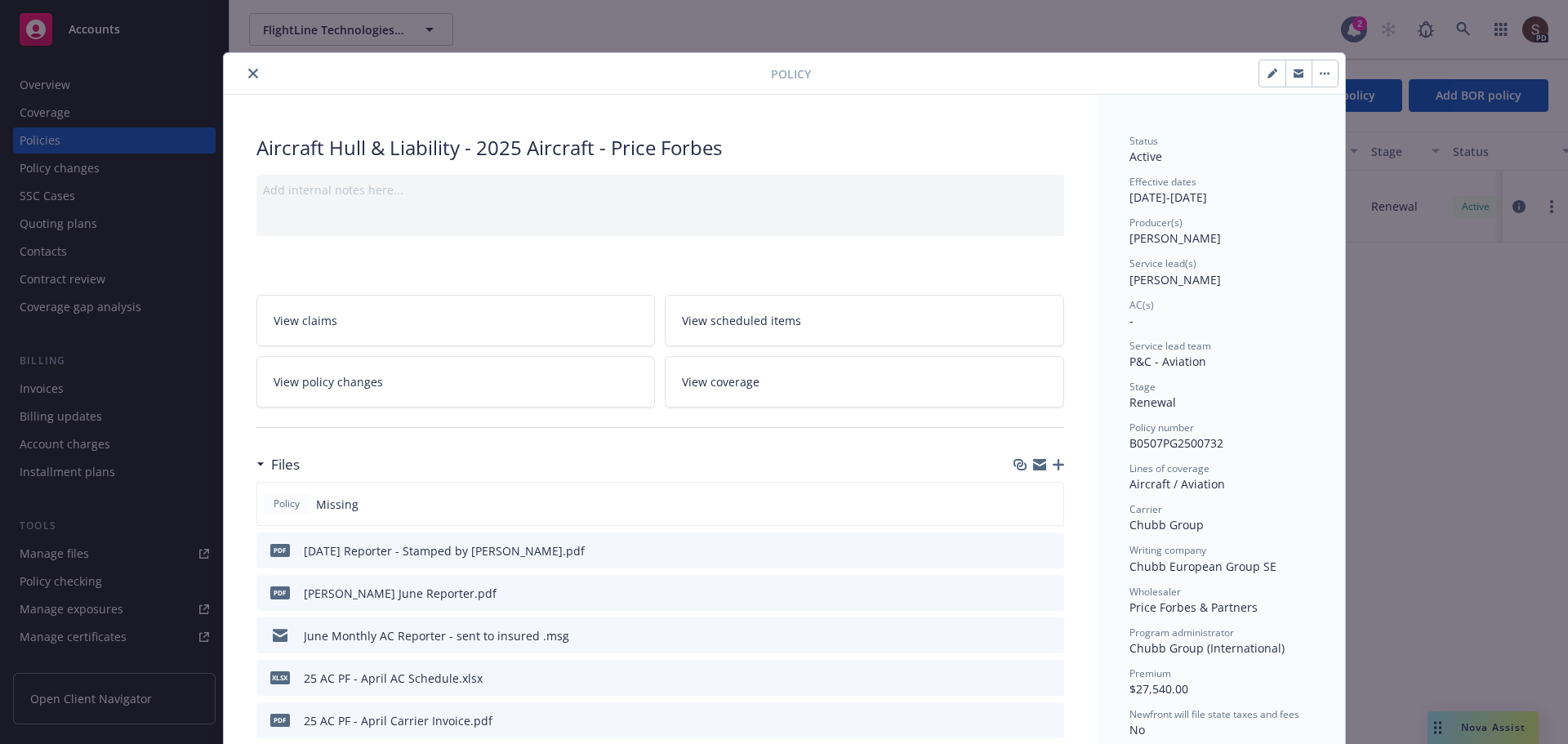
scroll to position [49, 0]
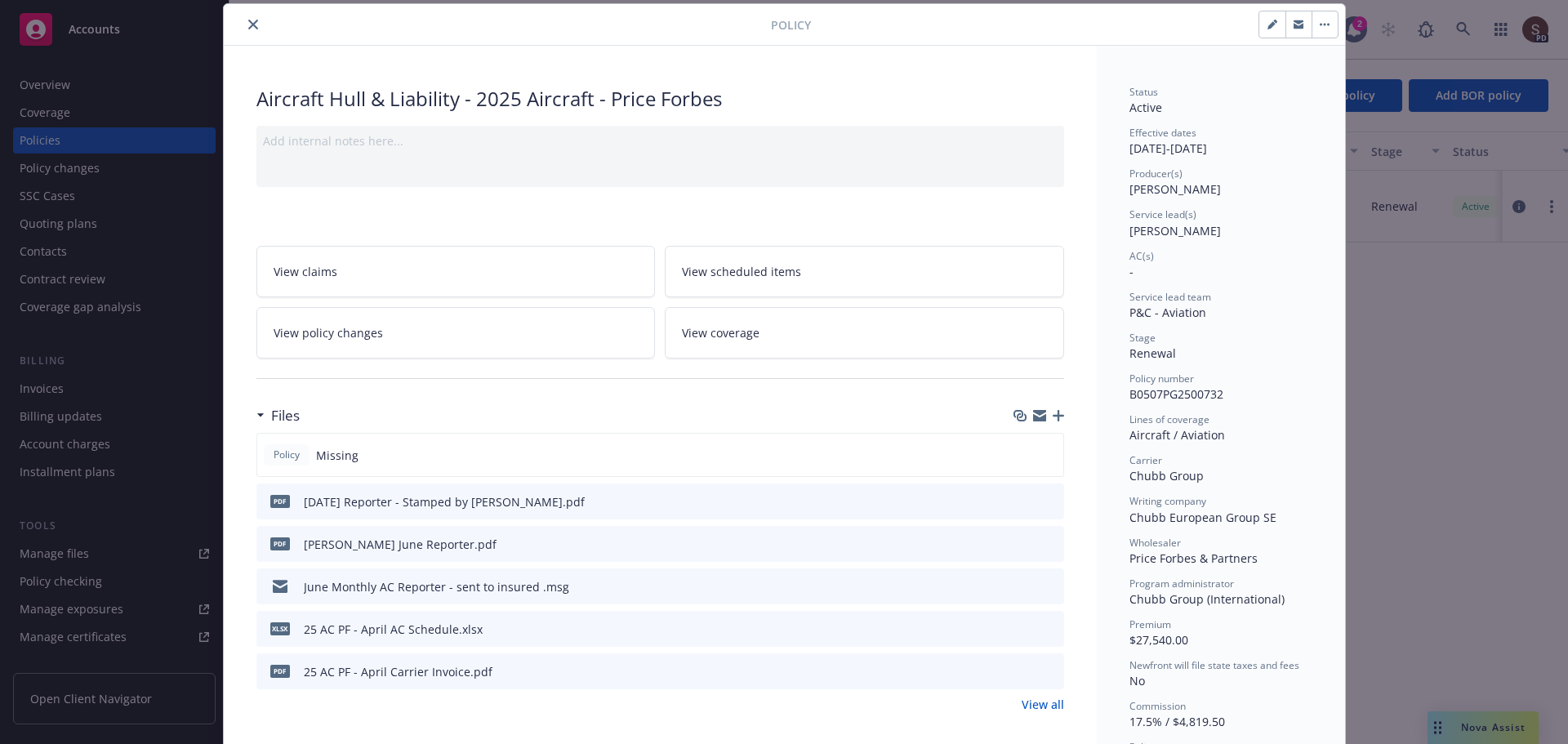
click at [429, 334] on link "View policy changes" at bounding box center [456, 332] width 399 height 52
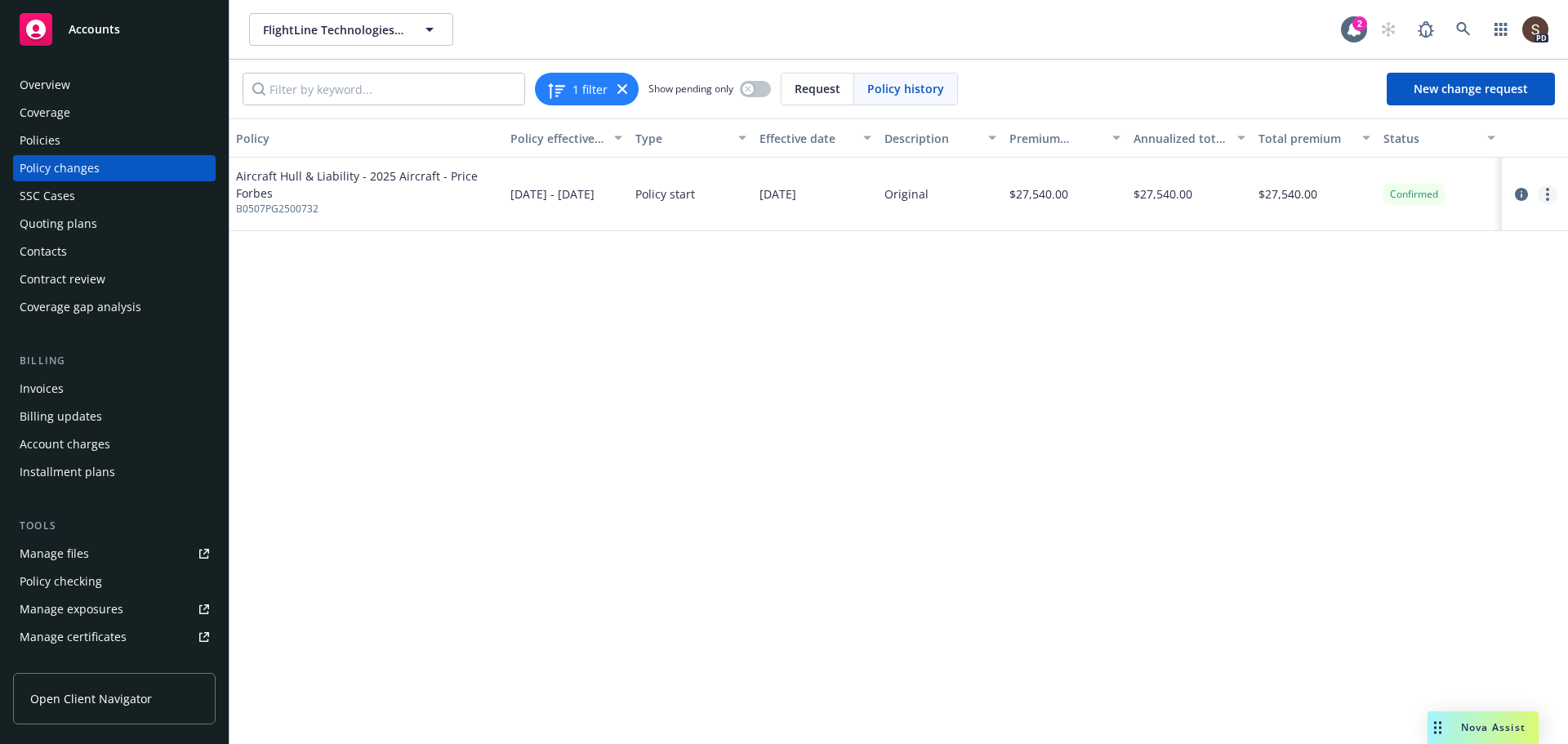
click at [1544, 189] on link "more" at bounding box center [1547, 194] width 19 height 19
click at [1239, 482] on div "Policy Policy effective dates Type Effective date Description Premium change An…" at bounding box center [899, 431] width 1339 height 626
click at [28, 136] on div "Policies" at bounding box center [40, 140] width 41 height 26
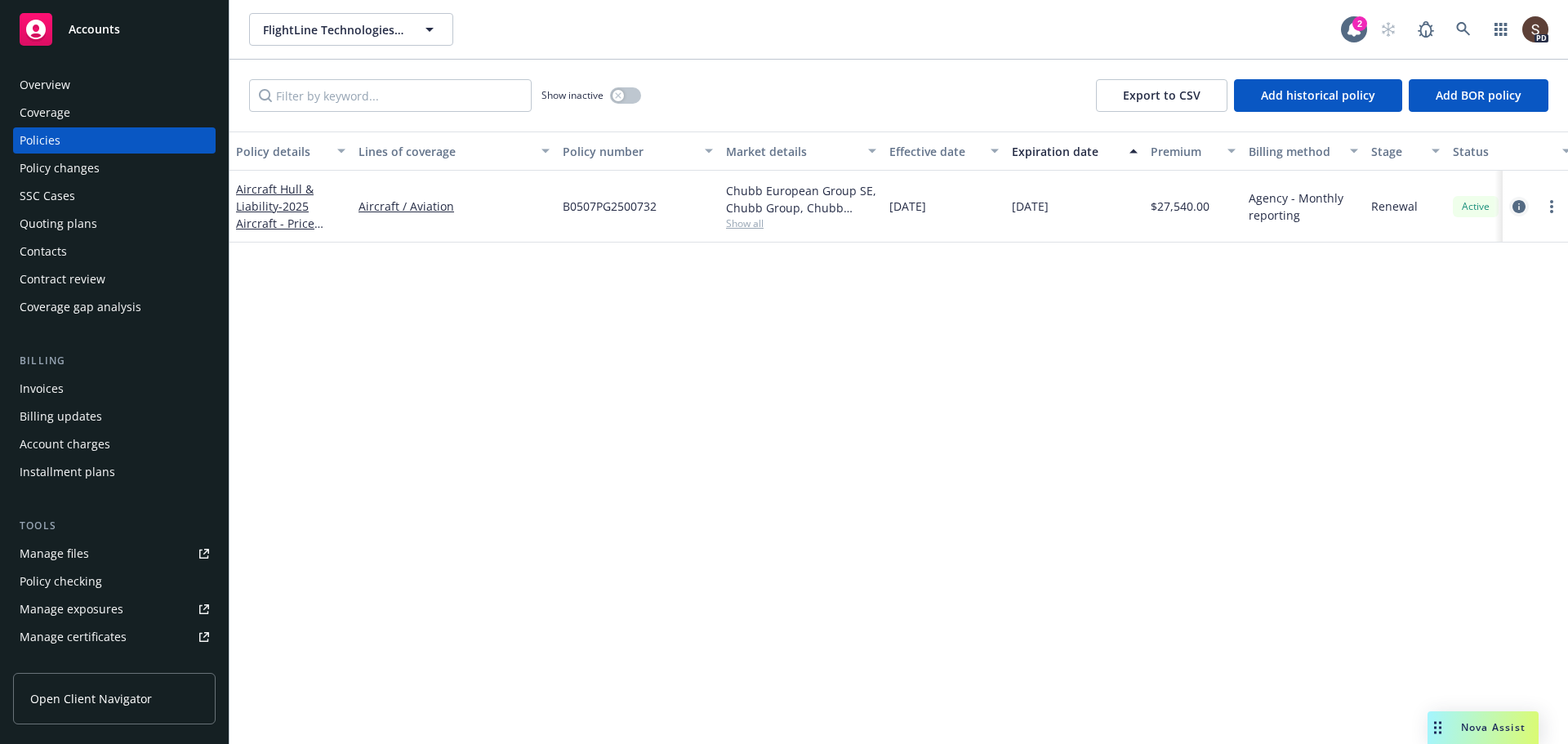
click at [1514, 207] on icon "circleInformation" at bounding box center [1518, 206] width 13 height 13
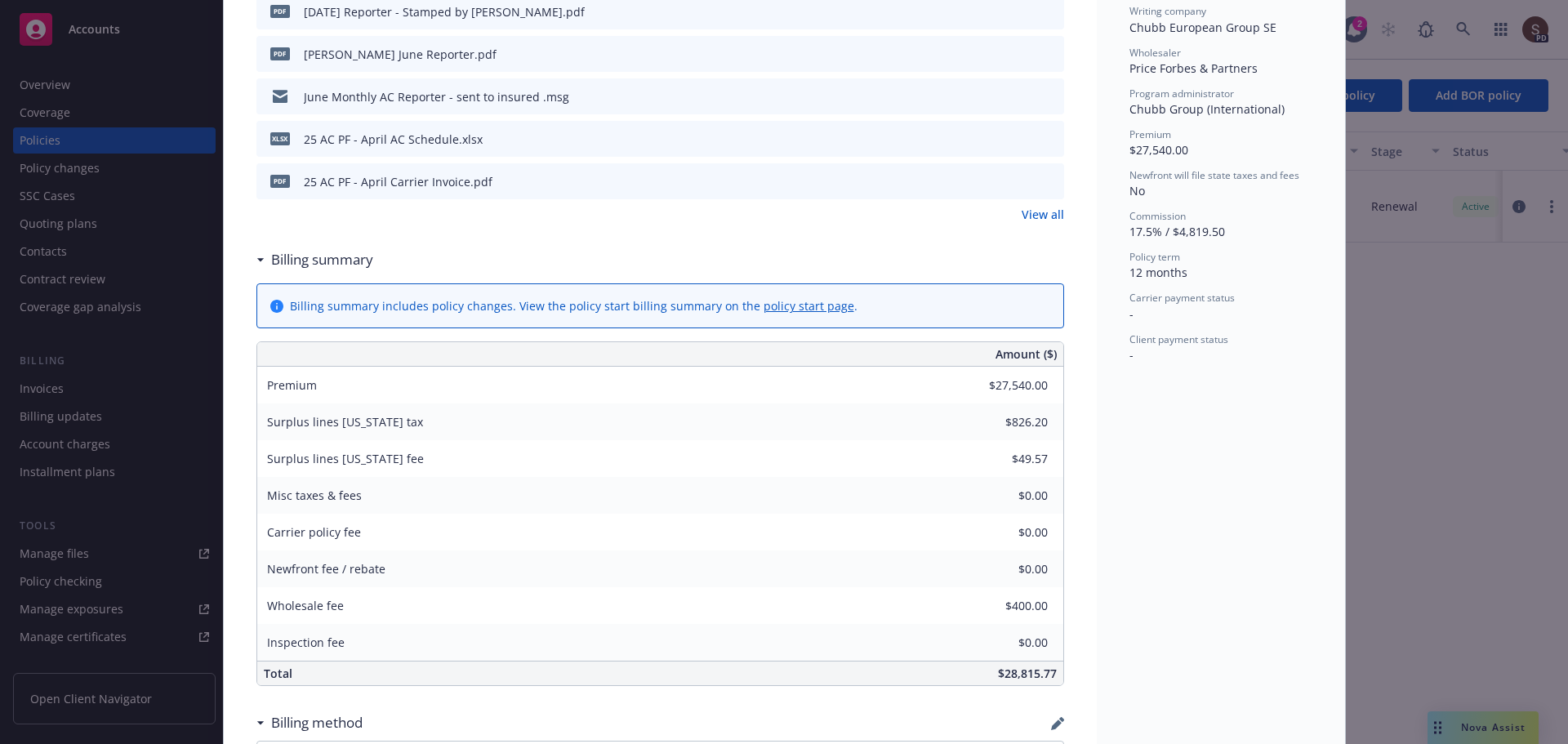
scroll to position [866, 0]
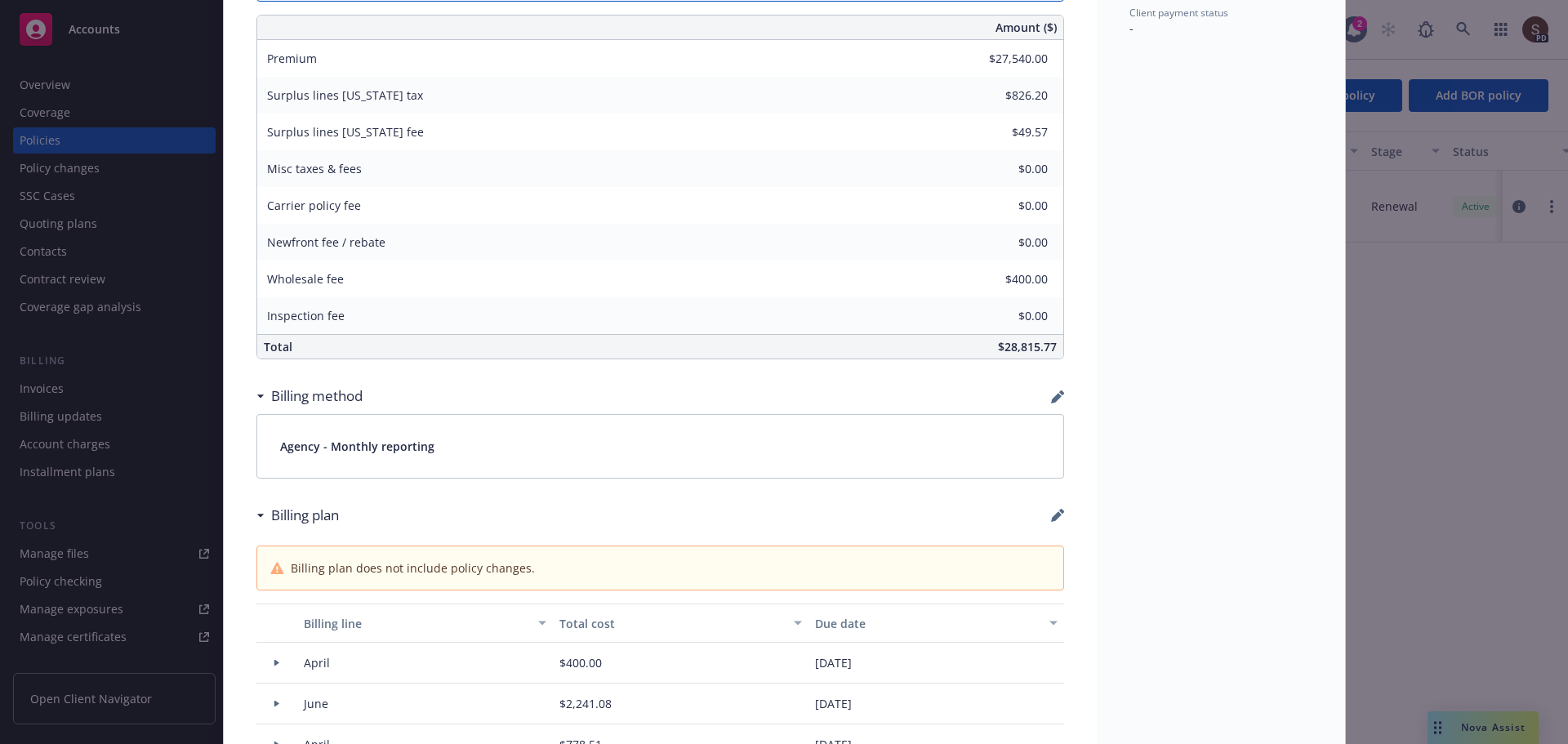
click at [1039, 519] on div "Billing plan" at bounding box center [660, 515] width 808 height 35
click at [1051, 517] on icon "button" at bounding box center [1057, 515] width 13 height 13
select select "April"
select select "June"
select select "April"
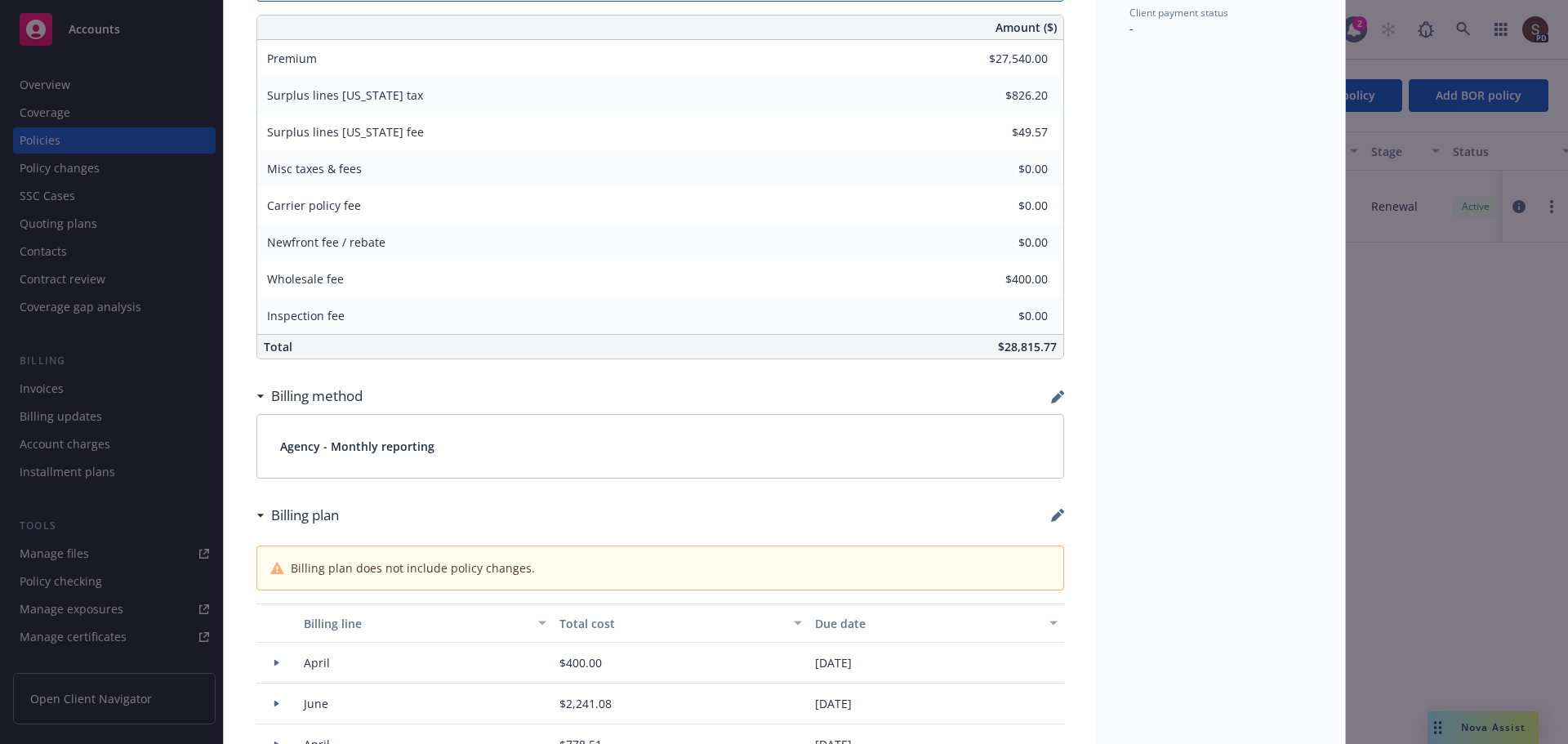
select select "July"
select select "August"
select select "September"
select select "October"
select select "November"
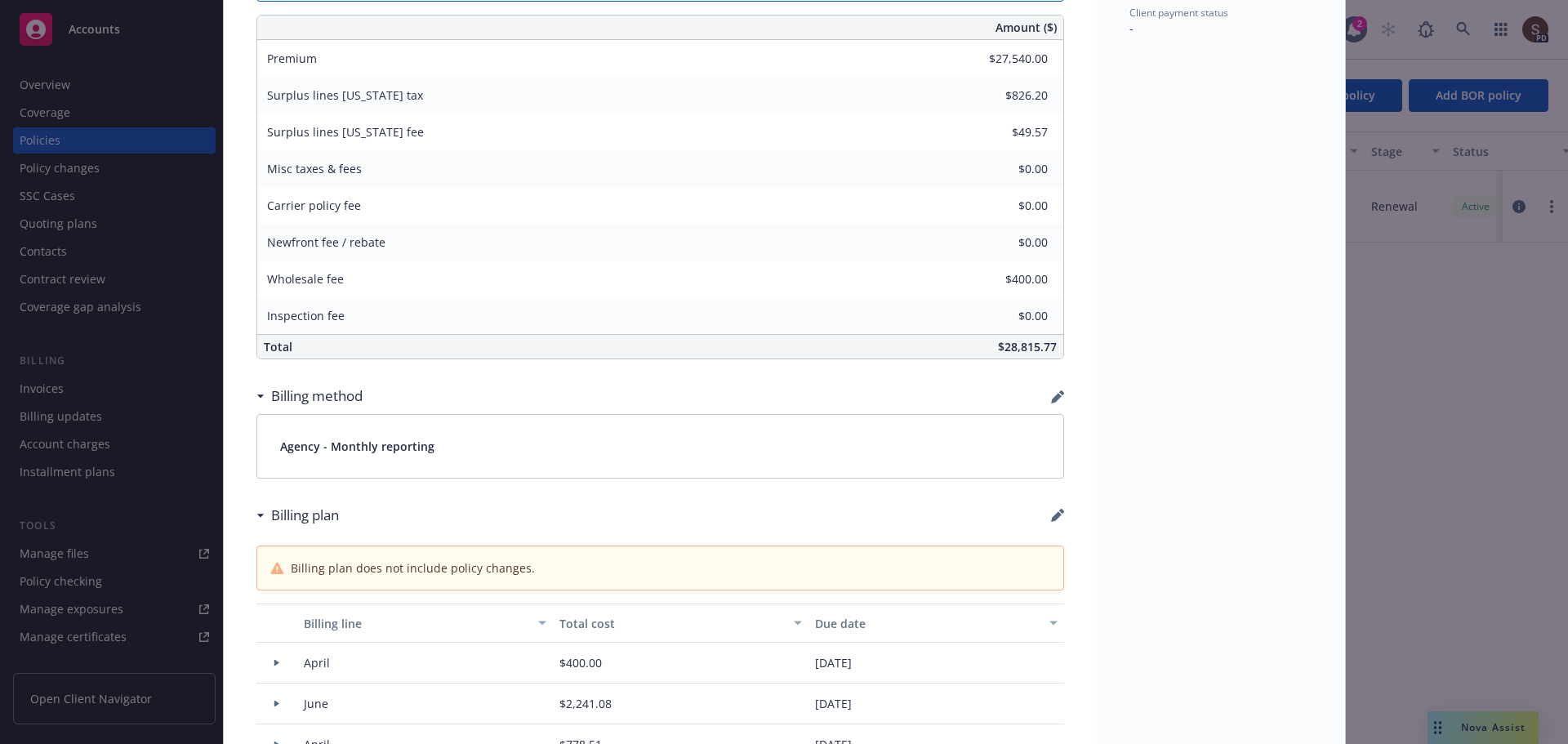
select select "December"
select select "February"
select select "March"
select select "April"
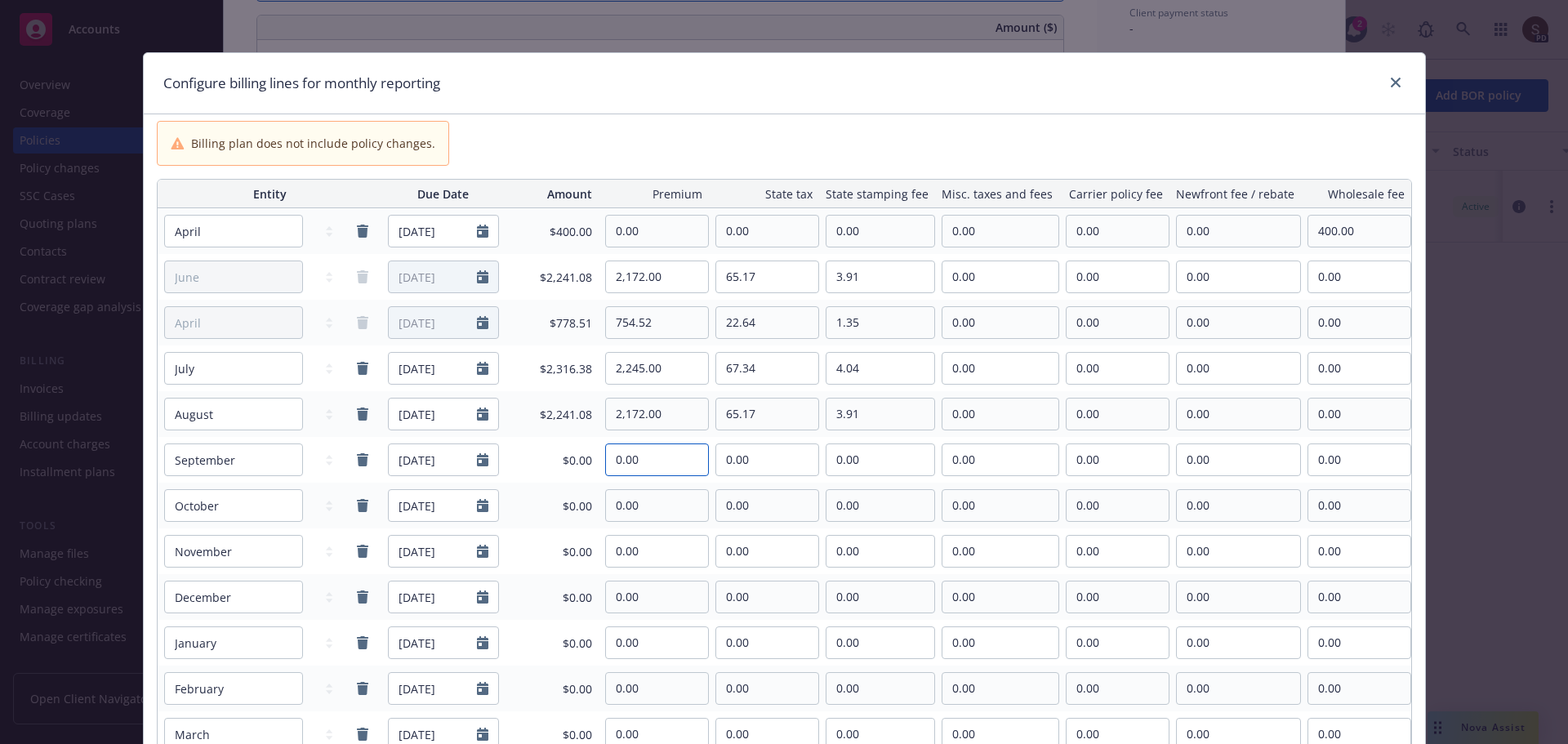
click at [638, 454] on input "0.00" at bounding box center [657, 460] width 102 height 31
drag, startPoint x: 642, startPoint y: 462, endPoint x: 539, endPoint y: 446, distance: 104.2
click at [539, 446] on tr "January February March April May June July August September October November De…" at bounding box center [784, 460] width 1254 height 46
type input "2,172.00"
type input "65.17"
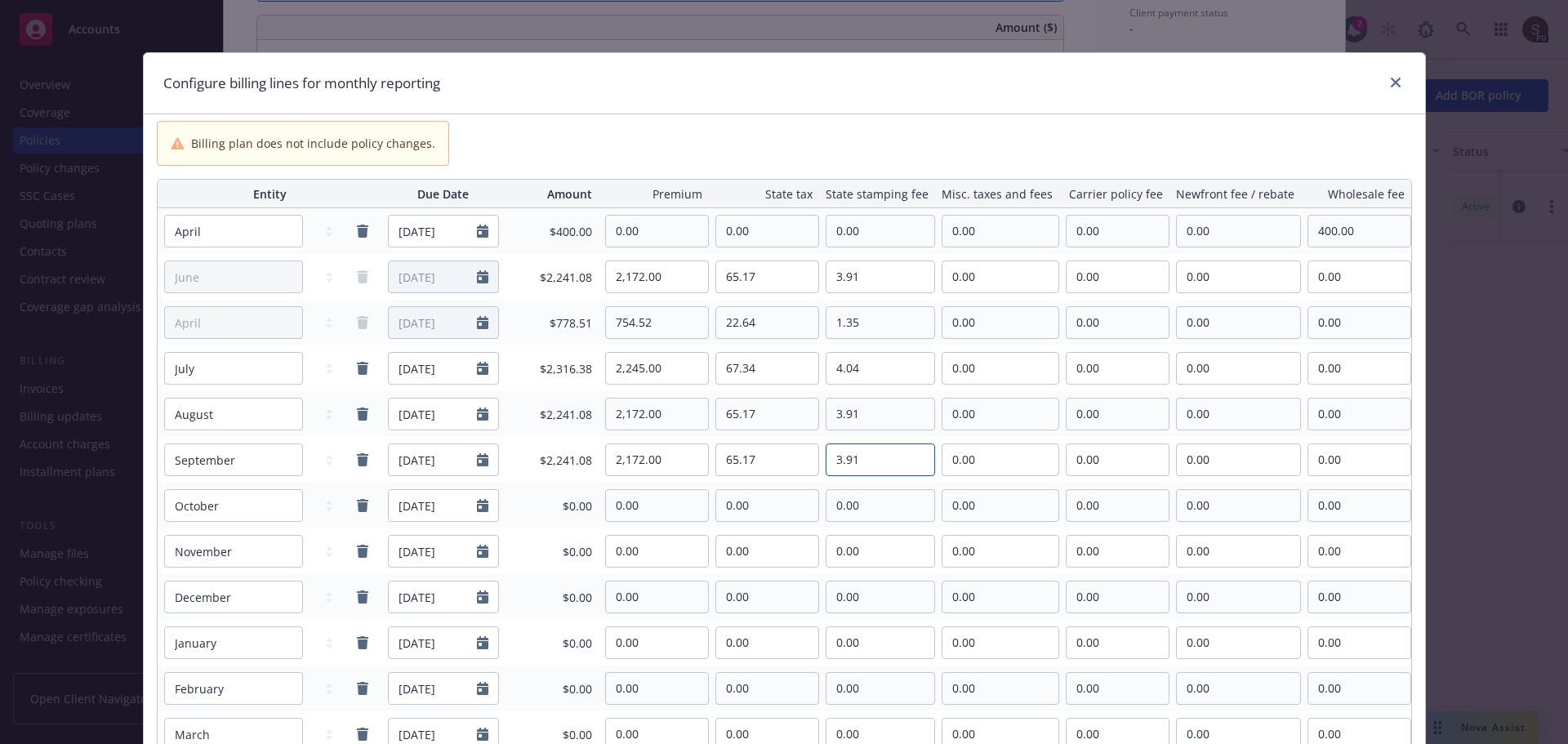
type input "3.91"
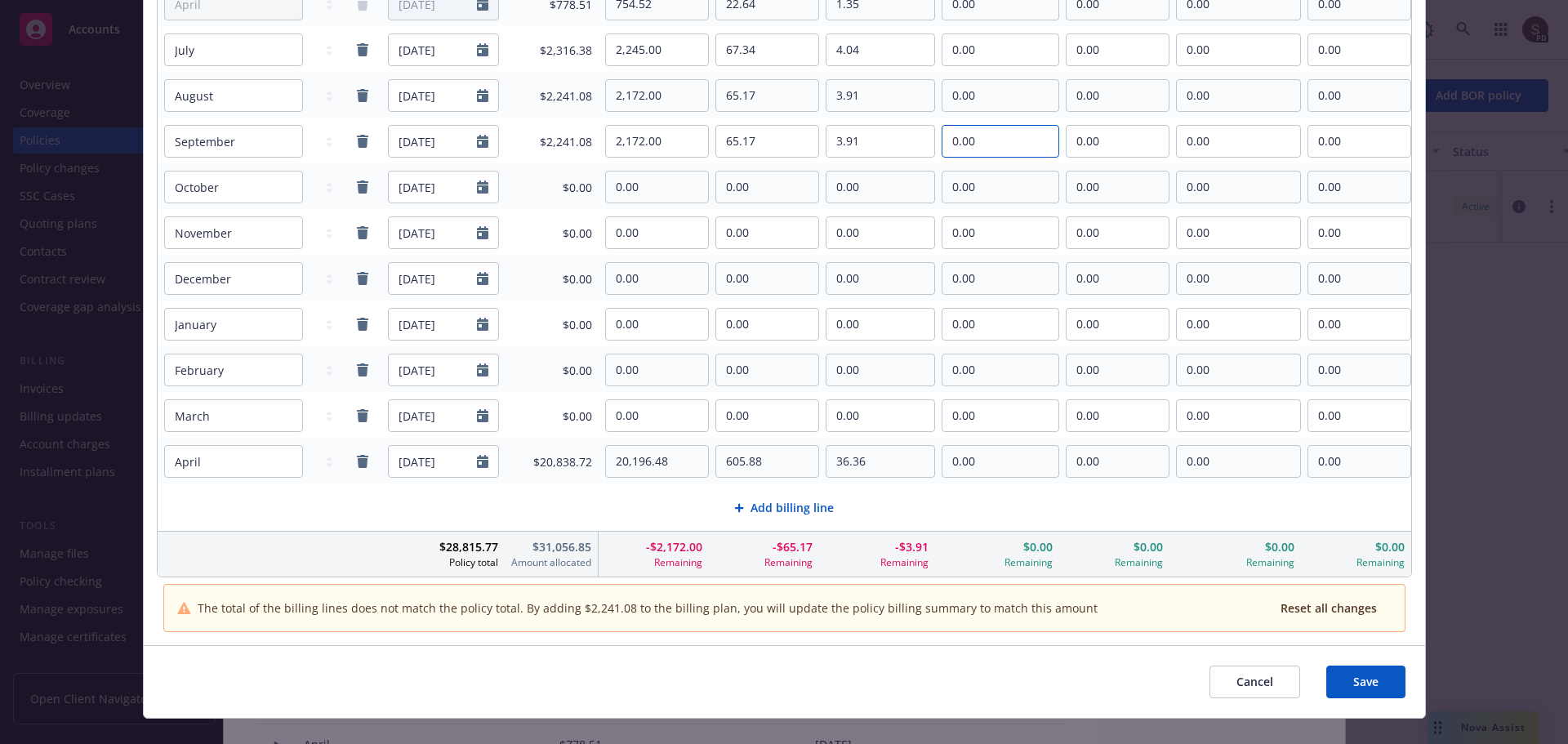
scroll to position [326, 0]
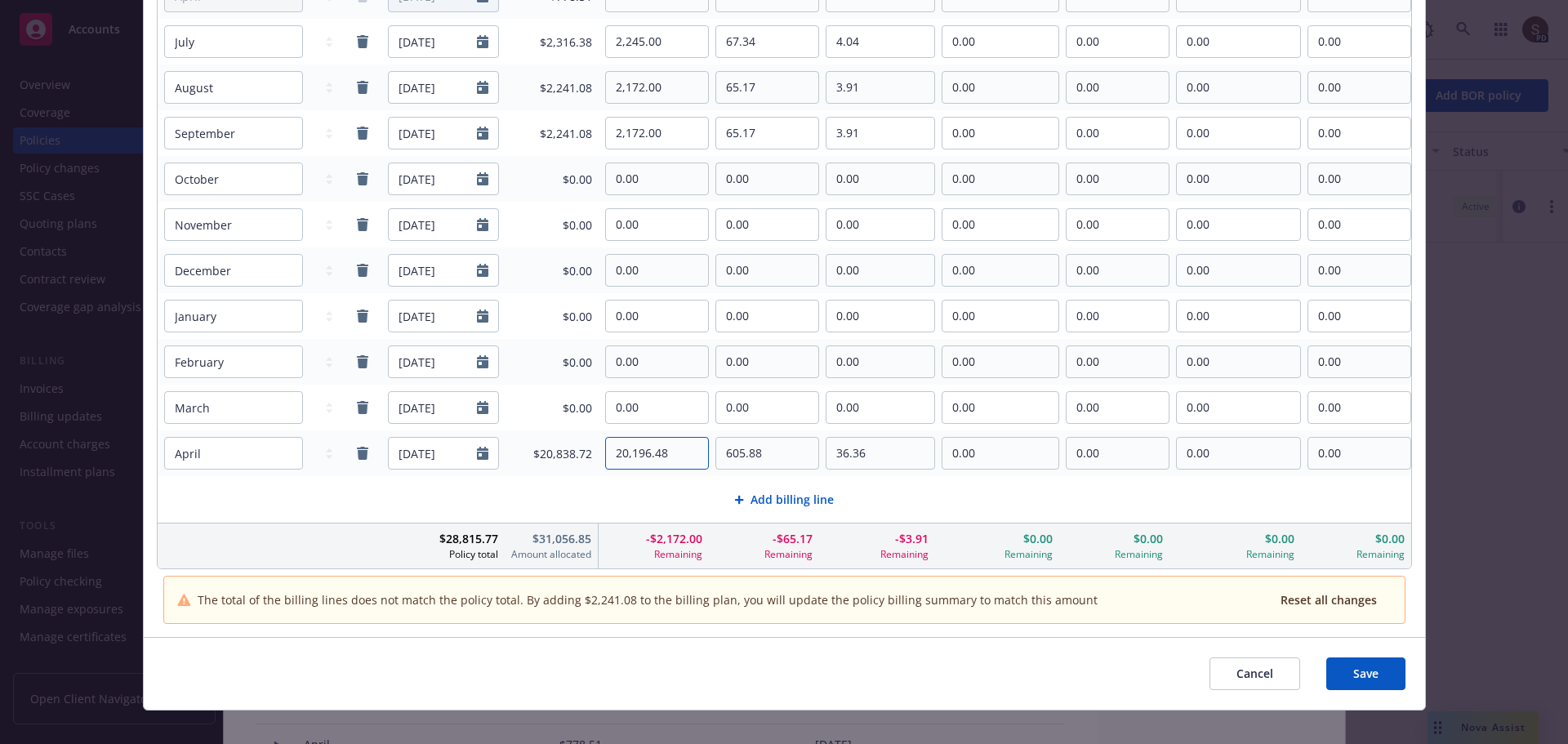
drag, startPoint x: 680, startPoint y: 456, endPoint x: 567, endPoint y: 468, distance: 113.6
click at [567, 468] on tr "January February March April May June July August September October November De…" at bounding box center [784, 453] width 1254 height 46
type input "18,024.48"
click at [1260, 681] on span "Cancel" at bounding box center [1254, 673] width 36 height 15
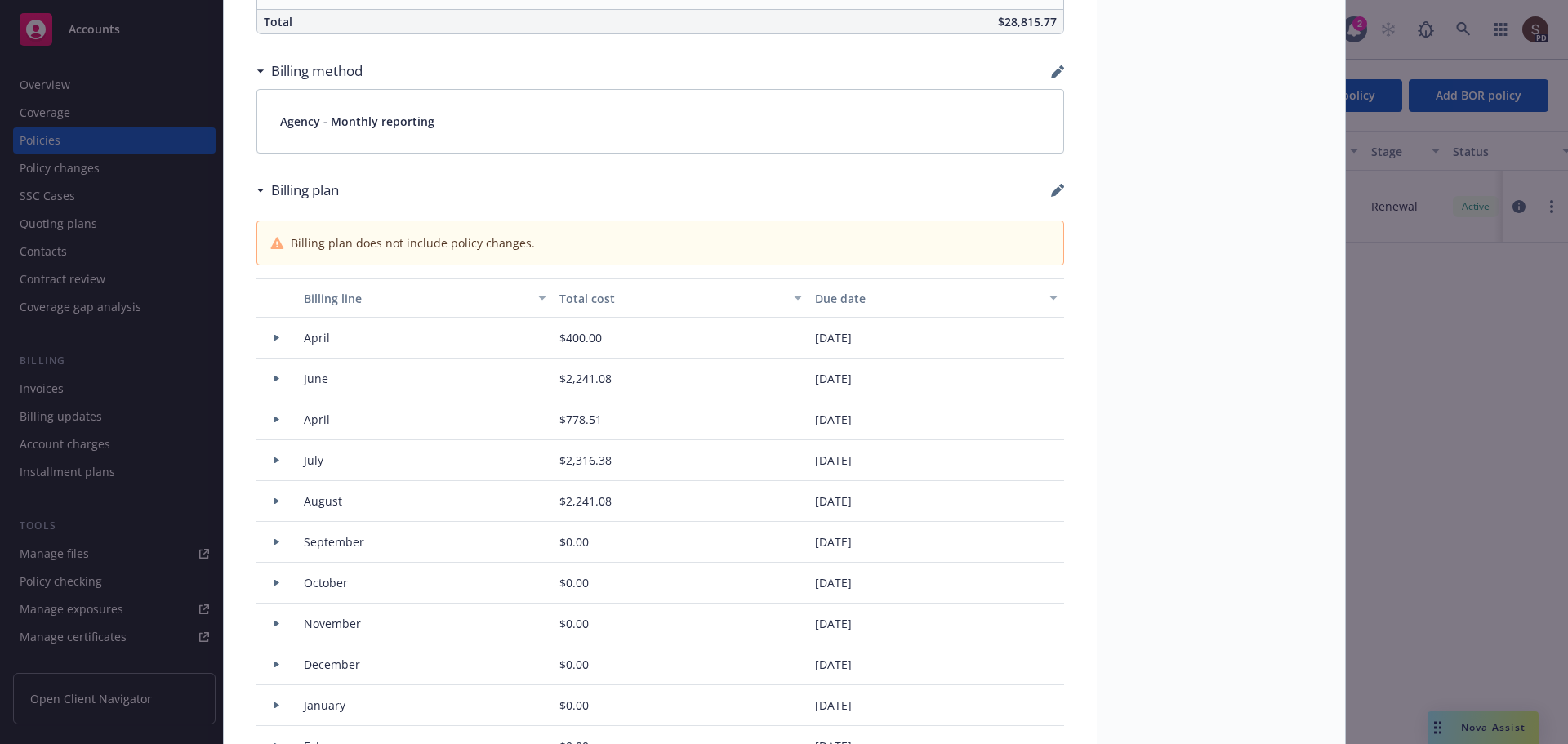
scroll to position [1193, 0]
click at [1051, 189] on icon "button" at bounding box center [1057, 188] width 13 height 13
select select "April"
select select "June"
select select "April"
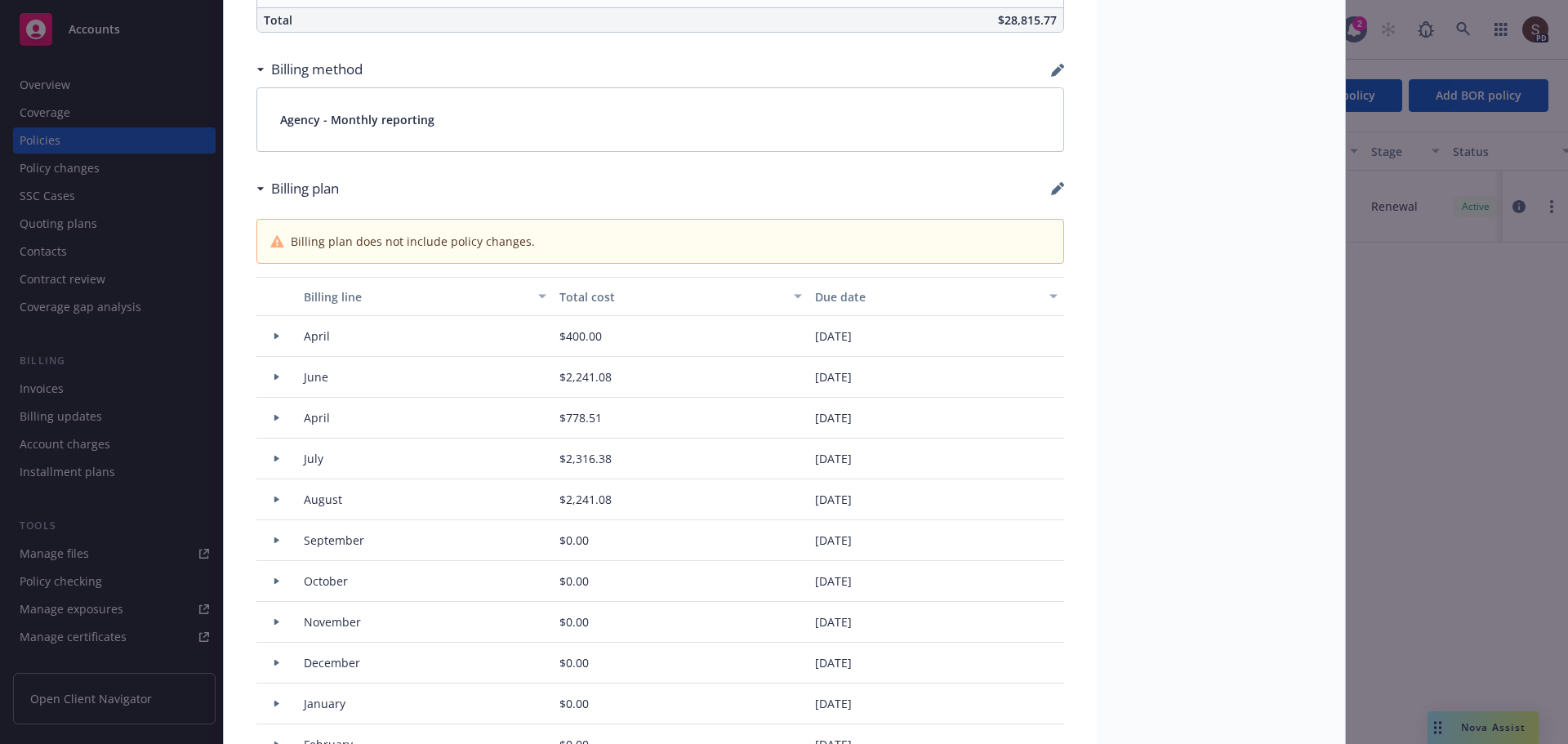
select select "July"
select select "August"
select select "September"
select select "October"
select select "November"
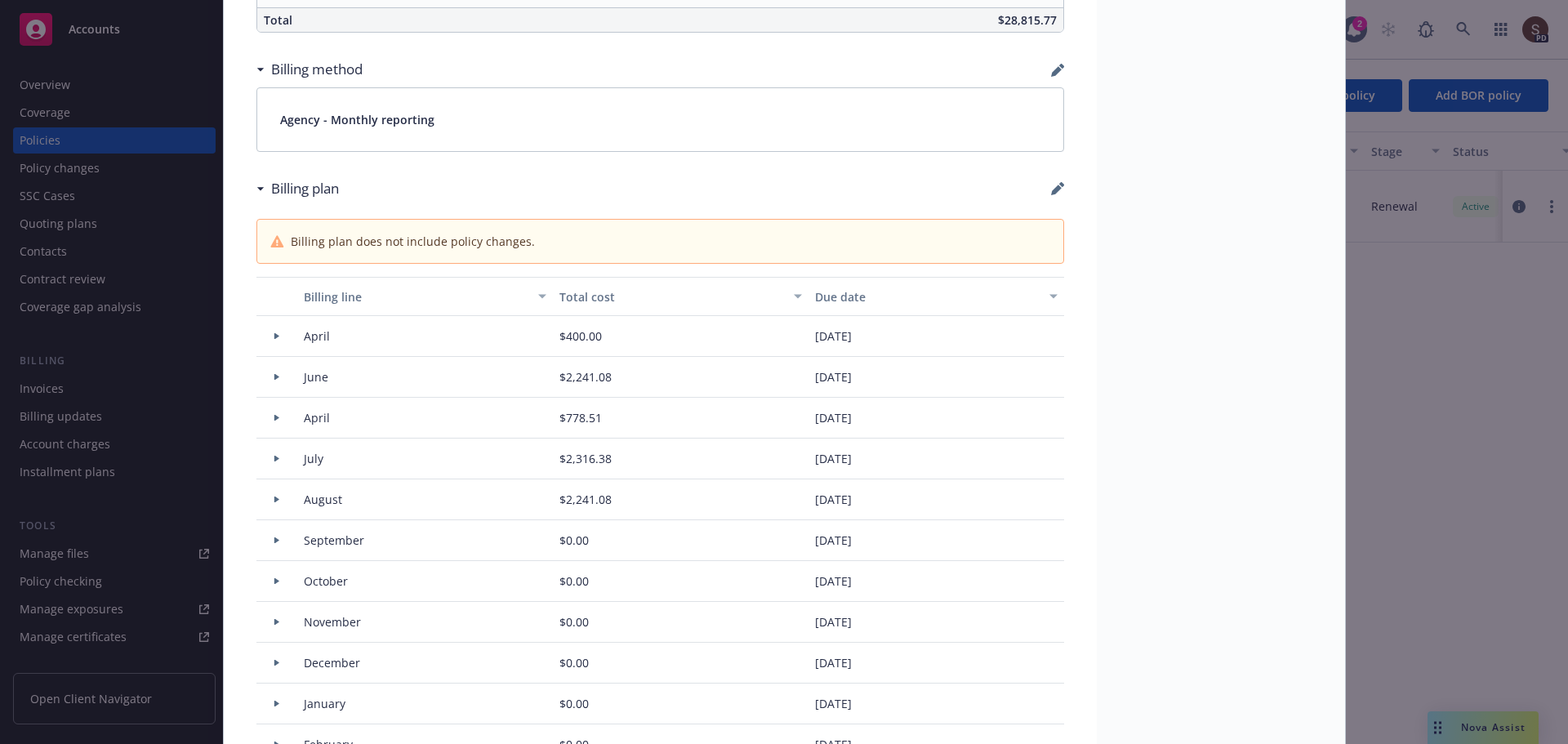
select select "December"
select select "February"
select select "March"
select select "April"
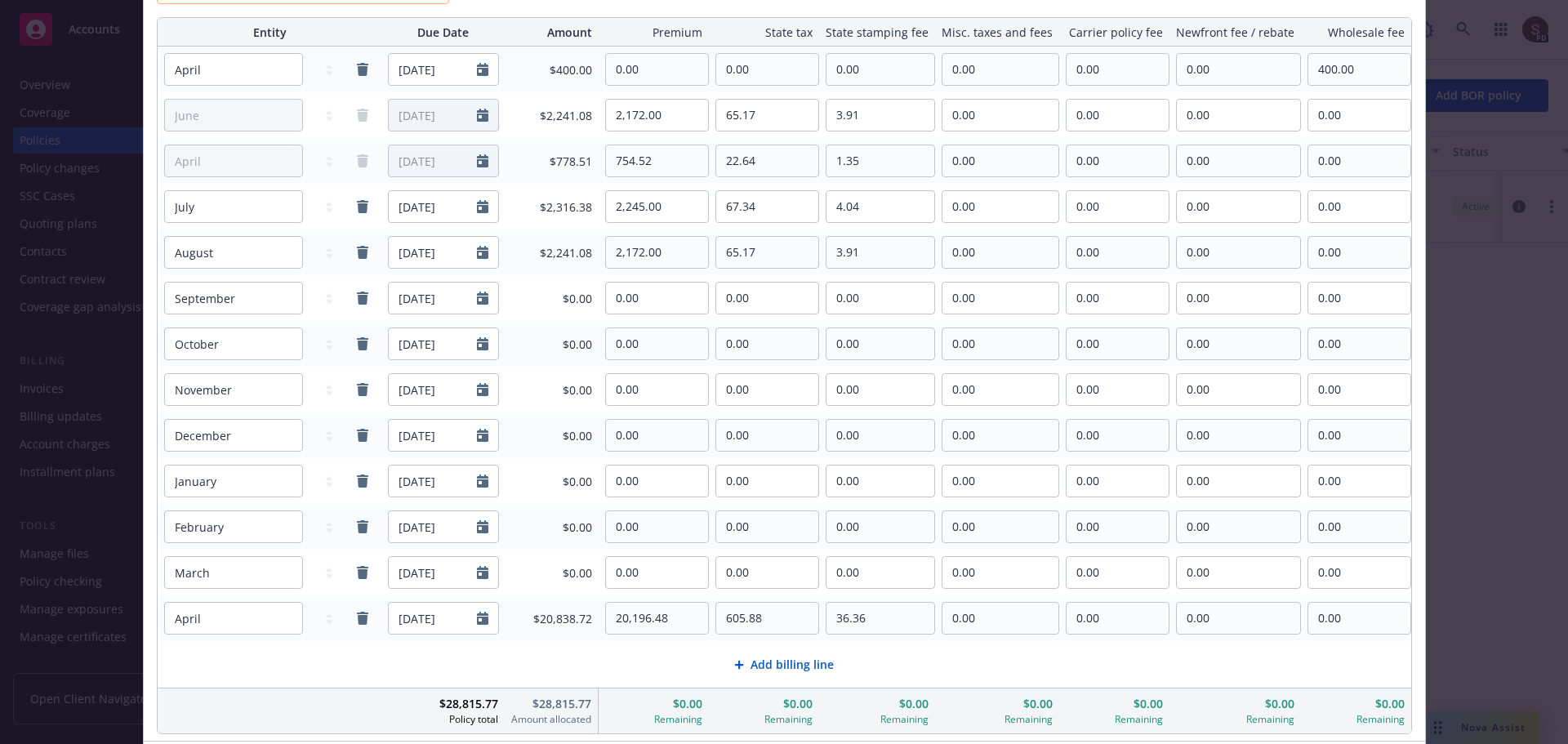
scroll to position [284, 0]
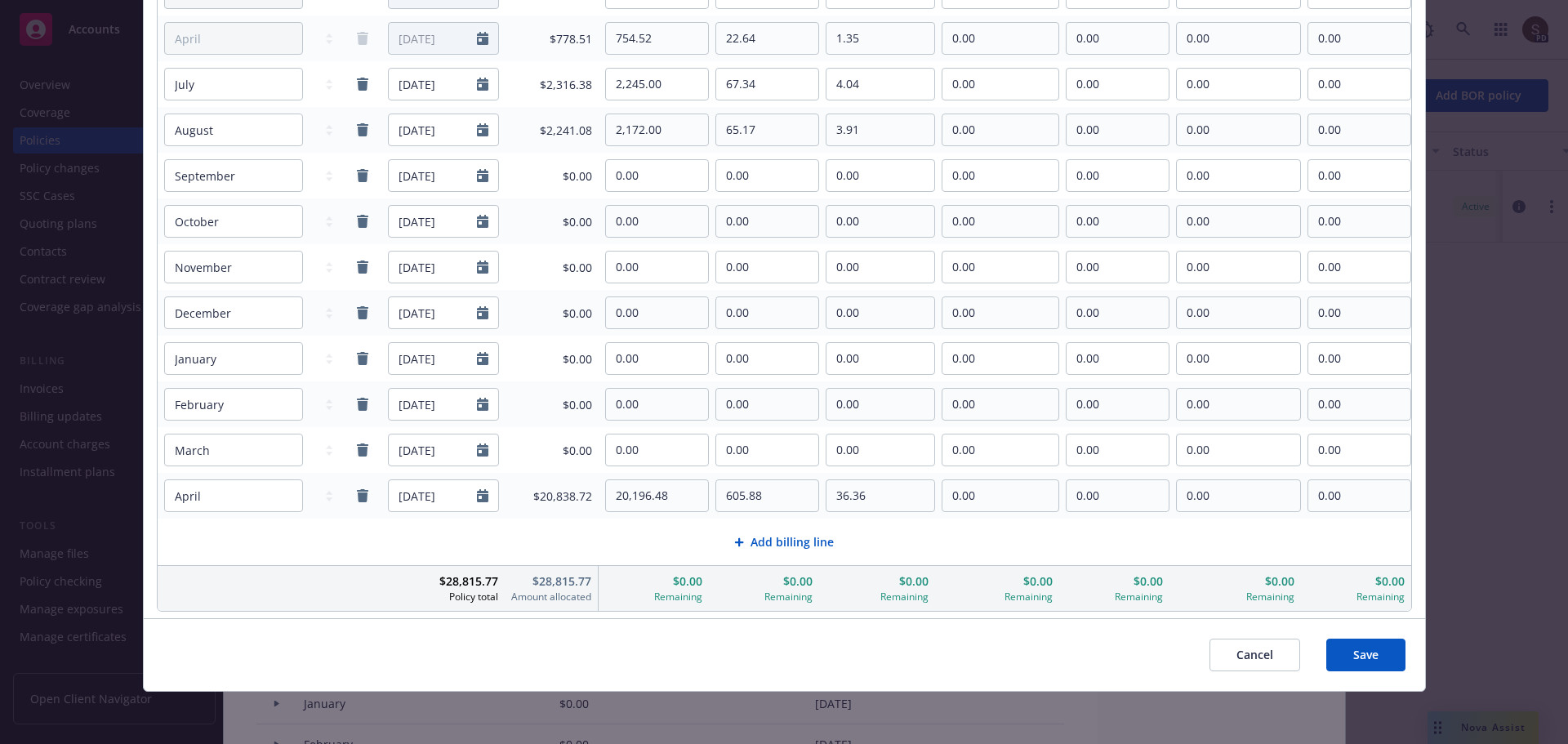
click at [761, 544] on span "Add billing line" at bounding box center [792, 542] width 84 height 17
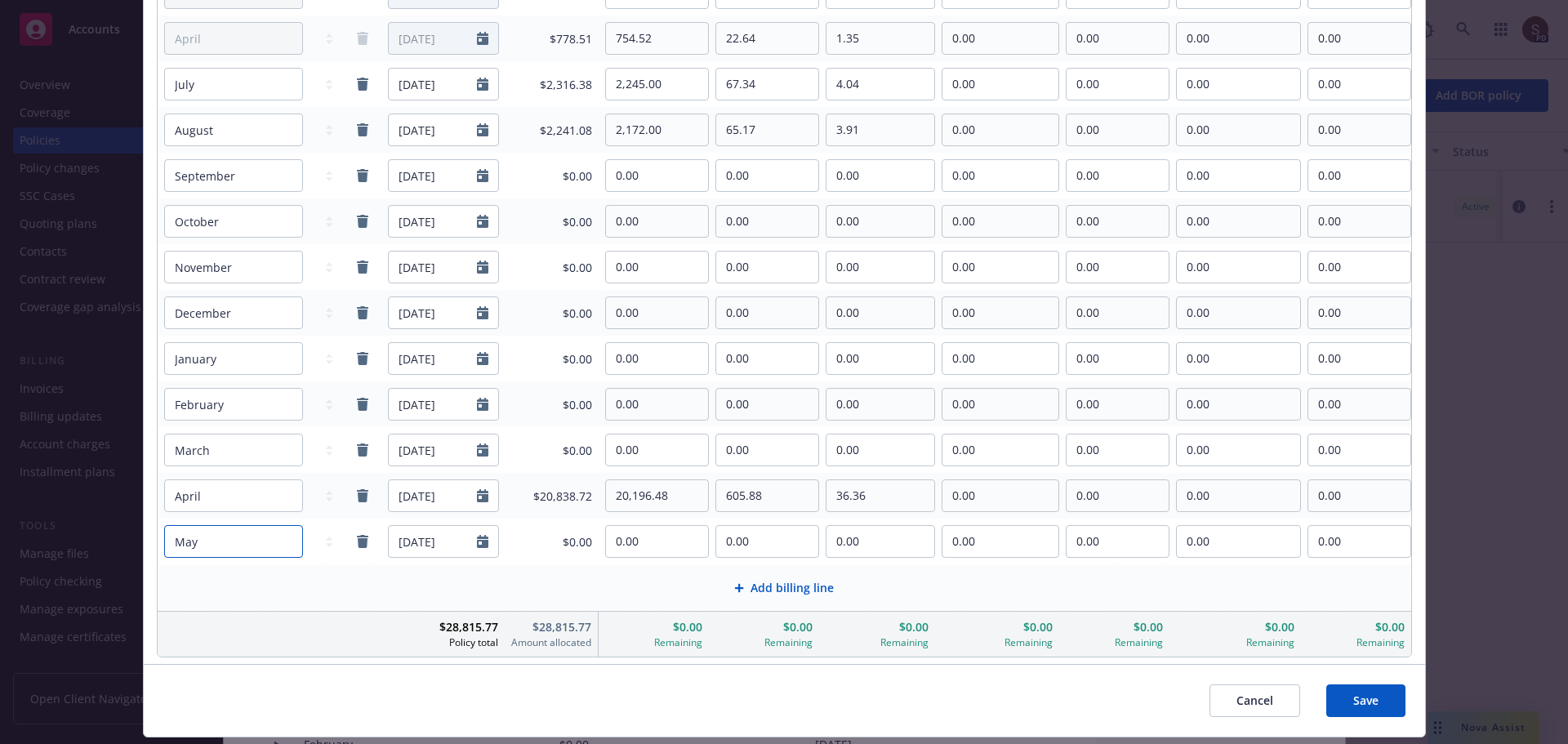
click at [278, 541] on select "January February March April May June July August September October November De…" at bounding box center [233, 541] width 139 height 33
select select "April"
click at [164, 525] on select "January February March April May June July August September October November De…" at bounding box center [233, 541] width 139 height 33
type input "[DATE]"
click at [479, 538] on icon "Calendar" at bounding box center [483, 541] width 12 height 13
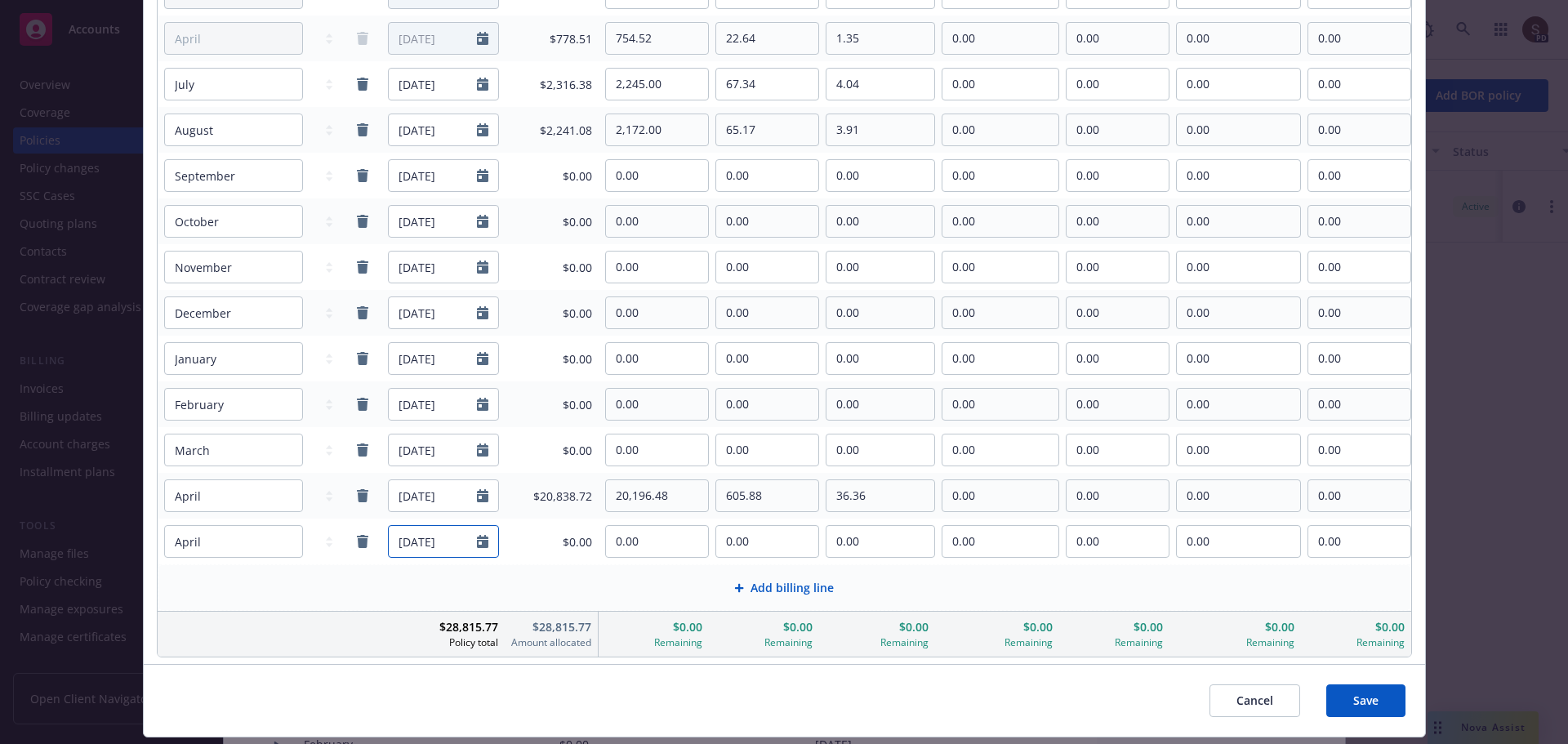
select select "4"
type input "2026"
click at [543, 331] on input "2026" at bounding box center [527, 325] width 53 height 17
click at [511, 371] on span "2" at bounding box center [515, 381] width 22 height 20
type input "[DATE]"
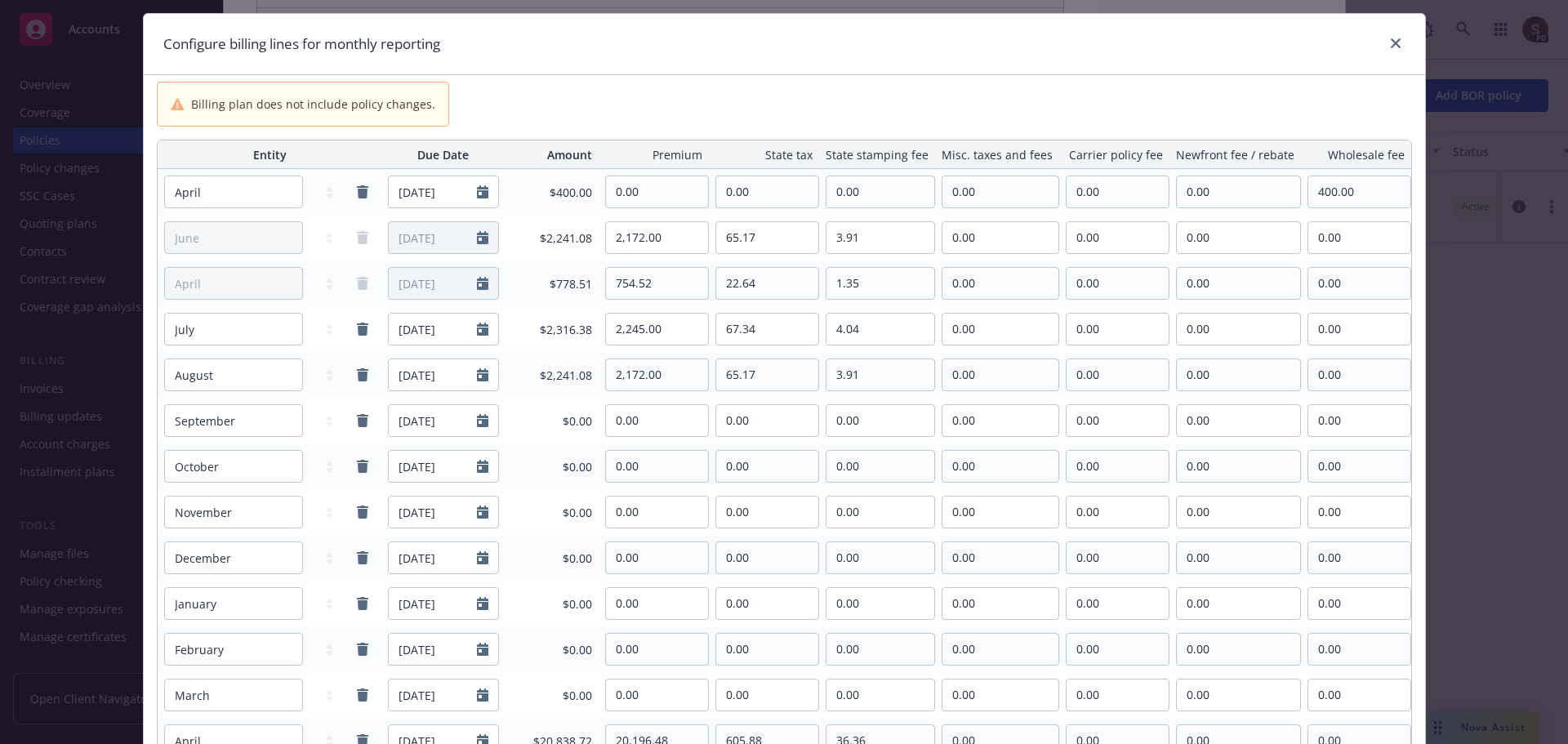
scroll to position [330, 0]
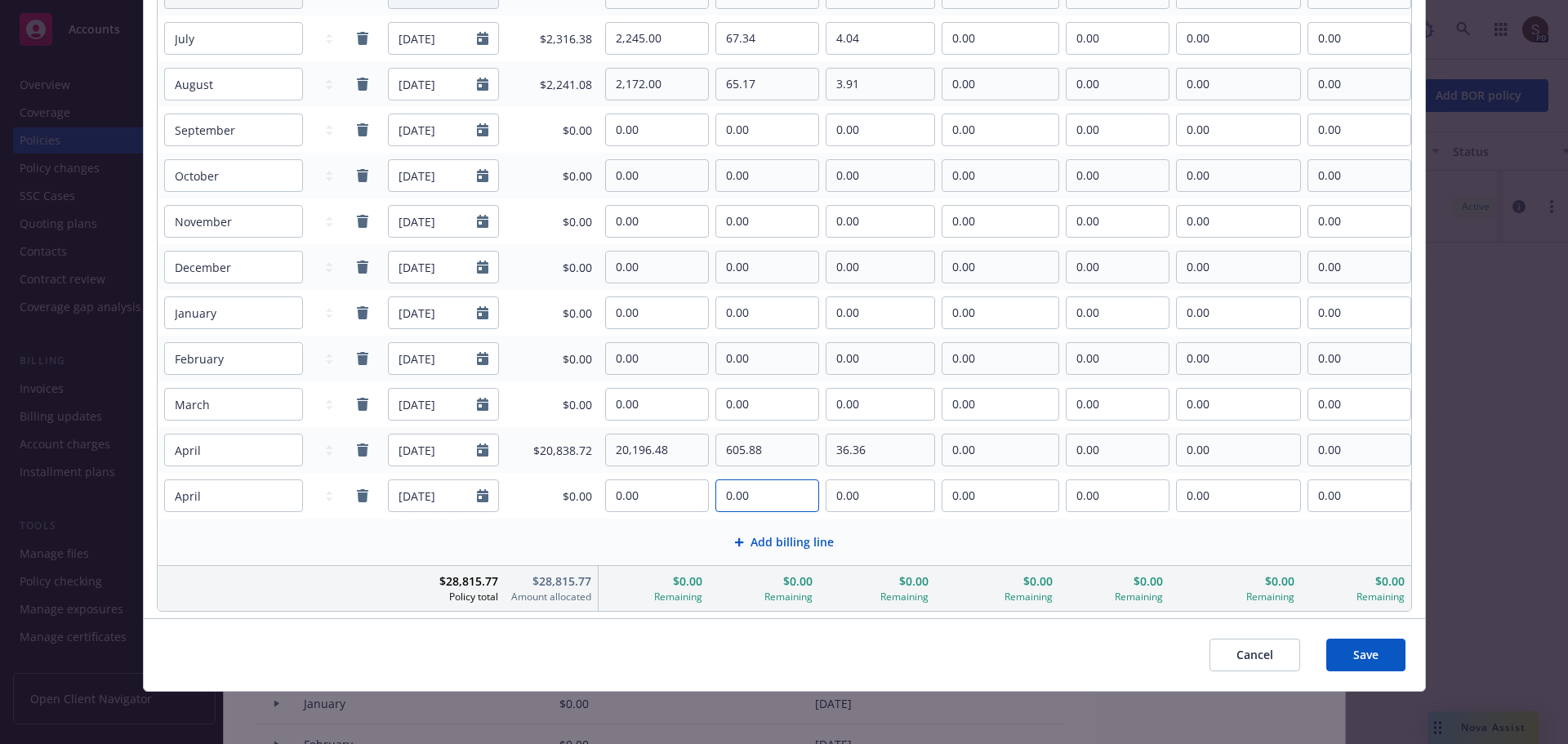
drag, startPoint x: 754, startPoint y: 485, endPoint x: 772, endPoint y: 496, distance: 21.1
click at [754, 485] on input "0.00" at bounding box center [767, 495] width 102 height 31
drag, startPoint x: 757, startPoint y: 492, endPoint x: 658, endPoint y: 471, distance: 101.2
click at [658, 471] on table "Entity Due Date Amount Premium State tax State stamping fee Misc. taxes and fee…" at bounding box center [784, 230] width 1255 height 763
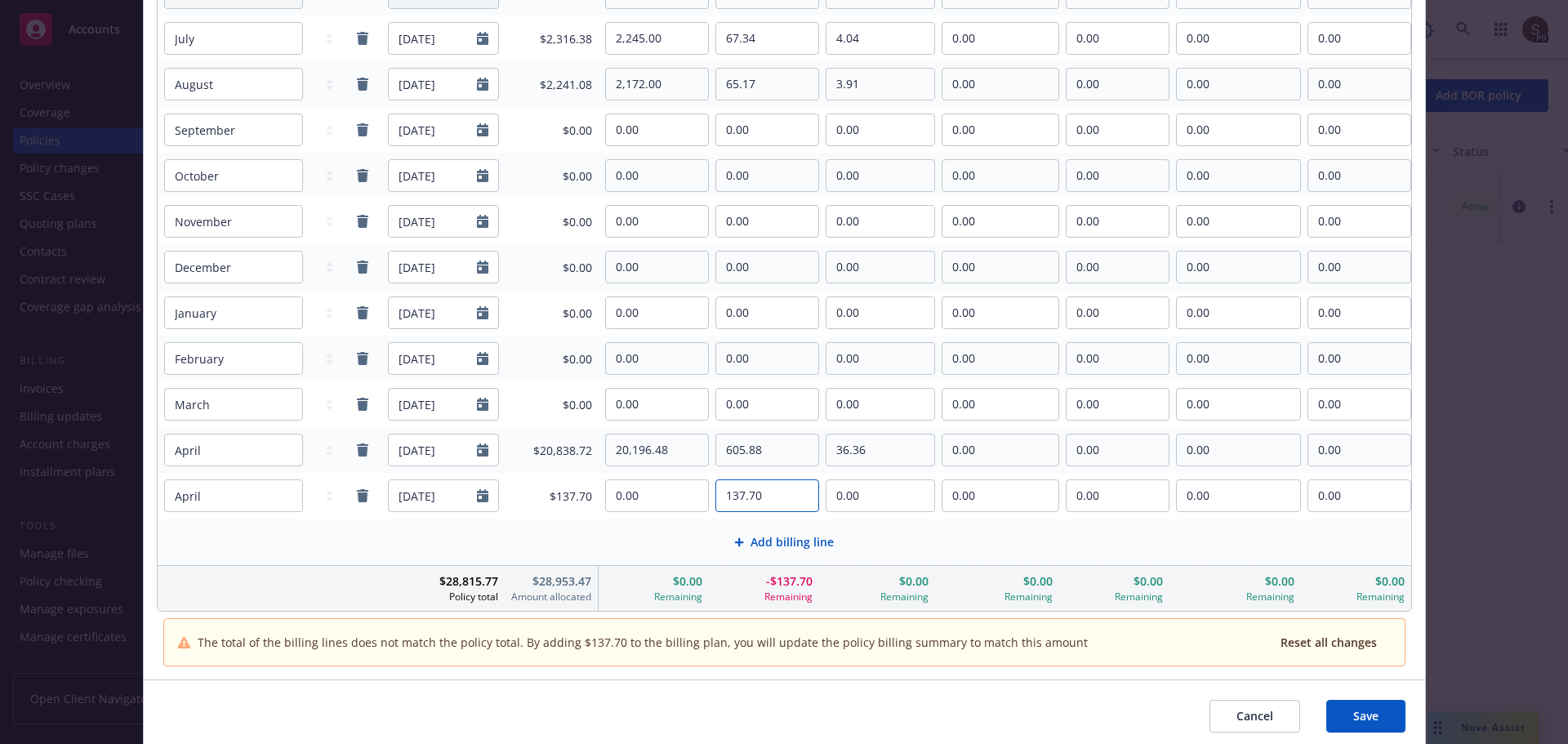
type input "137.70"
click at [1359, 712] on span "Save" at bounding box center [1366, 716] width 25 height 15
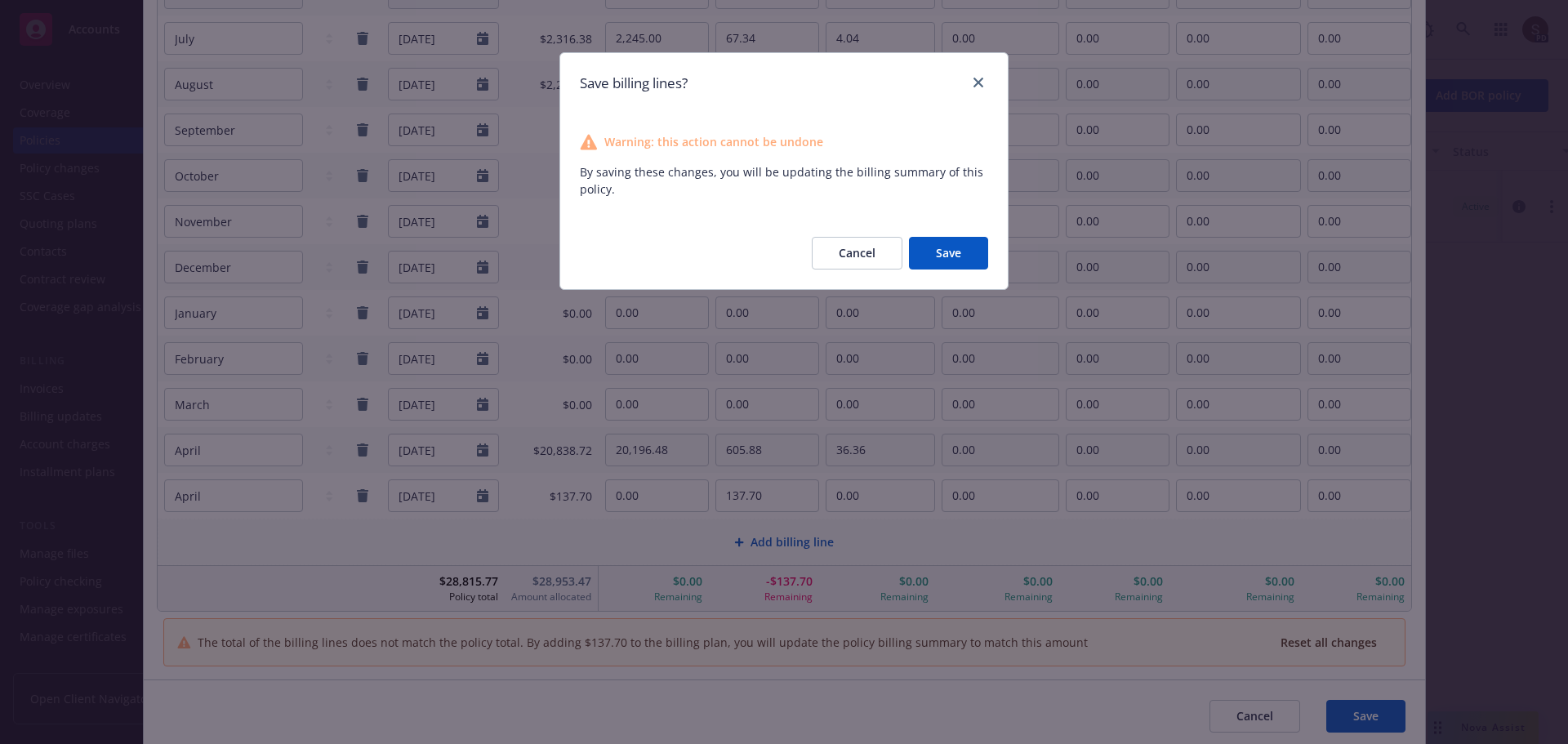
click at [976, 244] on button "Save" at bounding box center [948, 253] width 79 height 33
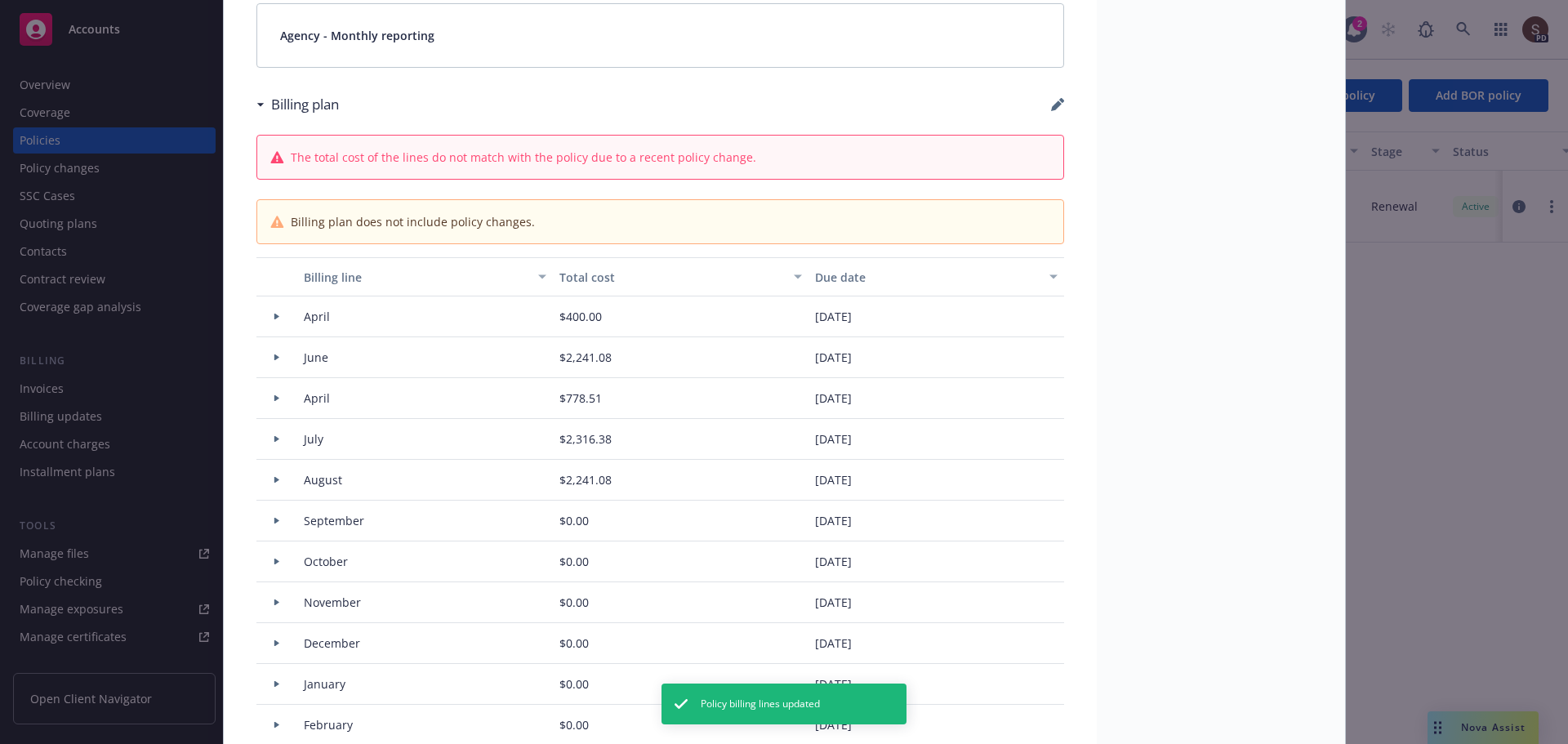
type input "$963.90"
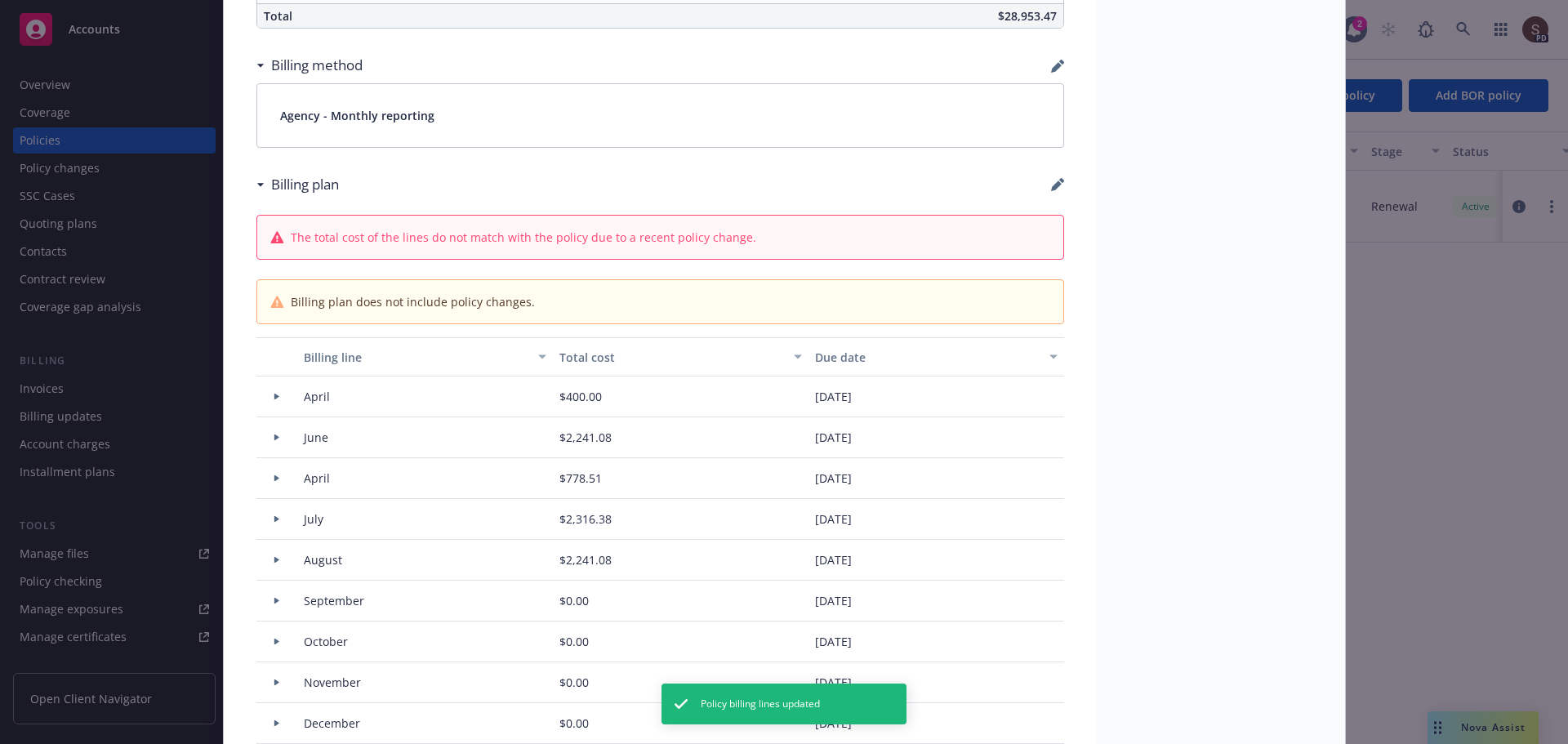
scroll to position [1193, 0]
click at [1063, 174] on div "Aircraft Hull & Liability - 2025 Aircraft - Price Forbes Add internal notes her…" at bounding box center [660, 410] width 873 height 3017
click at [1053, 188] on icon "button" at bounding box center [1056, 189] width 11 height 11
select select "April"
select select "June"
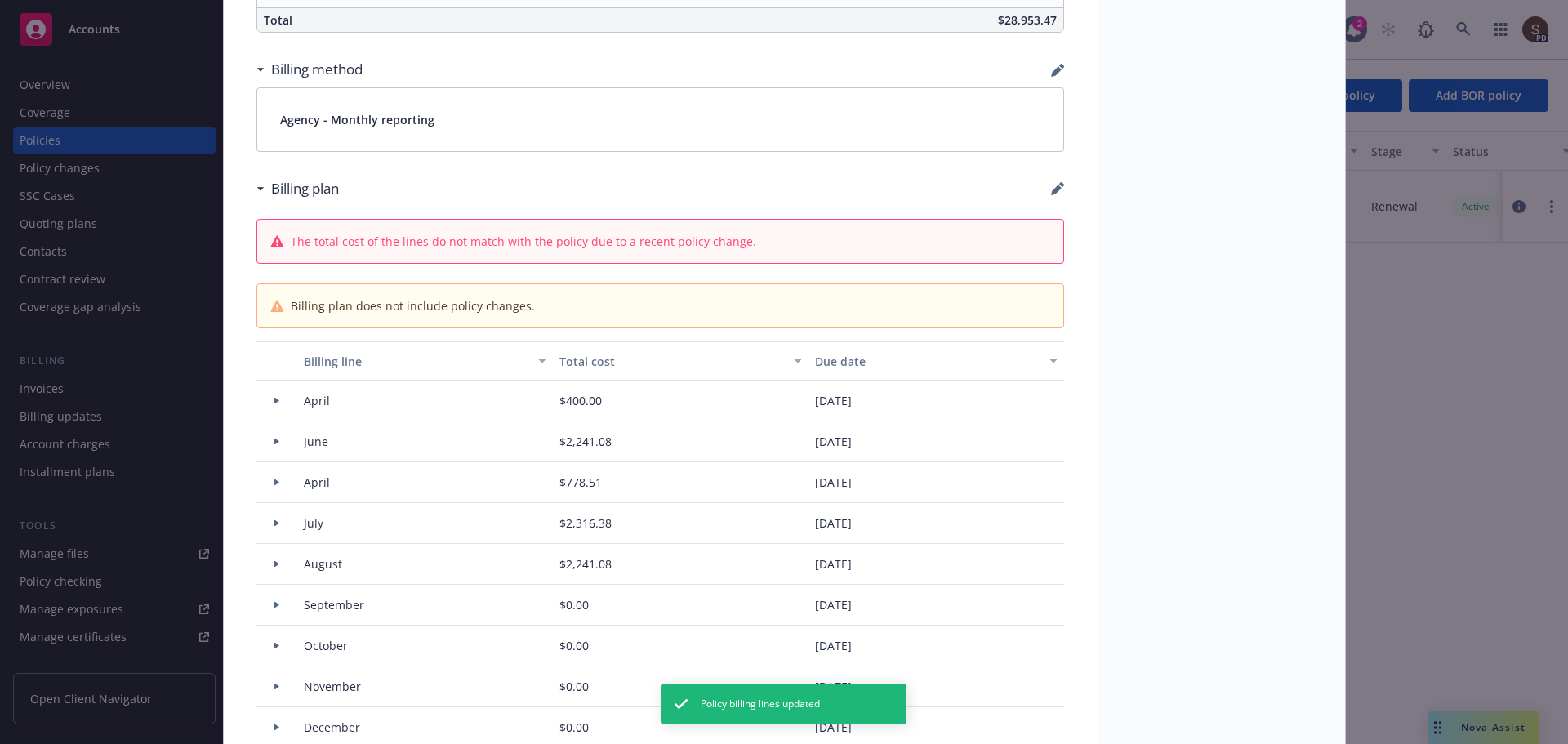
select select "April"
select select "July"
select select "August"
select select "September"
select select "October"
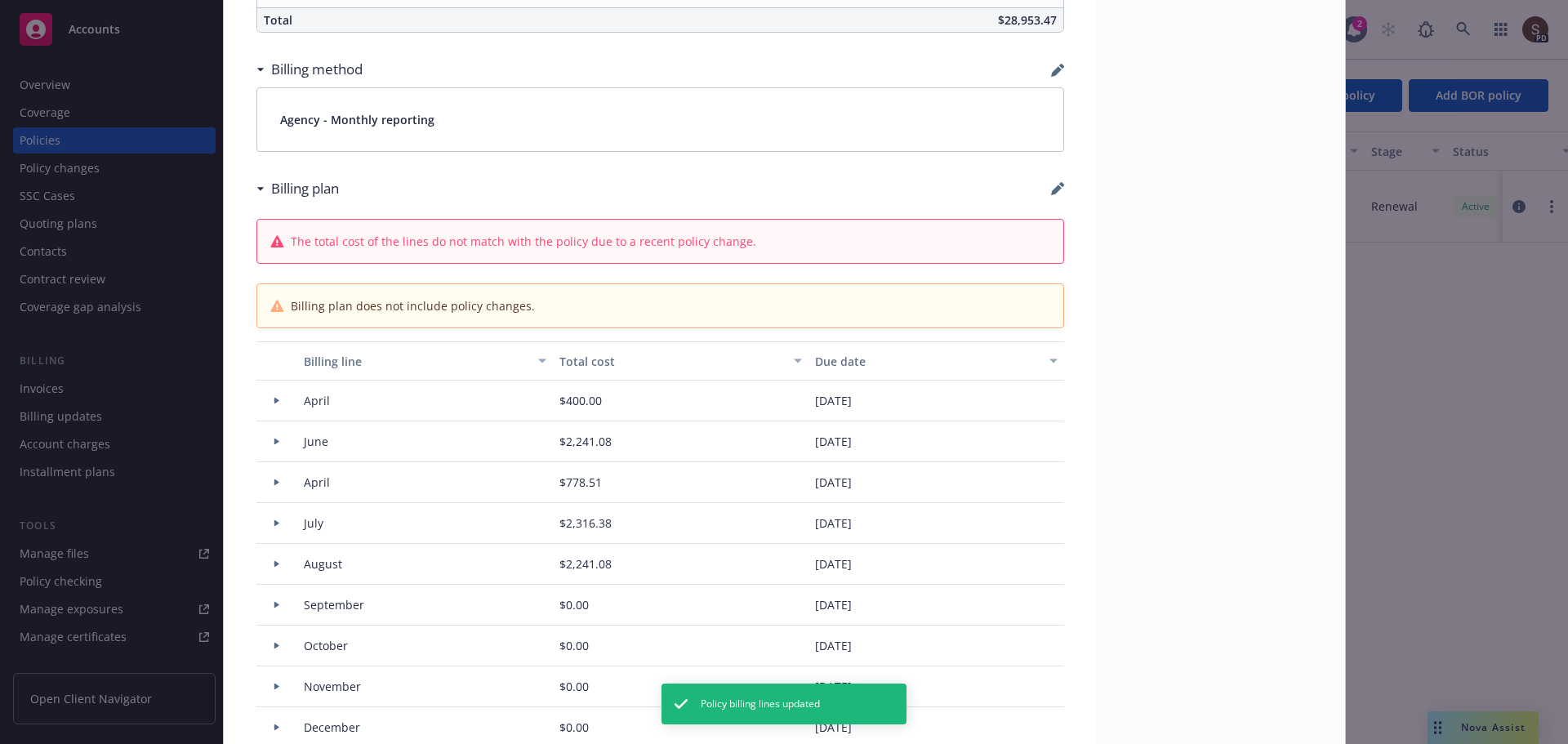
select select "November"
select select "December"
select select "February"
select select "March"
select select "April"
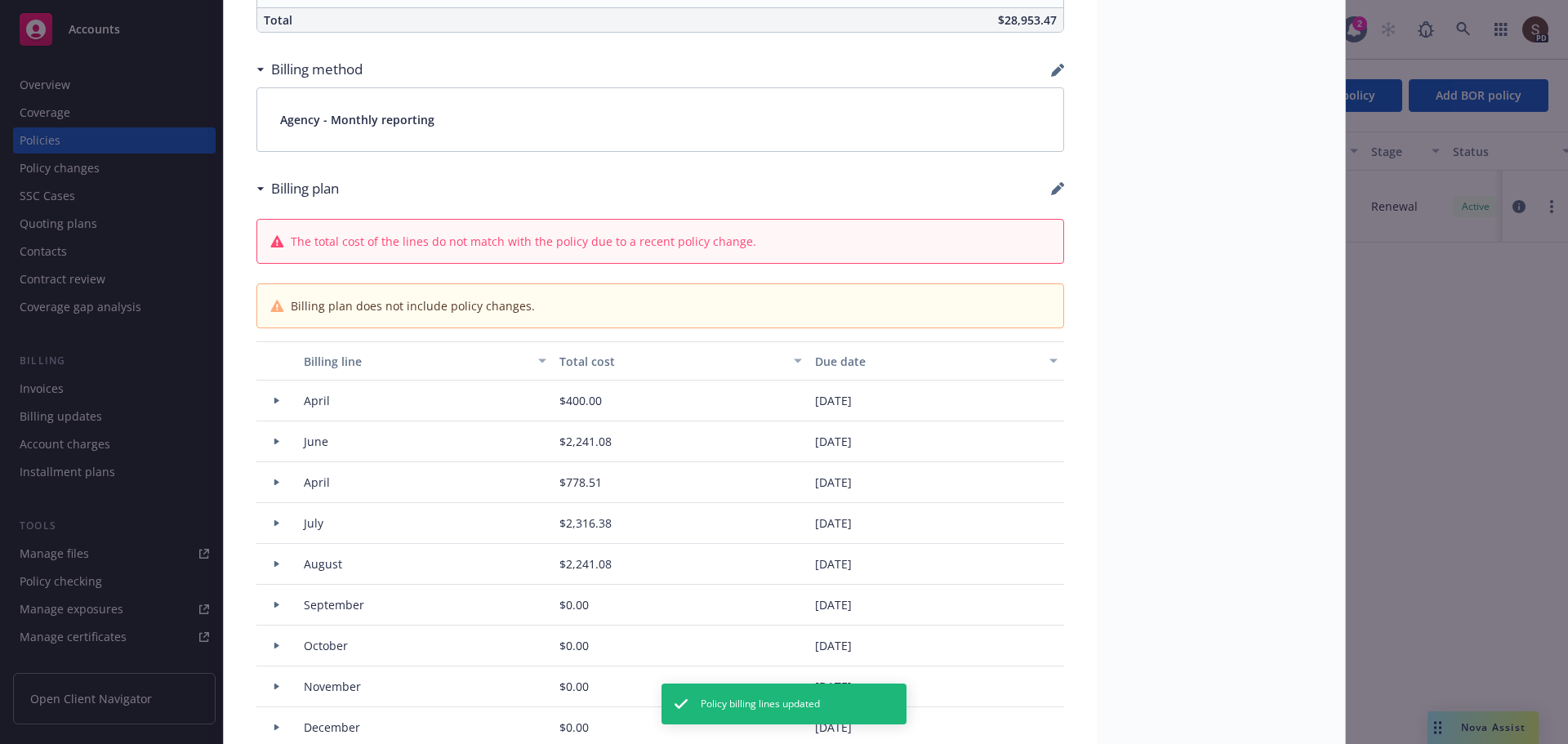
select select "April"
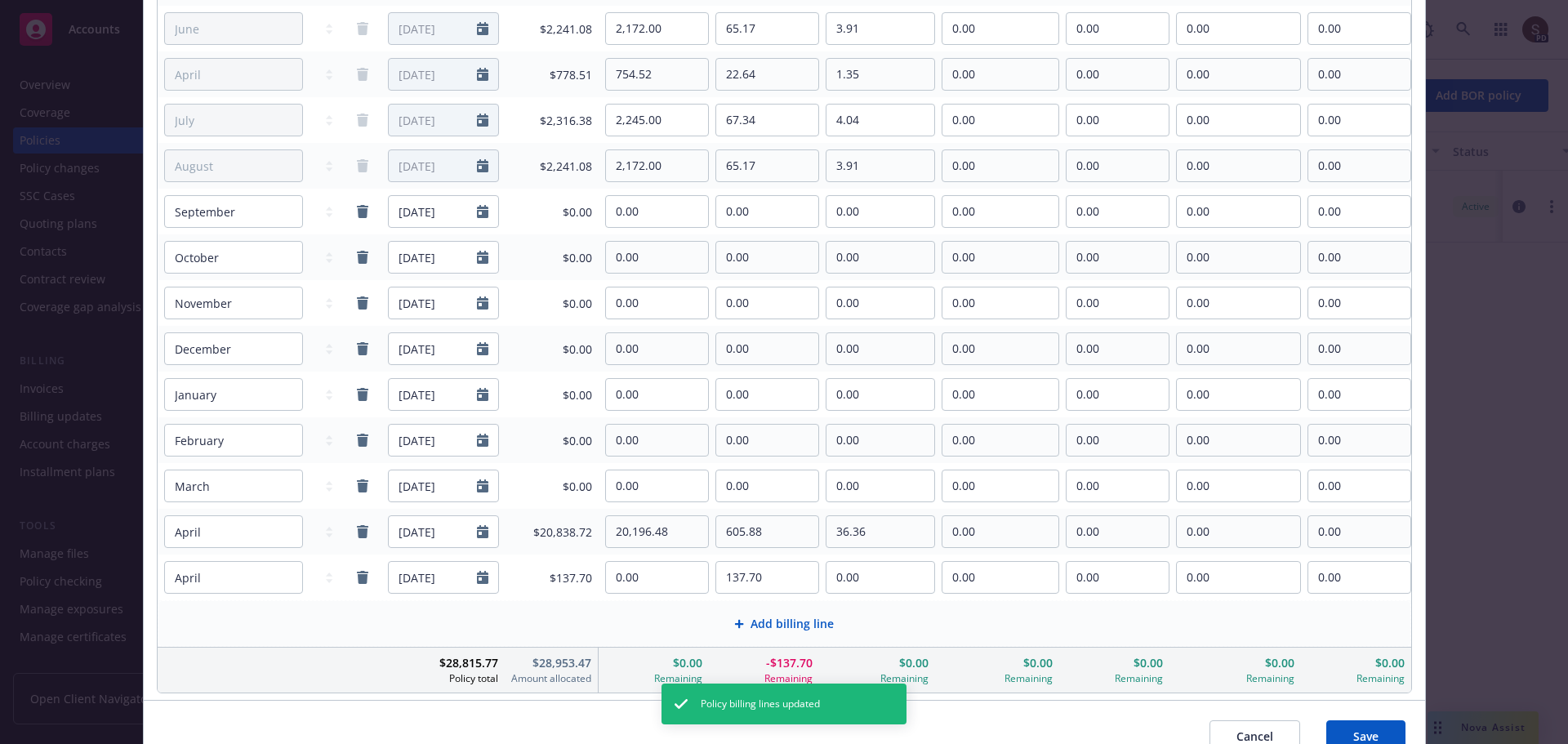
scroll to position [330, 0]
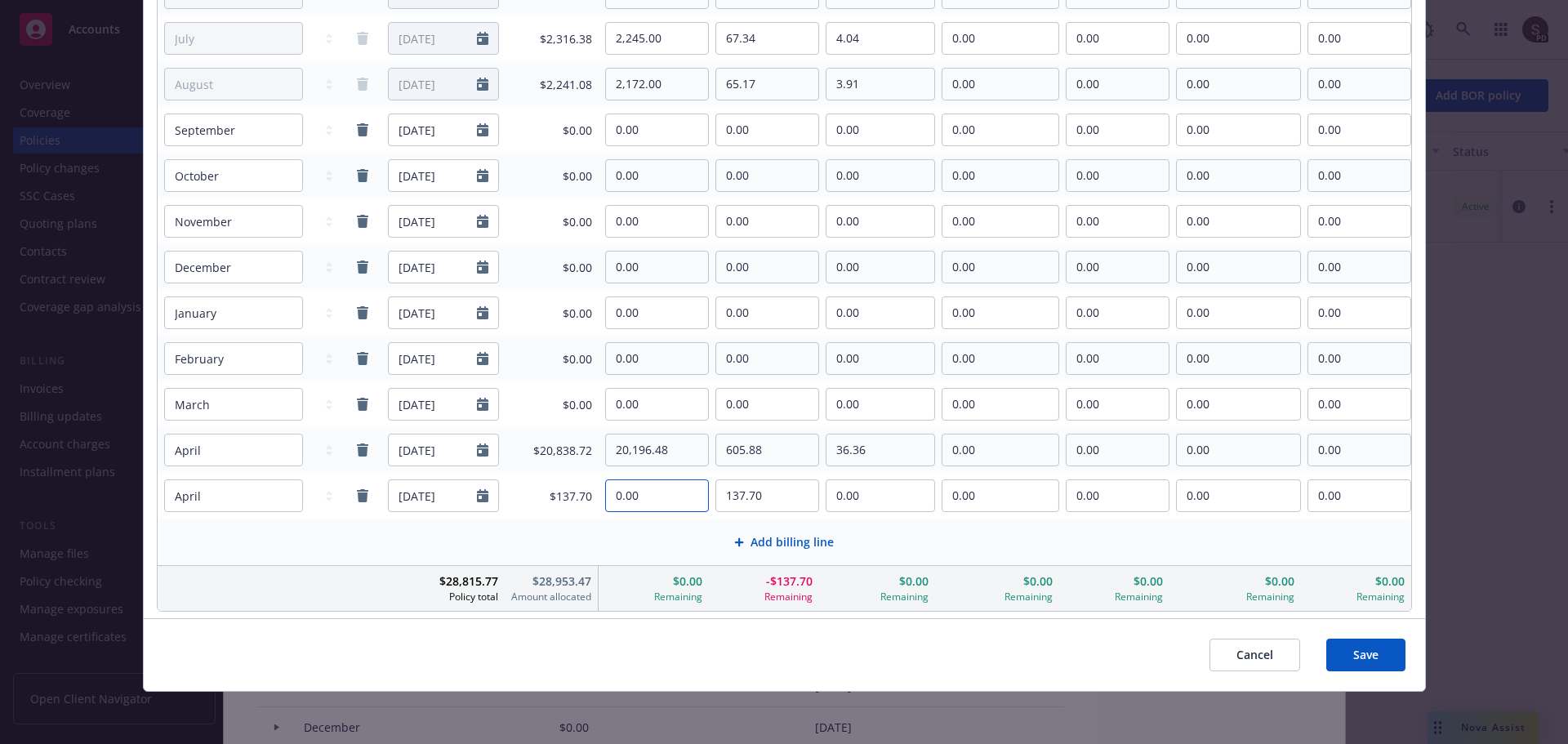
click at [672, 495] on input "0.00" at bounding box center [657, 495] width 102 height 31
click at [799, 514] on td "137.70" at bounding box center [764, 495] width 110 height 46
click at [1221, 656] on button "Cancel" at bounding box center [1254, 655] width 90 height 33
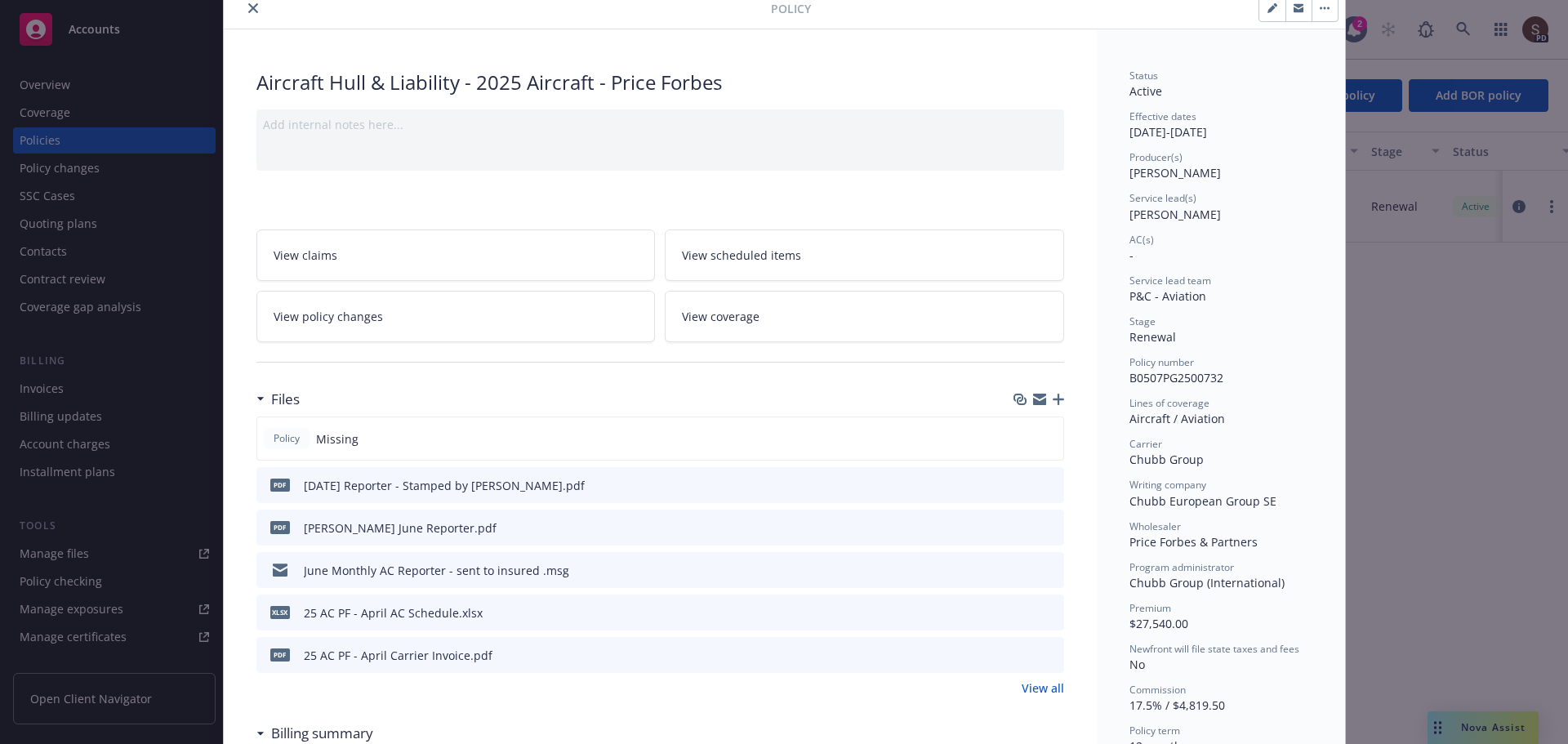
scroll to position [0, 0]
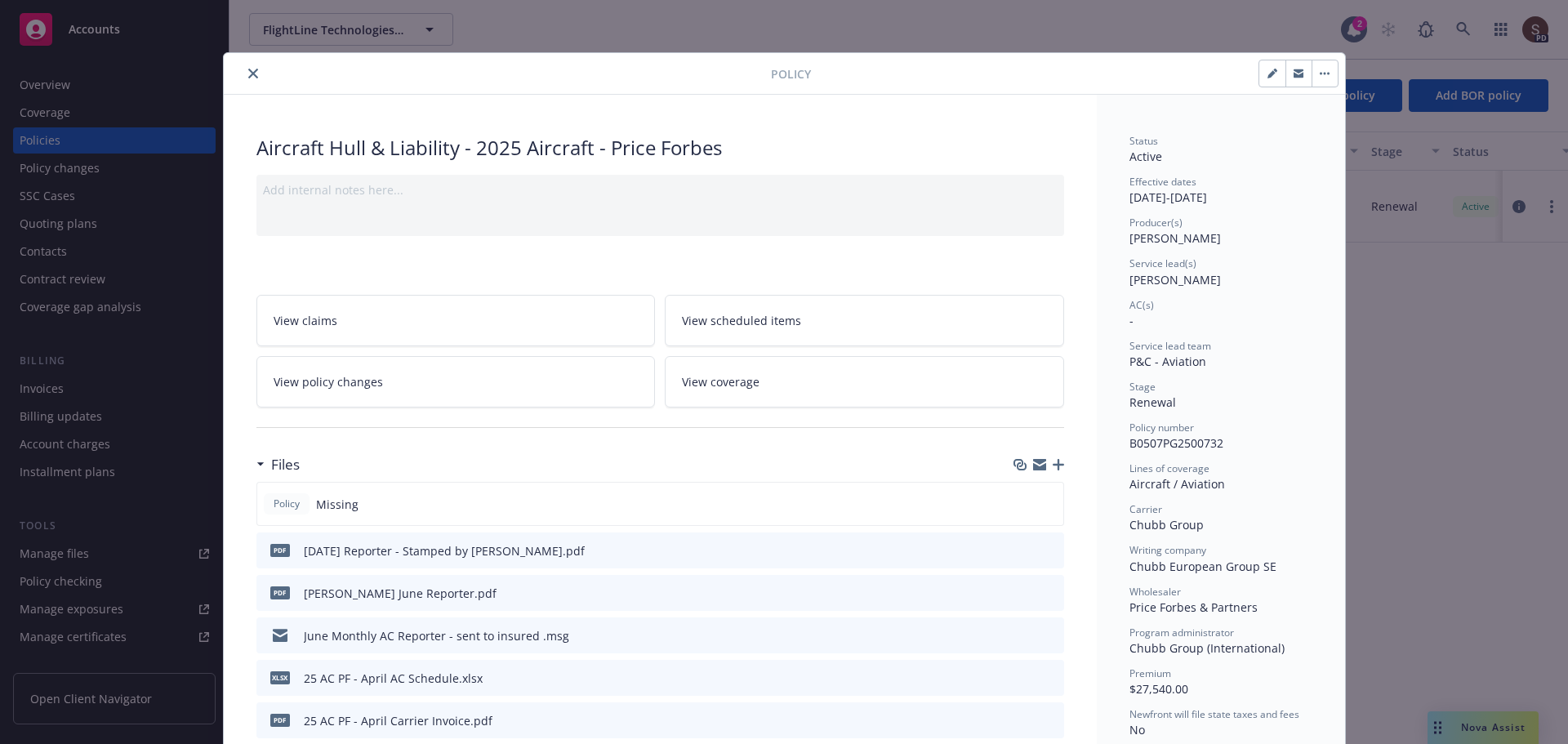
click at [243, 70] on button "close" at bounding box center [253, 73] width 19 height 19
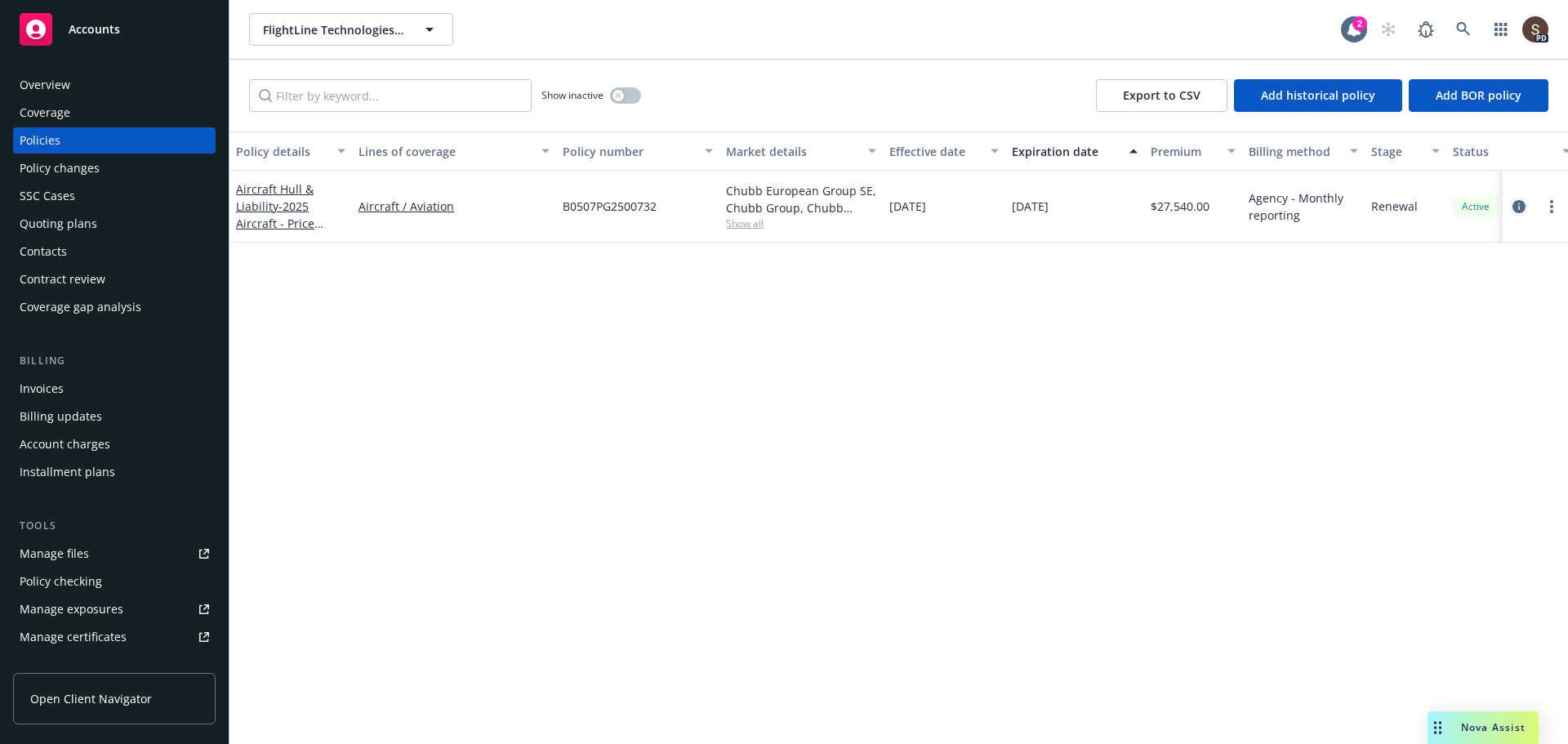
click at [1518, 201] on icon "circleInformation" at bounding box center [1518, 206] width 13 height 13
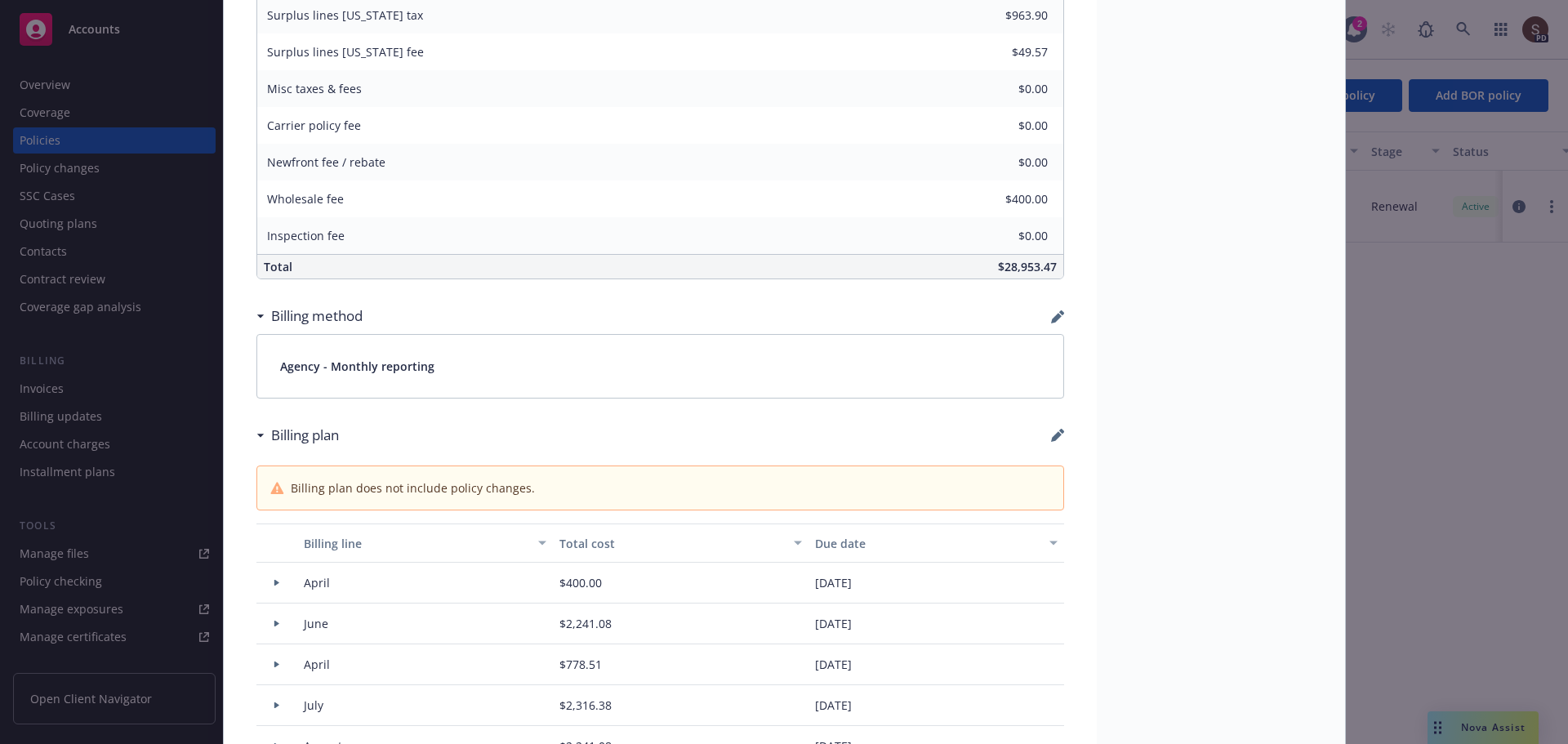
scroll to position [948, 0]
click at [1051, 435] on icon "button" at bounding box center [1057, 433] width 13 height 13
select select "April"
select select "June"
select select "April"
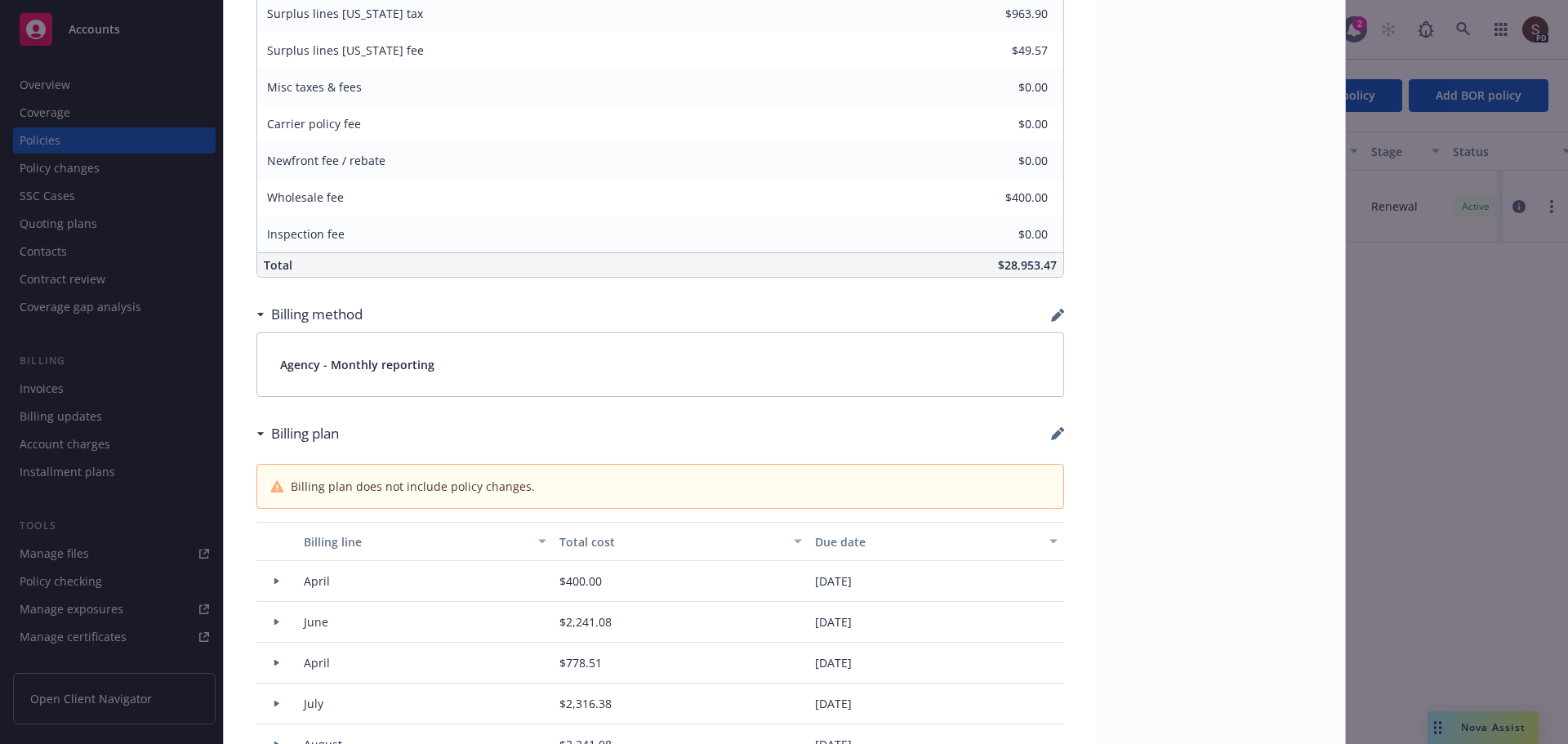
select select "July"
select select "August"
select select "September"
select select "October"
select select "November"
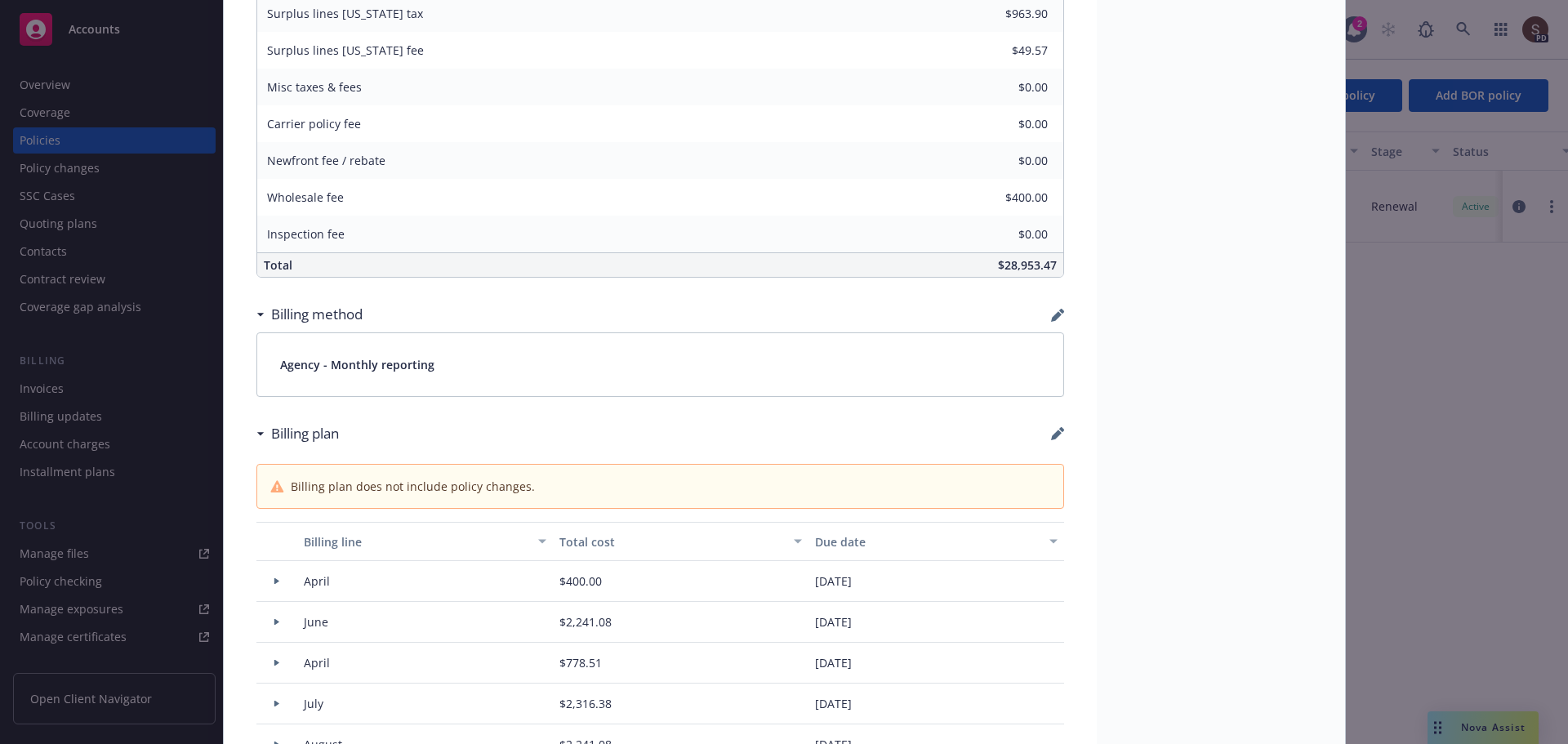
select select "December"
select select "February"
select select "March"
select select "April"
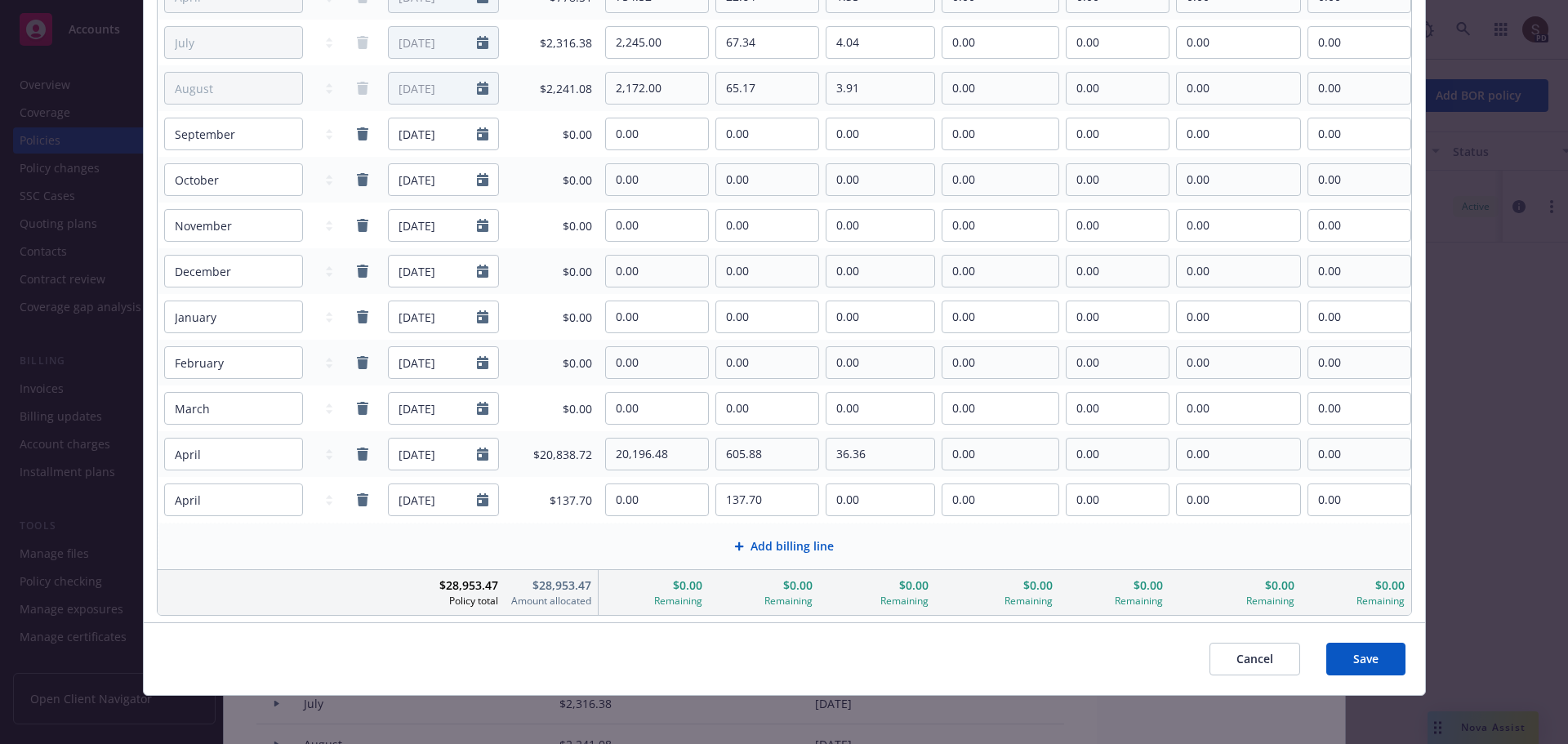
scroll to position [330, 0]
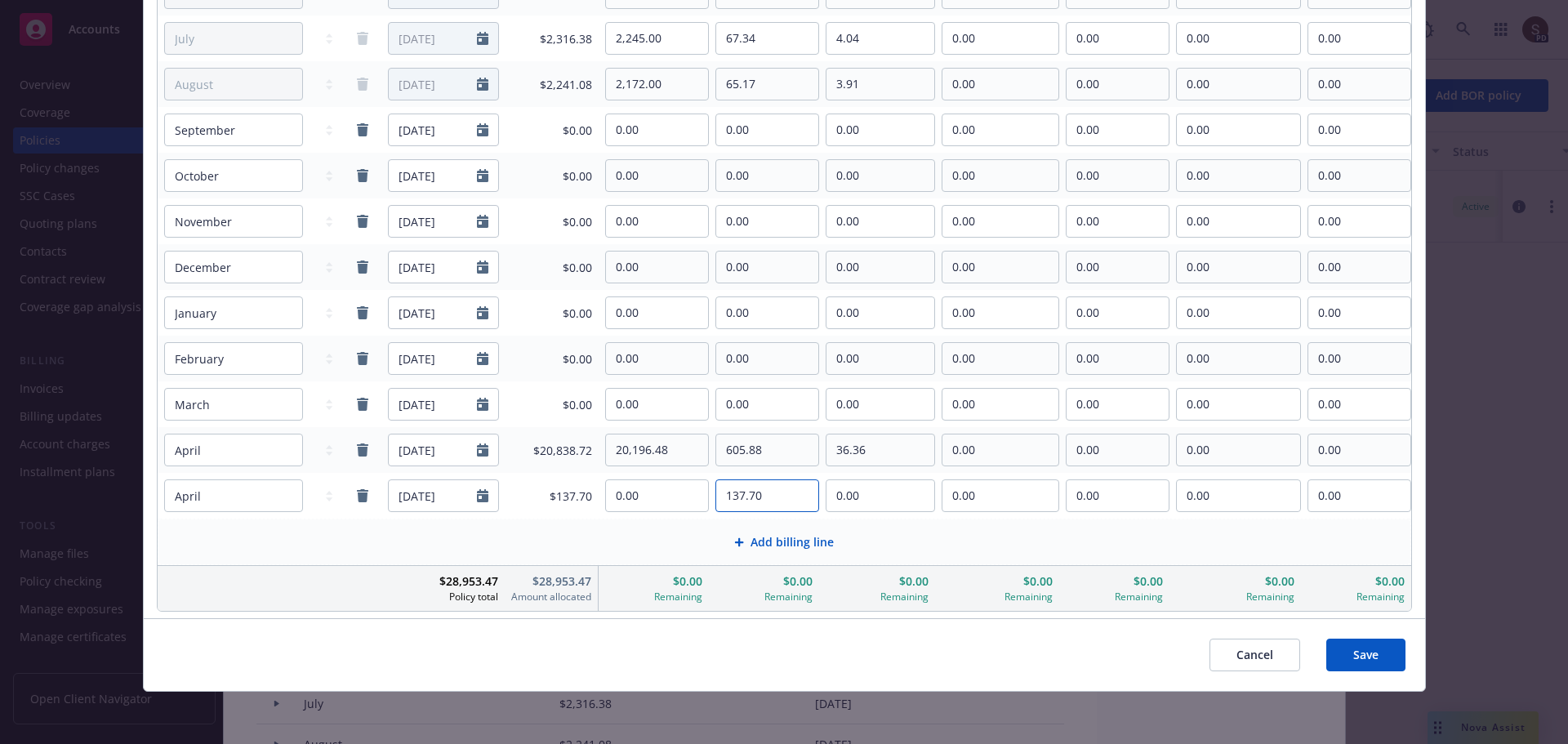
click at [724, 496] on input "137.70" at bounding box center [767, 495] width 102 height 31
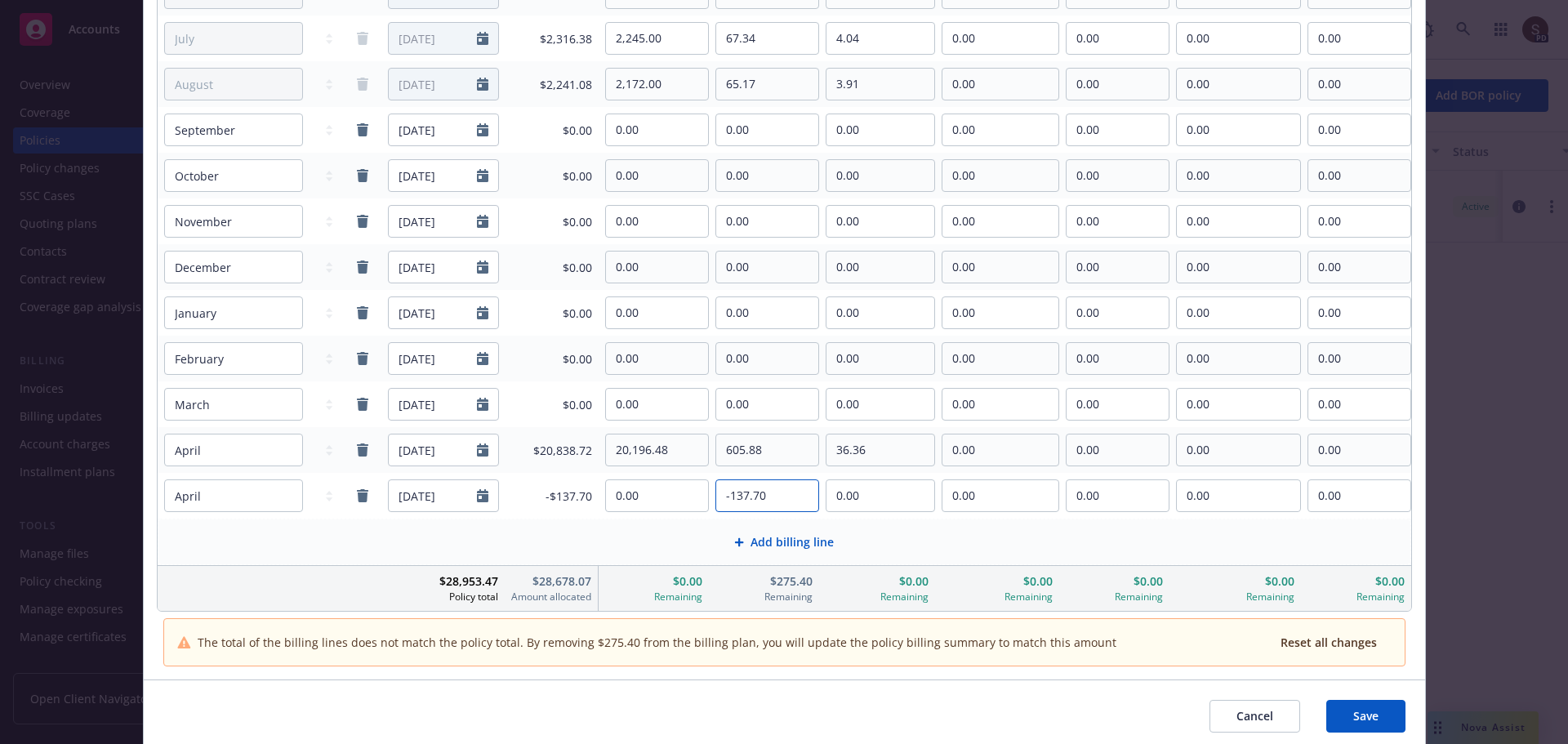
type input "-137.70"
click at [1353, 717] on span "Save" at bounding box center [1366, 716] width 25 height 15
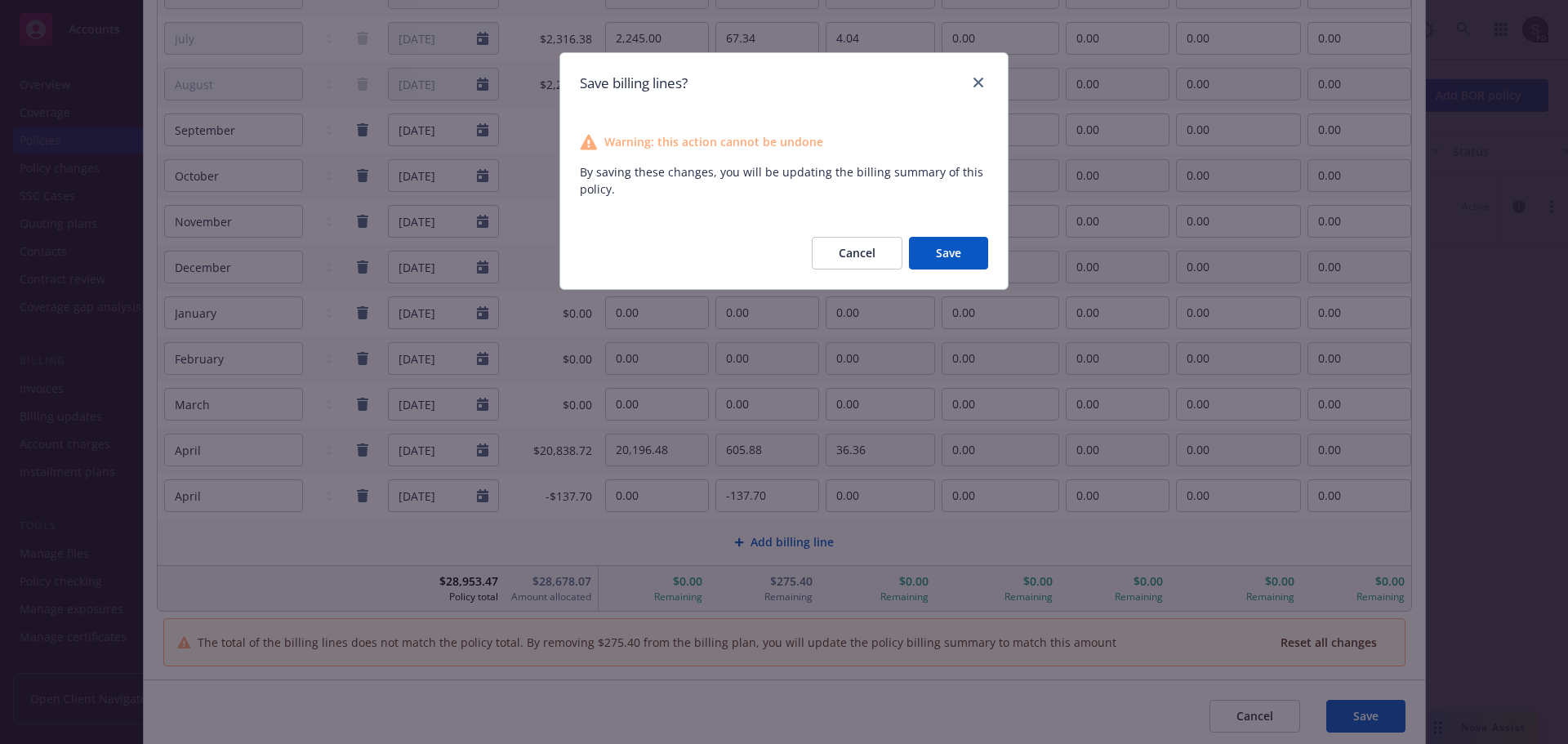
click at [937, 249] on button "Save" at bounding box center [948, 253] width 79 height 33
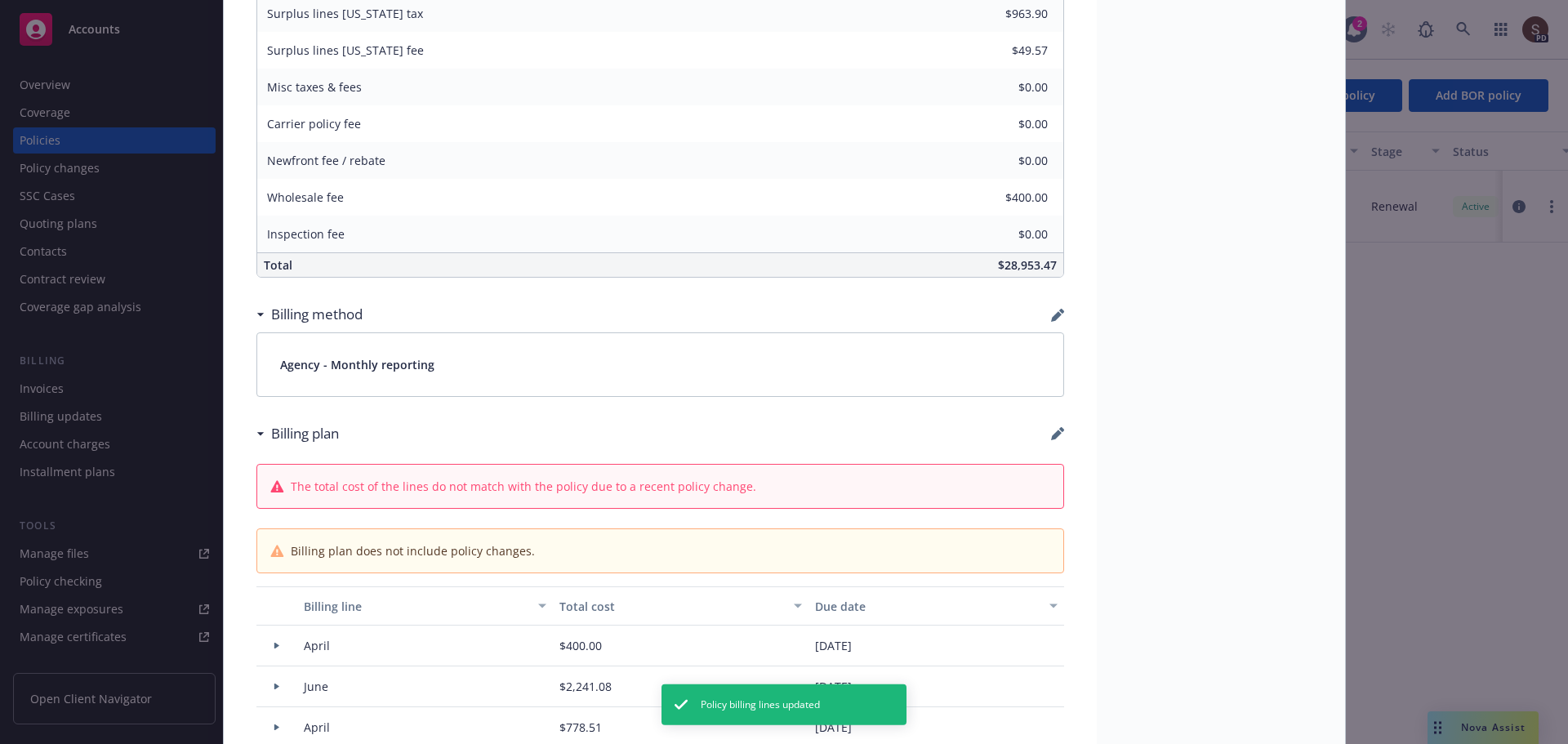
type input "$688.50"
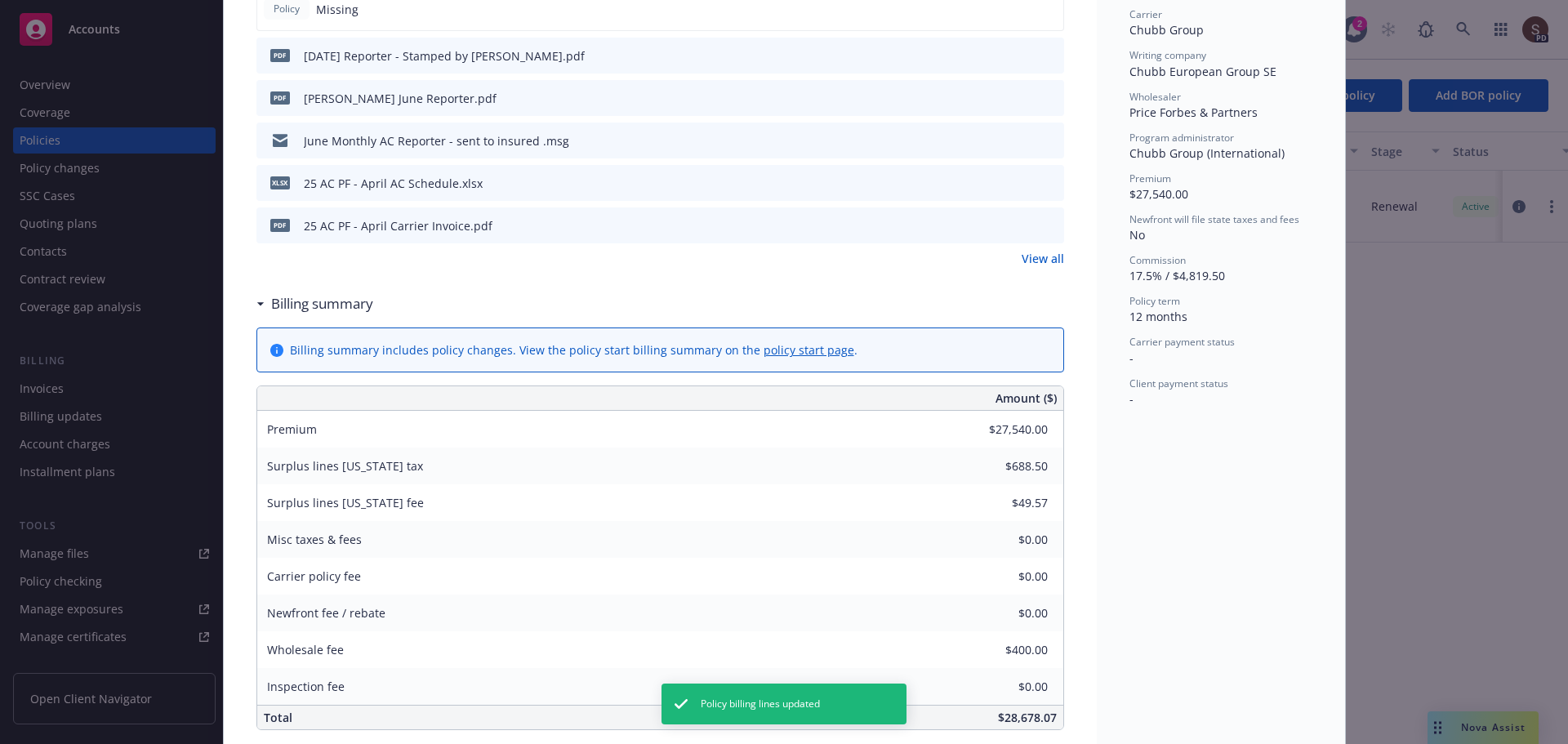
scroll to position [49, 0]
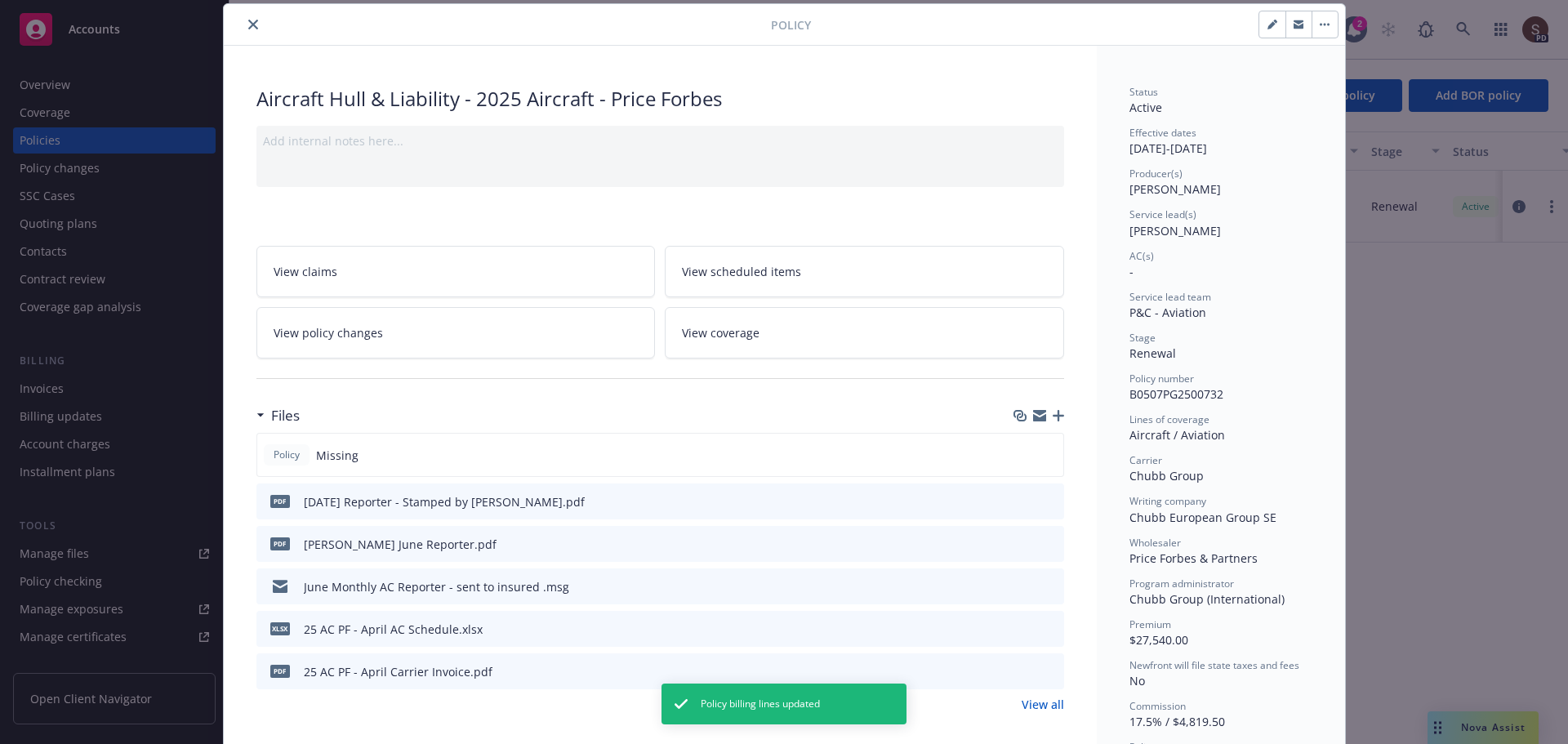
click at [243, 22] on button "close" at bounding box center [253, 24] width 19 height 19
